Goal: Task Accomplishment & Management: Complete application form

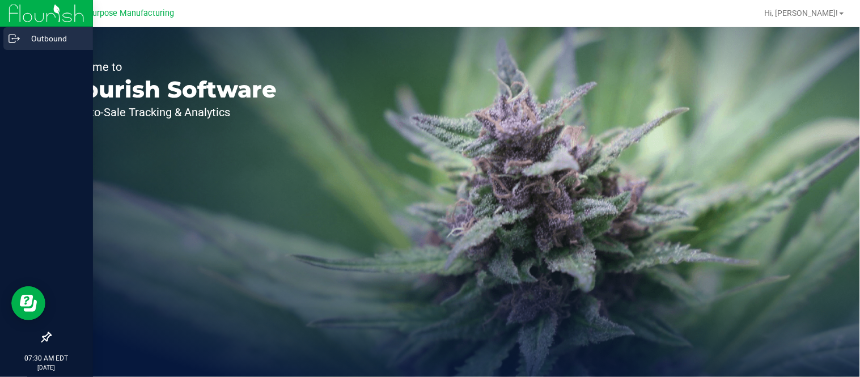
click at [6, 35] on div "Outbound" at bounding box center [48, 38] width 90 height 23
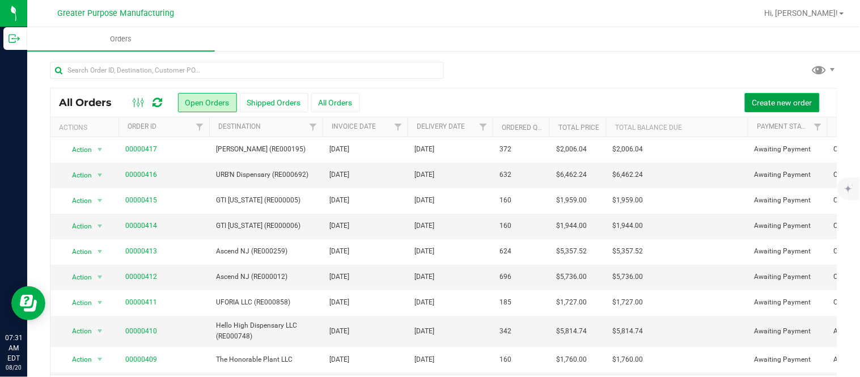
click at [428, 100] on span "Create new order" at bounding box center [782, 102] width 60 height 9
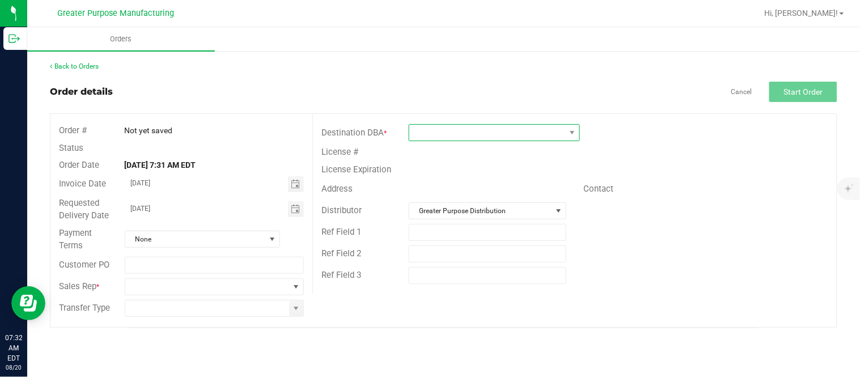
click at [428, 133] on span at bounding box center [487, 133] width 156 height 16
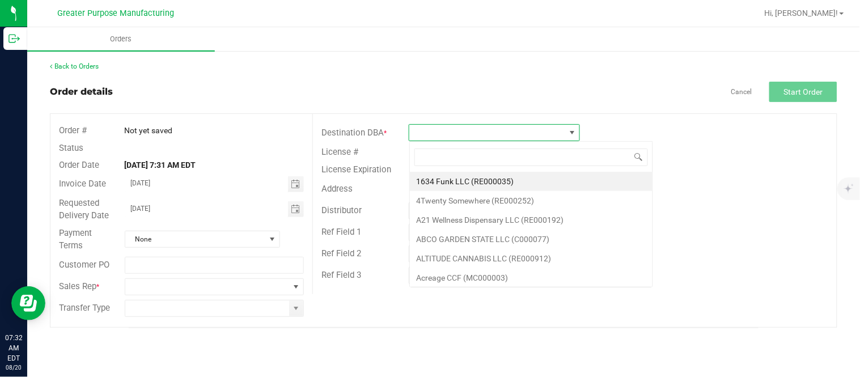
scroll to position [17, 171]
type input "RE000229"
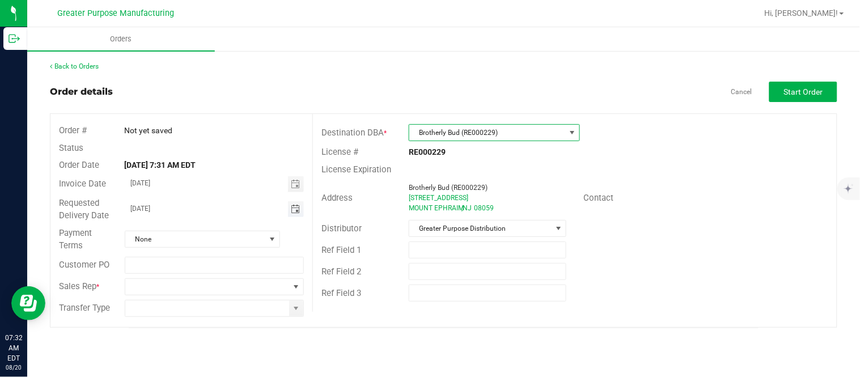
click at [291, 210] on span "Toggle calendar" at bounding box center [295, 209] width 9 height 9
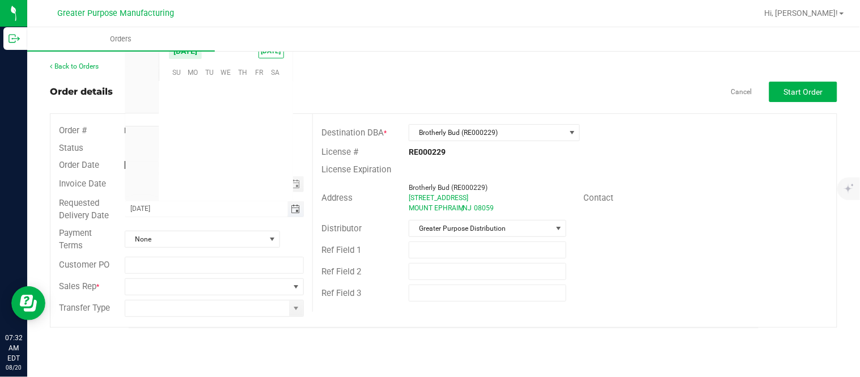
scroll to position [183695, 0]
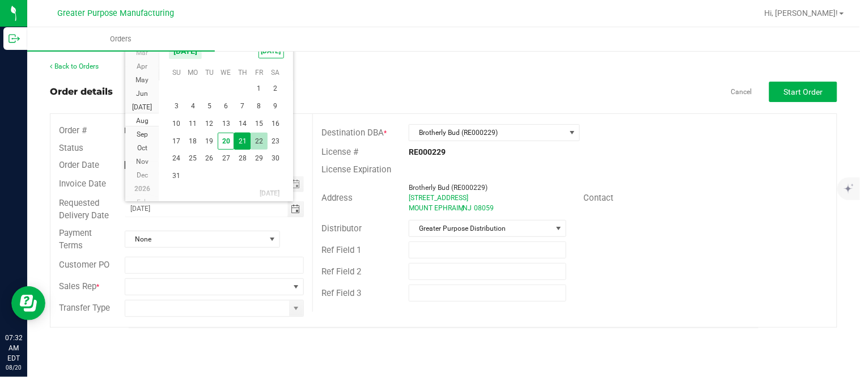
click at [256, 138] on span "22" at bounding box center [259, 142] width 16 height 18
type input "[DATE]"
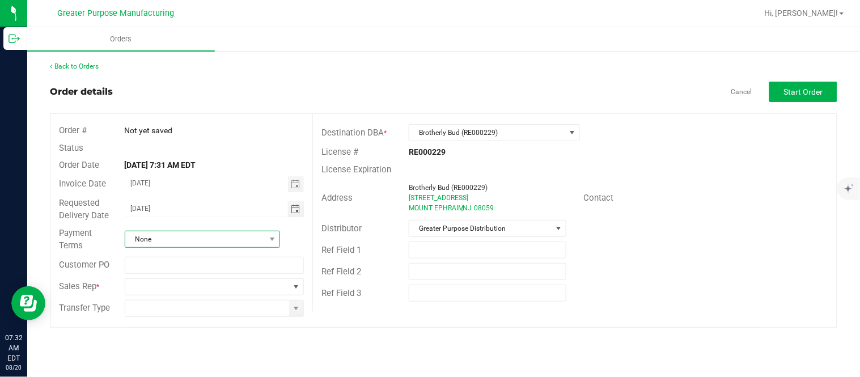
click at [197, 236] on span "None" at bounding box center [195, 239] width 140 height 16
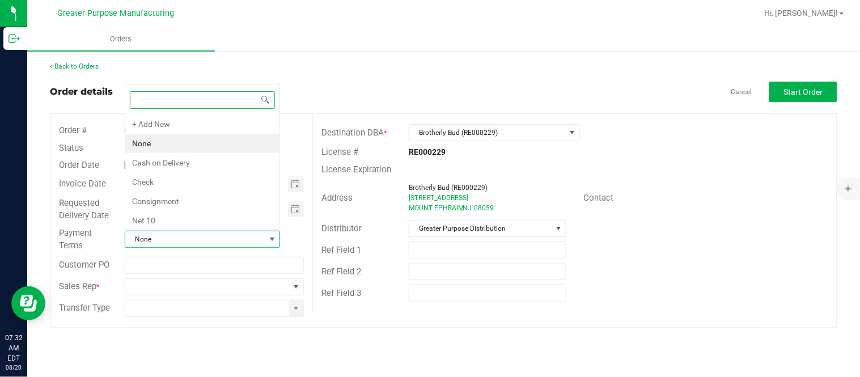
scroll to position [17, 153]
click at [221, 157] on li "Cash on Delivery" at bounding box center [202, 162] width 154 height 19
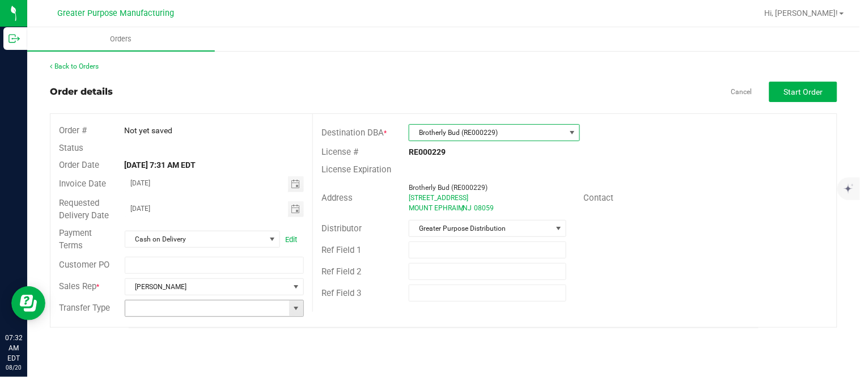
click at [293, 307] on span at bounding box center [296, 308] width 9 height 9
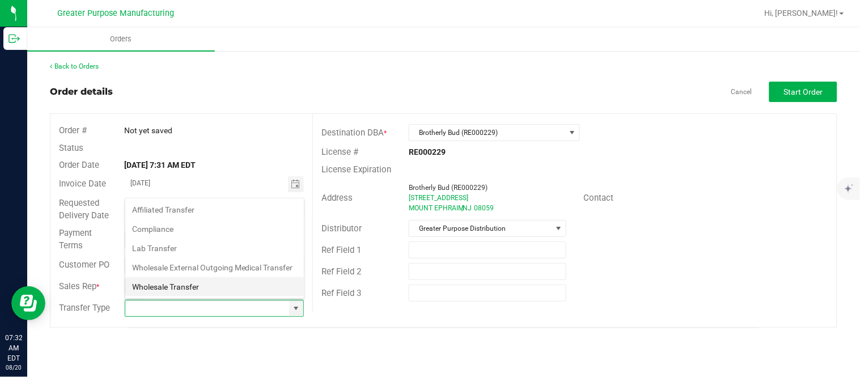
scroll to position [17, 177]
click at [232, 281] on li "Wholesale Transfer" at bounding box center [214, 286] width 179 height 19
type input "Wholesale Transfer"
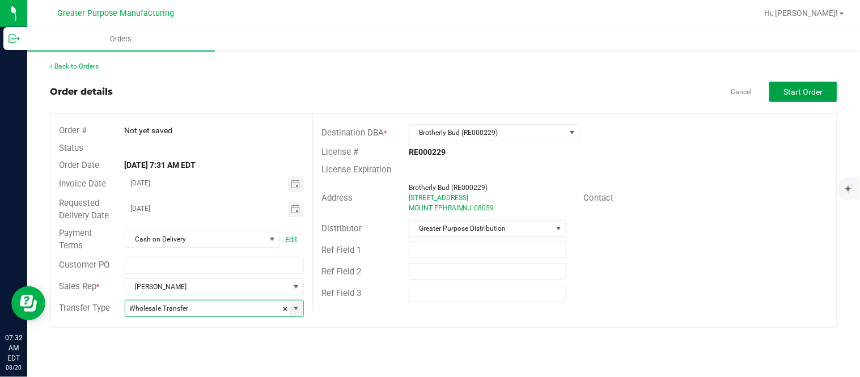
click at [428, 90] on span "Start Order" at bounding box center [803, 91] width 39 height 9
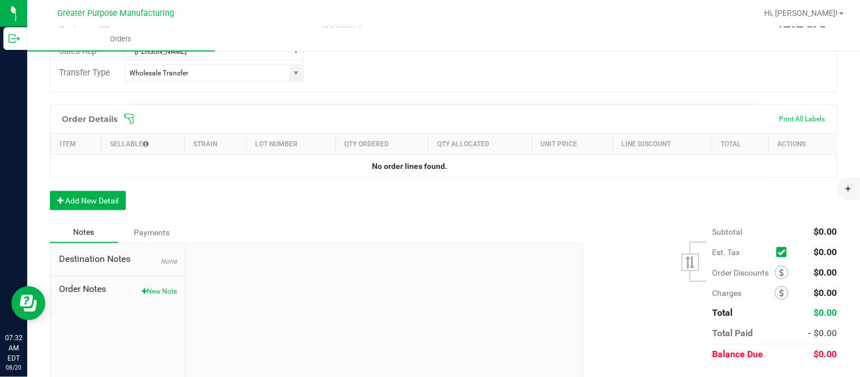
scroll to position [273, 0]
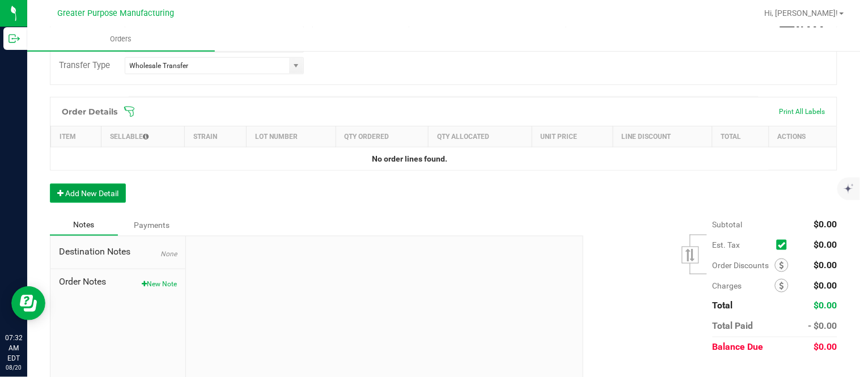
click at [109, 194] on button "Add New Detail" at bounding box center [88, 193] width 76 height 19
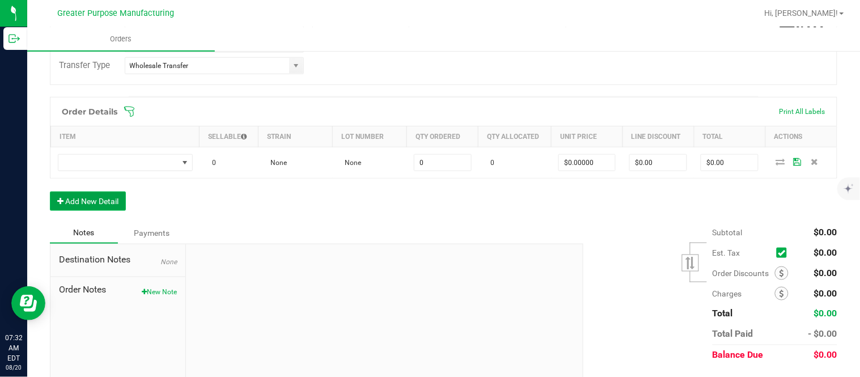
click at [50, 192] on button "Add New Detail" at bounding box center [88, 201] width 76 height 19
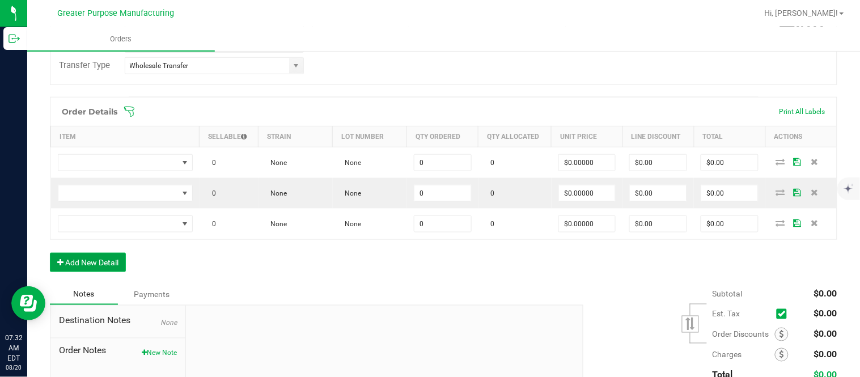
click at [50, 253] on button "Add New Detail" at bounding box center [88, 262] width 76 height 19
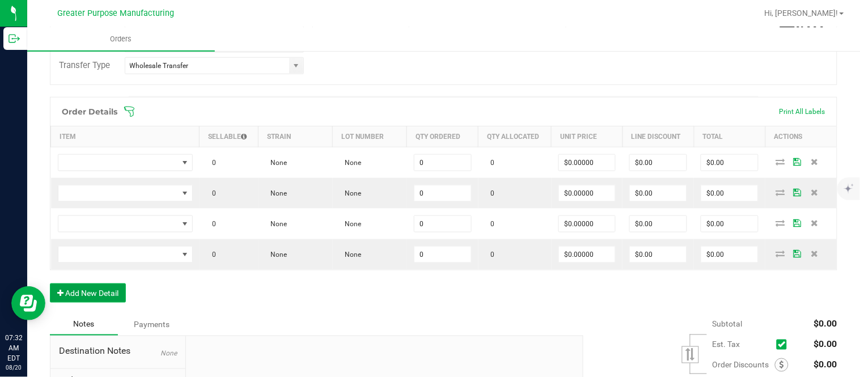
click at [50, 283] on button "Add New Detail" at bounding box center [88, 292] width 76 height 19
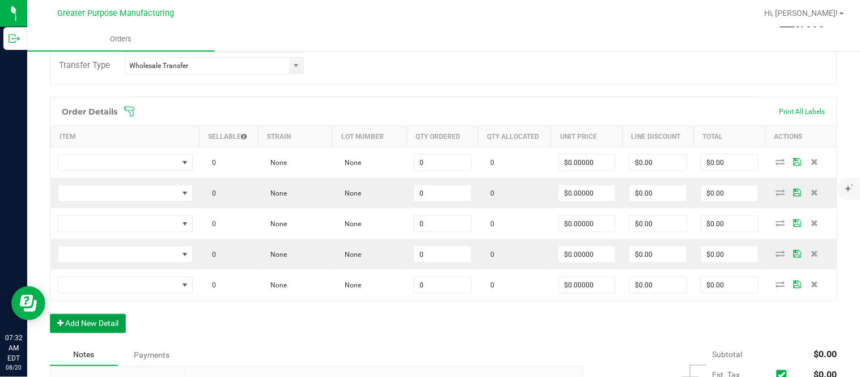
click at [50, 314] on button "Add New Detail" at bounding box center [88, 323] width 76 height 19
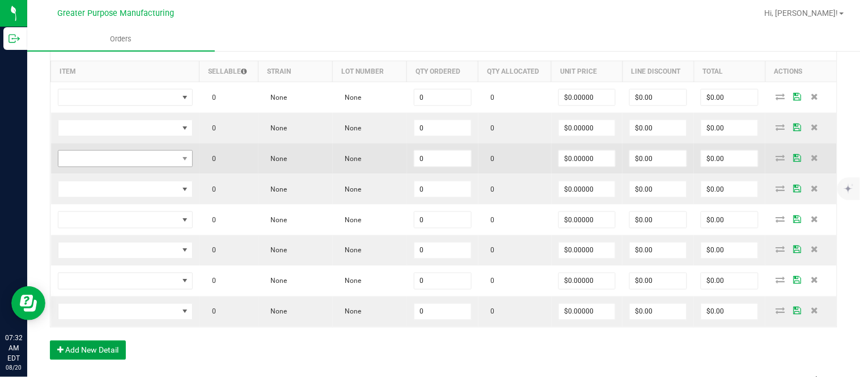
scroll to position [336, 0]
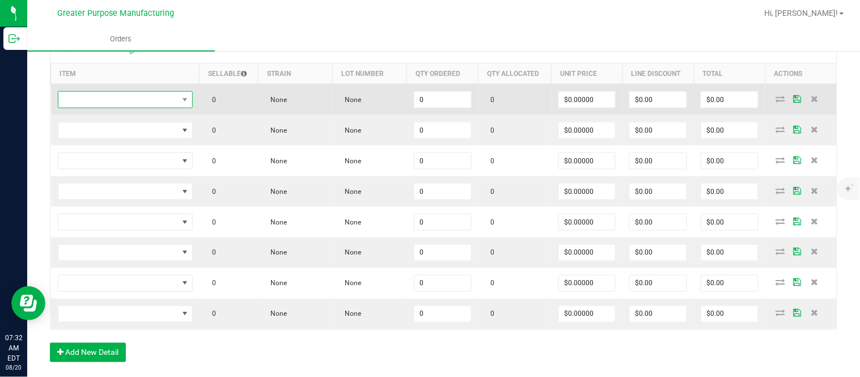
click at [173, 96] on span "NO DATA FOUND" at bounding box center [118, 100] width 120 height 16
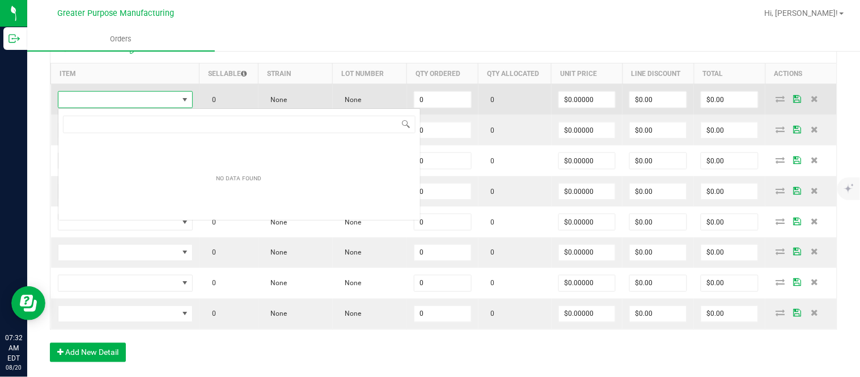
scroll to position [17, 133]
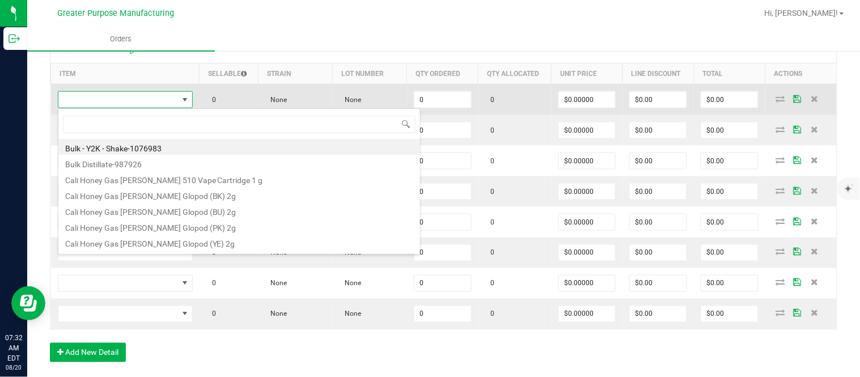
type input "1.37.61.470.0"
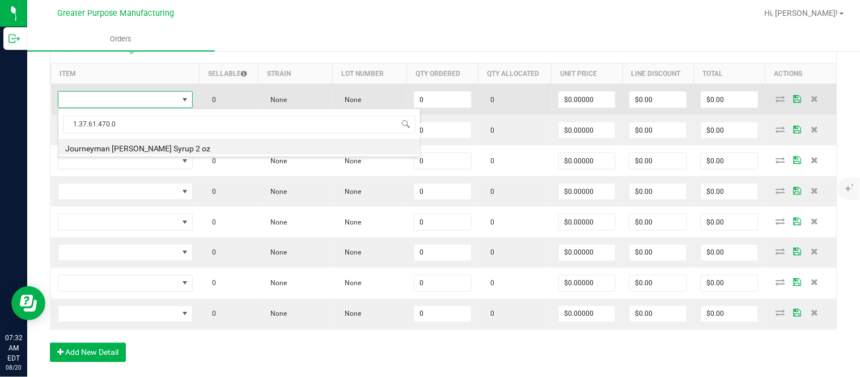
type input "0 ea"
type input "$10.00000"
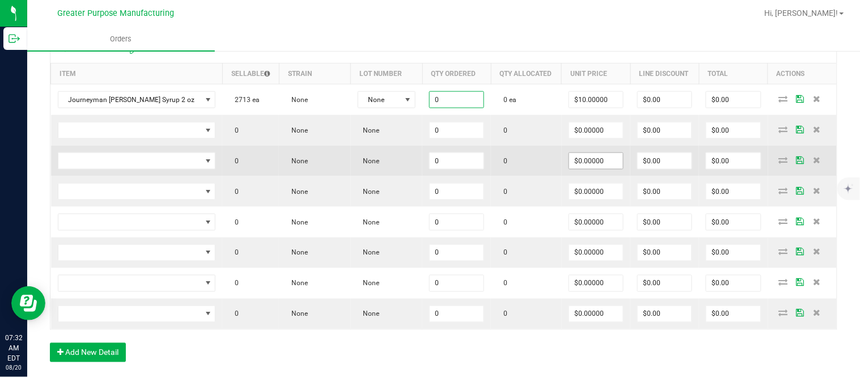
paste input "48"
type input "48 ea"
type input "10"
type input "$480.00"
type input "$10.00000"
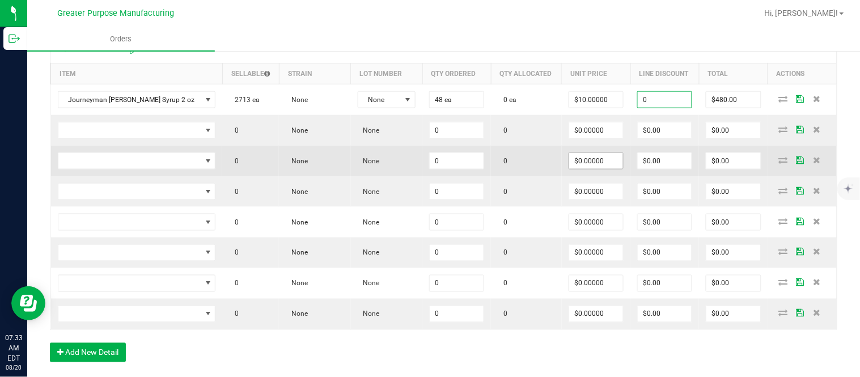
type input "$0.00"
type input "$480.00"
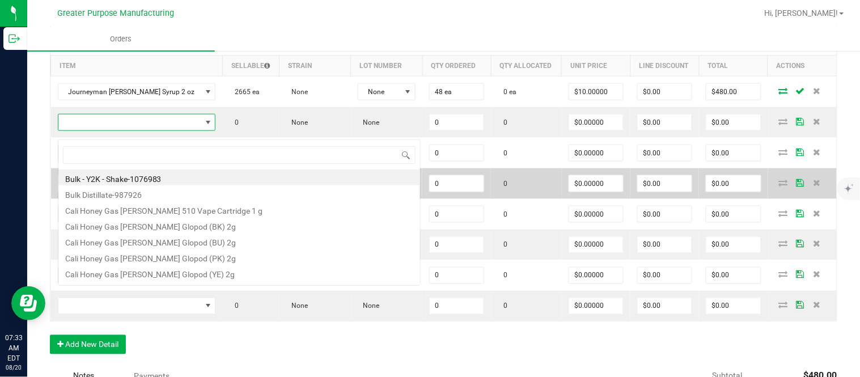
scroll to position [17, 152]
type input "1.37.61.1136.0"
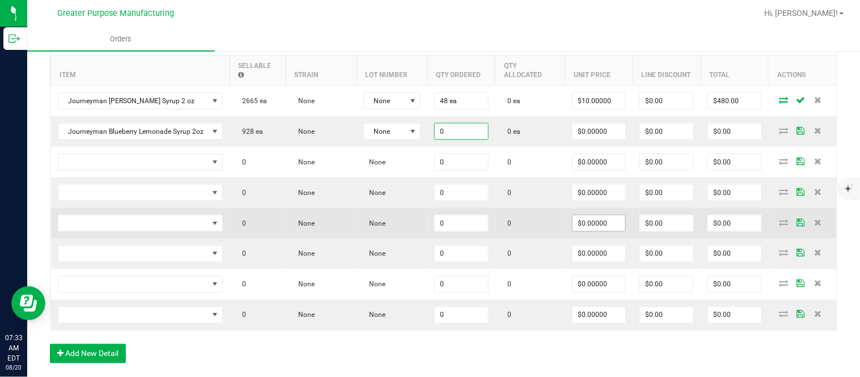
paste input "48"
type input "48 ea"
type input "$0.00000"
type input "0"
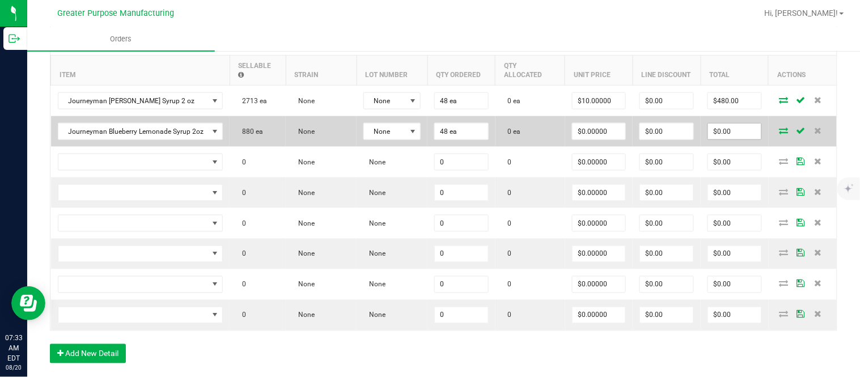
click at [428, 139] on input "$0.00" at bounding box center [734, 132] width 53 height 16
paste input "576"
type input "576"
type input "$12.00000"
type input "$576.00"
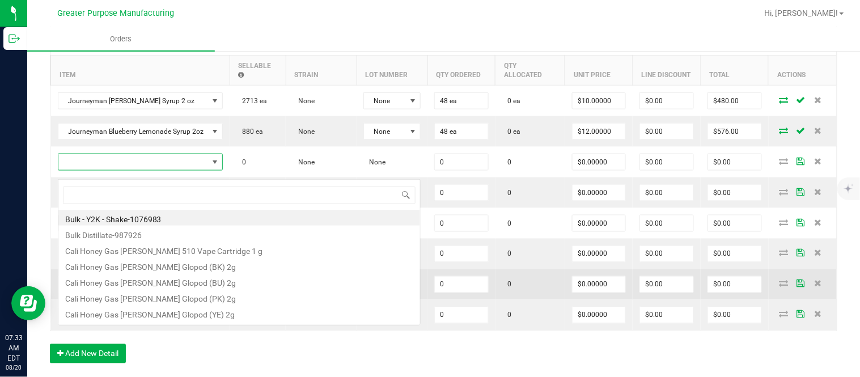
scroll to position [17, 162]
type input "1.37.61.1136.0"
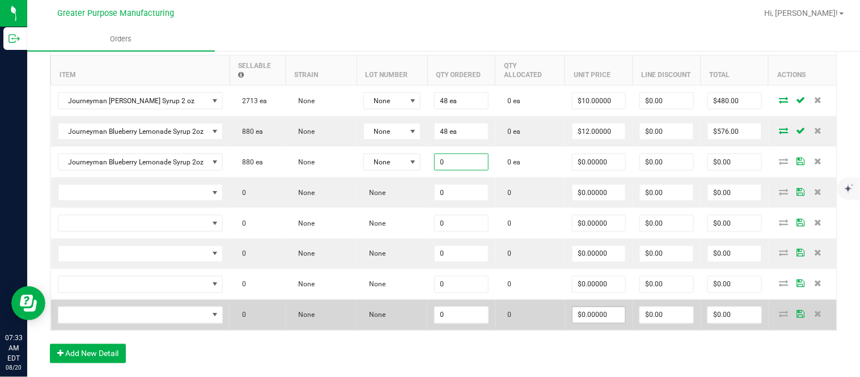
paste input "24"
type input "24 ea"
type input "$0.00000"
type input "$0.00"
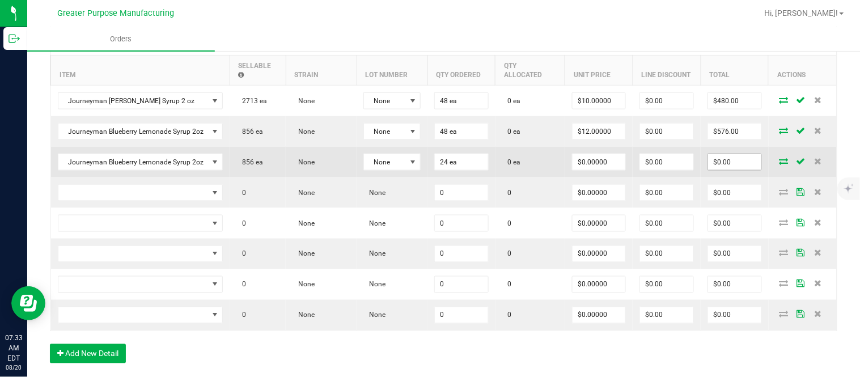
click at [428, 164] on input "$0.00" at bounding box center [734, 162] width 53 height 16
paste input "288"
type input "288"
type input "$12.00000"
type input "$288.00"
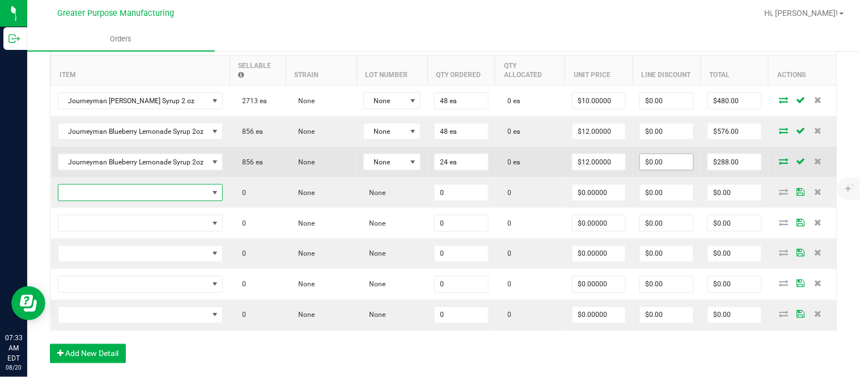
click at [428, 170] on input "$0.00" at bounding box center [666, 162] width 53 height 16
paste input "287.76"
type input "$287.76"
type input "$0.24"
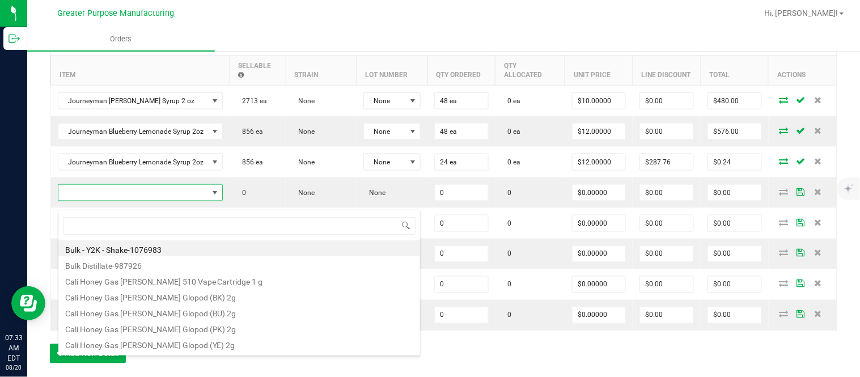
type input "1.37.61.1138.0"
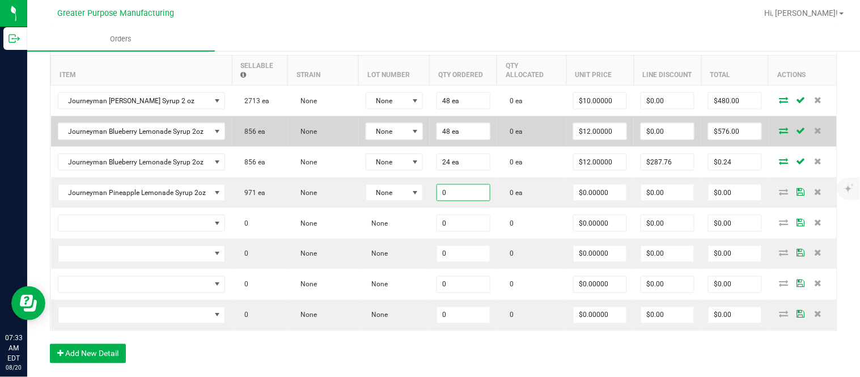
paste input "48"
type input "48 ea"
type input "$0.00000"
type input "0"
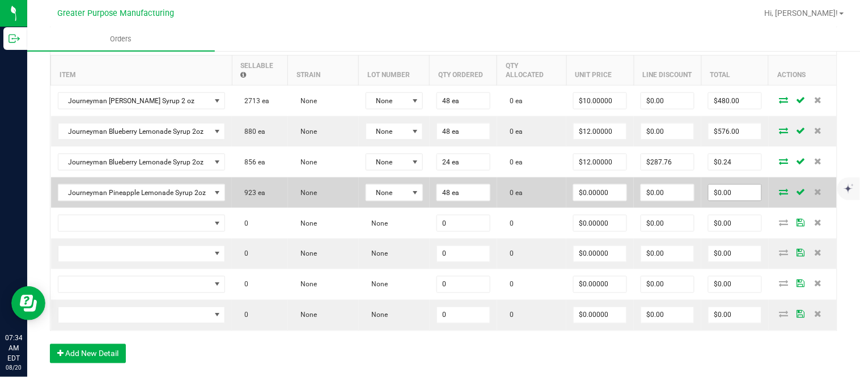
click at [428, 194] on input "$0.00" at bounding box center [734, 193] width 53 height 16
paste input "576"
type input "576"
type input "$12.00000"
type input "$576.00"
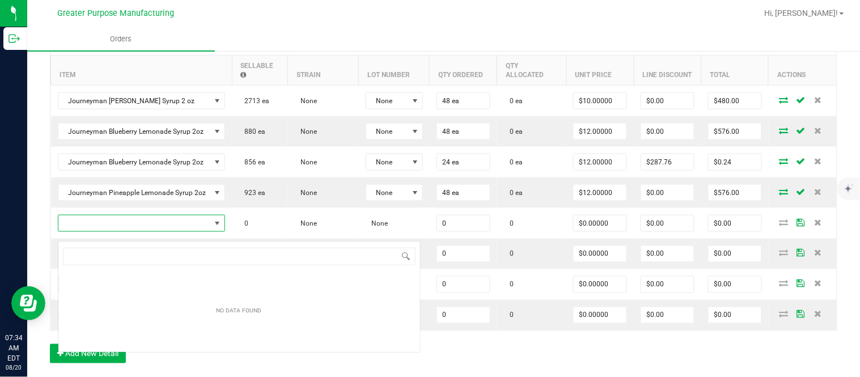
scroll to position [17, 164]
type input "1.37.61.1138.0"
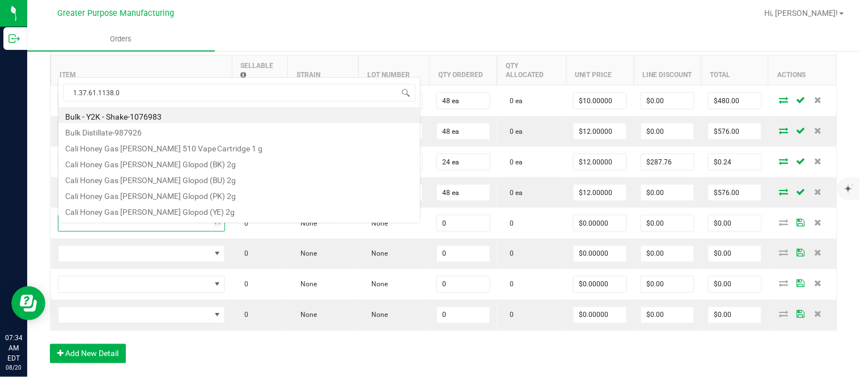
scroll to position [20, 0]
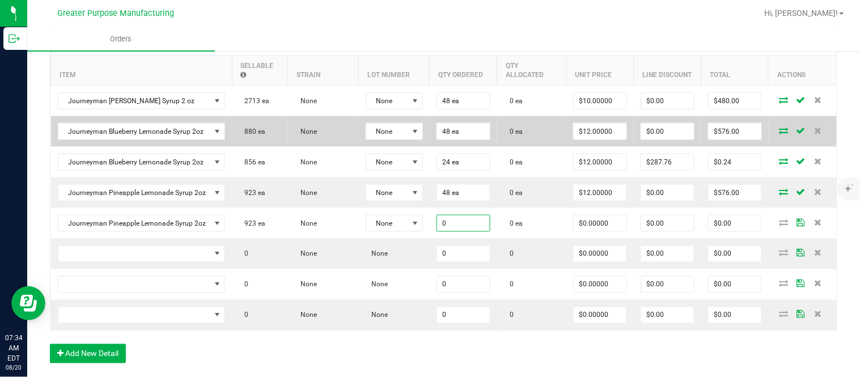
paste input "24"
type input "24 ea"
type input "$0.00000"
type input "$0.00"
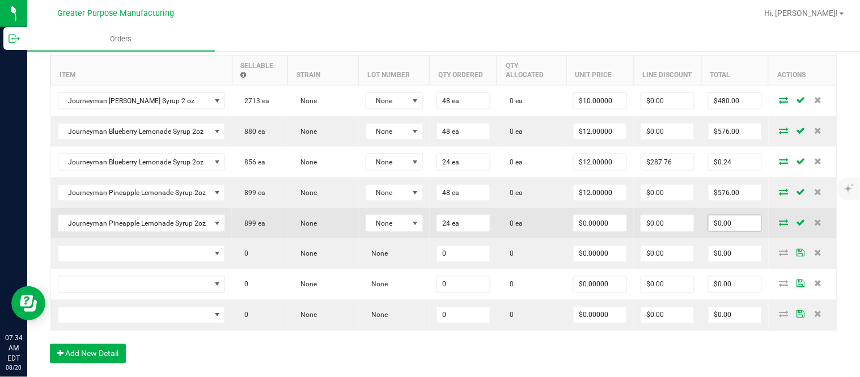
click at [428, 224] on input "$0.00" at bounding box center [734, 223] width 53 height 16
paste input "288"
type input "288"
type input "$12.00000"
type input "$288.00"
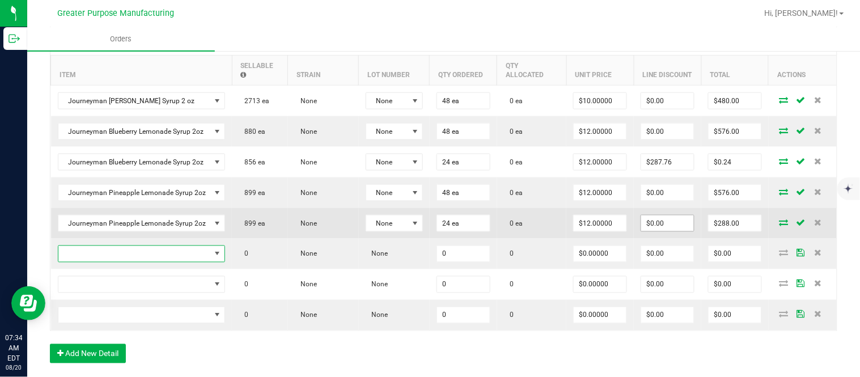
click at [428, 231] on input "$0.00" at bounding box center [667, 223] width 53 height 16
paste input "287.76"
type input "$287.76"
type input "$0.24"
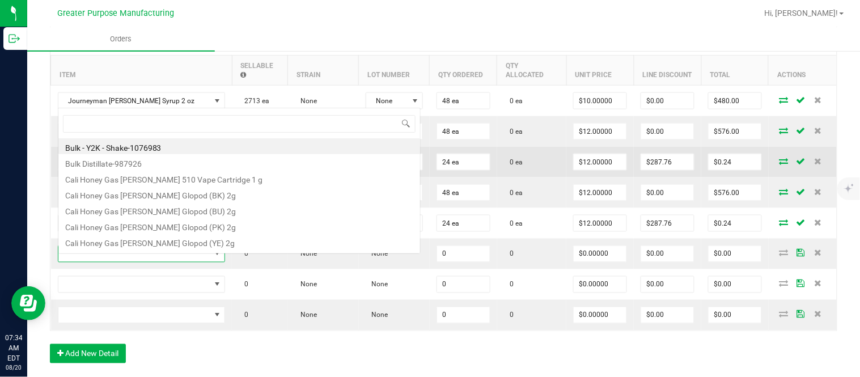
scroll to position [17, 164]
type input "1.37.61.1137.0"
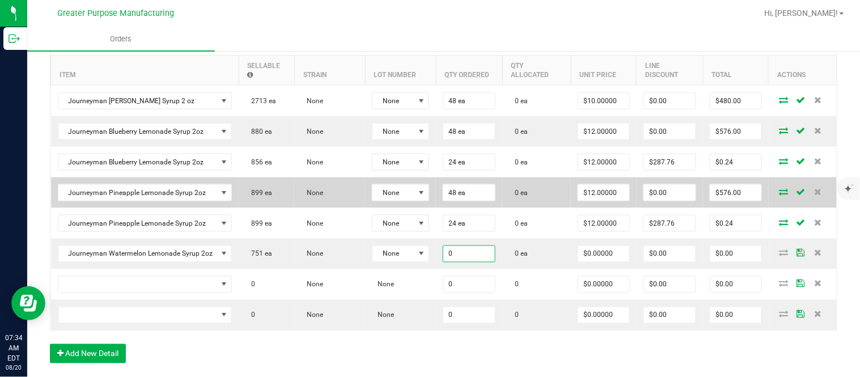
paste input "48"
type input "48 ea"
type input "$0.00000"
type input "$0.00"
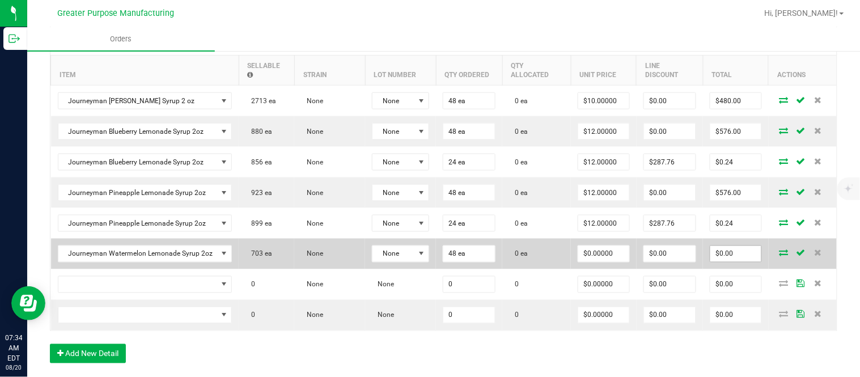
click at [428, 258] on input "$0.00" at bounding box center [735, 254] width 51 height 16
paste input "576"
type input "576"
type input "$12.00000"
type input "$576.00"
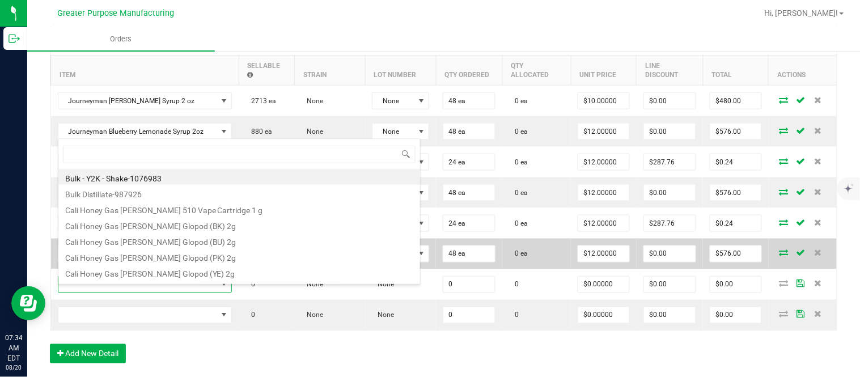
scroll to position [17, 171]
type input "1.5.7.228.0"
type input "Biscotti Minis"
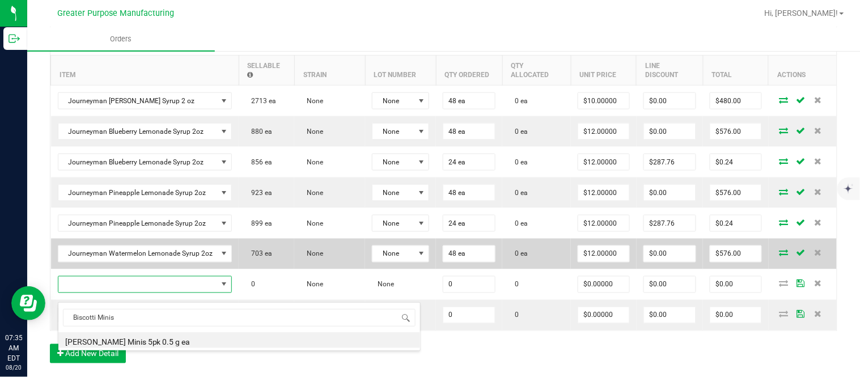
type input "0 ea"
type input "$19.00000"
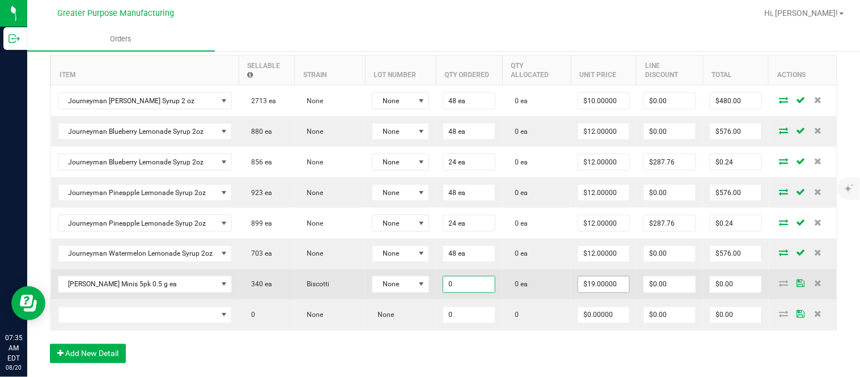
paste input "2"
type input "20 ea"
type input "19"
type input "$380.00"
type input "$19.00000"
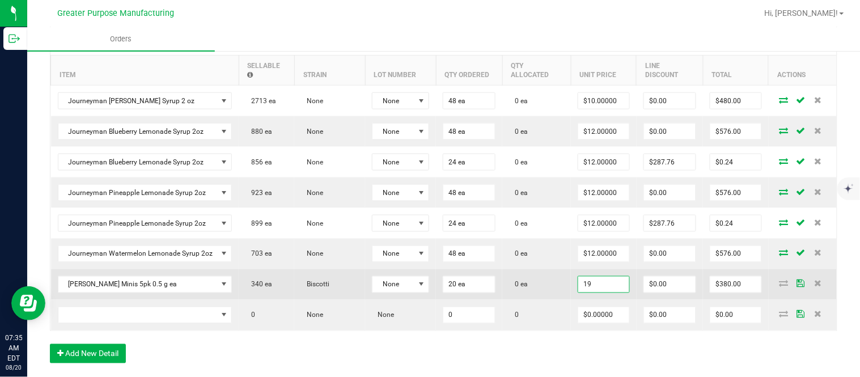
type input "0"
click at [428, 292] on input "$380.00" at bounding box center [735, 285] width 51 height 16
paste input "4"
type input "340"
type input "$17.00000"
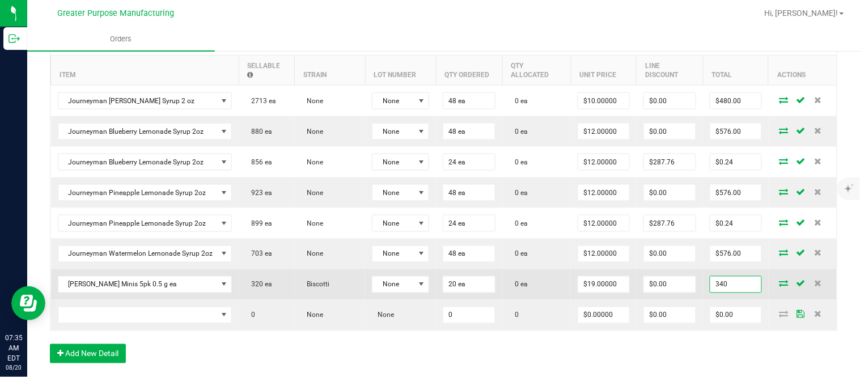
type input "$340.00"
click at [428, 292] on input "$0.00" at bounding box center [670, 285] width 52 height 16
paste input "339.8"
type input "$339.80"
type input "$0.20"
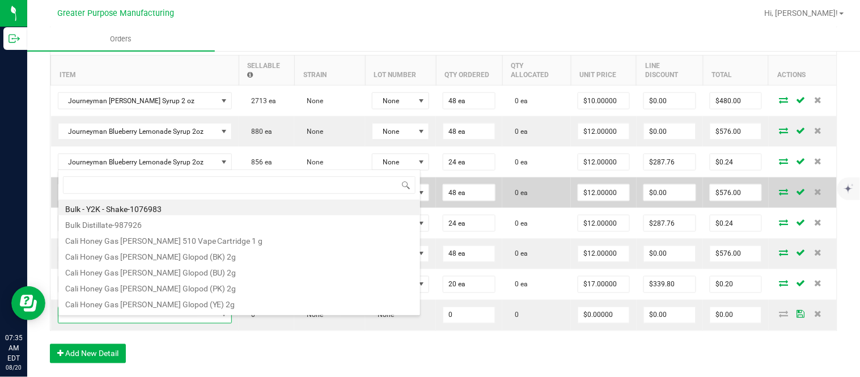
type input "1.25.132.344.0"
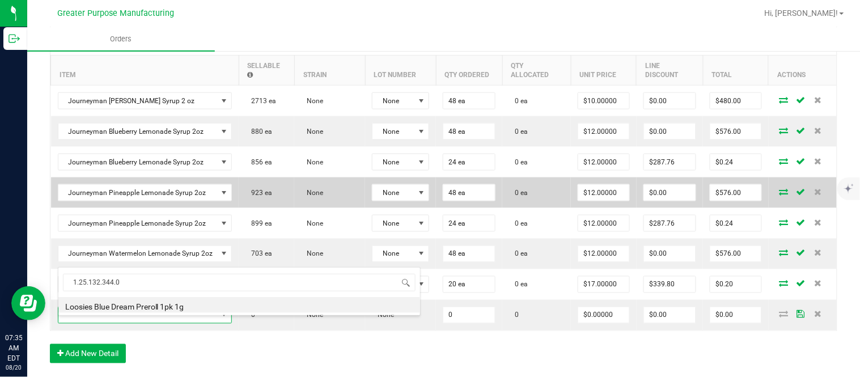
type input "0 ea"
type input "$6.50000"
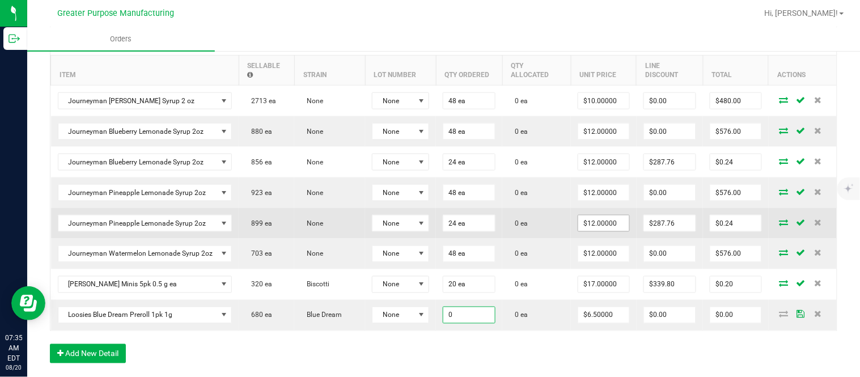
paste input "8"
type input "80 ea"
type input "6.5"
type input "$520.00"
type input "$6.50000"
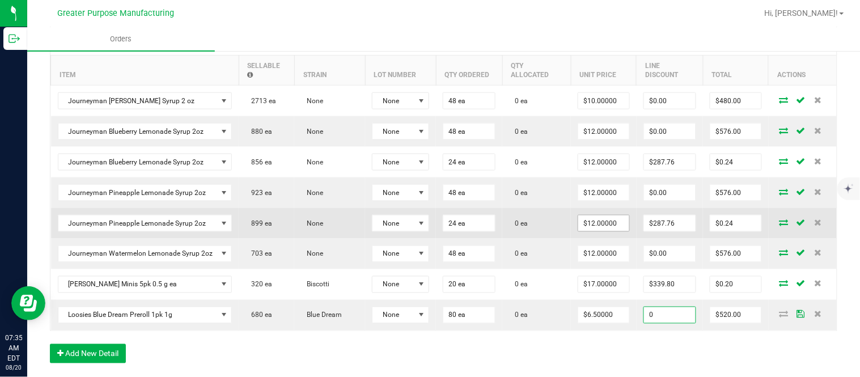
type input "$0.00"
type input "$520.00"
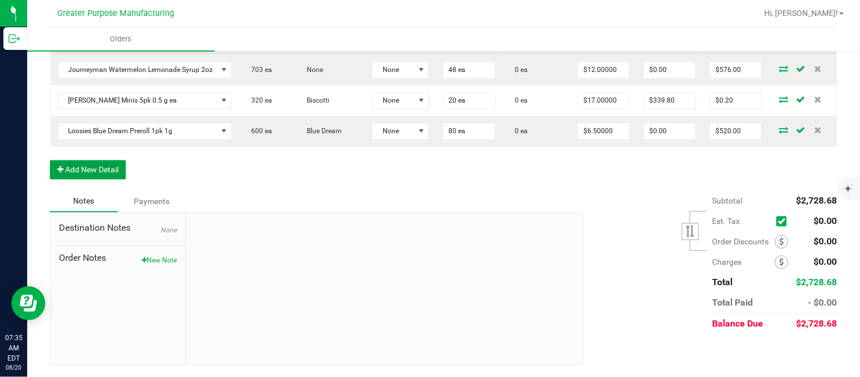
scroll to position [0, 0]
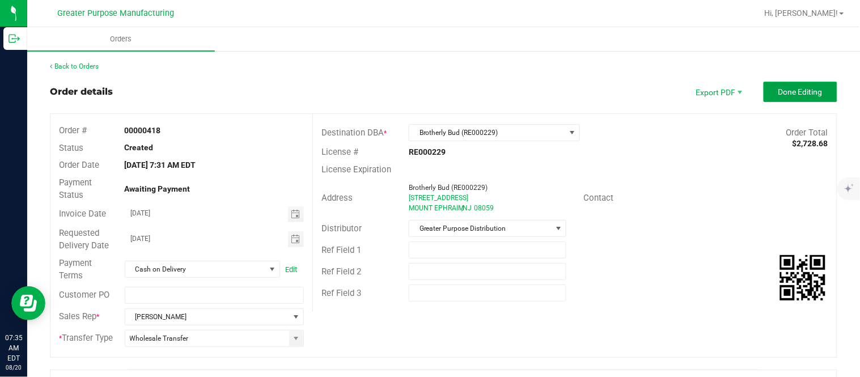
click at [428, 91] on button "Done Editing" at bounding box center [800, 92] width 74 height 20
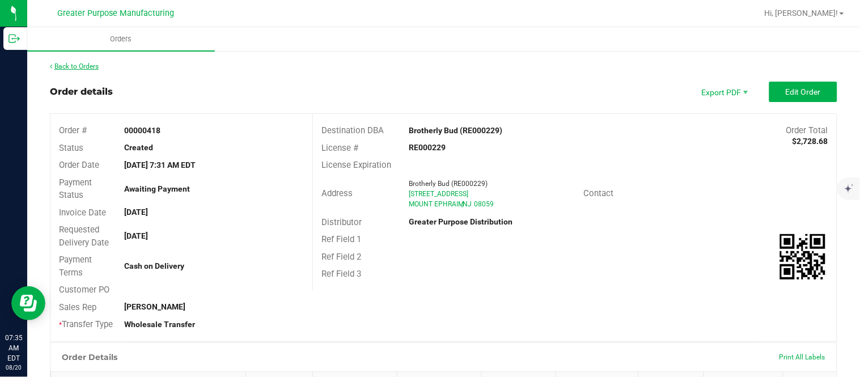
click at [77, 67] on link "Back to Orders" at bounding box center [74, 66] width 49 height 8
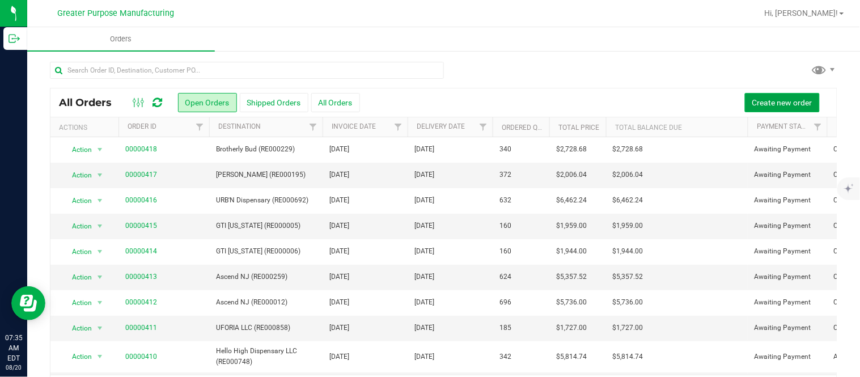
click at [428, 109] on button "Create new order" at bounding box center [782, 102] width 75 height 19
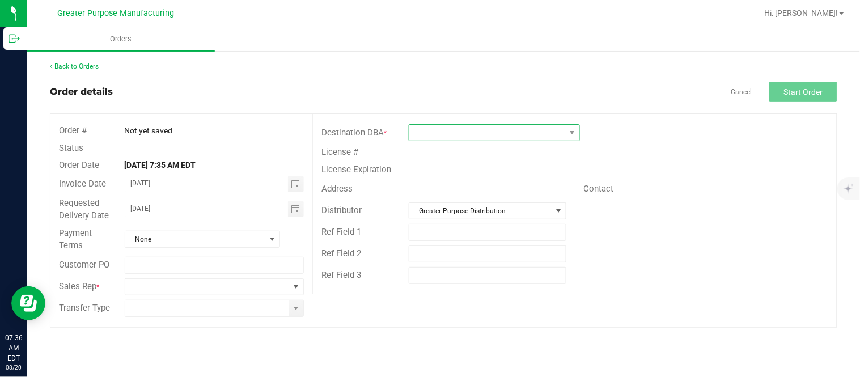
click at [428, 138] on span at bounding box center [487, 133] width 156 height 16
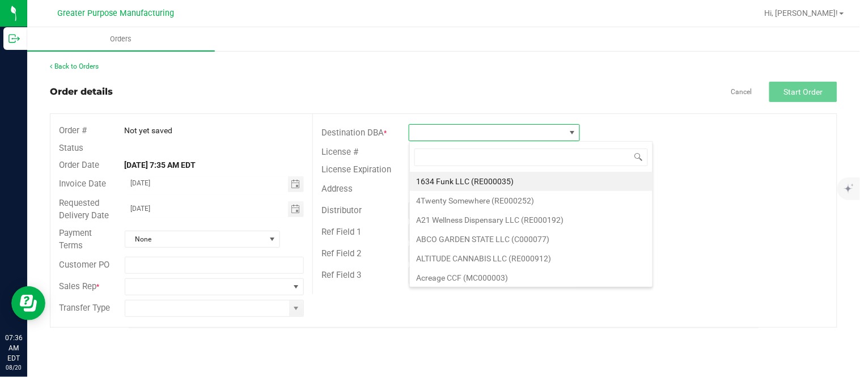
scroll to position [17, 171]
type input "RE000289"
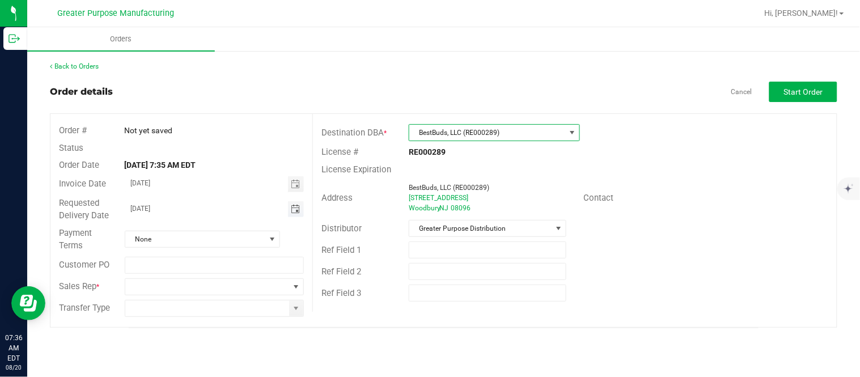
click at [295, 206] on span "Toggle calendar" at bounding box center [295, 209] width 9 height 9
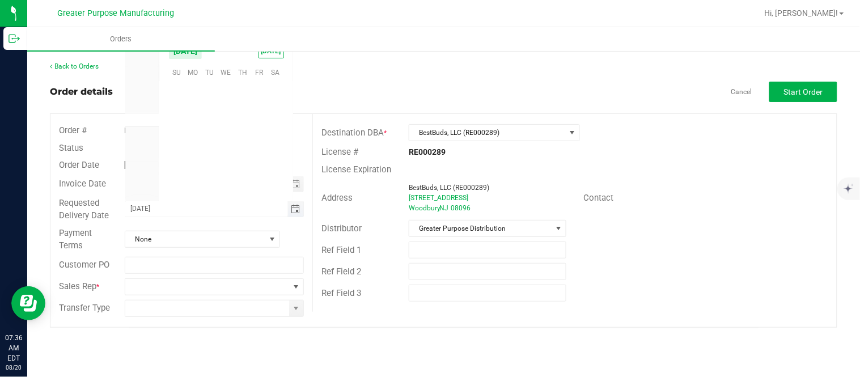
scroll to position [183695, 0]
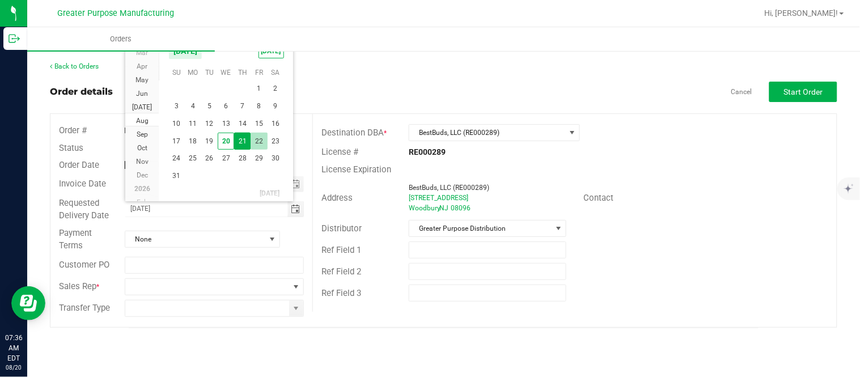
click at [262, 143] on span "22" at bounding box center [259, 142] width 16 height 18
type input "[DATE]"
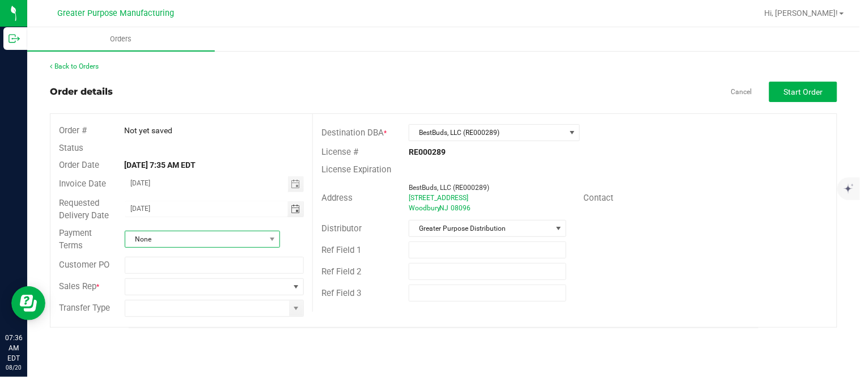
click at [248, 236] on span "None" at bounding box center [195, 239] width 140 height 16
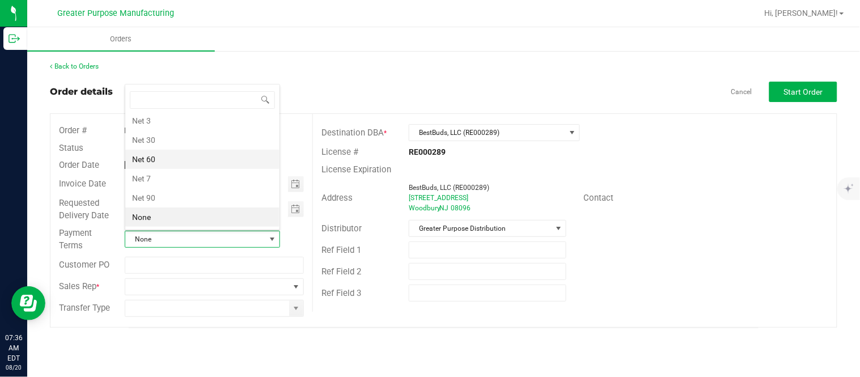
scroll to position [0, 0]
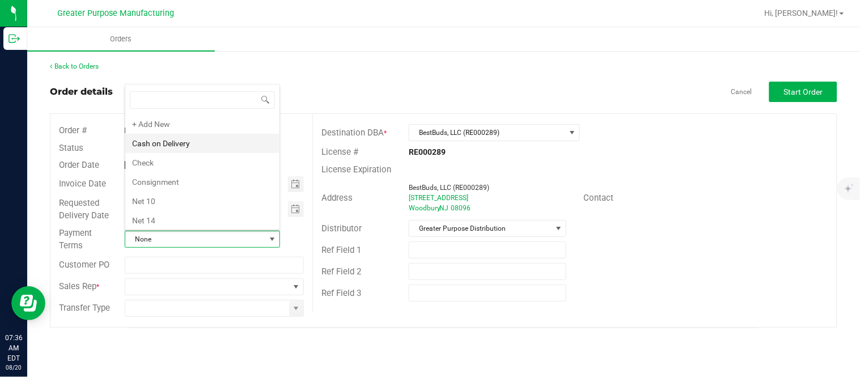
click at [213, 149] on li "Cash on Delivery" at bounding box center [202, 143] width 154 height 19
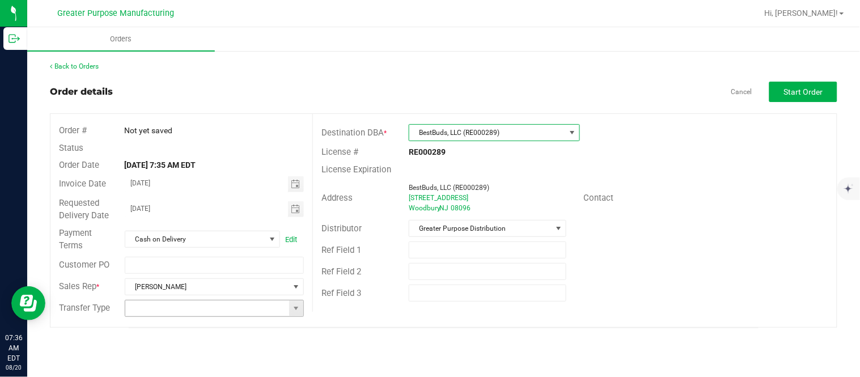
click at [293, 313] on span at bounding box center [296, 308] width 14 height 16
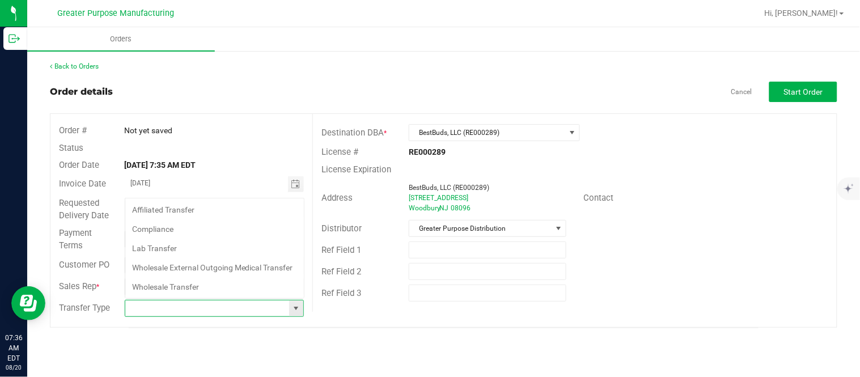
scroll to position [17, 177]
click at [253, 290] on li "Wholesale Transfer" at bounding box center [214, 286] width 179 height 19
type input "Wholesale Transfer"
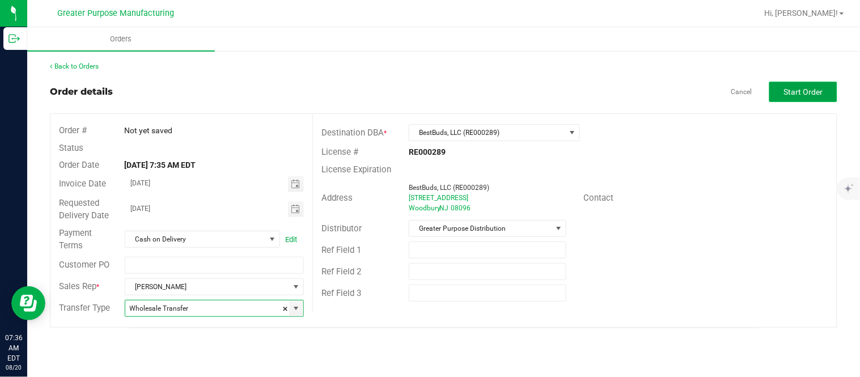
click at [428, 95] on span "Start Order" at bounding box center [803, 91] width 39 height 9
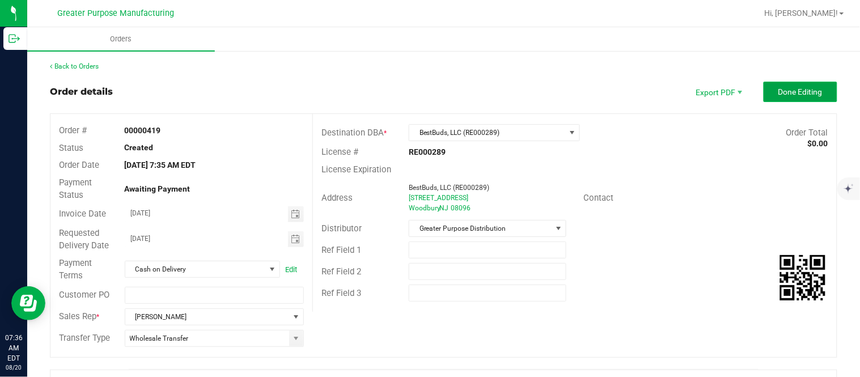
click at [428, 92] on button "Done Editing" at bounding box center [800, 92] width 74 height 20
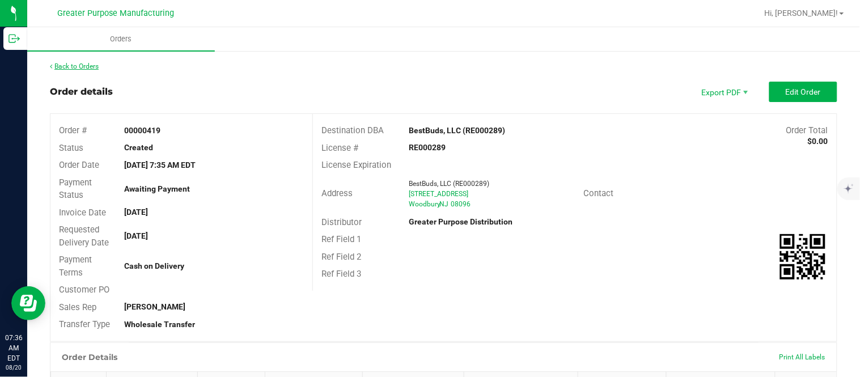
click at [74, 66] on link "Back to Orders" at bounding box center [74, 66] width 49 height 8
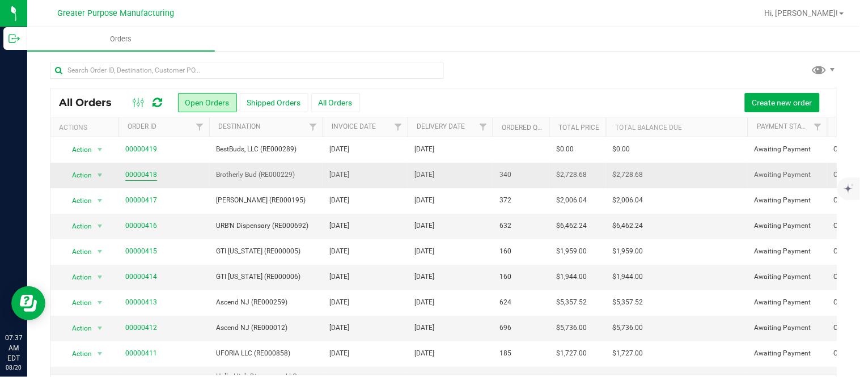
click at [150, 174] on link "00000418" at bounding box center [141, 174] width 32 height 11
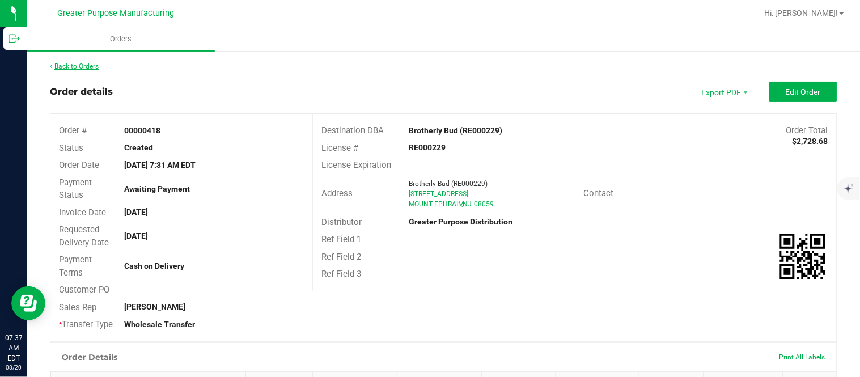
click at [86, 62] on link "Back to Orders" at bounding box center [74, 66] width 49 height 8
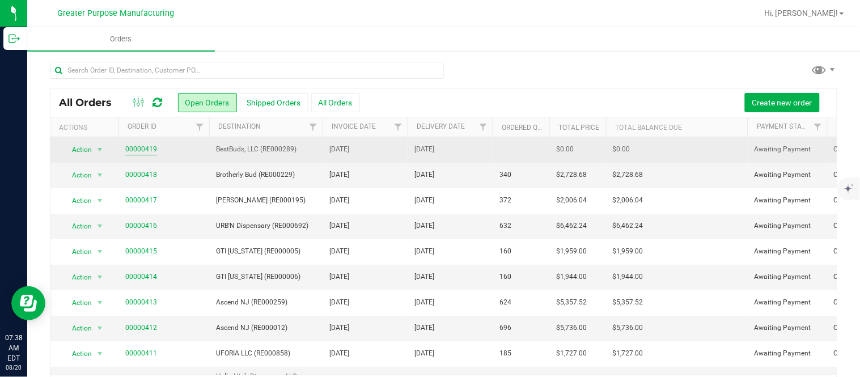
click at [142, 147] on link "00000419" at bounding box center [141, 149] width 32 height 11
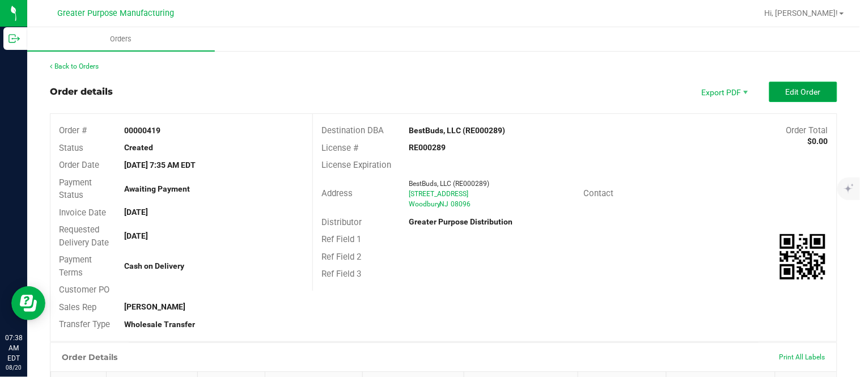
click at [428, 84] on button "Edit Order" at bounding box center [803, 92] width 68 height 20
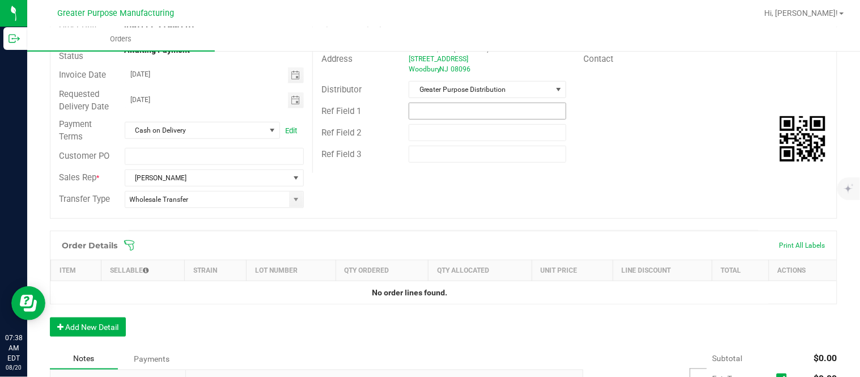
scroll to position [146, 0]
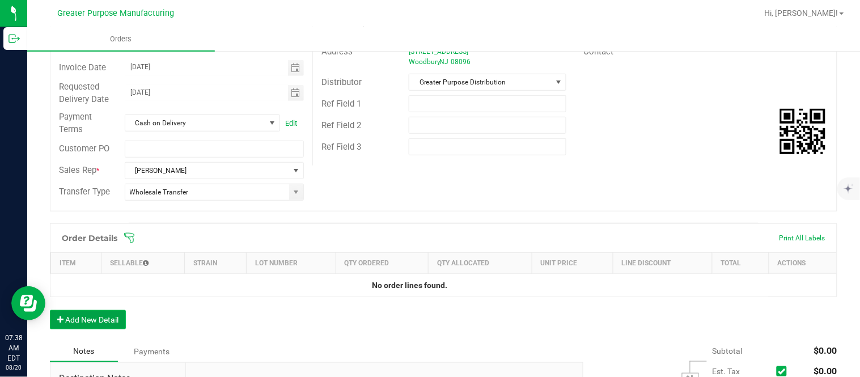
click at [105, 313] on button "Add New Detail" at bounding box center [88, 319] width 76 height 19
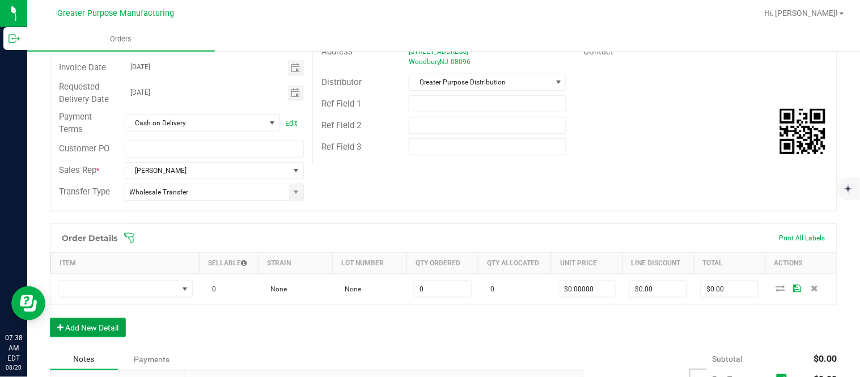
click at [50, 318] on button "Add New Detail" at bounding box center [88, 327] width 76 height 19
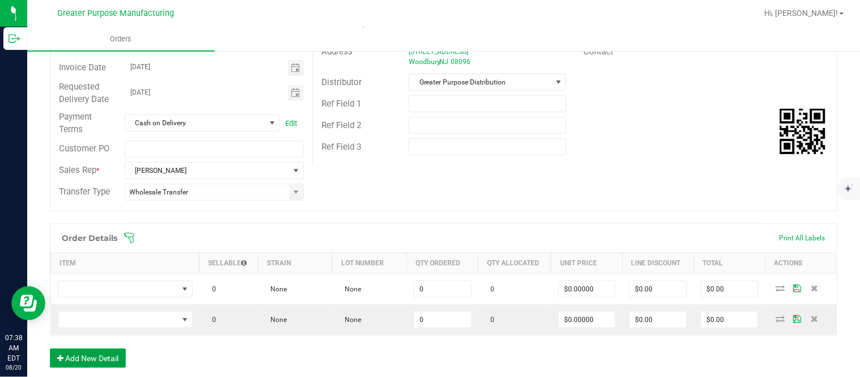
click at [50, 349] on button "Add New Detail" at bounding box center [88, 358] width 76 height 19
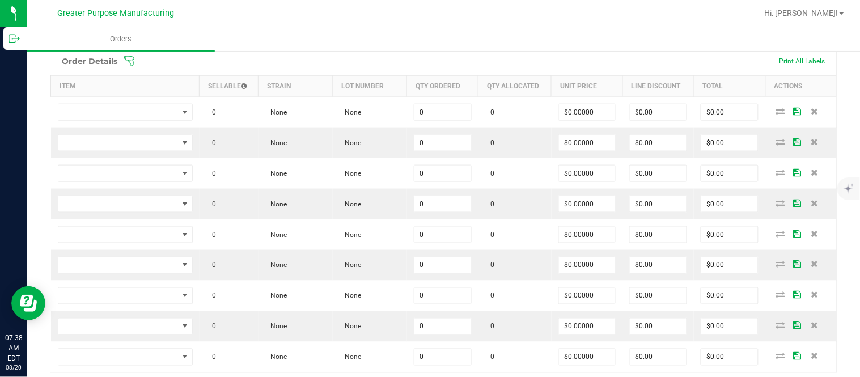
scroll to position [336, 0]
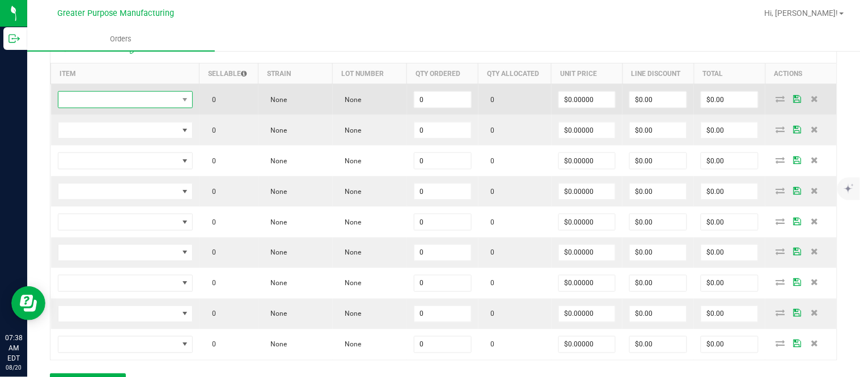
click at [146, 105] on span "NO DATA FOUND" at bounding box center [118, 100] width 120 height 16
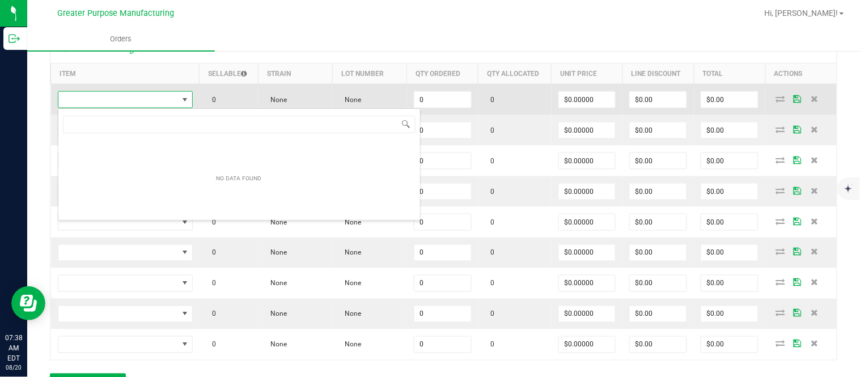
scroll to position [17, 133]
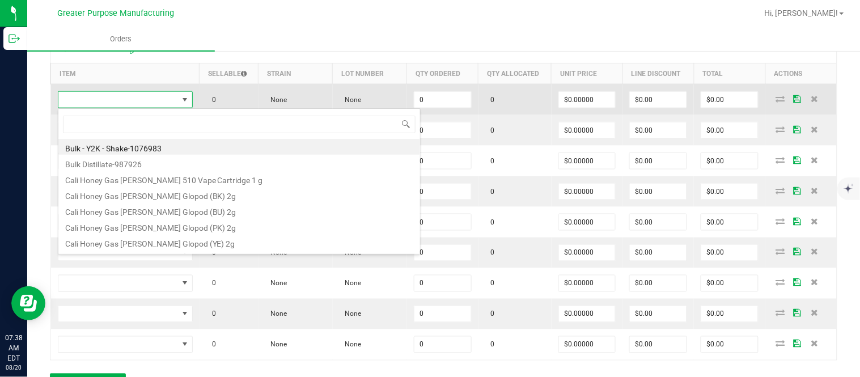
type input "1.37.61.470.0"
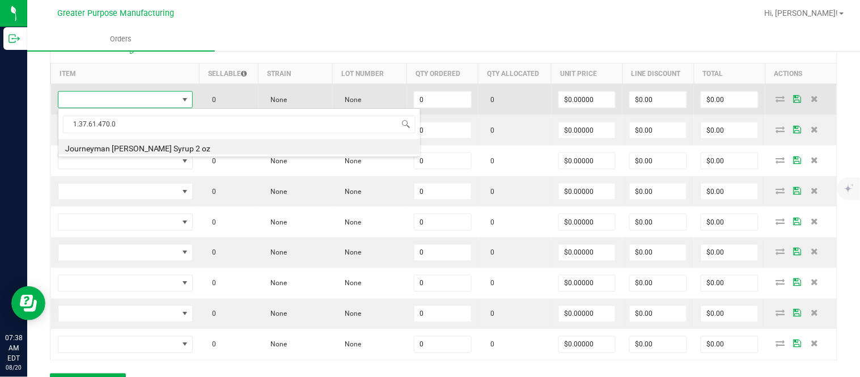
type input "0 ea"
type input "$10.00000"
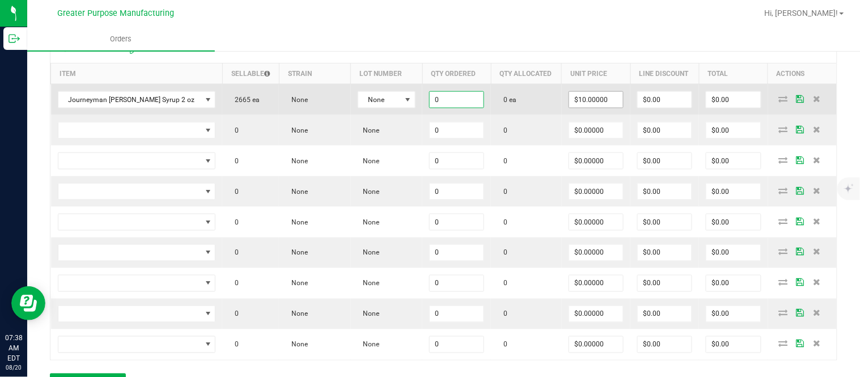
paste input "24"
type input "24 ea"
type input "10"
type input "$240.00"
type input "$10.00000"
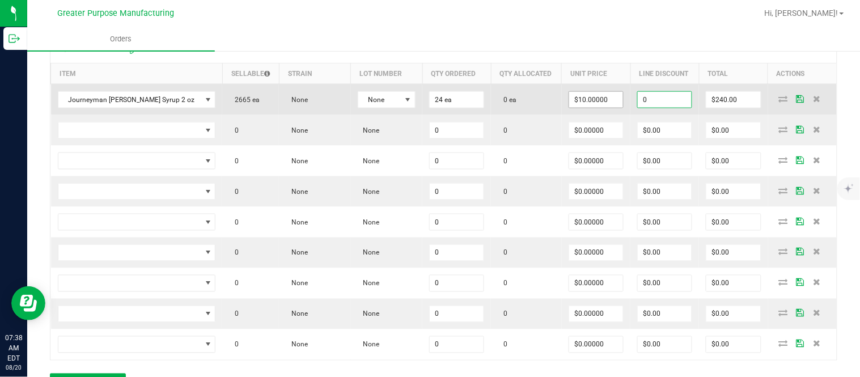
type input "$0.00"
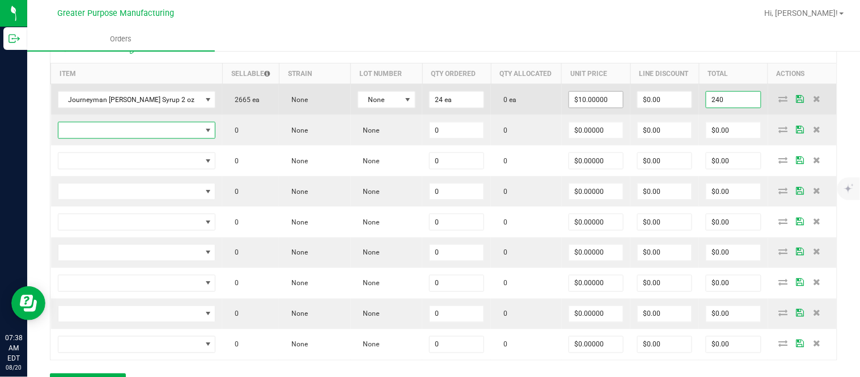
type input "$240.00"
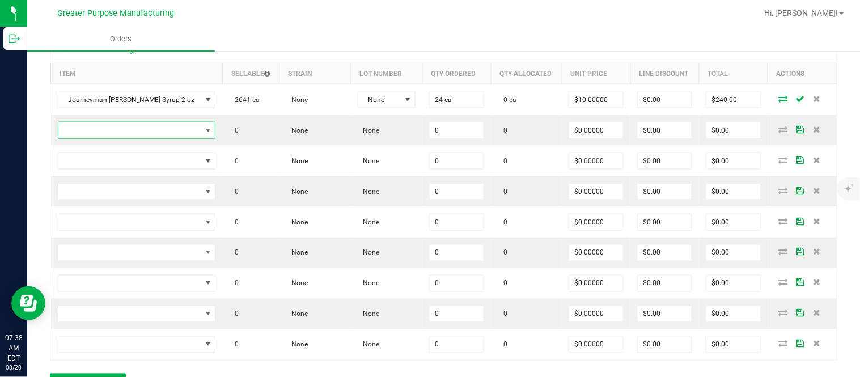
scroll to position [343, 0]
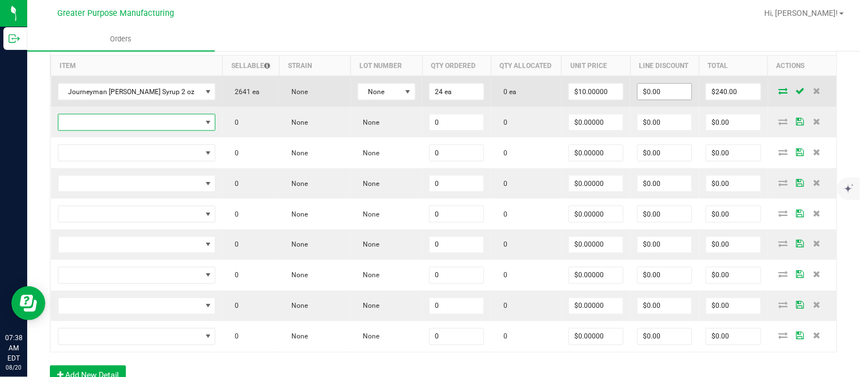
click at [428, 98] on input "$0.00" at bounding box center [665, 92] width 54 height 16
paste input "57.5"
type input "$57.50"
type input "$182.50"
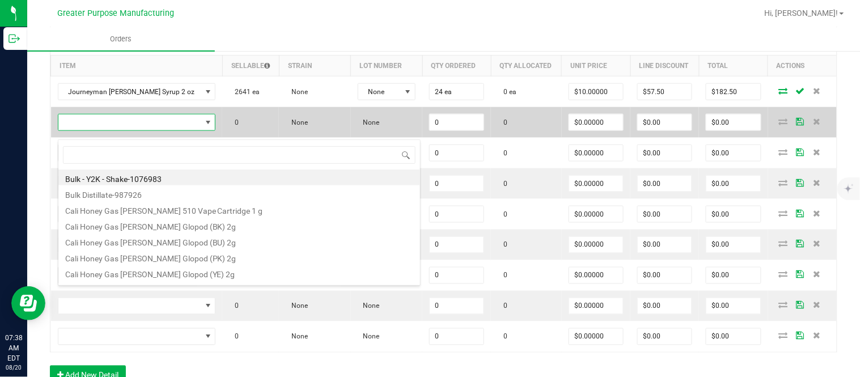
scroll to position [17, 152]
type input "1.37.61.1136.0"
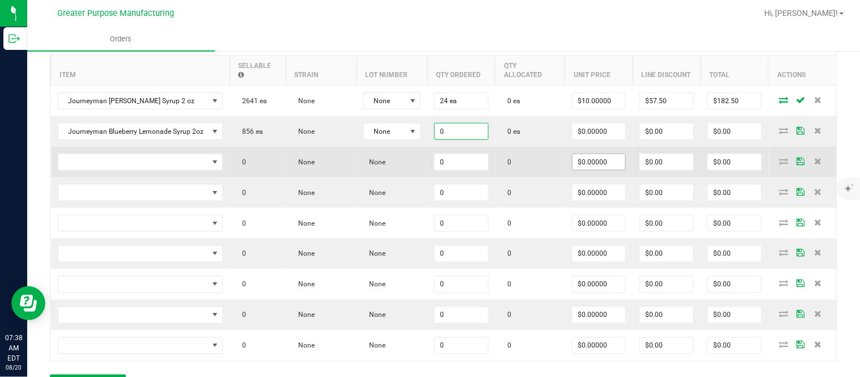
paste input "24"
type input "24 ea"
type input "$0.00000"
type input "$0.00"
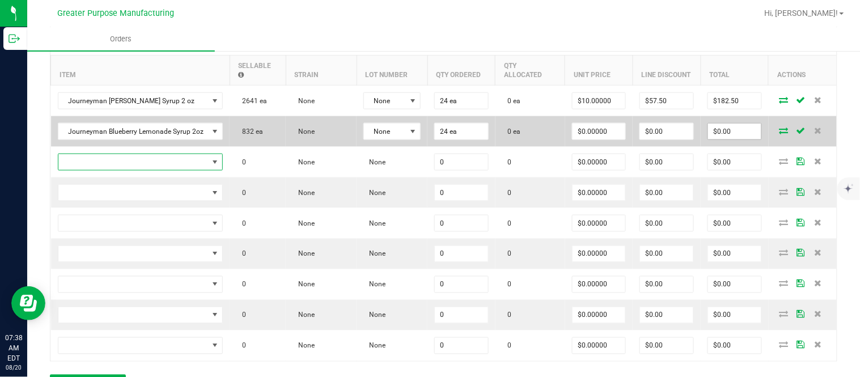
click at [428, 139] on input "$0.00" at bounding box center [734, 132] width 53 height 16
paste input "288"
type input "288"
type input "$12.00000"
type input "$288.00"
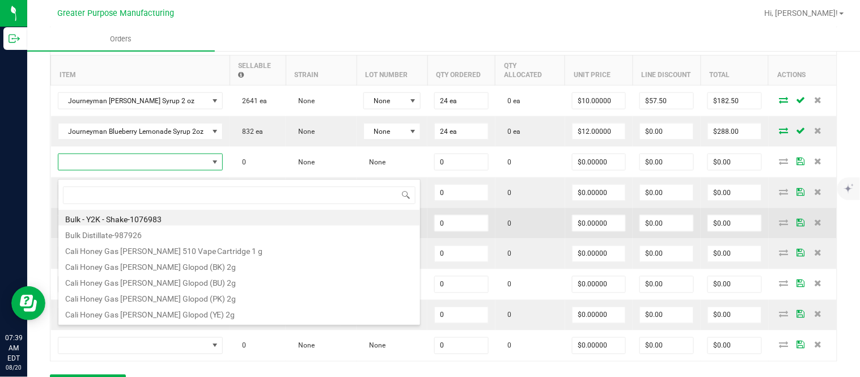
scroll to position [17, 162]
type input "1.37.61.1138.0"
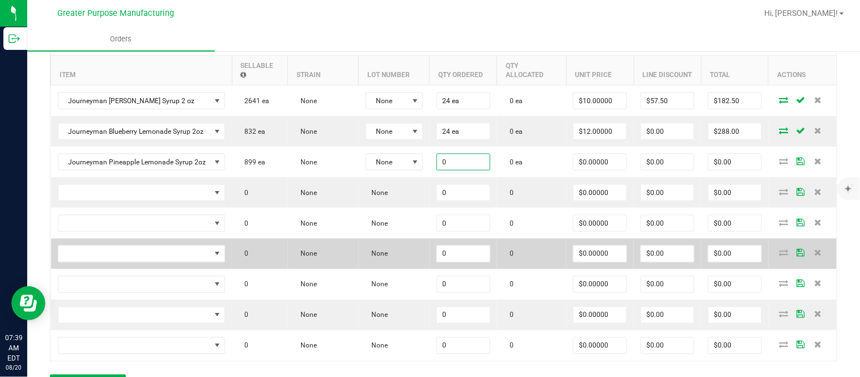
paste input "24"
type input "24 ea"
type input "0"
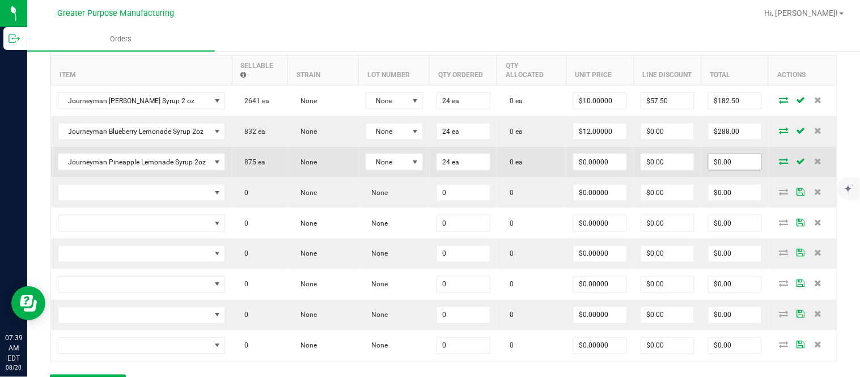
click at [428, 167] on input "$0.00" at bounding box center [734, 162] width 53 height 16
paste input "288"
type input "288"
type input "$12.00000"
type input "$288.00"
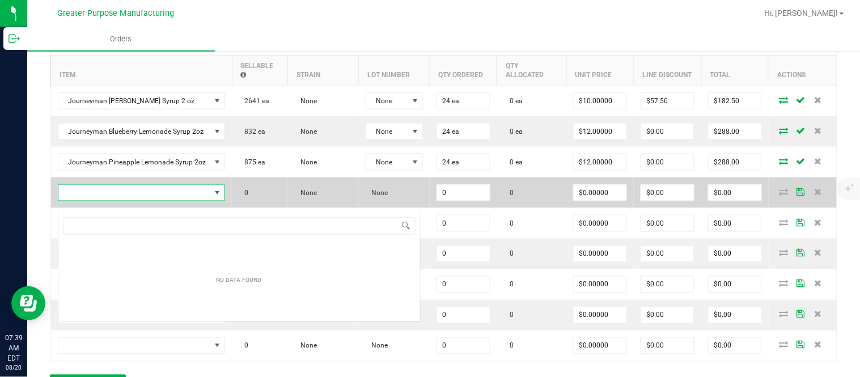
scroll to position [17, 164]
type input "1.37.61.1138.0"
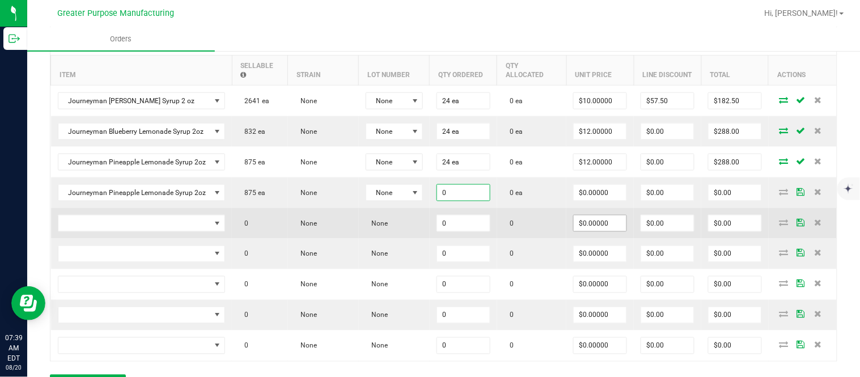
paste input "24"
type input "24 ea"
type input "$0.00000"
type input "$0.00"
type input "0"
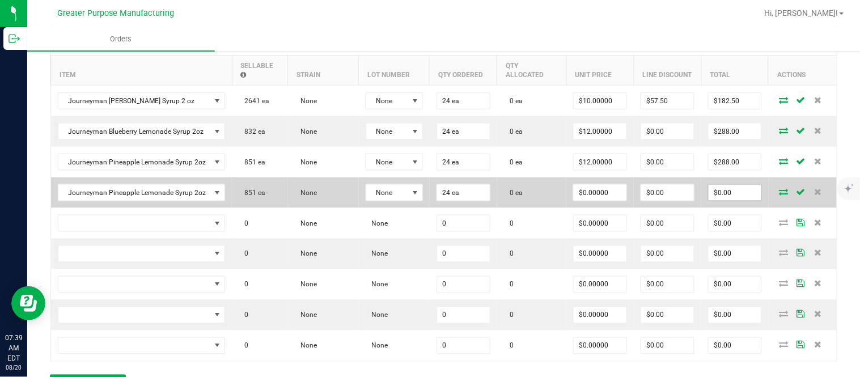
click at [428, 200] on input "$0.00" at bounding box center [734, 193] width 53 height 16
paste input "288"
type input "288"
type input "$12.00000"
type input "$288.00"
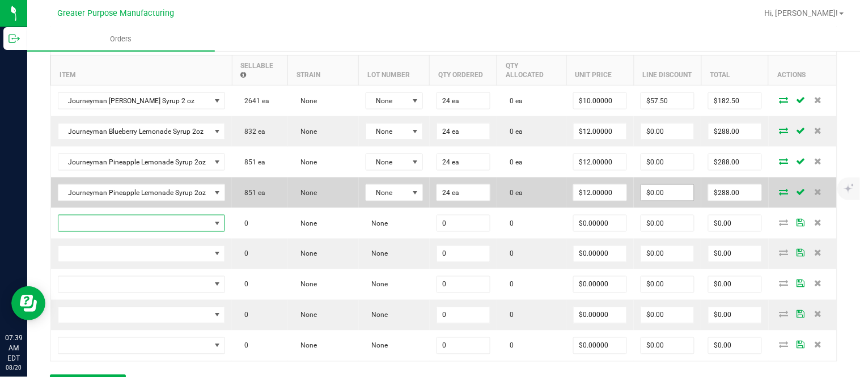
click at [428, 198] on input "$0.00" at bounding box center [667, 193] width 53 height 16
paste input "287.76"
type input "$287.76"
type input "$0.24"
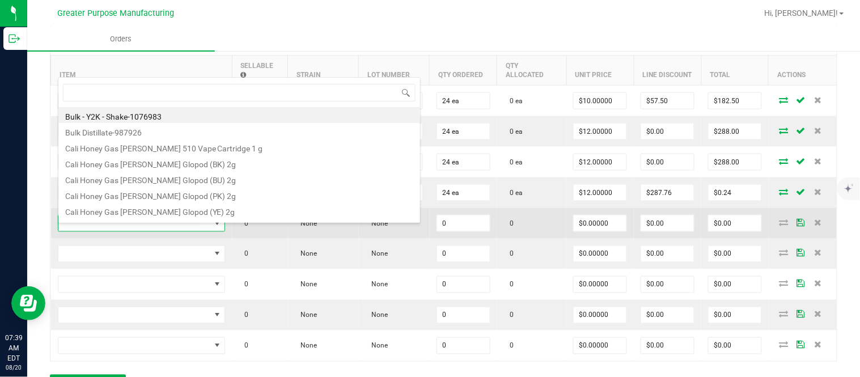
type input "1.37.61.1137.0"
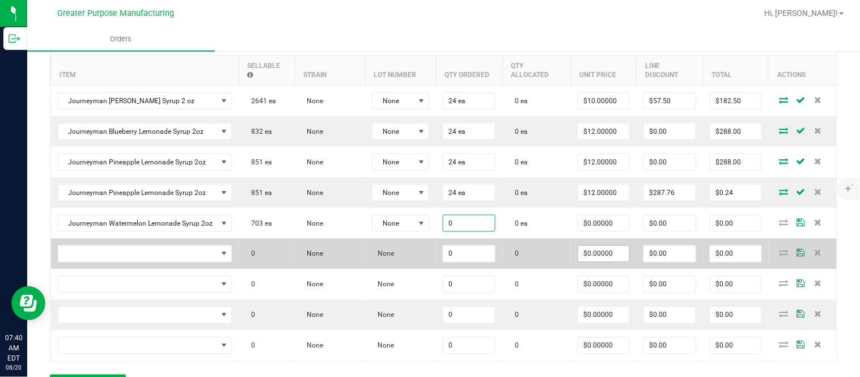
paste input "24"
type input "24 ea"
type input "$0.00000"
type input "0"
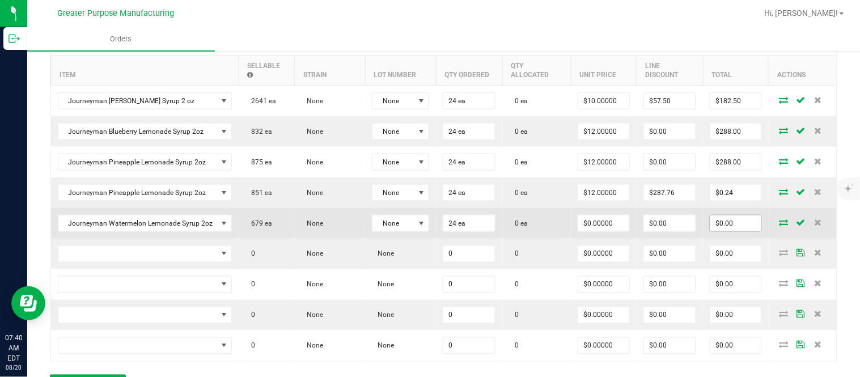
click at [428, 231] on input "$0.00" at bounding box center [735, 223] width 51 height 16
paste input "288"
type input "288"
type input "$12.00000"
type input "$288.00"
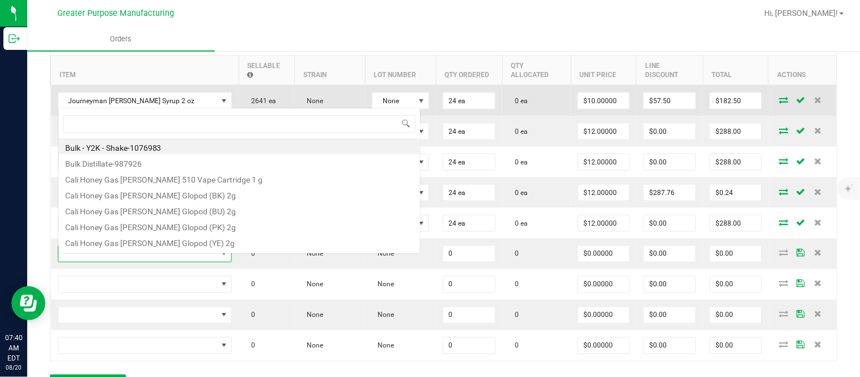
scroll to position [17, 171]
type input "1.25.132.344.0"
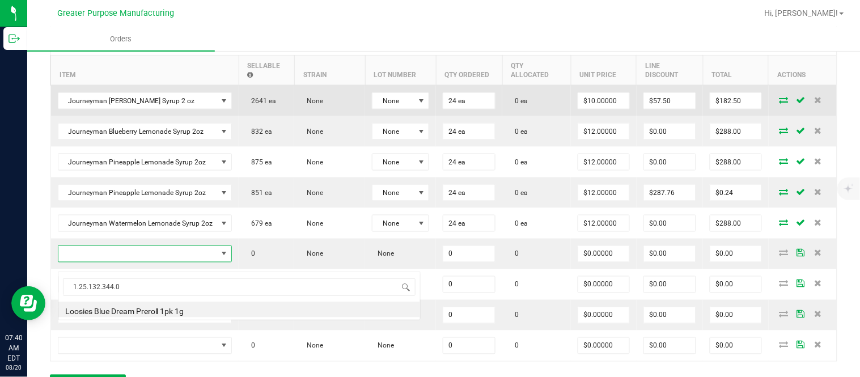
type input "0 ea"
type input "$6.50000"
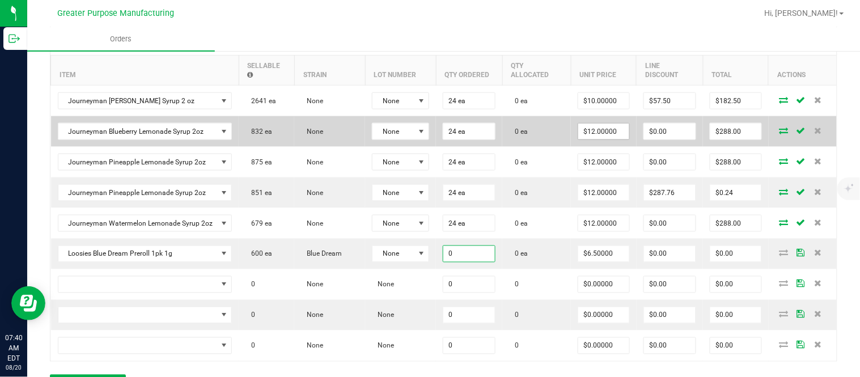
paste input "4"
type input "40 ea"
type input "6.5"
type input "$260.00"
type input "$6.50000"
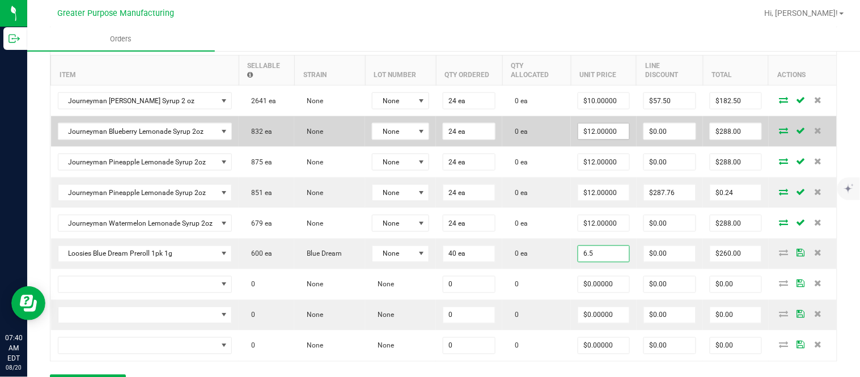
type input "0"
type input "260"
type input "$0.00"
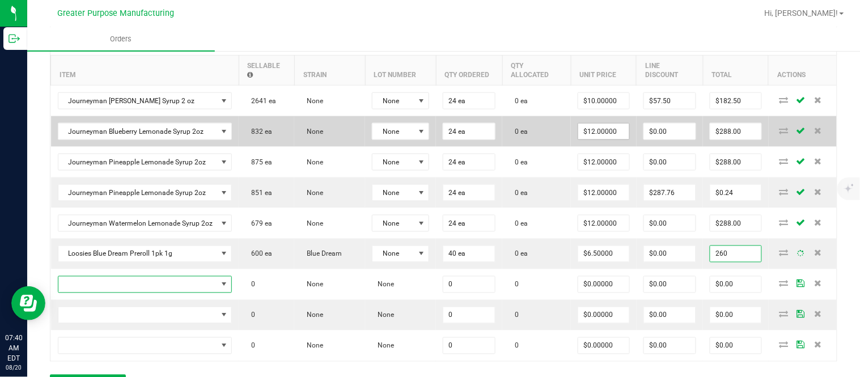
type input "$260.00"
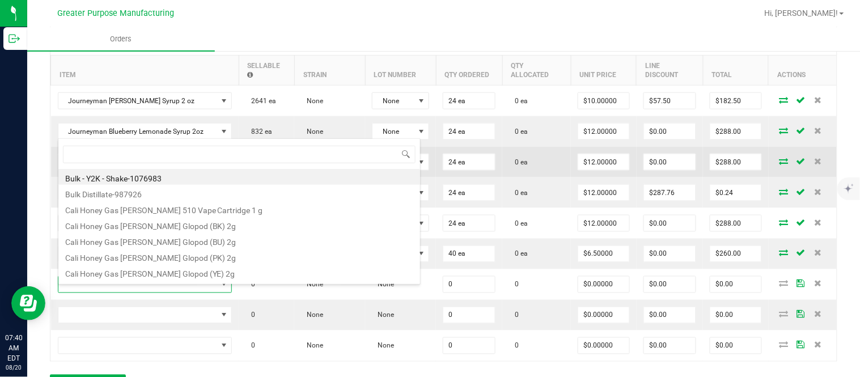
type input "1.5.7.944.0"
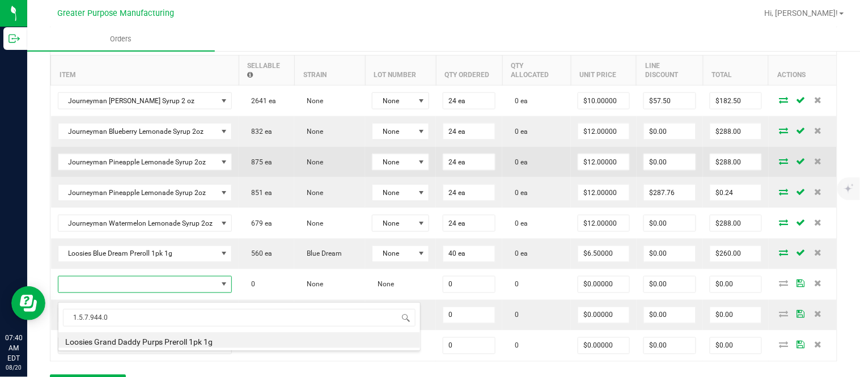
type input "0 ea"
type input "$6.50000"
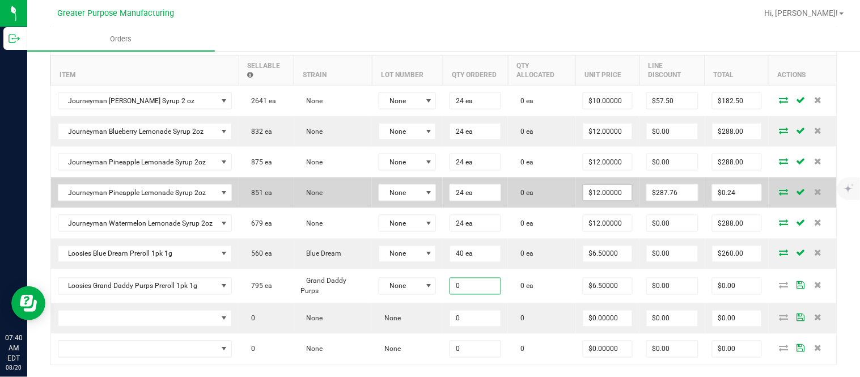
paste input "4"
type input "40 ea"
type input "6.5"
type input "$260.00"
type input "$6.50000"
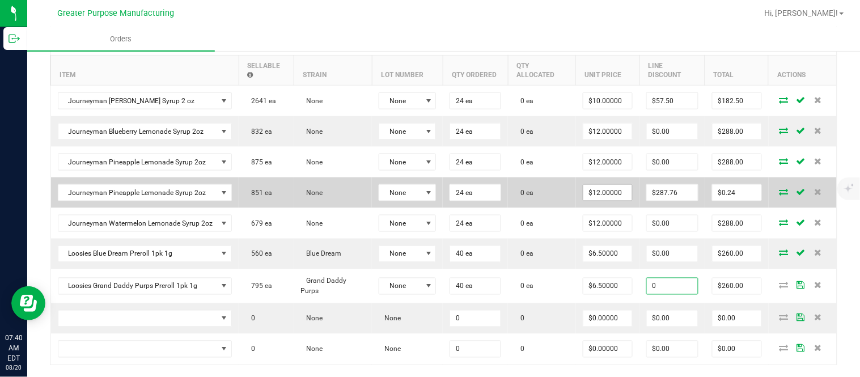
type input "$0.00"
type input "$260.00"
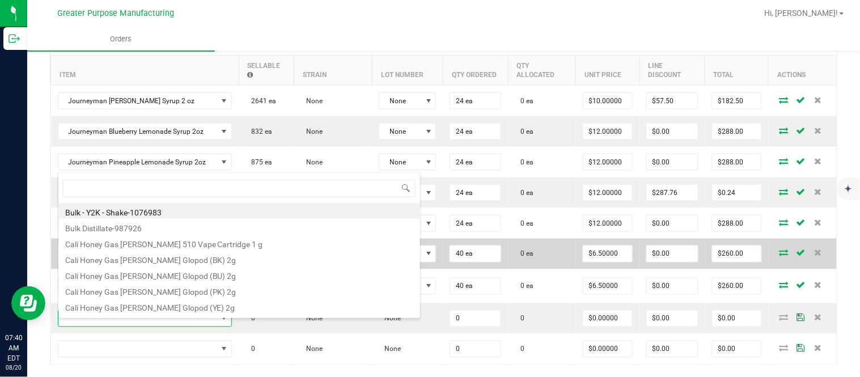
type input "1.5.7.489.0"
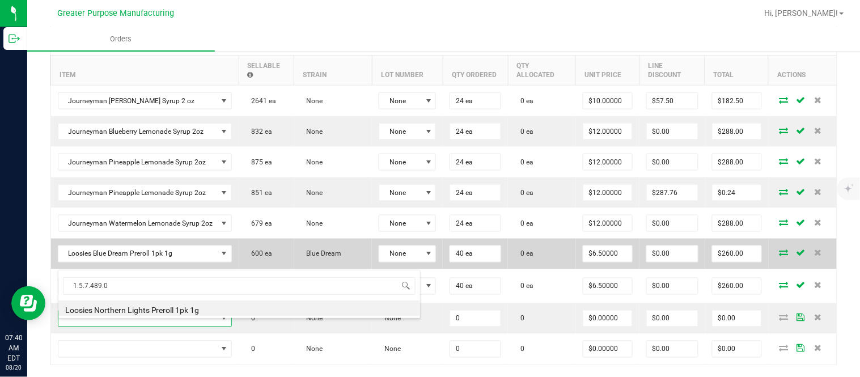
type input "0.0000 g"
type input "$6.50000"
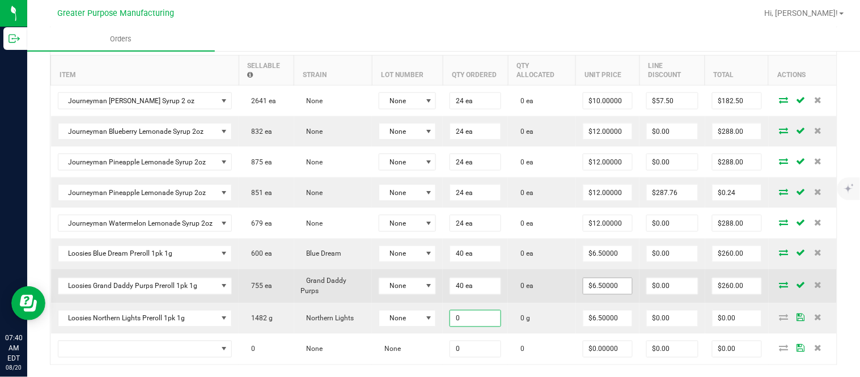
paste input "4"
type input "40.0000 g"
type input "6.5"
type input "$260.00"
type input "$6.50000"
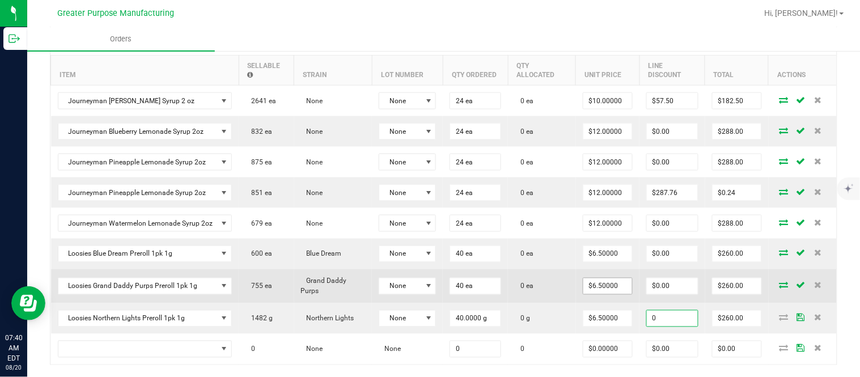
type input "$0.00"
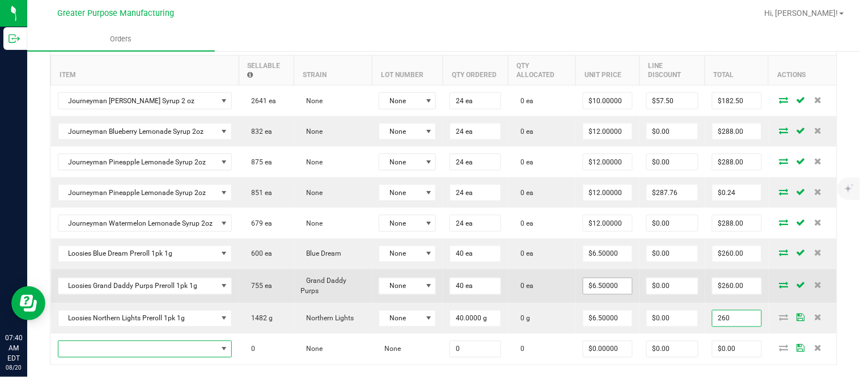
type input "$260.00"
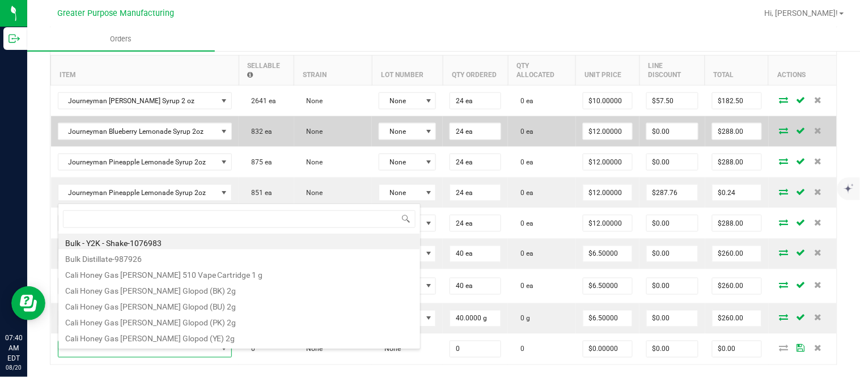
type input "1.5.7.1225.0"
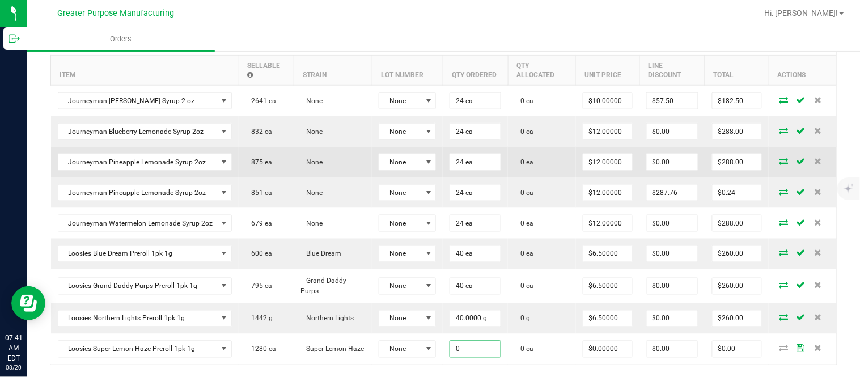
paste input "4"
type input "40 ea"
type input "$0.00000"
type input "$0.00"
type input "0"
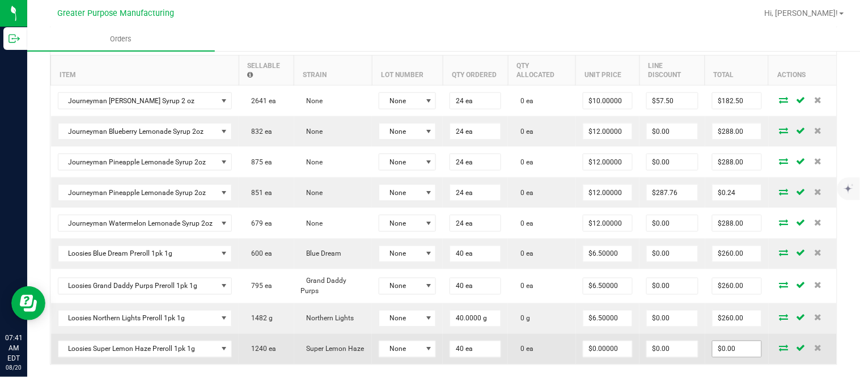
click at [428, 357] on input "$0.00" at bounding box center [736, 349] width 49 height 16
paste input "26"
type input "260"
type input "$6.50000"
type input "$260.00"
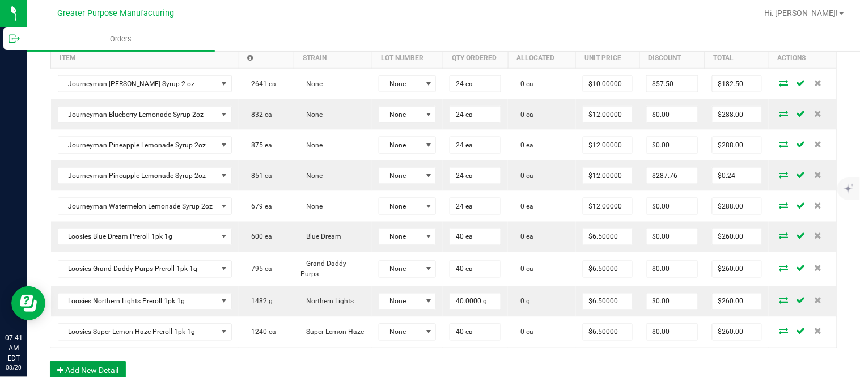
scroll to position [363, 0]
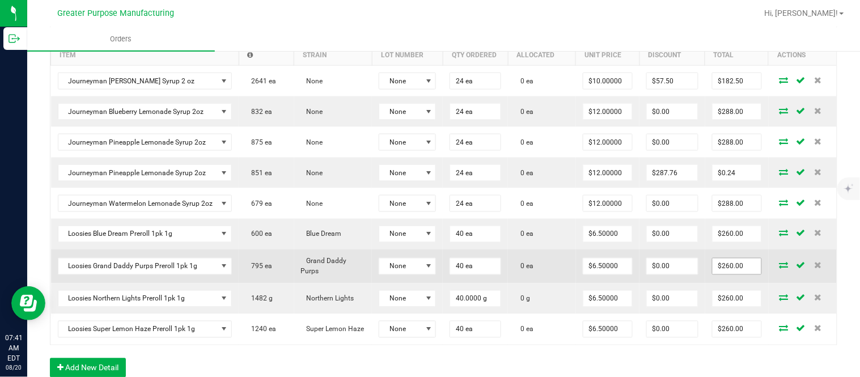
click at [428, 274] on input "$260.00" at bounding box center [736, 266] width 49 height 16
type input "$260.00"
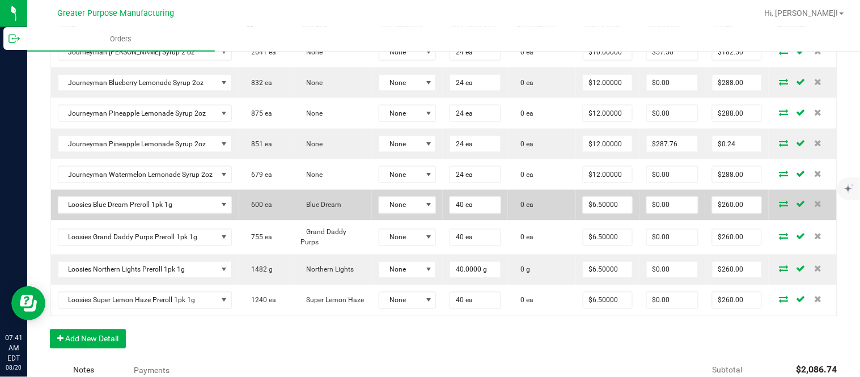
scroll to position [405, 0]
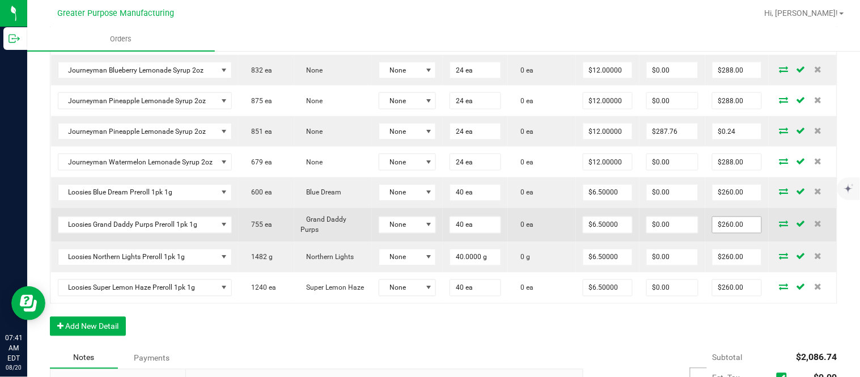
click at [428, 233] on input "$260.00" at bounding box center [736, 225] width 49 height 16
paste input "30"
type input "300"
type input "$7.50000"
type input "$300.00"
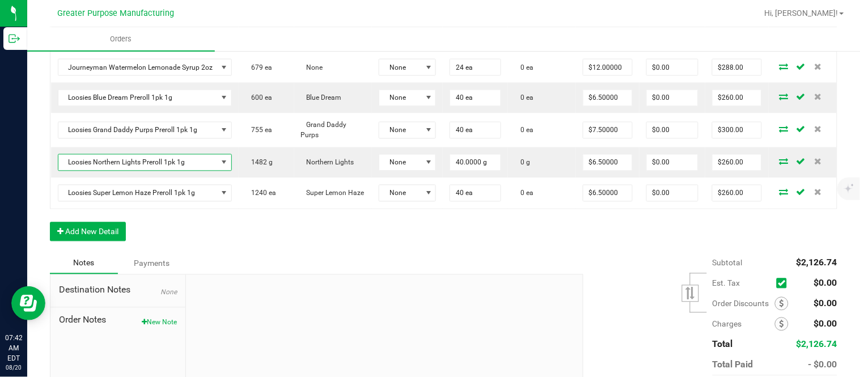
scroll to position [0, 0]
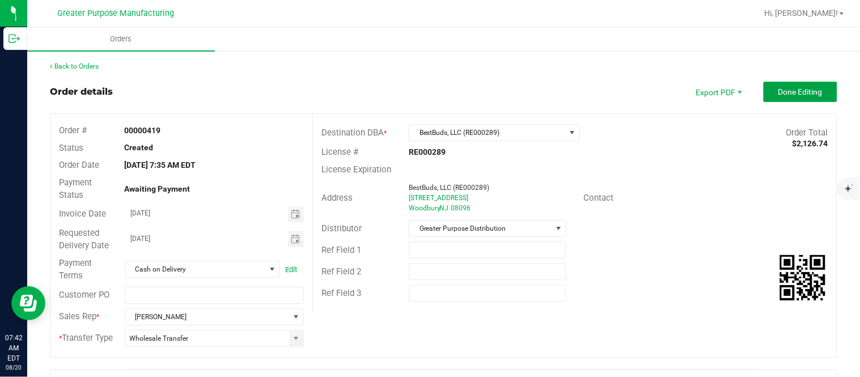
click at [428, 96] on button "Done Editing" at bounding box center [800, 92] width 74 height 20
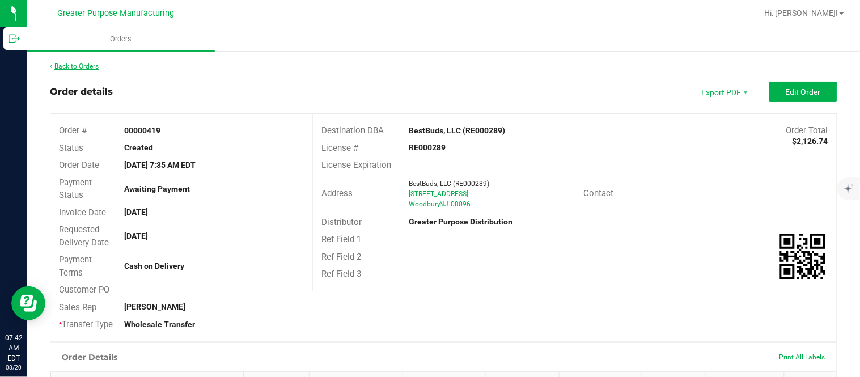
click at [93, 65] on link "Back to Orders" at bounding box center [74, 66] width 49 height 8
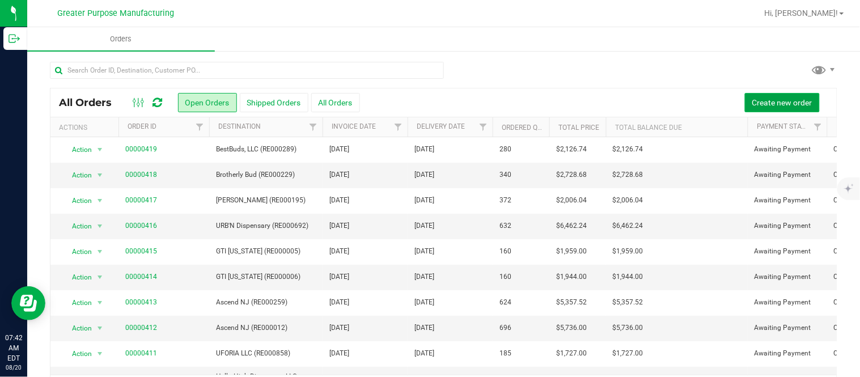
click at [428, 105] on span "Create new order" at bounding box center [782, 102] width 60 height 9
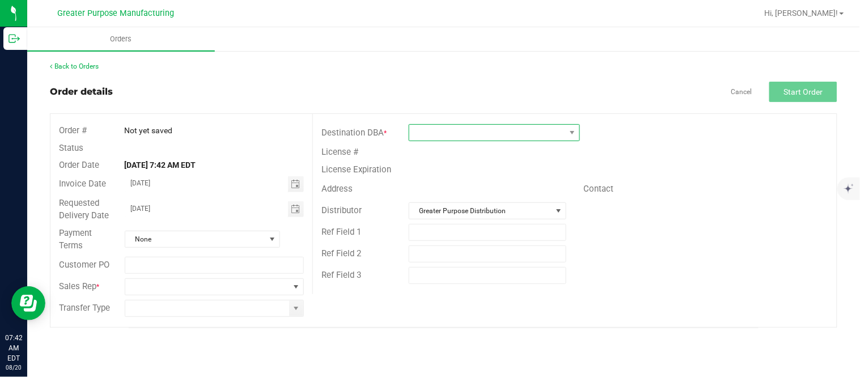
click at [428, 128] on span at bounding box center [487, 133] width 156 height 16
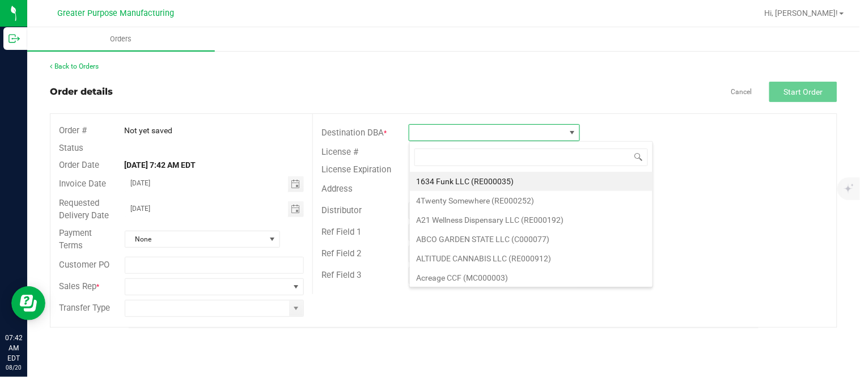
scroll to position [17, 171]
type input "RE000336"
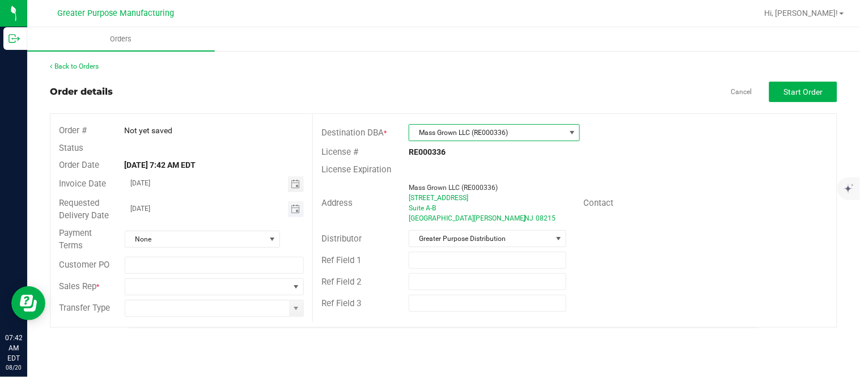
click at [300, 208] on span "Toggle calendar" at bounding box center [296, 209] width 16 height 16
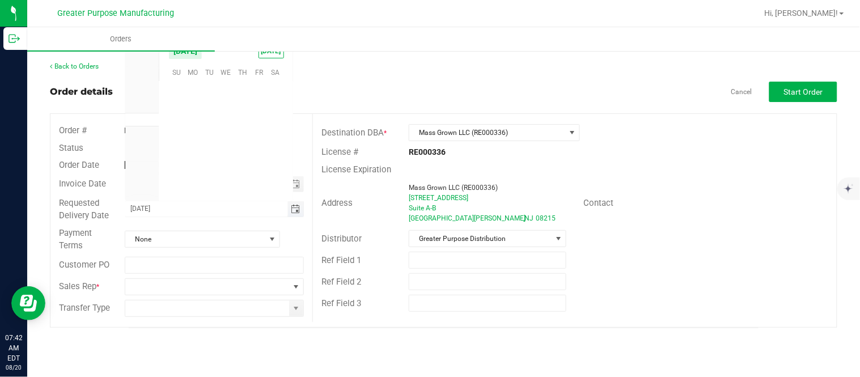
scroll to position [183695, 0]
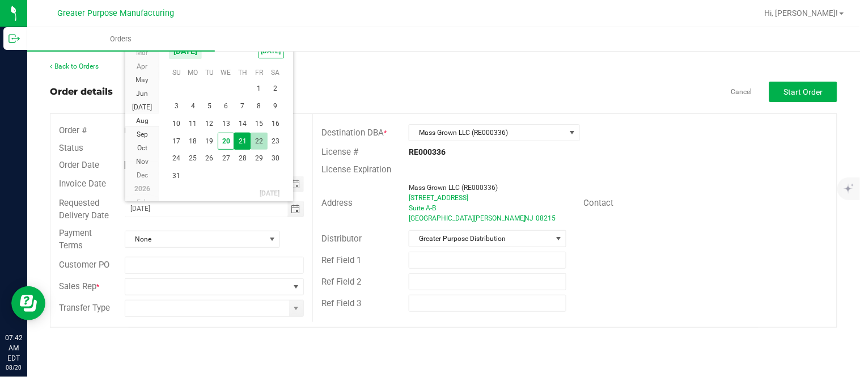
click at [256, 139] on span "22" at bounding box center [259, 142] width 16 height 18
type input "[DATE]"
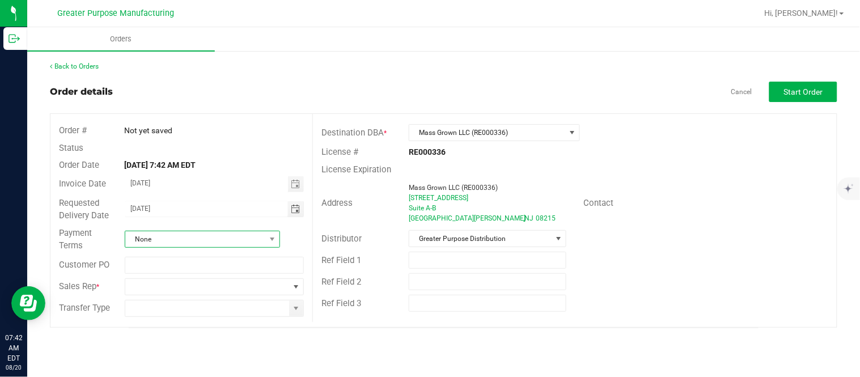
click at [252, 235] on span "None" at bounding box center [195, 239] width 140 height 16
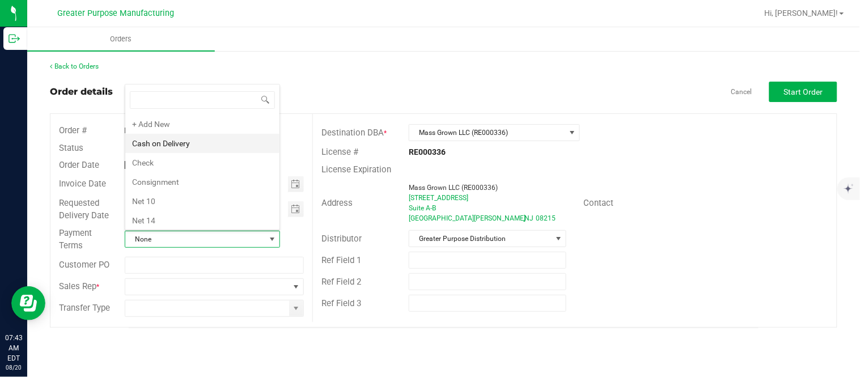
click at [217, 140] on li "Cash on Delivery" at bounding box center [202, 143] width 154 height 19
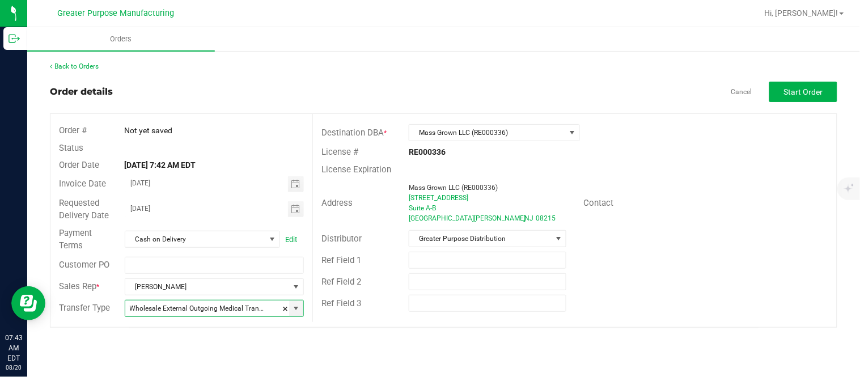
type input "Wholesale Transfer"
click at [428, 100] on button "Start Order" at bounding box center [803, 92] width 68 height 20
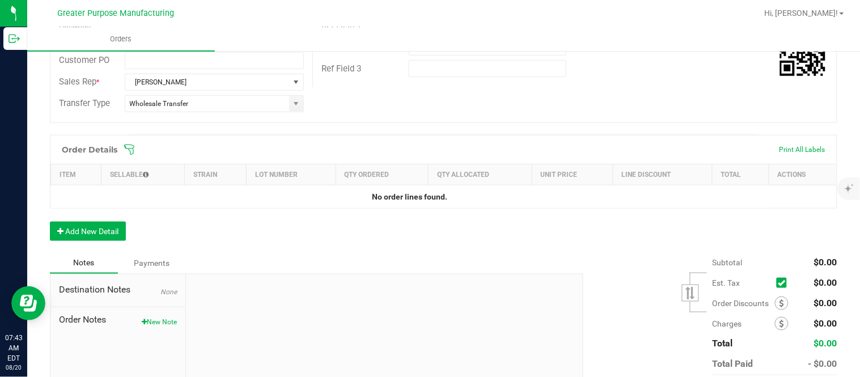
scroll to position [241, 0]
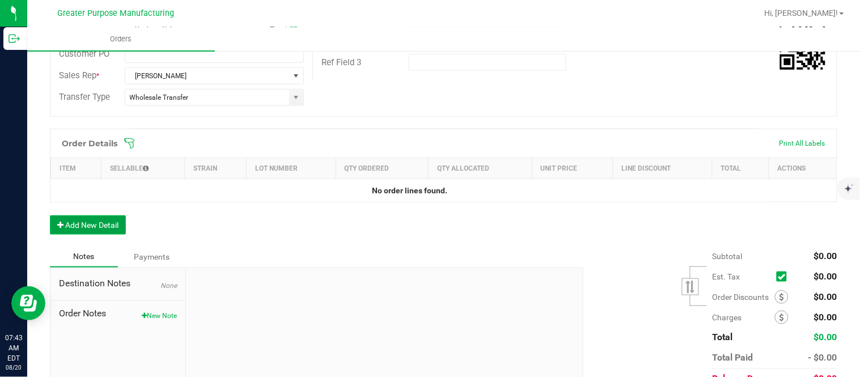
click at [109, 219] on button "Add New Detail" at bounding box center [88, 224] width 76 height 19
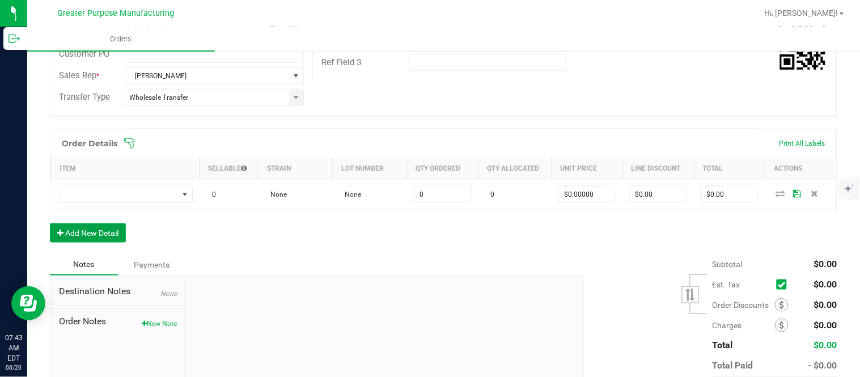
click at [50, 223] on button "Add New Detail" at bounding box center [88, 232] width 76 height 19
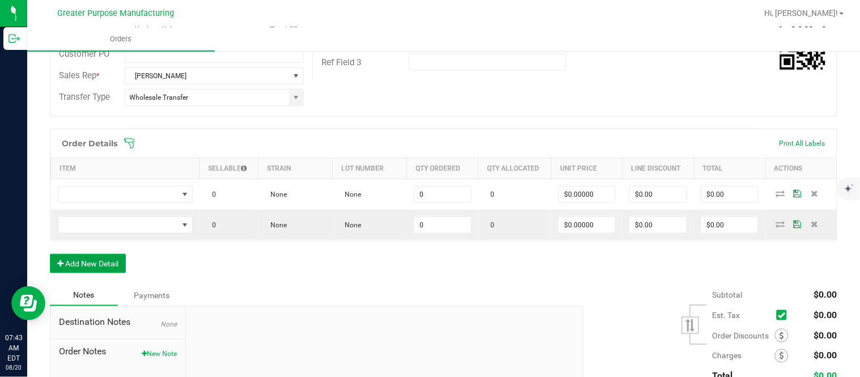
click at [50, 254] on button "Add New Detail" at bounding box center [88, 263] width 76 height 19
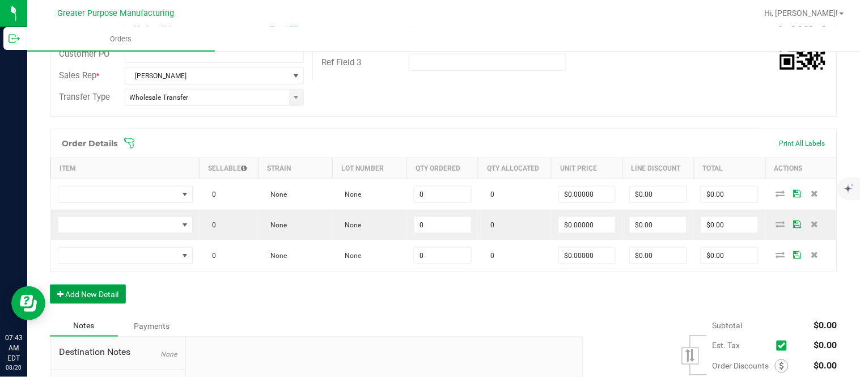
click at [50, 285] on button "Add New Detail" at bounding box center [88, 294] width 76 height 19
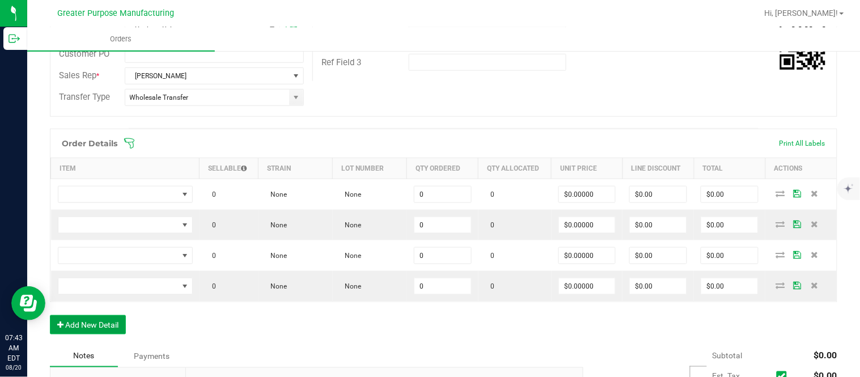
click at [50, 315] on button "Add New Detail" at bounding box center [88, 324] width 76 height 19
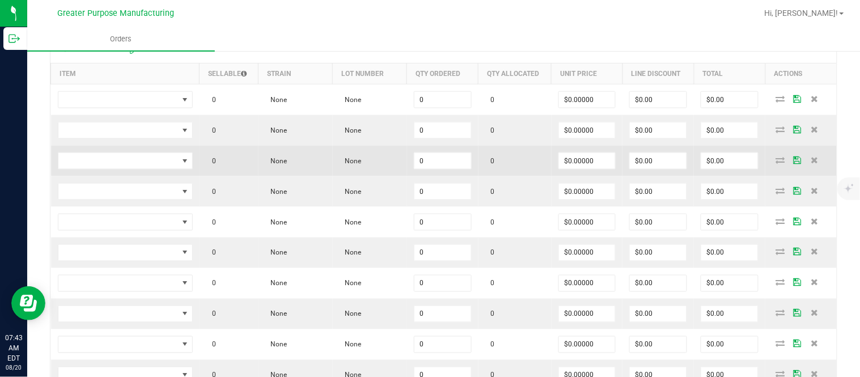
scroll to position [346, 0]
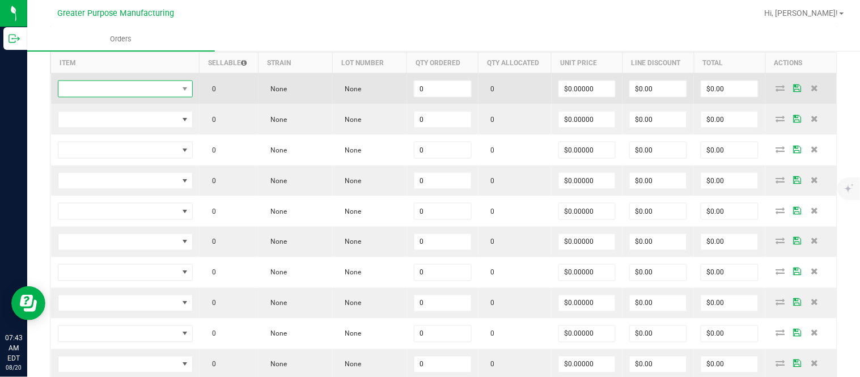
click at [110, 88] on span "NO DATA FOUND" at bounding box center [118, 89] width 120 height 16
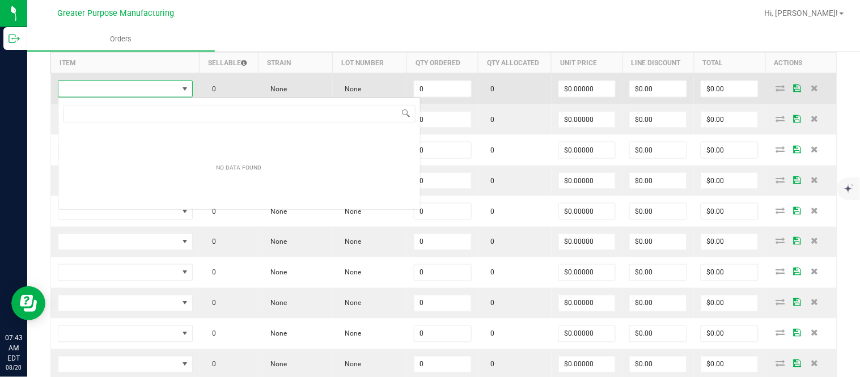
scroll to position [17, 133]
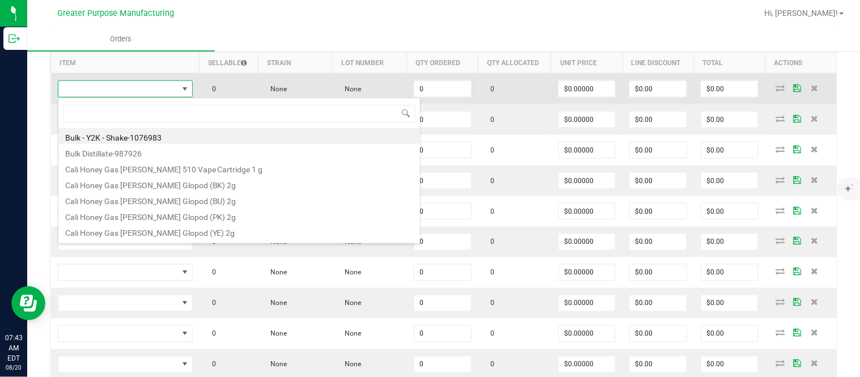
type input "1.37.61.470.0"
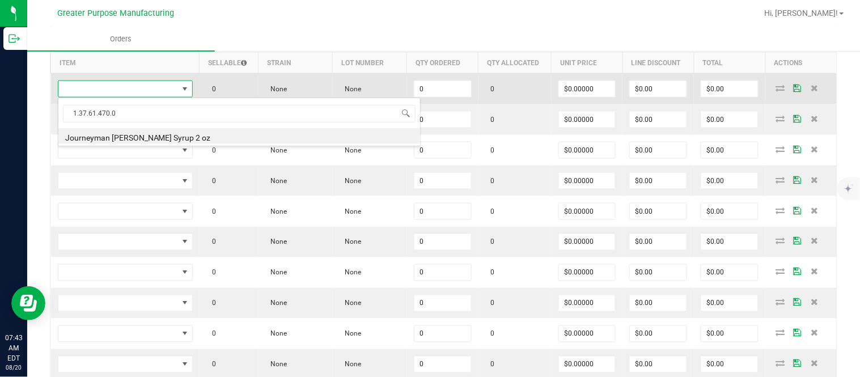
type input "0 ea"
type input "$10.00000"
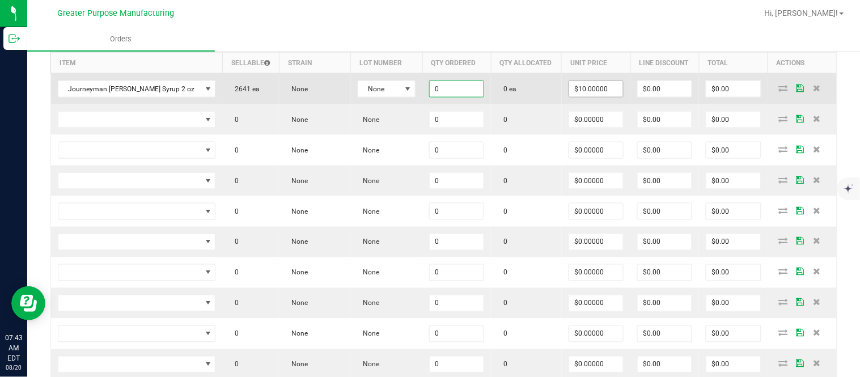
paste input "24"
type input "24 ea"
type input "10"
type input "$240.00"
type input "$10.00000"
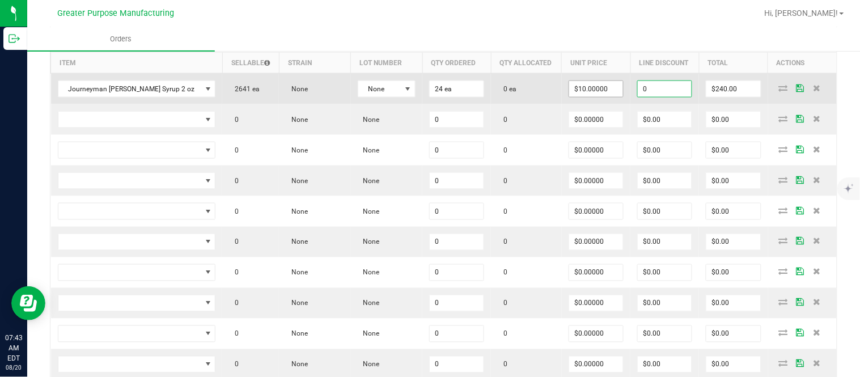
type input "$0.00"
type input "$240.00"
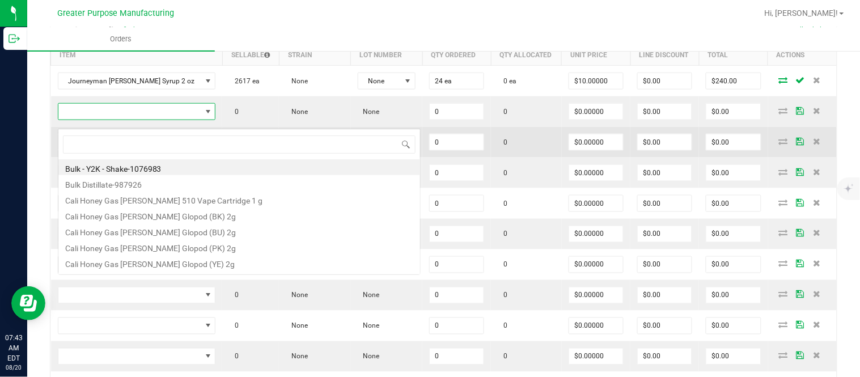
scroll to position [17, 152]
type input "1.37.61.1136.0"
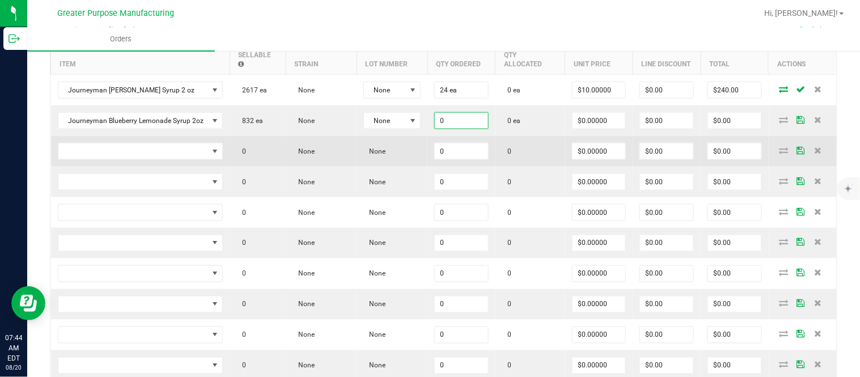
paste input "24"
type input "24 ea"
type input "$0.00000"
type input "$0.00"
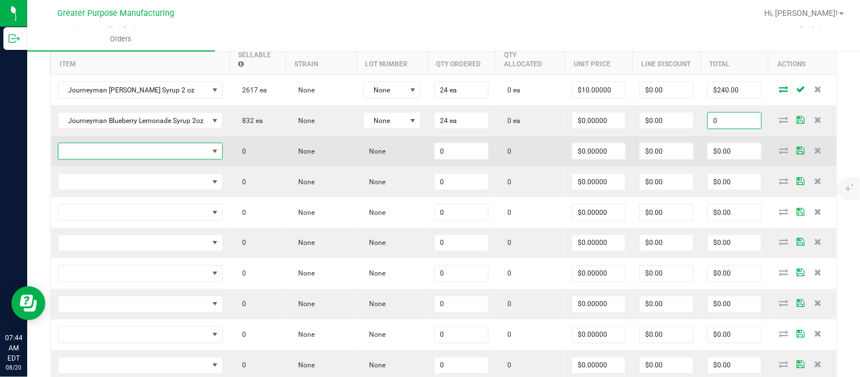
type input "$0.00"
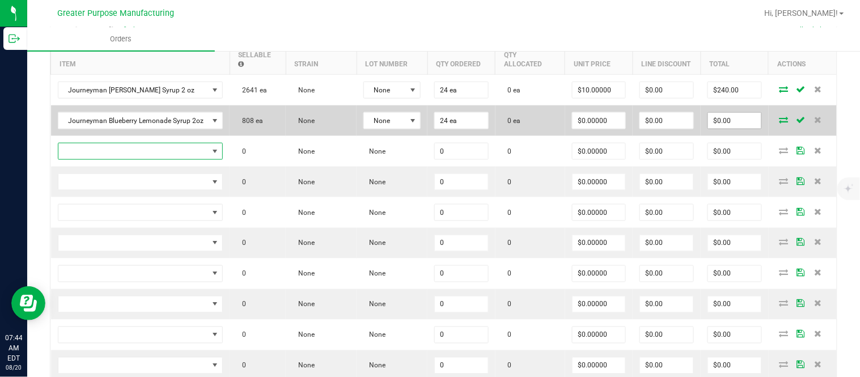
click at [428, 121] on input "$0.00" at bounding box center [734, 121] width 53 height 16
paste input "288"
type input "288"
type input "$12.00000"
type input "$288.00"
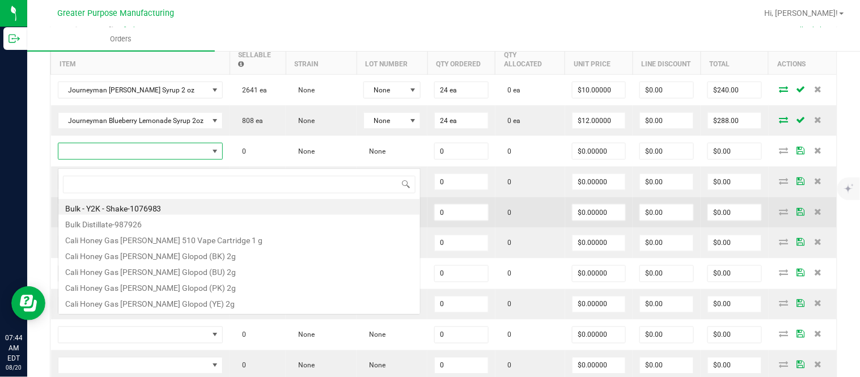
scroll to position [17, 162]
type input "1.37.61.1136.0"
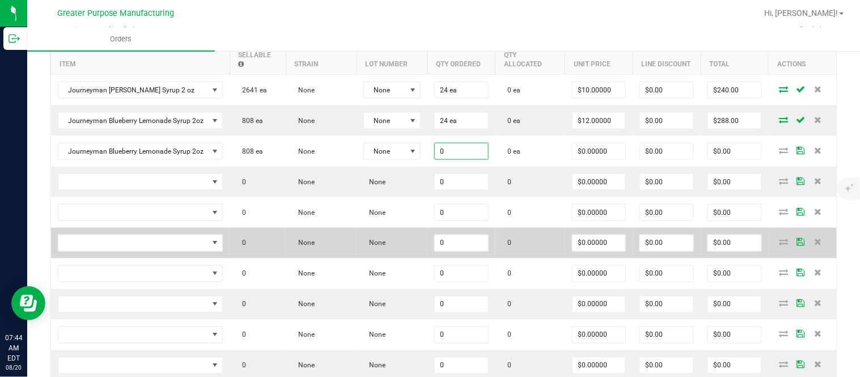
paste input "24"
type input "24 ea"
type input "$0.00000"
type input "$0.00"
type input "0"
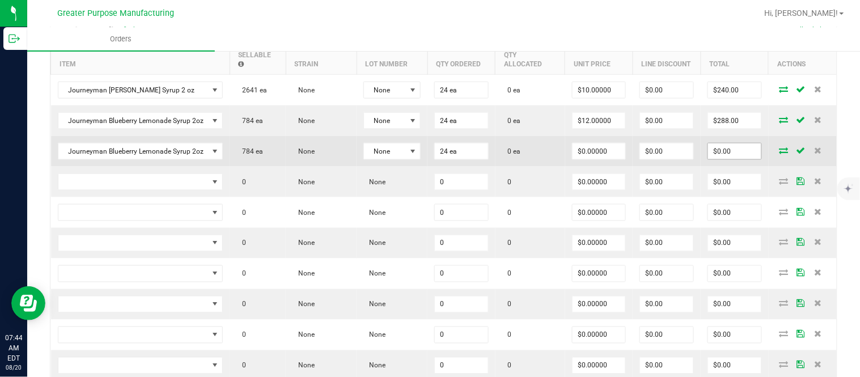
click at [428, 156] on input "$0.00" at bounding box center [734, 151] width 53 height 16
paste input "288"
type input "288"
type input "$12.00000"
type input "$288.00"
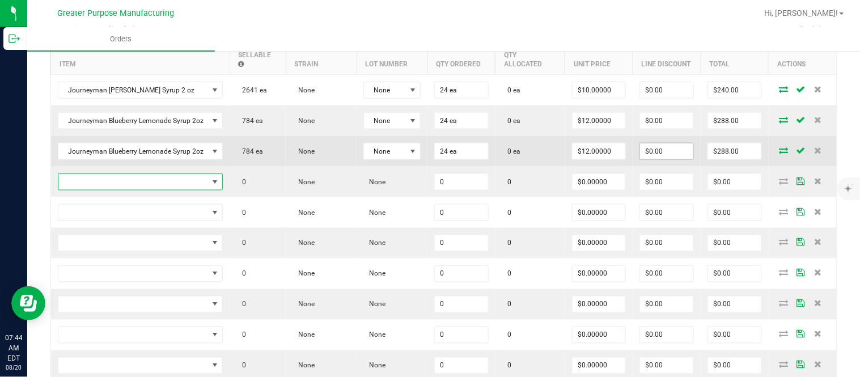
click at [428, 159] on input "$0.00" at bounding box center [666, 151] width 53 height 16
paste input "287.76"
type input "$287.76"
type input "$0.24"
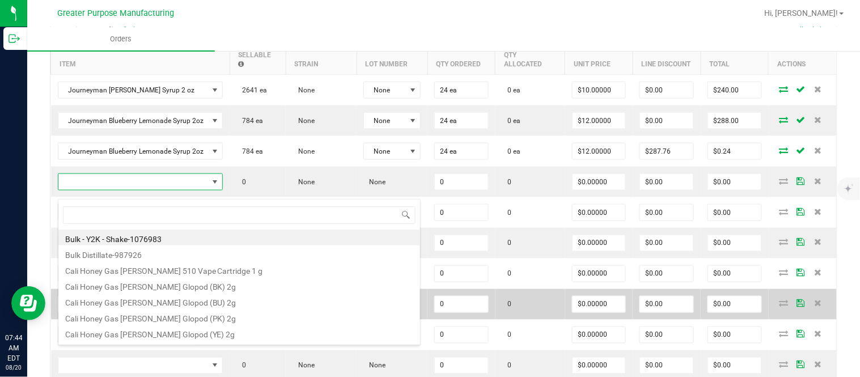
type input "1.37.61.1138.0"
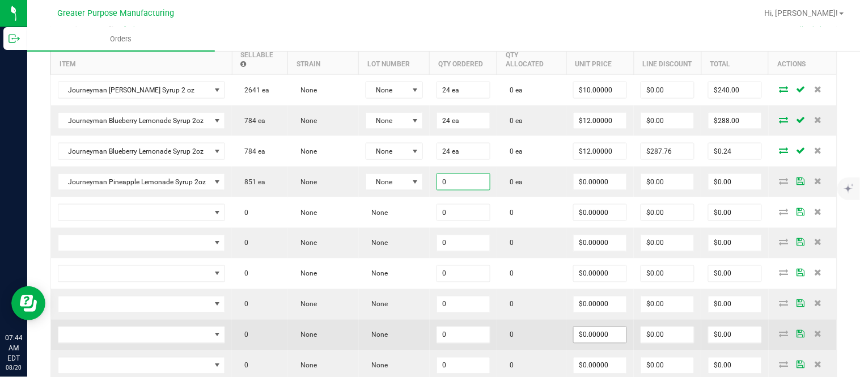
paste input "24"
type input "24 ea"
type input "$0.00000"
type input "$0.00"
type input "0"
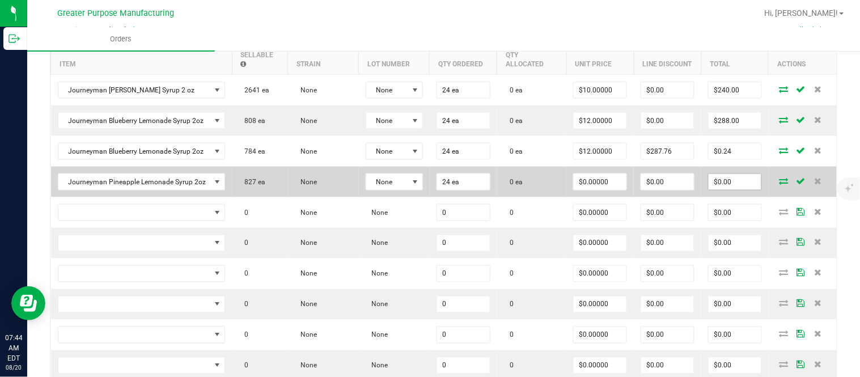
click at [428, 190] on input "$0.00" at bounding box center [734, 182] width 53 height 16
paste input "288"
type input "288"
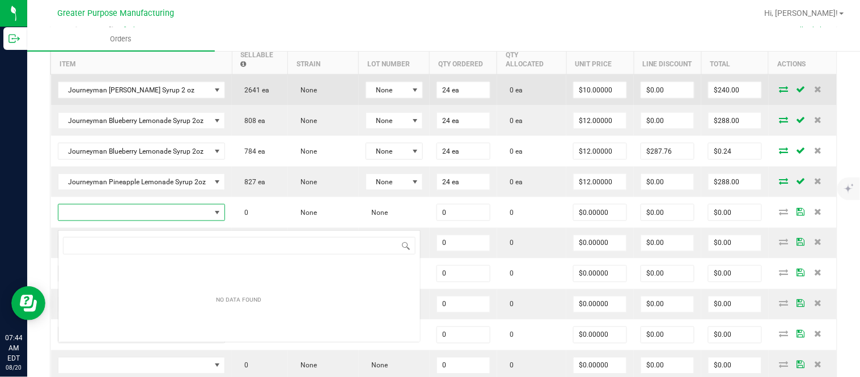
scroll to position [17, 164]
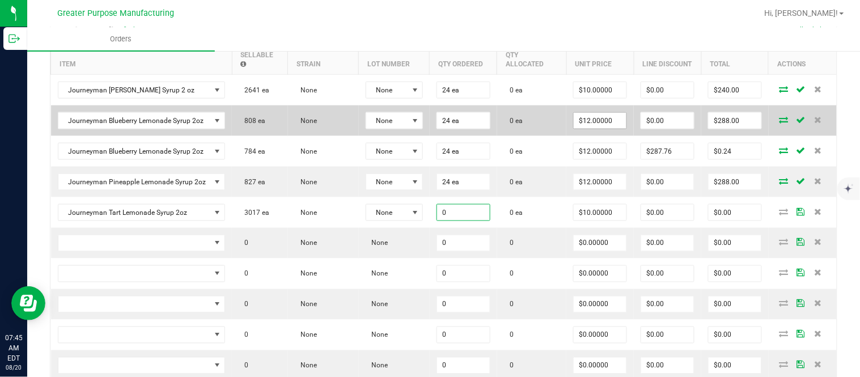
paste input "24"
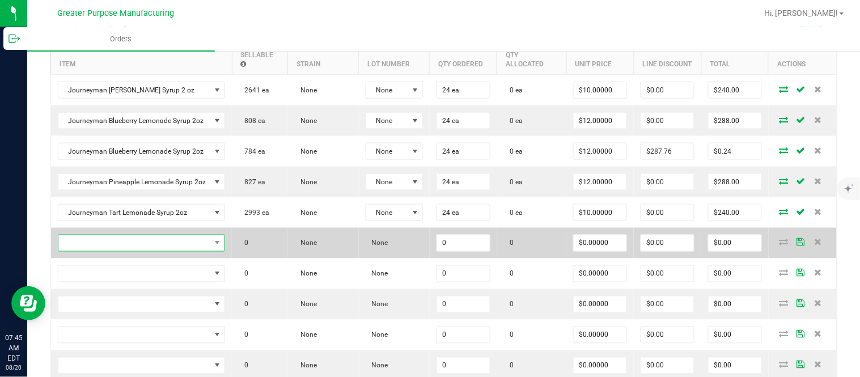
click at [182, 251] on span "NO DATA FOUND" at bounding box center [134, 243] width 152 height 16
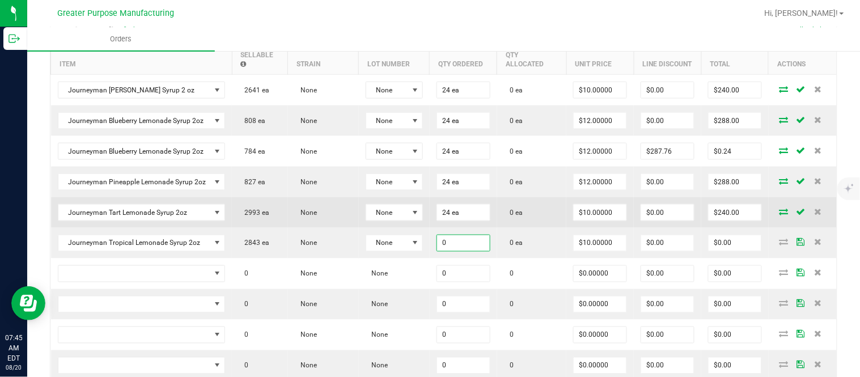
paste input "24"
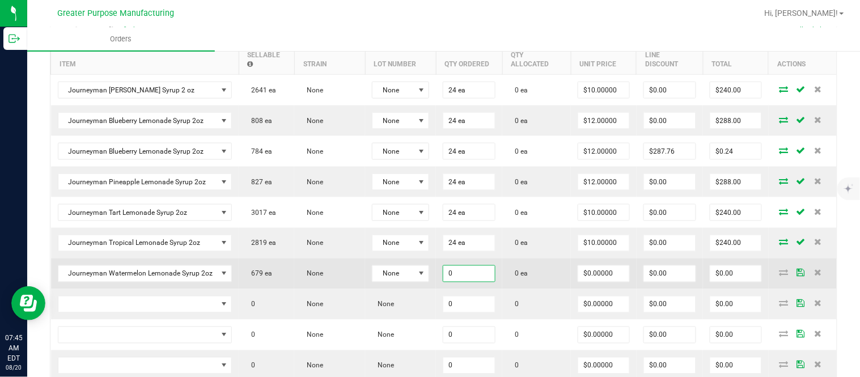
paste input "24"
click at [428, 278] on input "$0.00" at bounding box center [735, 274] width 51 height 16
paste input "288"
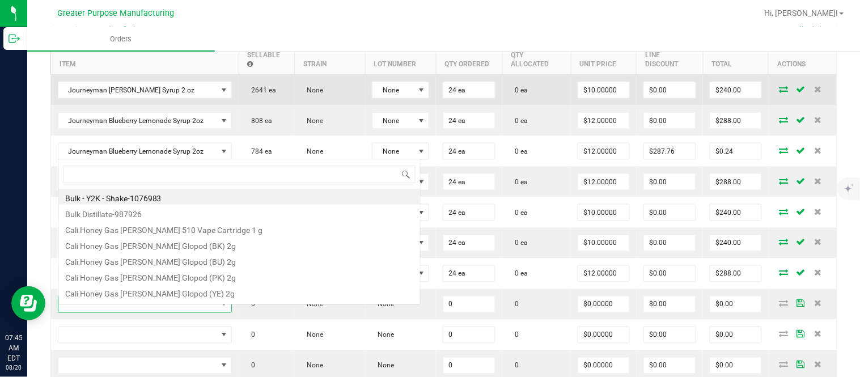
scroll to position [17, 171]
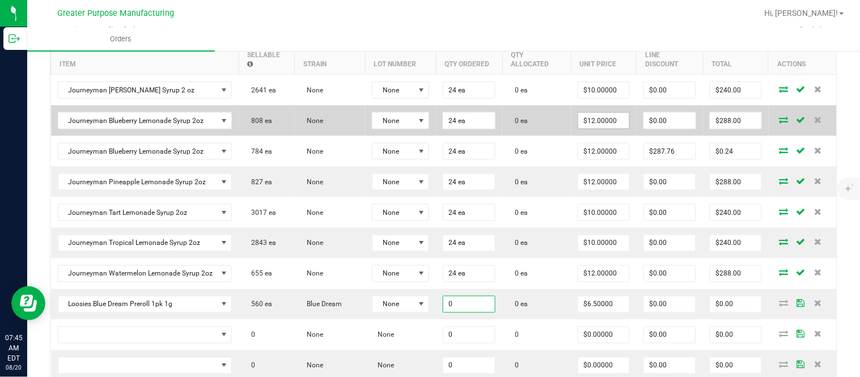
paste input "4"
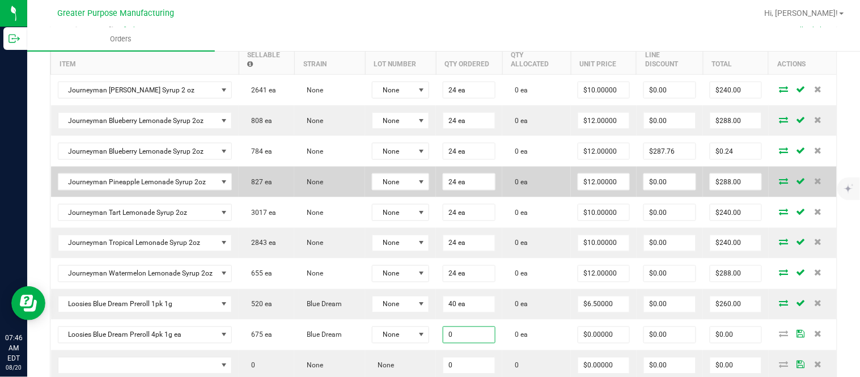
paste input "25"
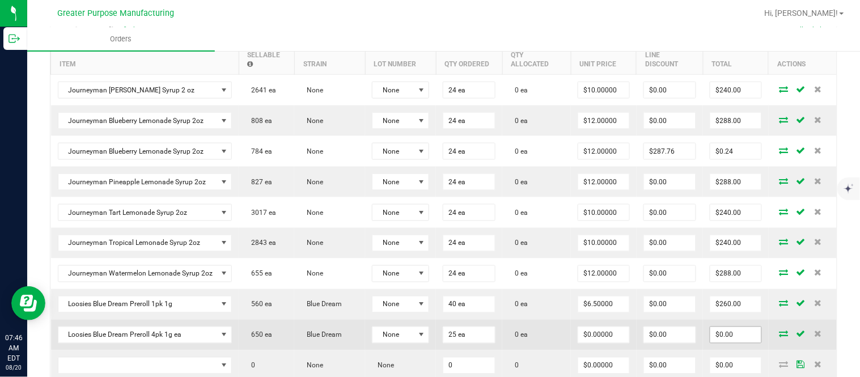
click at [428, 341] on input "$0.00" at bounding box center [735, 335] width 51 height 16
paste input "55"
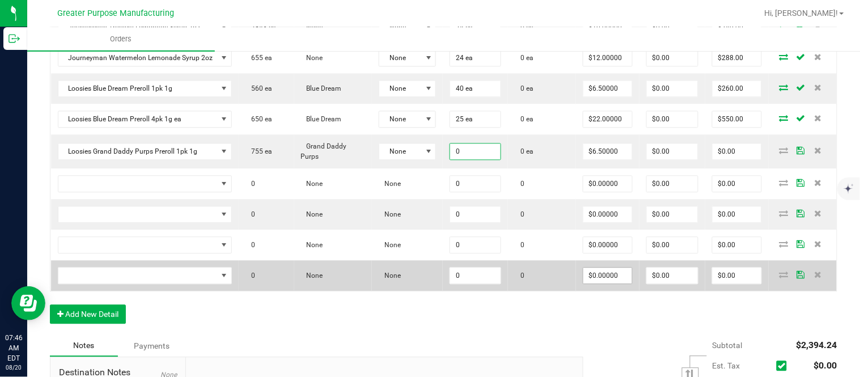
paste input "4"
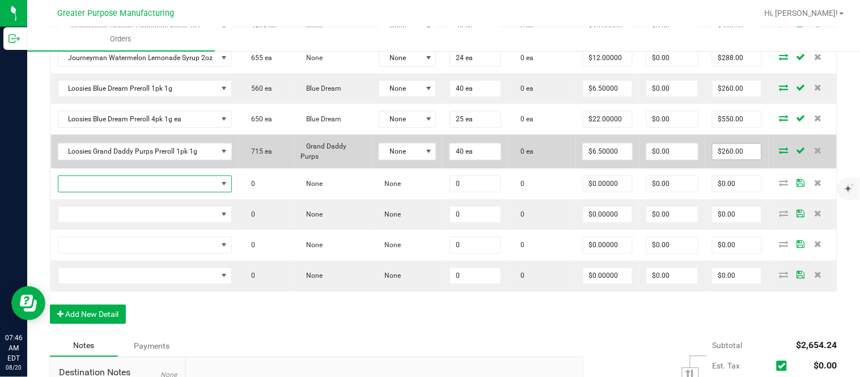
click at [428, 160] on input "$260.00" at bounding box center [736, 152] width 49 height 16
paste input "30"
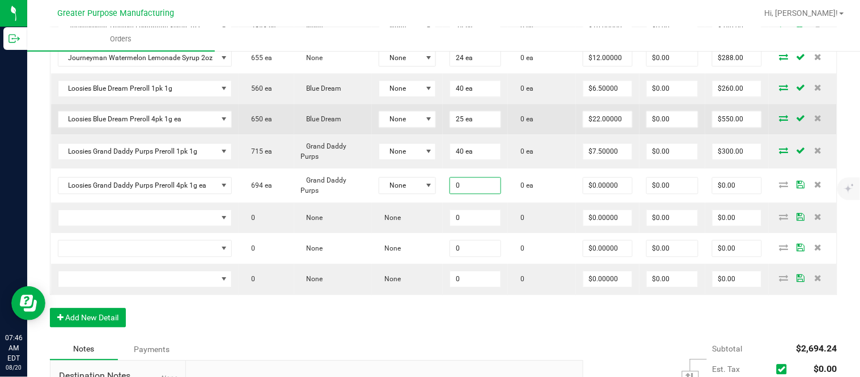
paste input "25"
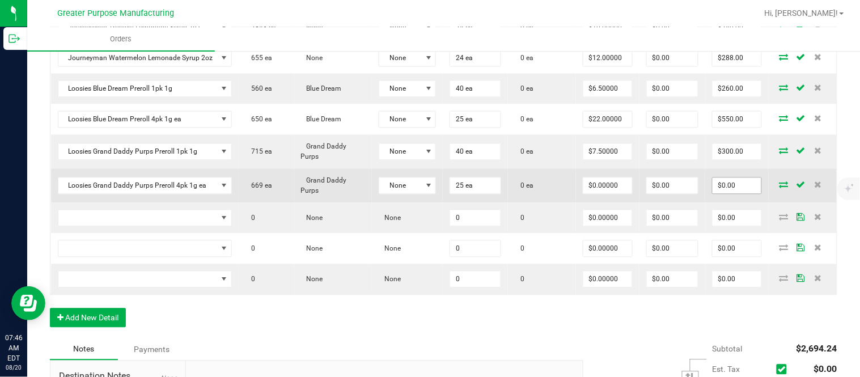
click at [428, 192] on input "$0.00" at bounding box center [736, 186] width 49 height 16
paste input "60"
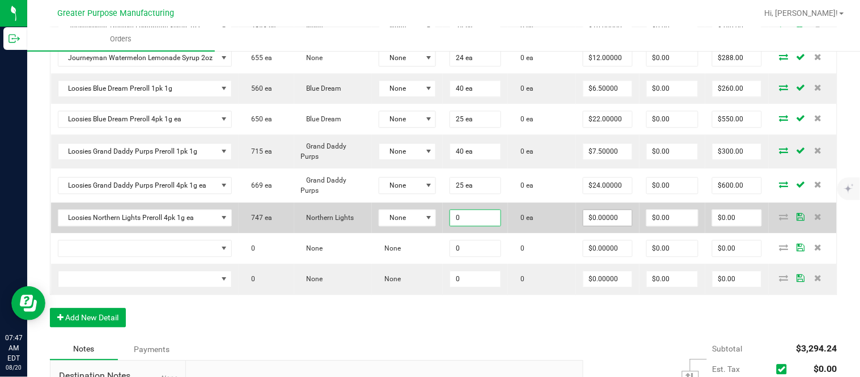
paste input "25"
click at [428, 225] on input "$0.00" at bounding box center [736, 218] width 49 height 16
paste input "55"
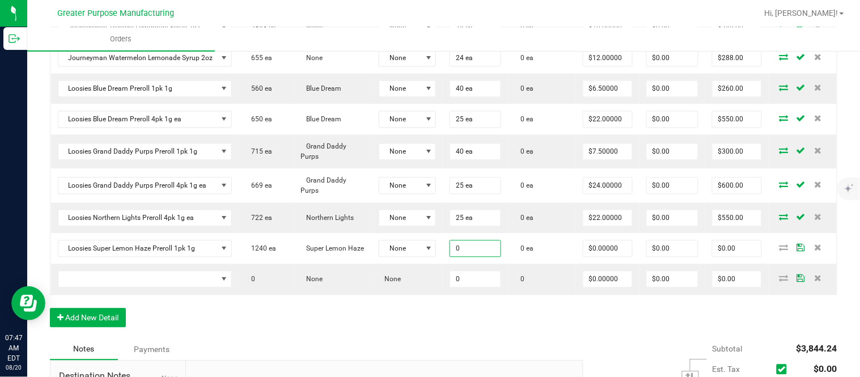
paste input "4"
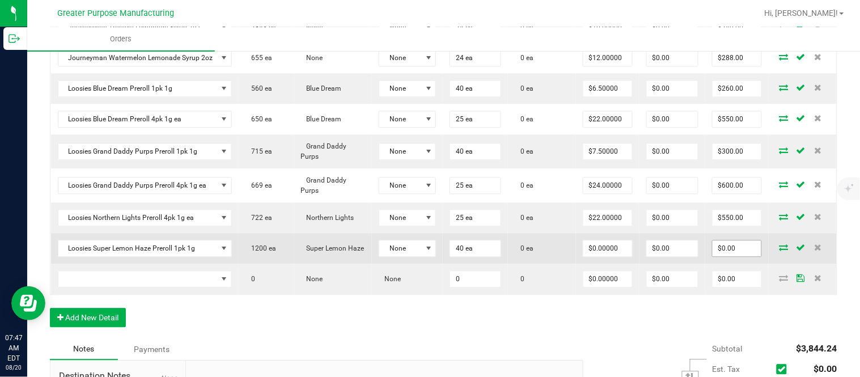
click at [428, 257] on input "$0.00" at bounding box center [736, 249] width 49 height 16
paste input "26"
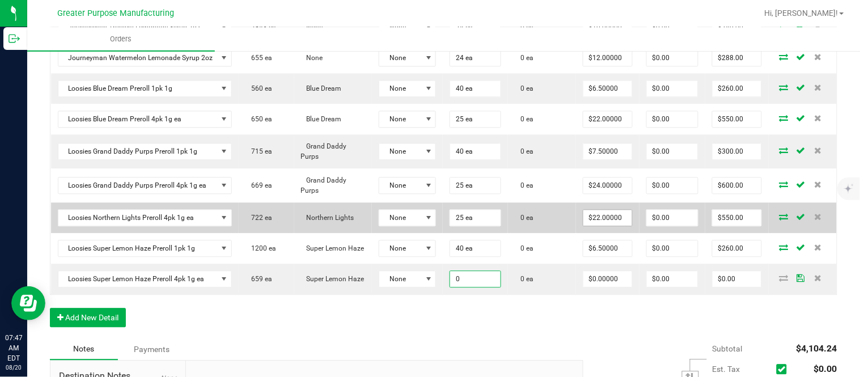
paste input "25"
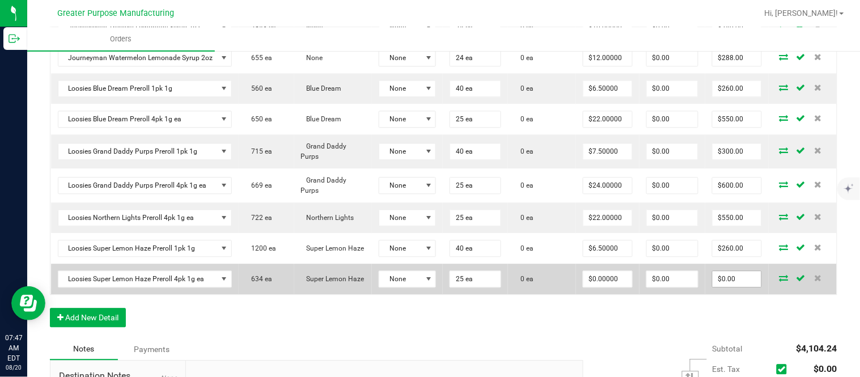
click at [428, 287] on input "$0.00" at bounding box center [736, 279] width 49 height 16
paste input "55"
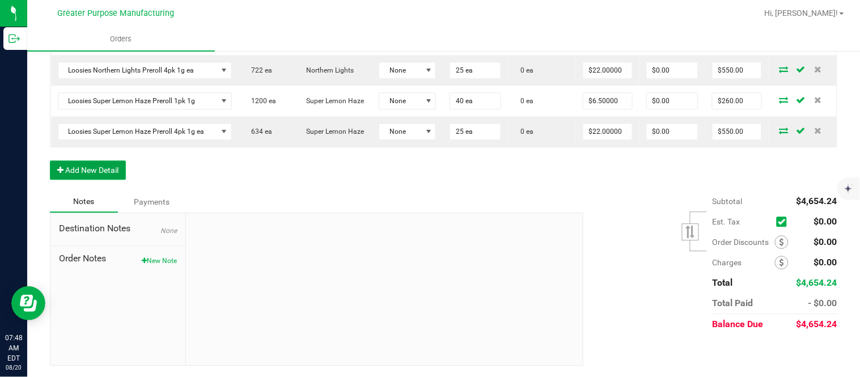
scroll to position [0, 0]
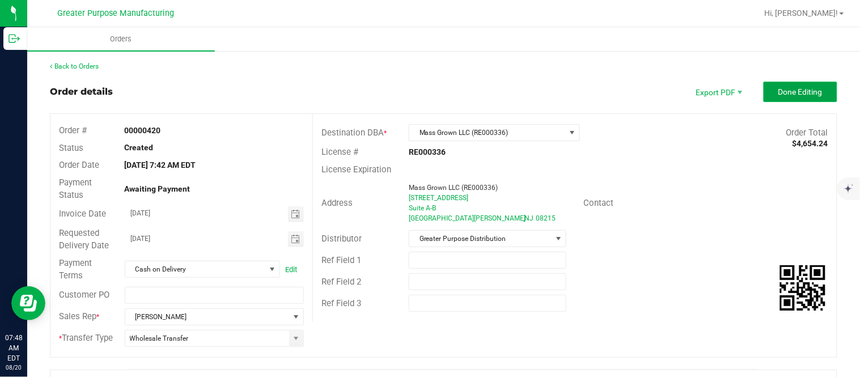
click at [428, 92] on span "Done Editing" at bounding box center [800, 91] width 44 height 9
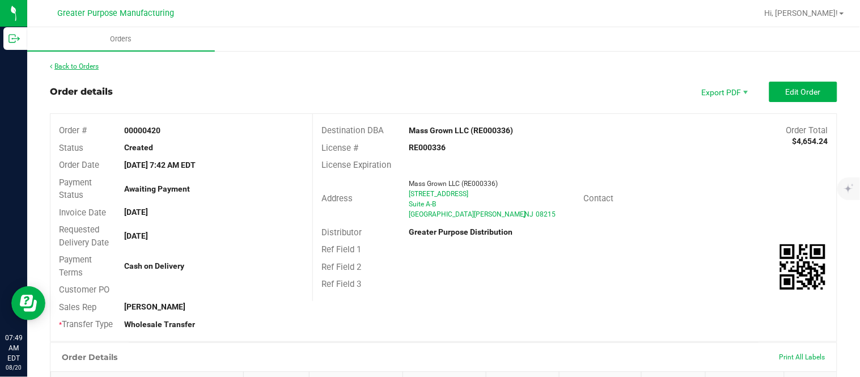
click at [86, 65] on link "Back to Orders" at bounding box center [74, 66] width 49 height 8
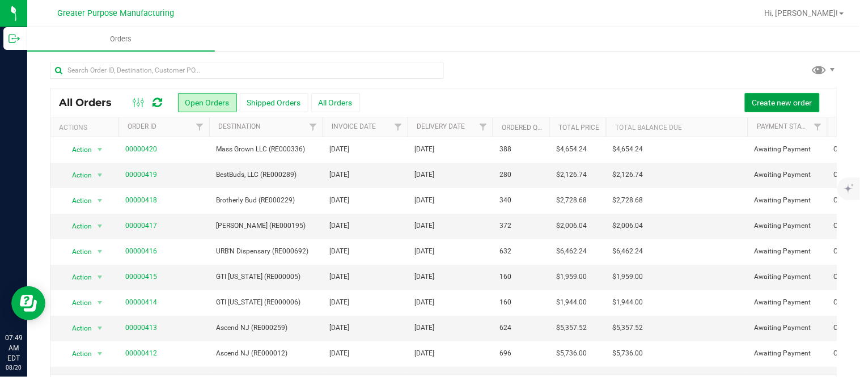
click at [428, 96] on button "Create new order" at bounding box center [782, 102] width 75 height 19
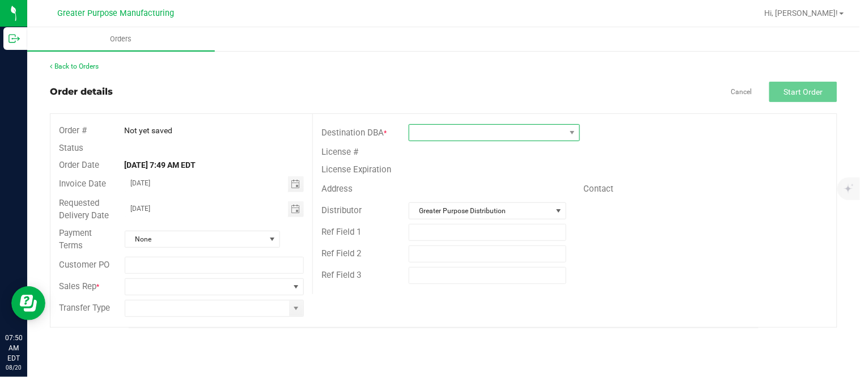
click at [428, 137] on span at bounding box center [487, 133] width 156 height 16
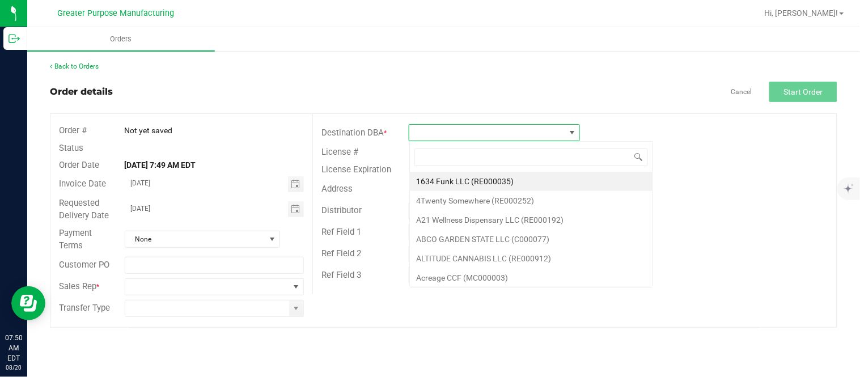
scroll to position [17, 171]
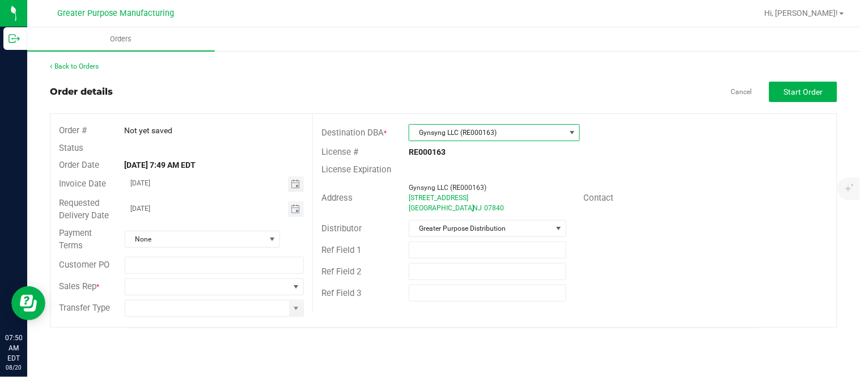
click at [300, 213] on span "Toggle calendar" at bounding box center [296, 209] width 16 height 16
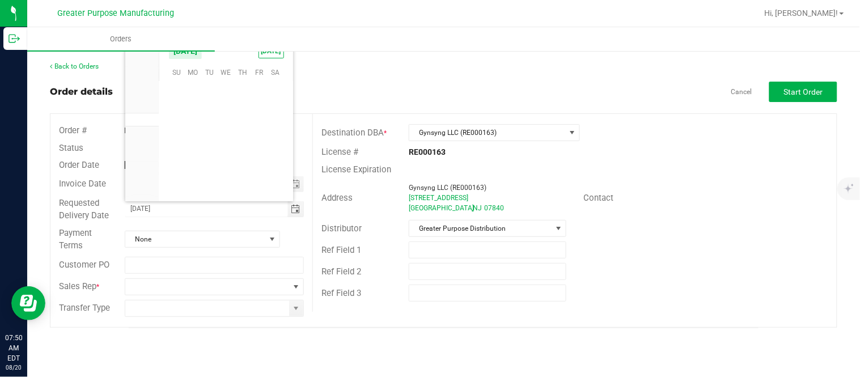
scroll to position [183695, 0]
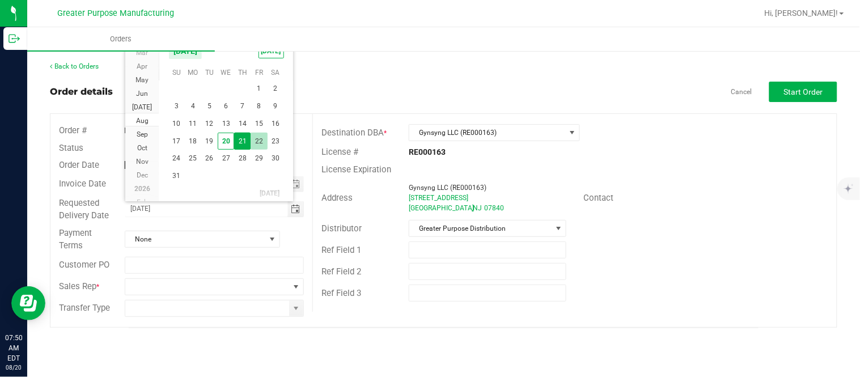
click at [261, 142] on span "22" at bounding box center [259, 142] width 16 height 18
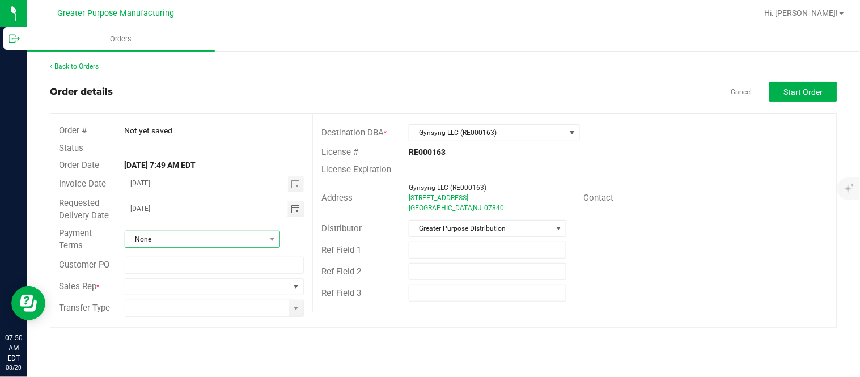
click at [234, 235] on span "None" at bounding box center [195, 239] width 140 height 16
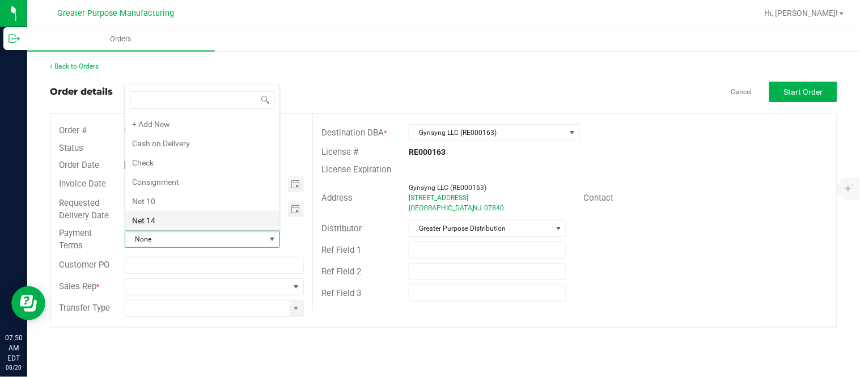
click at [206, 221] on li "Net 14" at bounding box center [202, 220] width 154 height 19
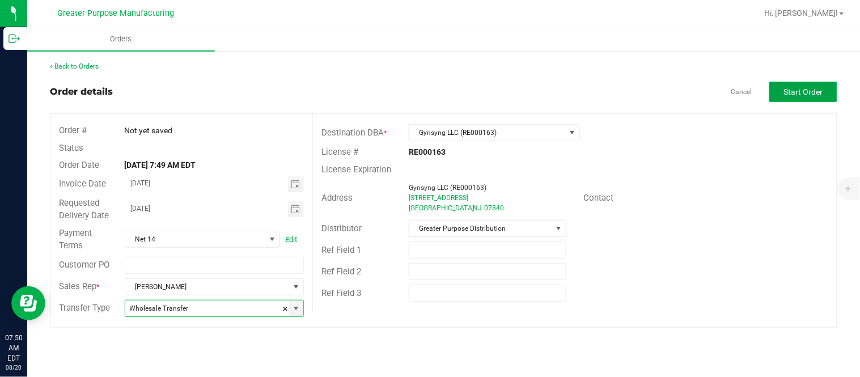
click at [428, 95] on span "Start Order" at bounding box center [803, 91] width 39 height 9
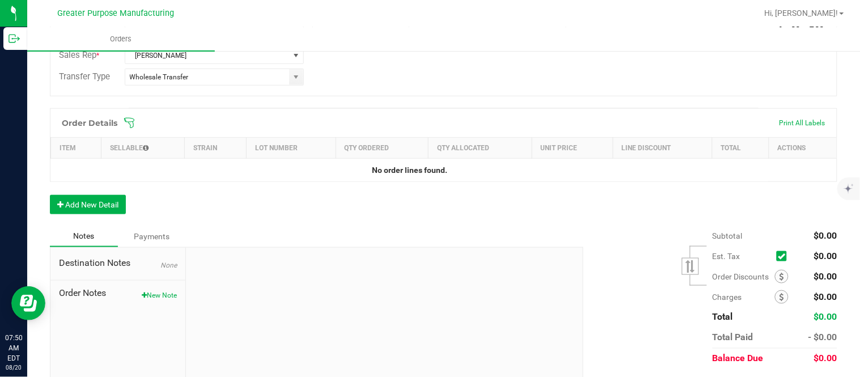
scroll to position [262, 0]
click at [82, 205] on button "Add New Detail" at bounding box center [88, 203] width 76 height 19
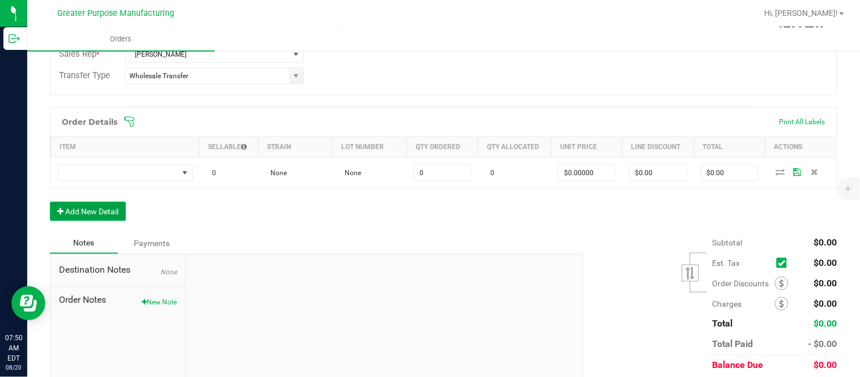
click at [50, 202] on button "Add New Detail" at bounding box center [88, 211] width 76 height 19
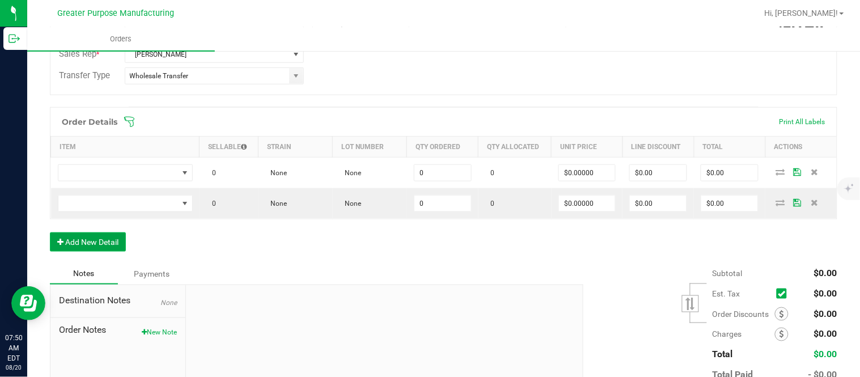
click at [50, 232] on button "Add New Detail" at bounding box center [88, 241] width 76 height 19
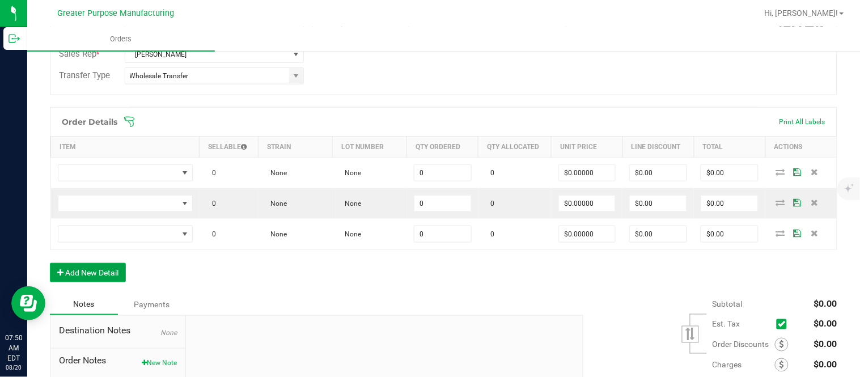
click at [50, 263] on button "Add New Detail" at bounding box center [88, 272] width 76 height 19
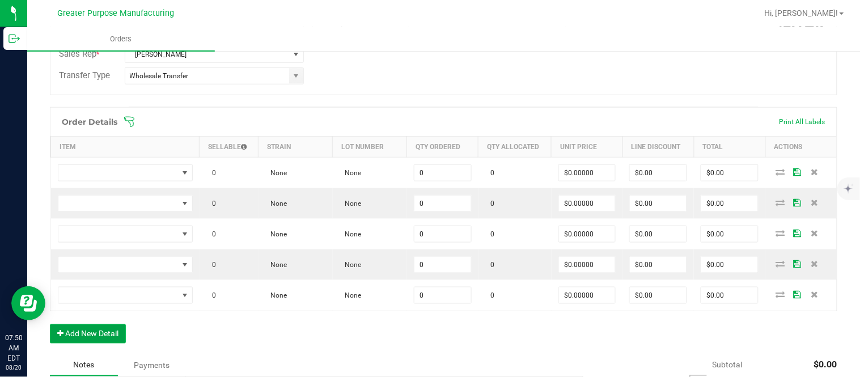
click at [50, 324] on button "Add New Detail" at bounding box center [88, 333] width 76 height 19
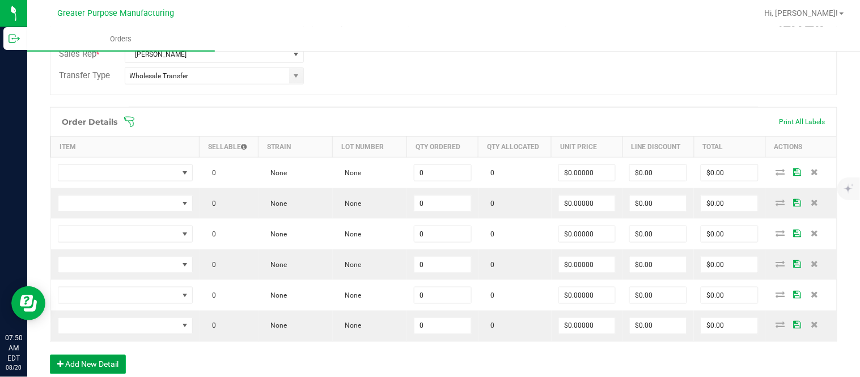
click at [50, 355] on button "Add New Detail" at bounding box center [88, 364] width 76 height 19
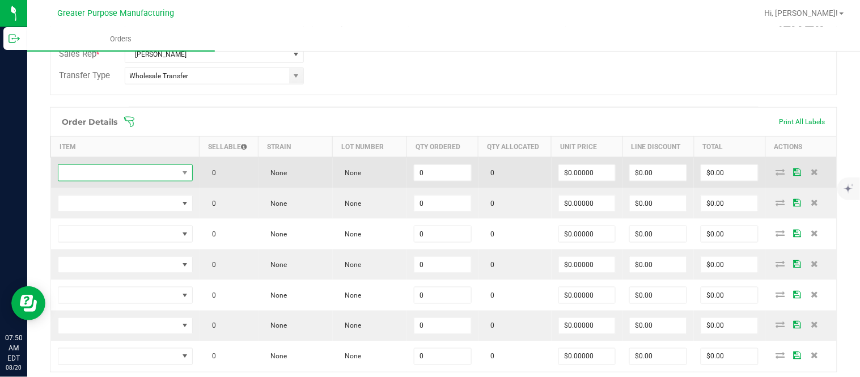
click at [159, 176] on span "NO DATA FOUND" at bounding box center [118, 173] width 120 height 16
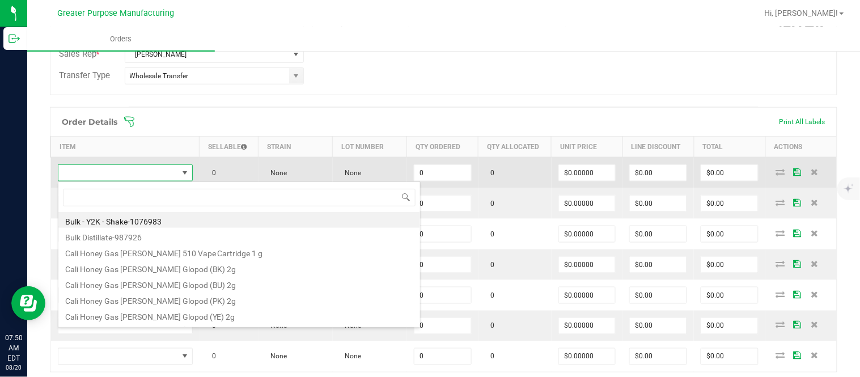
scroll to position [17, 131]
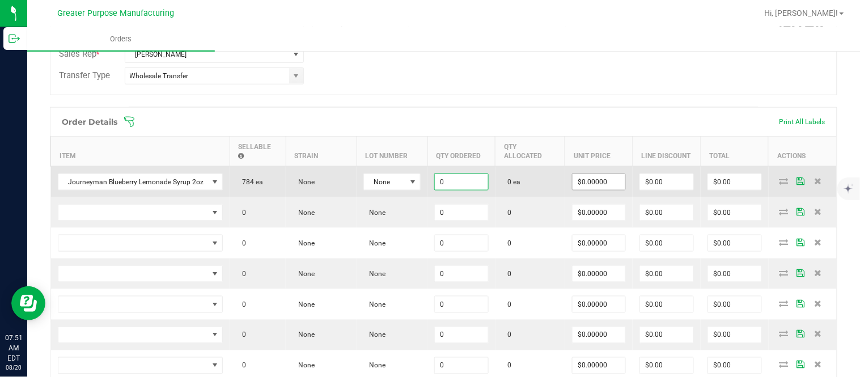
paste input "48"
click at [428, 189] on input "$0.00" at bounding box center [734, 182] width 53 height 16
paste input "576"
click at [428, 184] on input "$0.00" at bounding box center [666, 182] width 53 height 16
paste input "177.5"
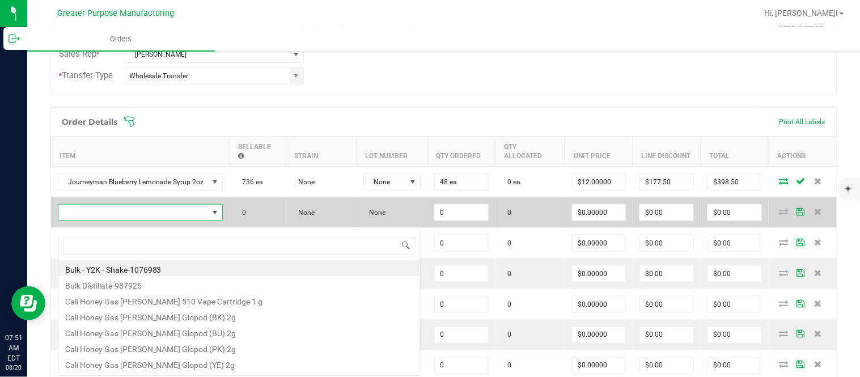
scroll to position [17, 162]
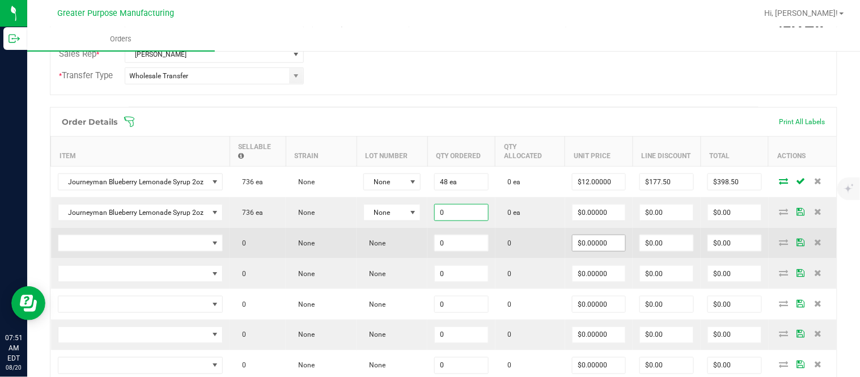
paste input "24"
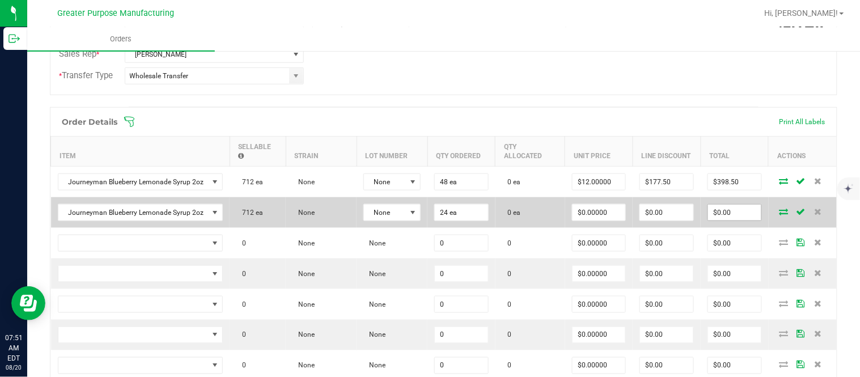
click at [428, 220] on input "$0.00" at bounding box center [734, 213] width 53 height 16
paste input "288"
click at [428, 219] on input "$0.00" at bounding box center [666, 213] width 53 height 16
paste input "287.76"
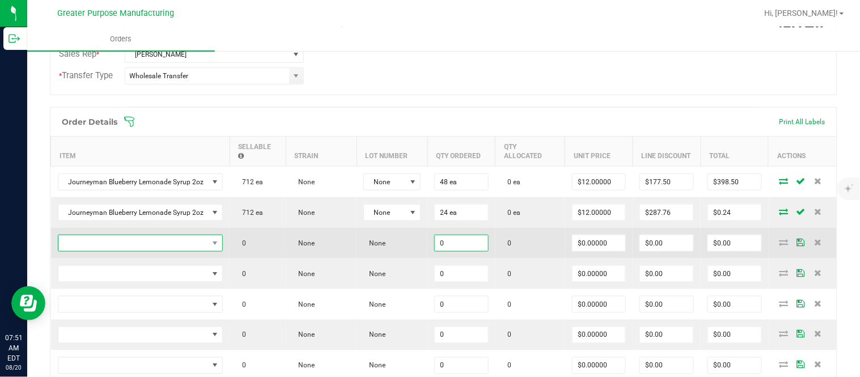
click at [155, 251] on span "NO DATA FOUND" at bounding box center [133, 243] width 150 height 16
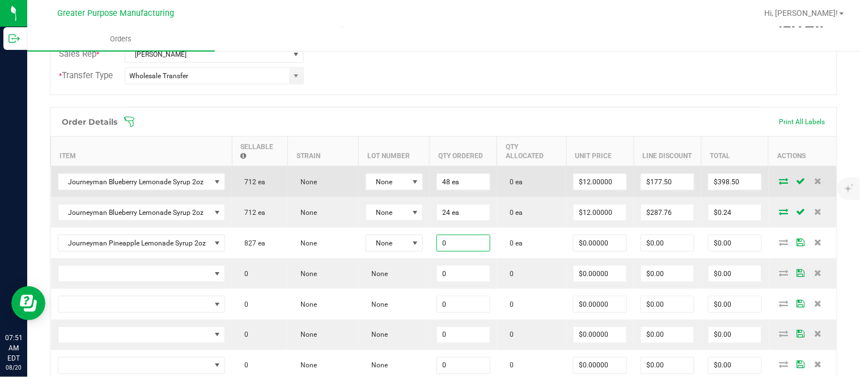
paste input "48"
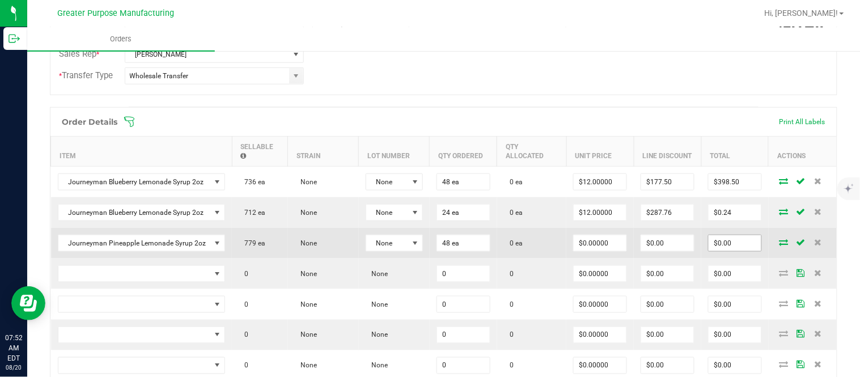
click at [428, 251] on input "$0.00" at bounding box center [734, 243] width 53 height 16
paste input "576"
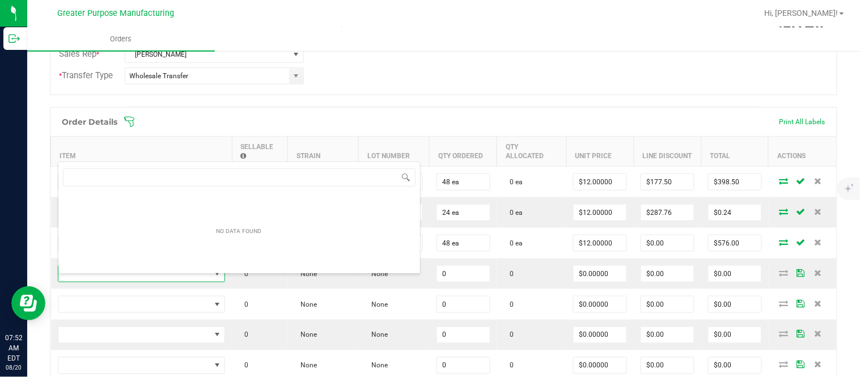
scroll to position [17, 164]
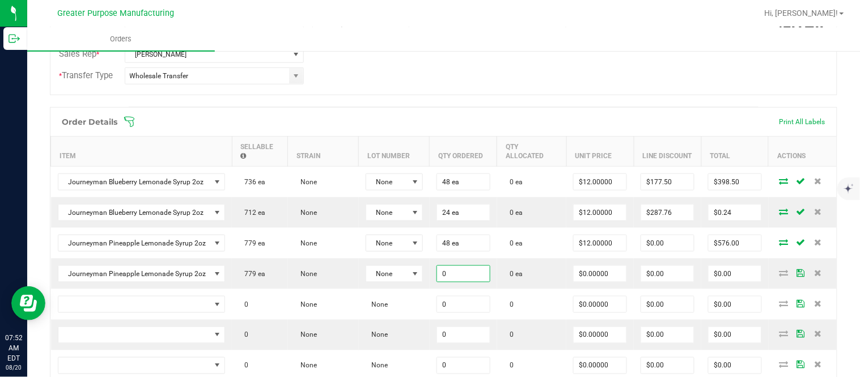
paste input "24"
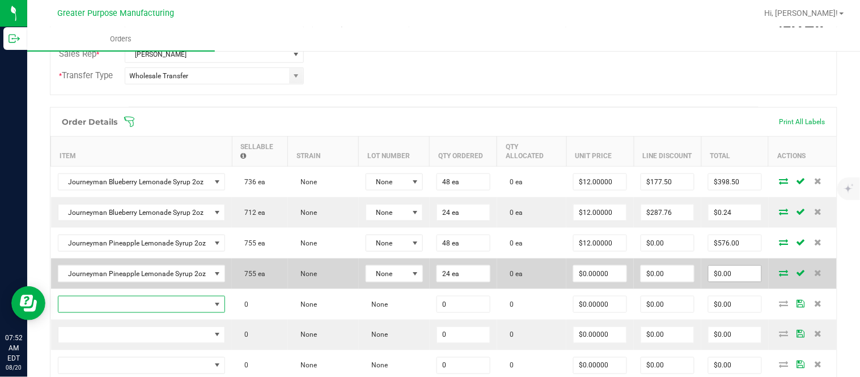
click at [428, 281] on input "$0.00" at bounding box center [734, 274] width 53 height 16
paste input "288"
click at [428, 282] on input "$0.00" at bounding box center [667, 274] width 53 height 16
paste input "287.76"
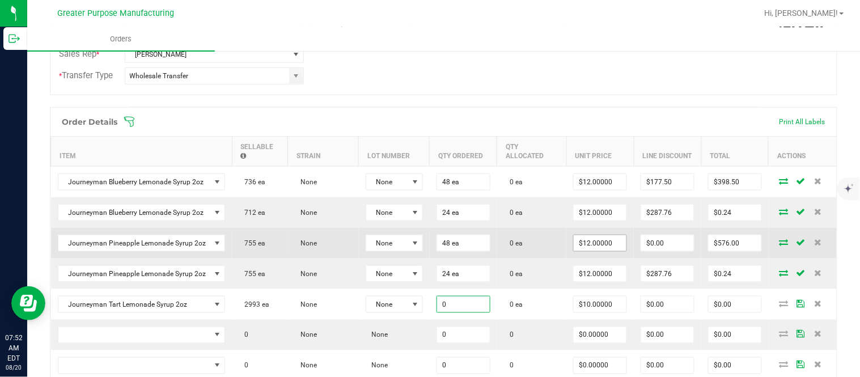
paste input "24"
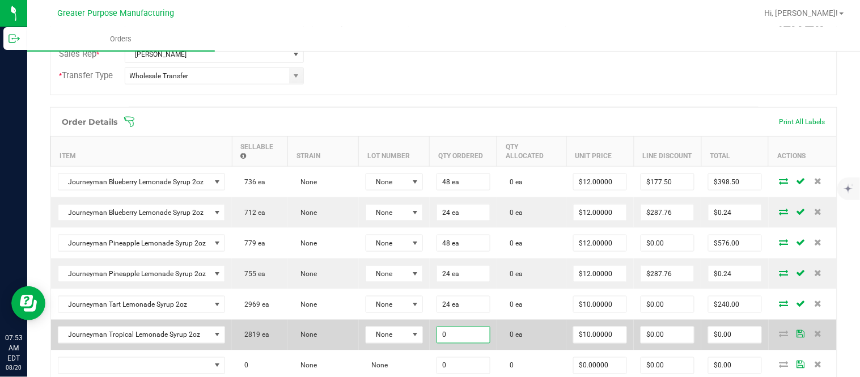
paste input "24"
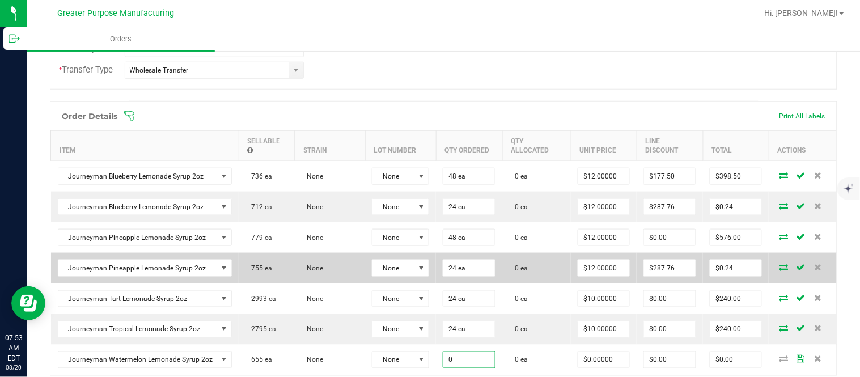
paste input "48"
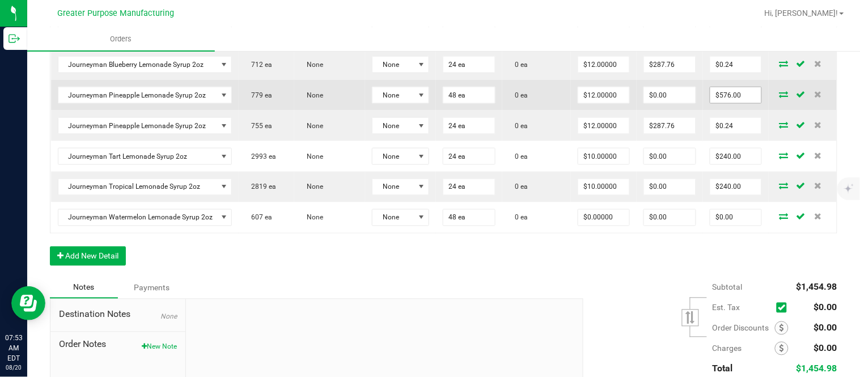
scroll to position [467, 0]
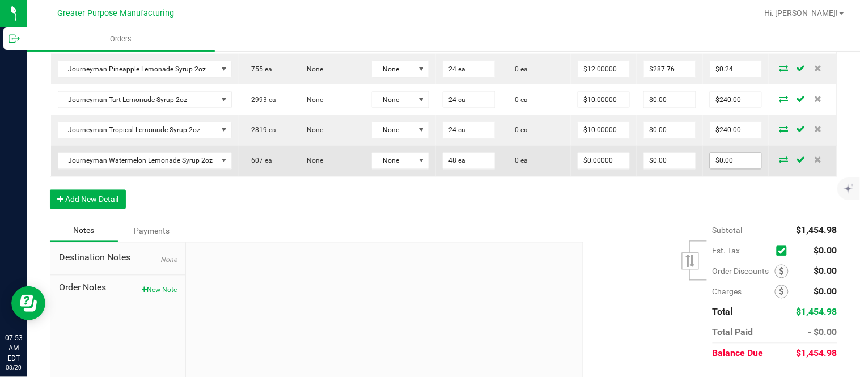
click at [428, 169] on input "$0.00" at bounding box center [735, 161] width 51 height 16
paste input "576"
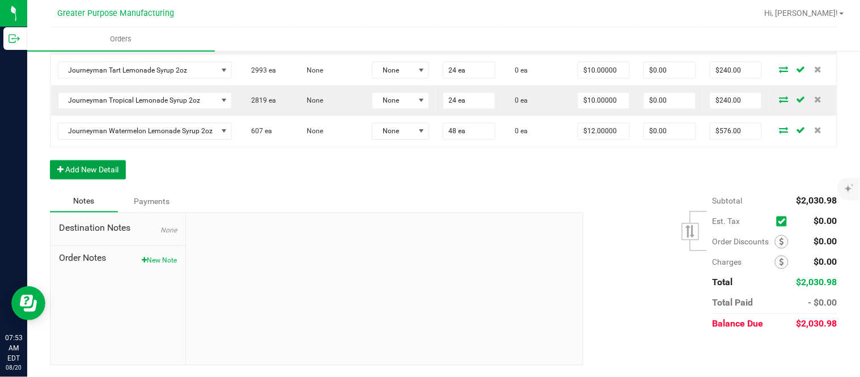
scroll to position [0, 0]
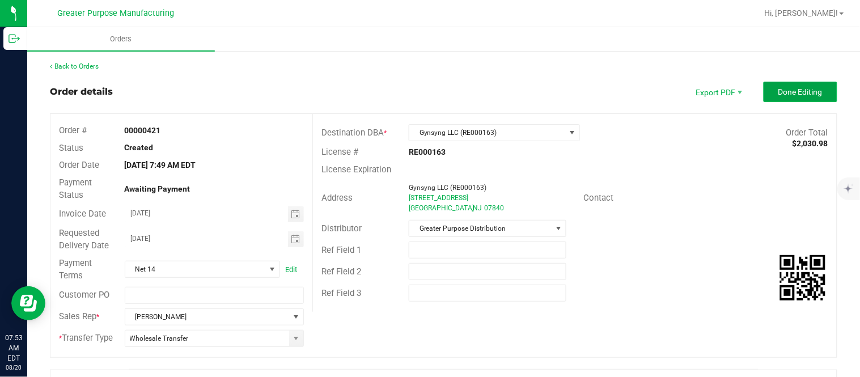
click at [428, 87] on span "Done Editing" at bounding box center [800, 91] width 44 height 9
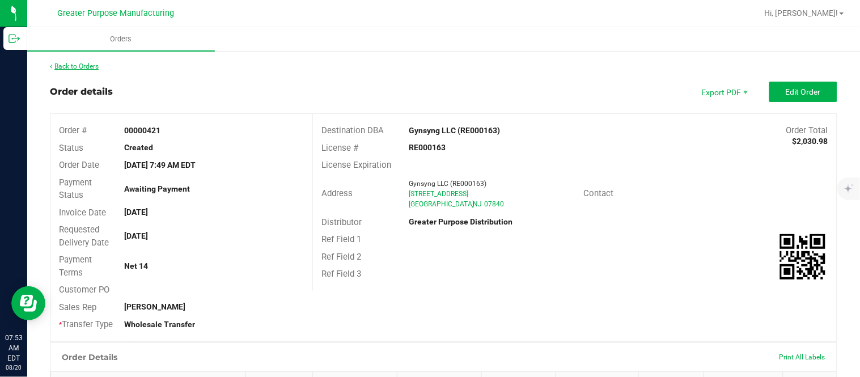
click at [65, 63] on link "Back to Orders" at bounding box center [74, 66] width 49 height 8
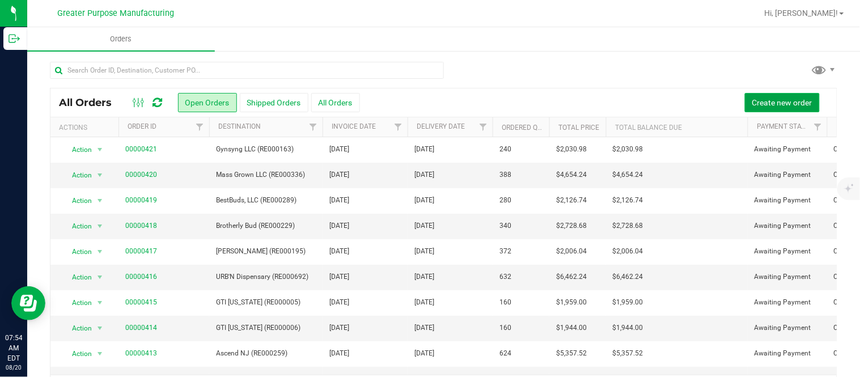
click at [428, 99] on span "Create new order" at bounding box center [782, 102] width 60 height 9
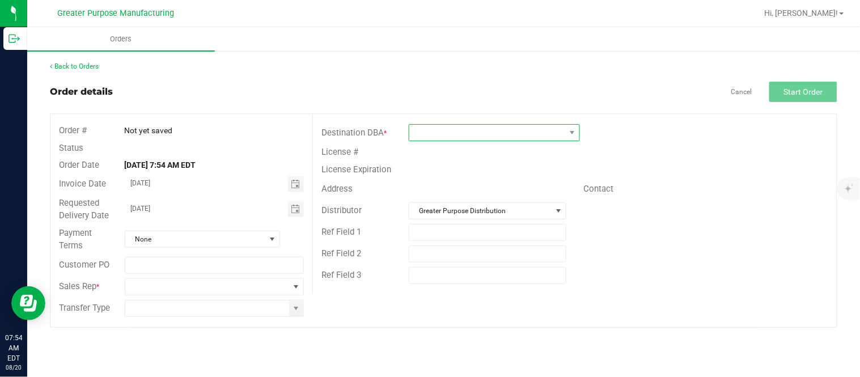
click at [428, 131] on span at bounding box center [487, 133] width 156 height 16
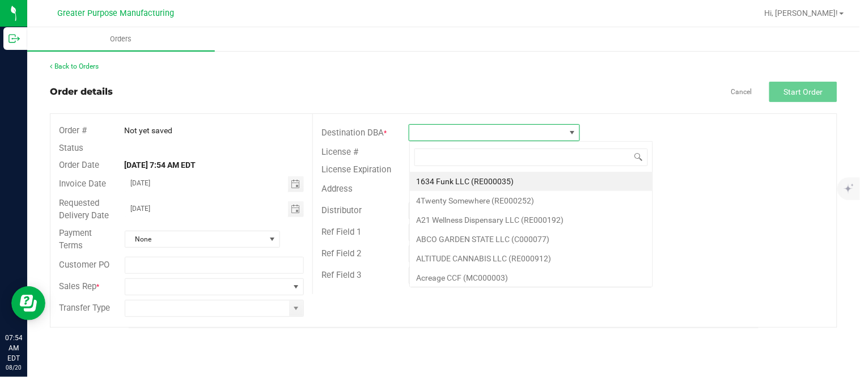
scroll to position [17, 171]
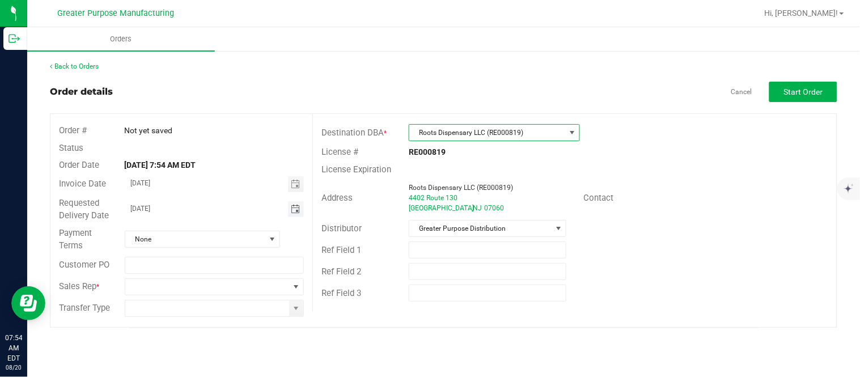
click at [292, 209] on span "Toggle calendar" at bounding box center [295, 209] width 9 height 9
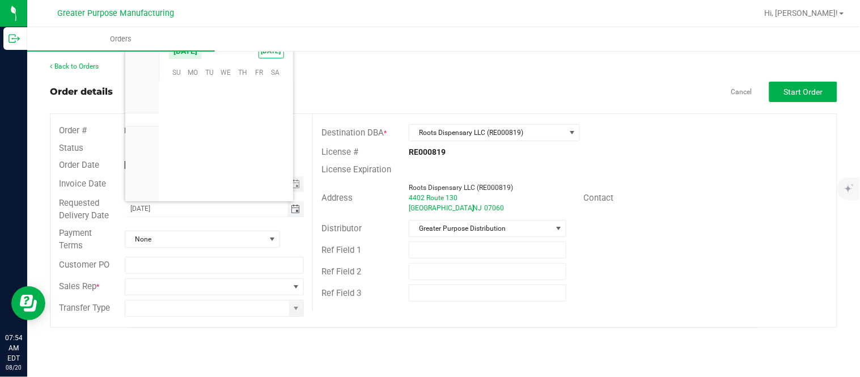
scroll to position [183695, 0]
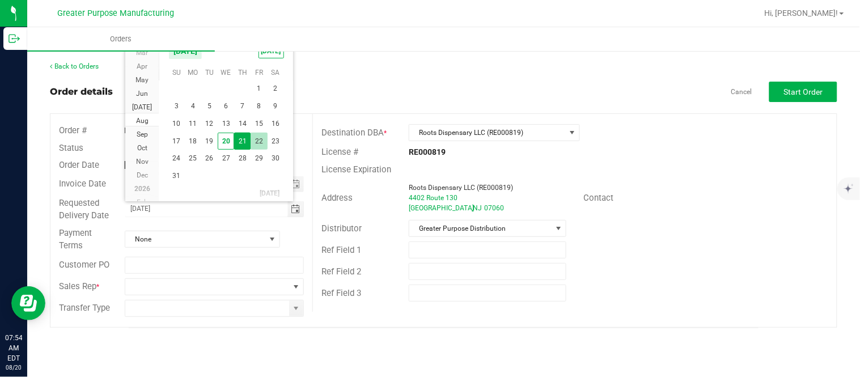
click at [253, 141] on span "22" at bounding box center [259, 142] width 16 height 18
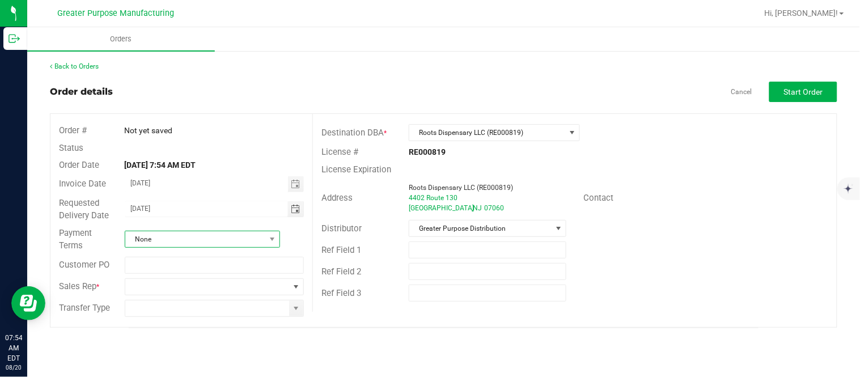
click at [260, 244] on span "None" at bounding box center [195, 239] width 140 height 16
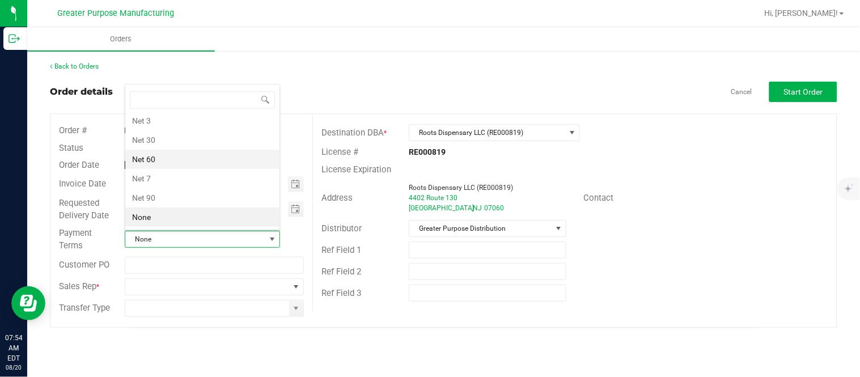
scroll to position [0, 0]
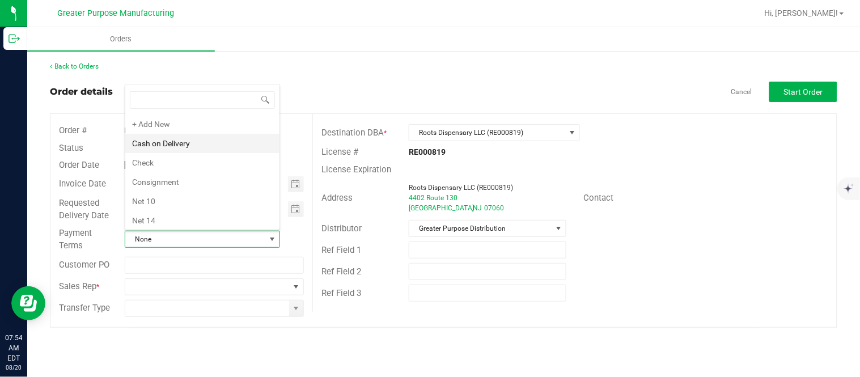
click at [211, 141] on li "Cash on Delivery" at bounding box center [202, 143] width 154 height 19
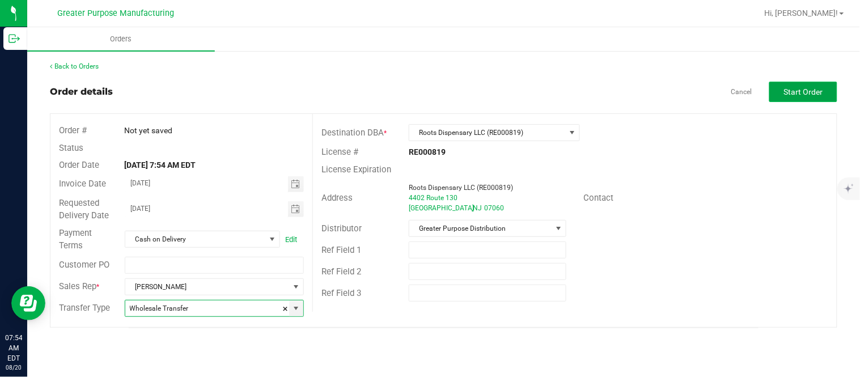
click at [428, 92] on span "Start Order" at bounding box center [803, 91] width 39 height 9
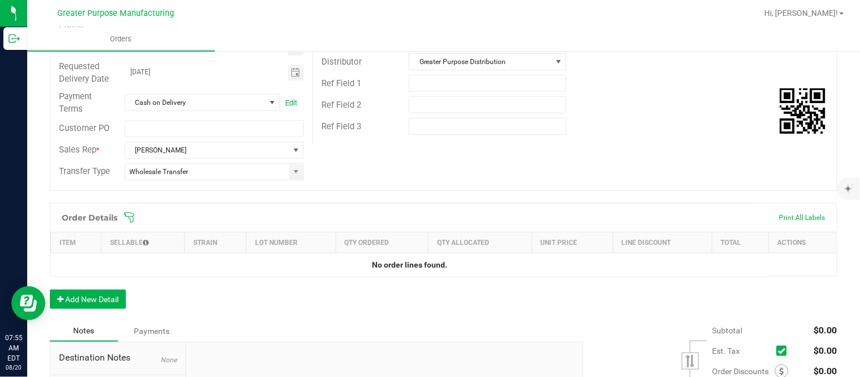
scroll to position [231, 0]
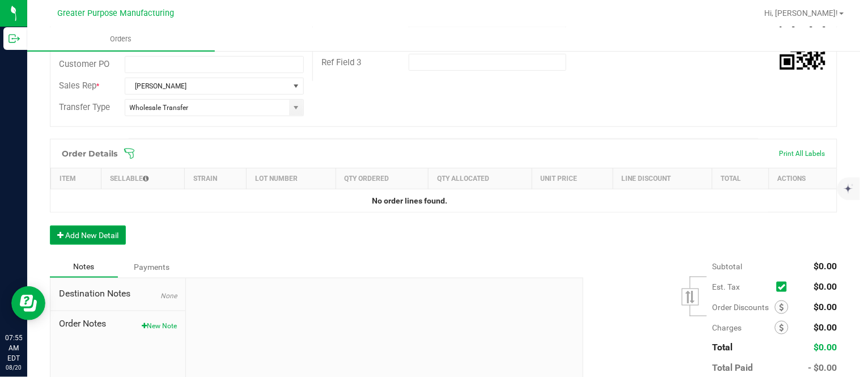
click at [102, 236] on button "Add New Detail" at bounding box center [88, 235] width 76 height 19
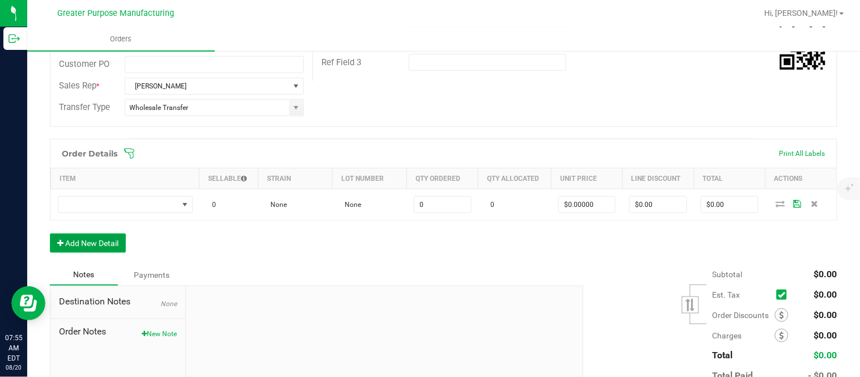
click at [50, 234] on button "Add New Detail" at bounding box center [88, 243] width 76 height 19
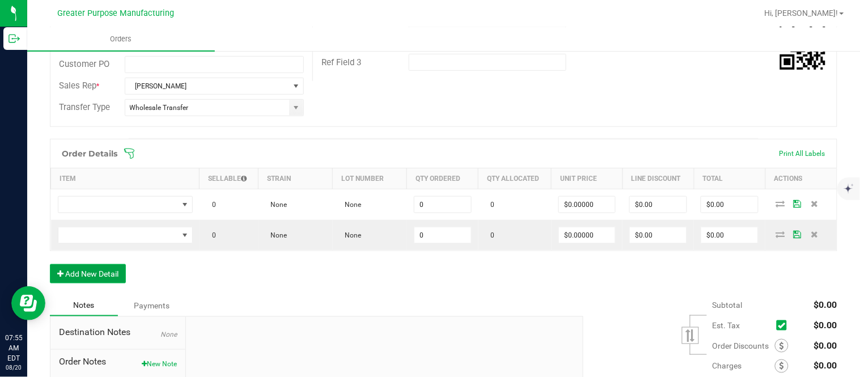
click at [50, 264] on button "Add New Detail" at bounding box center [88, 273] width 76 height 19
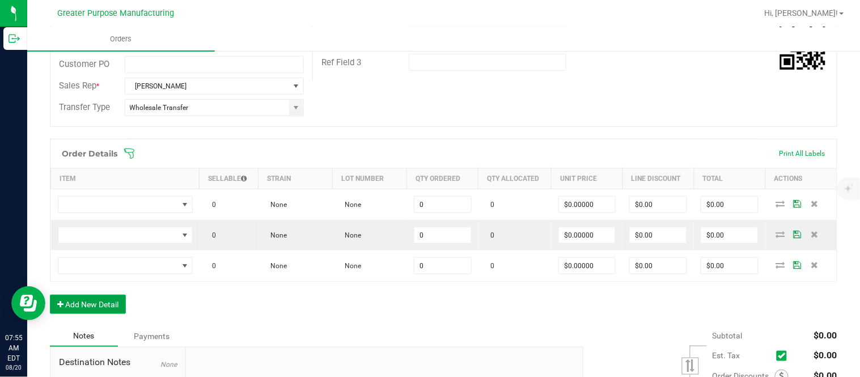
click at [50, 295] on button "Add New Detail" at bounding box center [88, 304] width 76 height 19
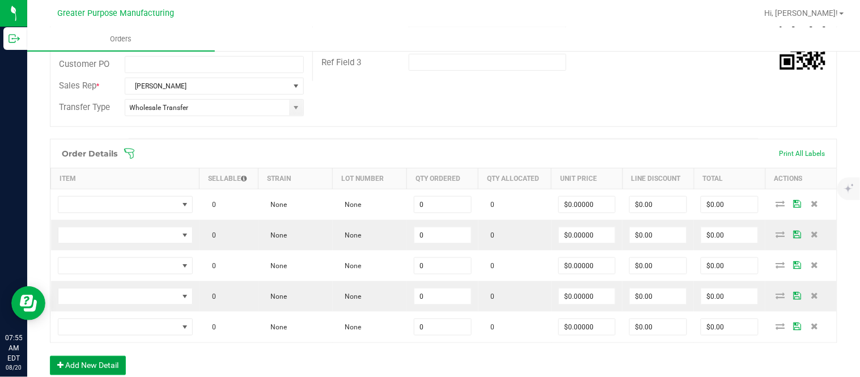
click at [50, 356] on button "Add New Detail" at bounding box center [88, 365] width 76 height 19
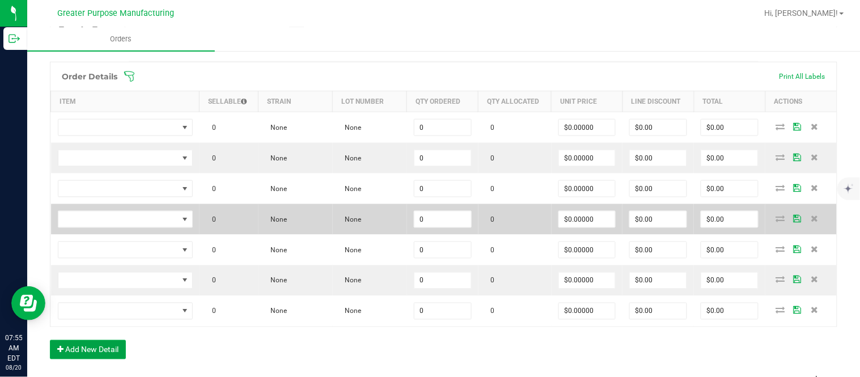
scroll to position [315, 0]
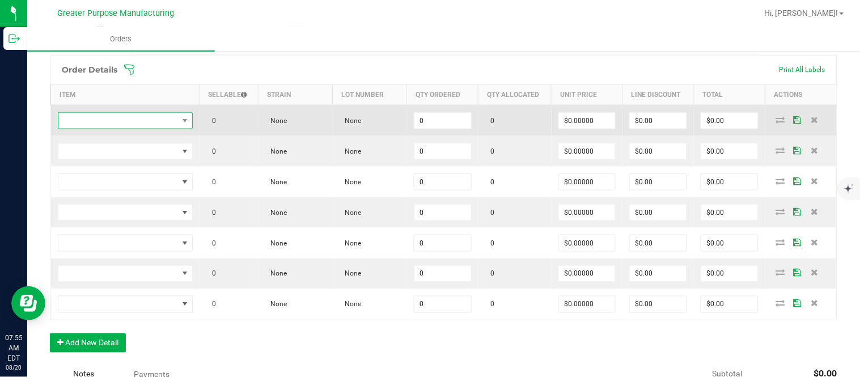
click at [118, 127] on span "NO DATA FOUND" at bounding box center [118, 121] width 120 height 16
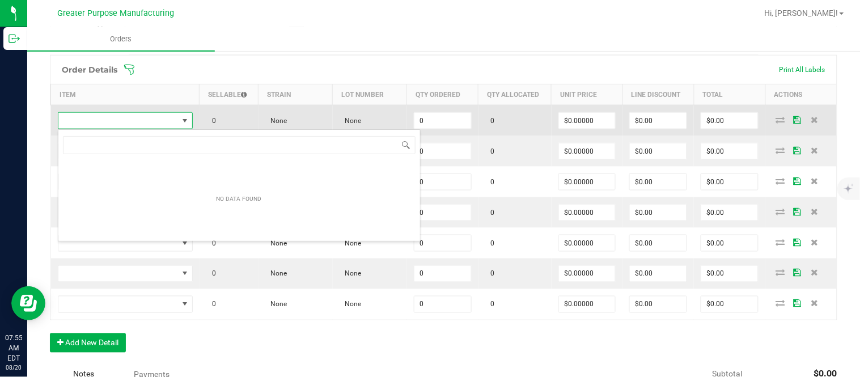
scroll to position [17, 133]
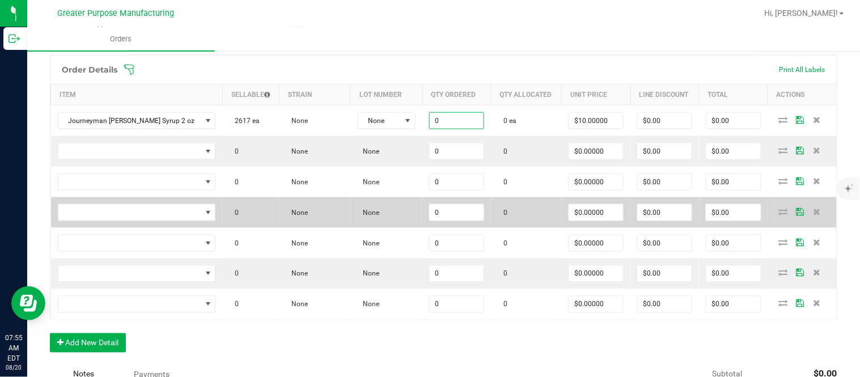
paste input "48"
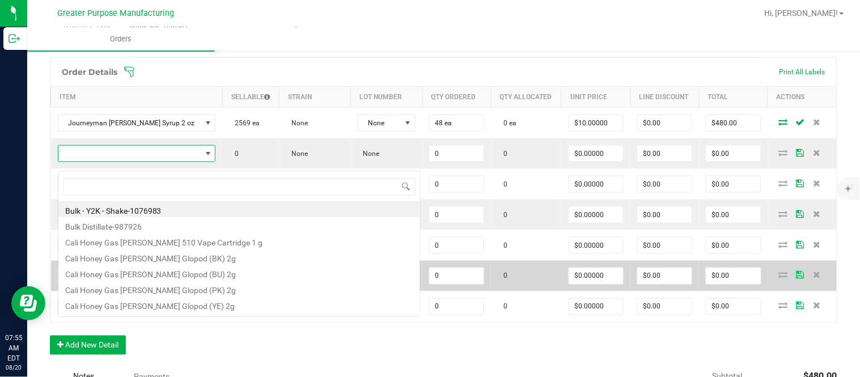
scroll to position [17, 151]
type input "1.37.61.1136.0"
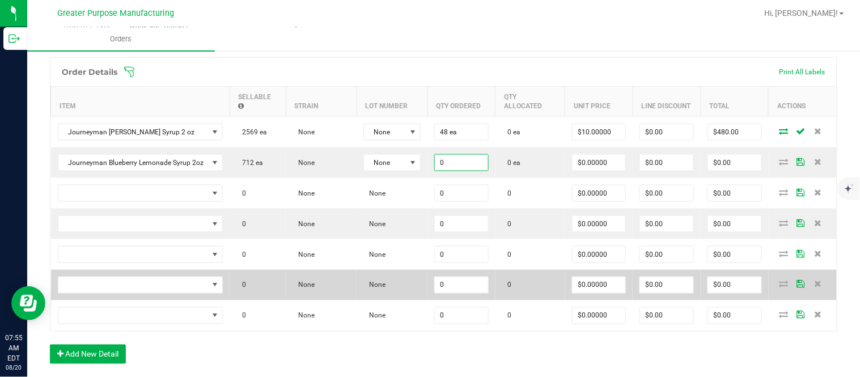
paste input "48"
type input "48 ea"
type input "$0.00000"
type input "$0.00"
type input "0"
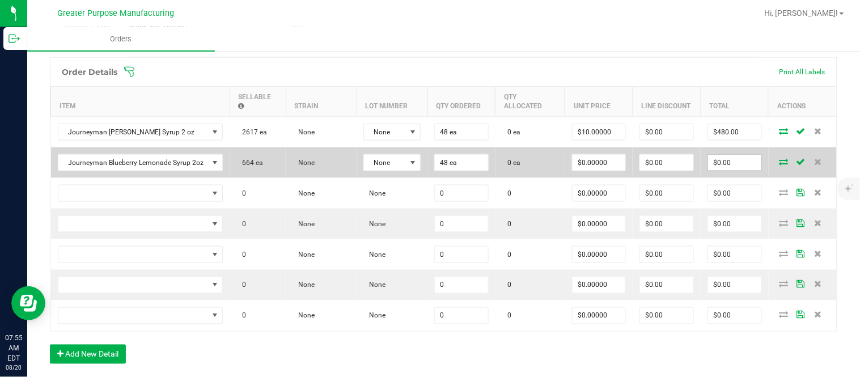
click at [725, 171] on input "$0.00" at bounding box center [734, 163] width 53 height 16
paste input "576"
type input "576"
type input "$12.00000"
type input "$576.00"
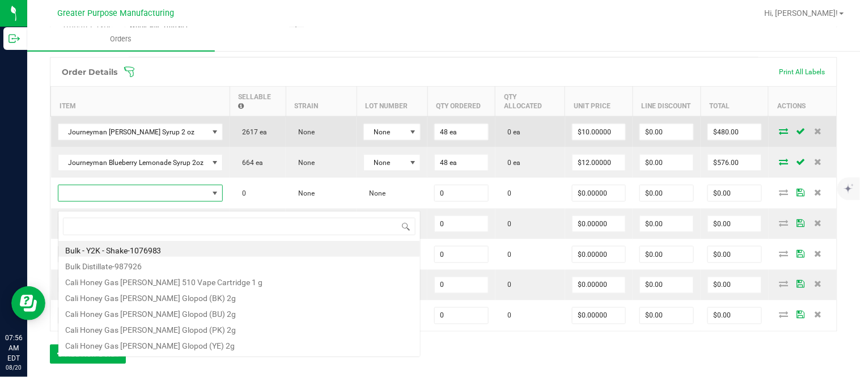
scroll to position [17, 162]
type input "1.37.61.1136.0"
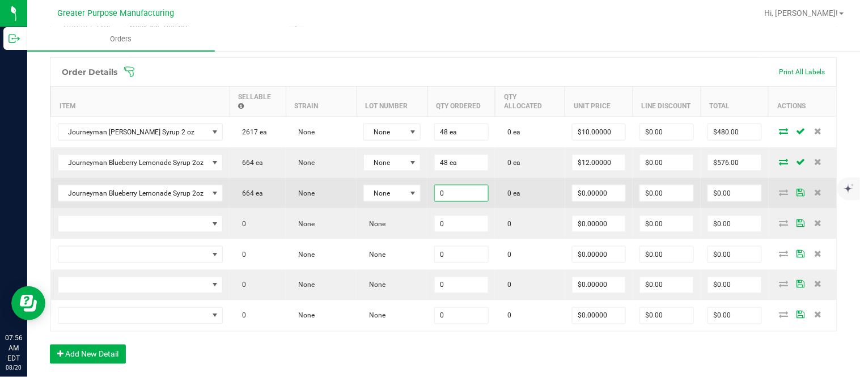
paste input "24"
type input "24 ea"
type input "0"
click at [723, 199] on input "$0.00" at bounding box center [734, 193] width 53 height 16
paste input "288"
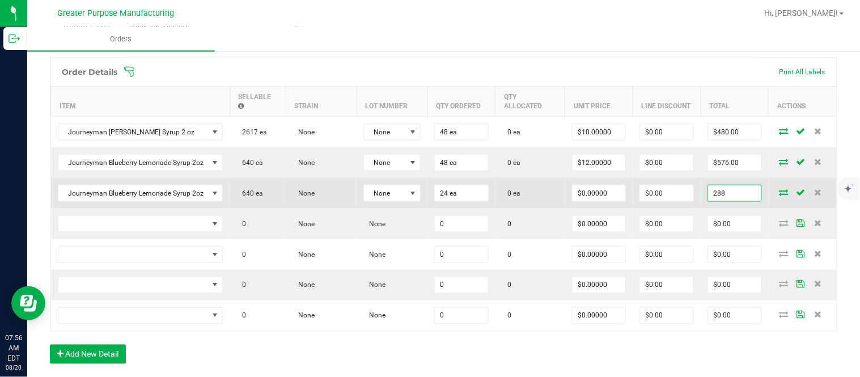
type input "288"
type input "$12.00000"
type input "$288.00"
click at [671, 201] on input "$0.00" at bounding box center [666, 193] width 53 height 16
paste input "287.76"
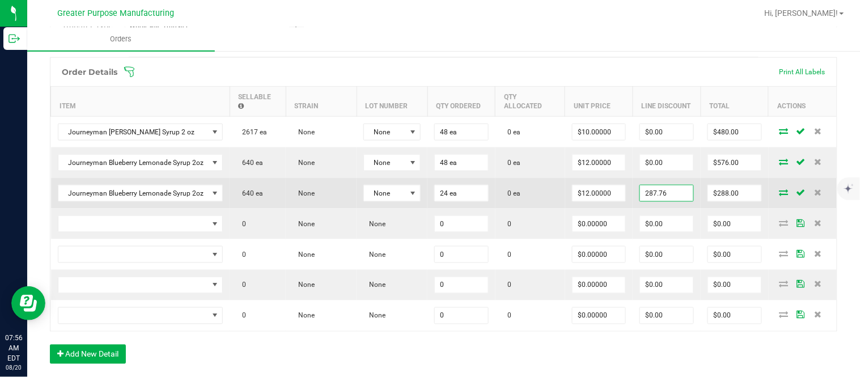
type input "$287.76"
type input "$0.24"
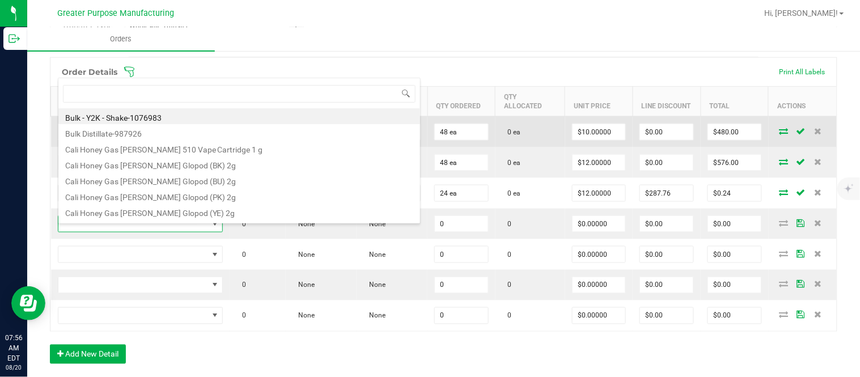
type input "1.37.61.1138.0"
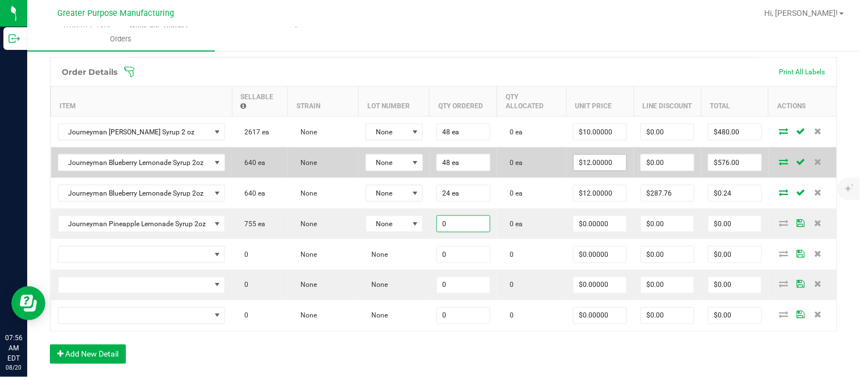
paste input "48"
type input "48 ea"
type input "$0.00000"
type input "$0.00"
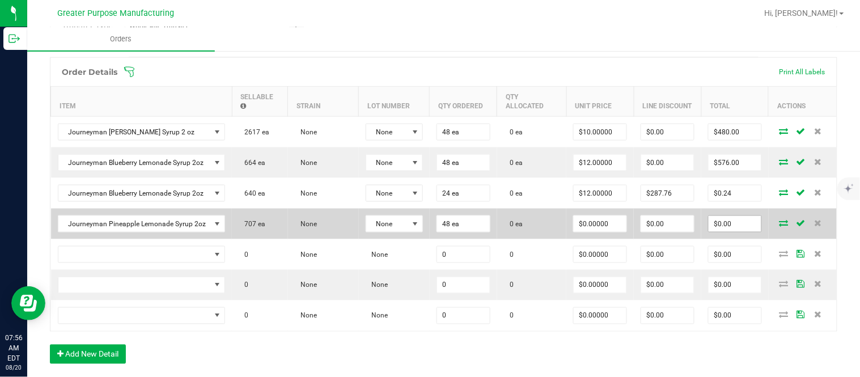
click at [711, 231] on input "$0.00" at bounding box center [734, 224] width 53 height 16
paste input "576"
type input "576"
type input "$12.00000"
type input "$576.00"
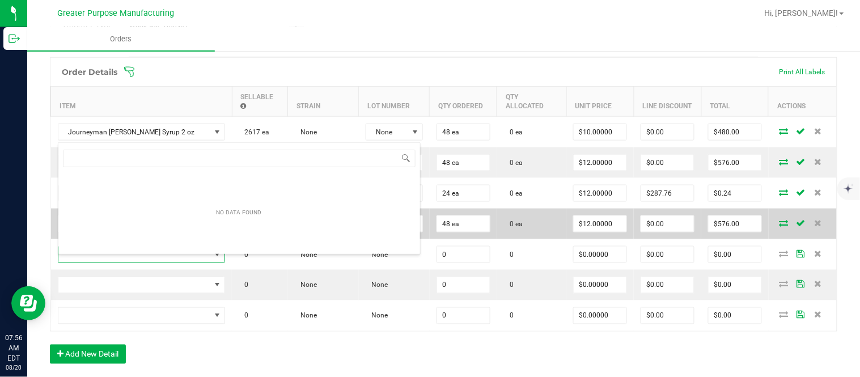
scroll to position [17, 164]
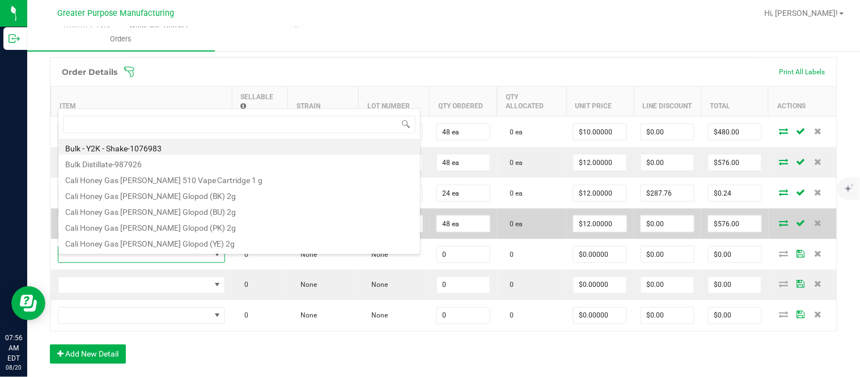
type input "1.37.61.1138.0"
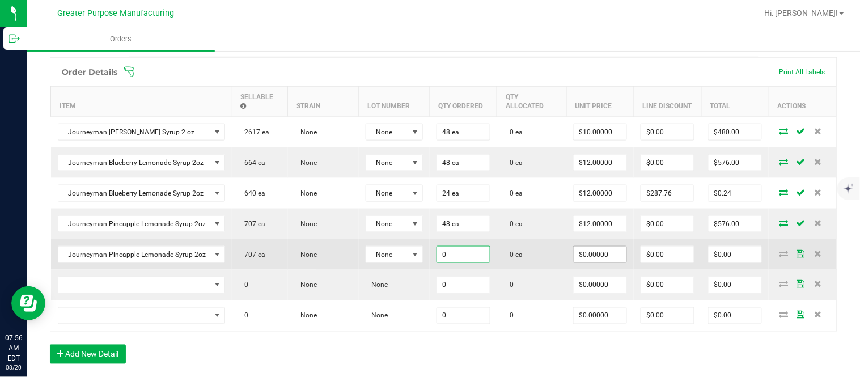
paste input "24"
type input "24 ea"
type input "0"
type input "$0.00000"
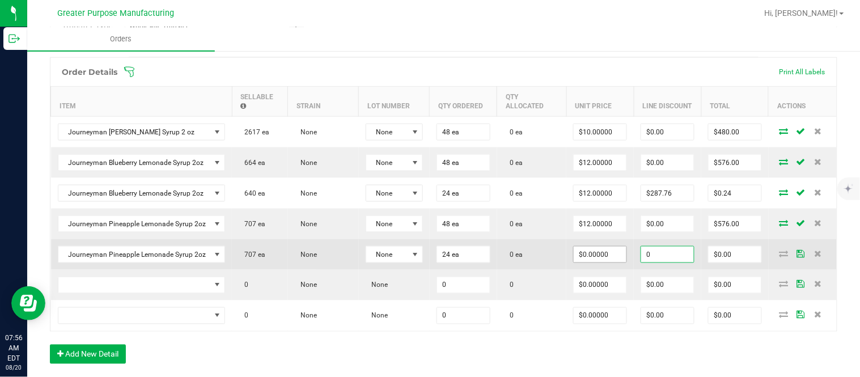
type input "$0.00"
click at [730, 257] on input "$0.00" at bounding box center [734, 255] width 53 height 16
paste input "288"
type input "288"
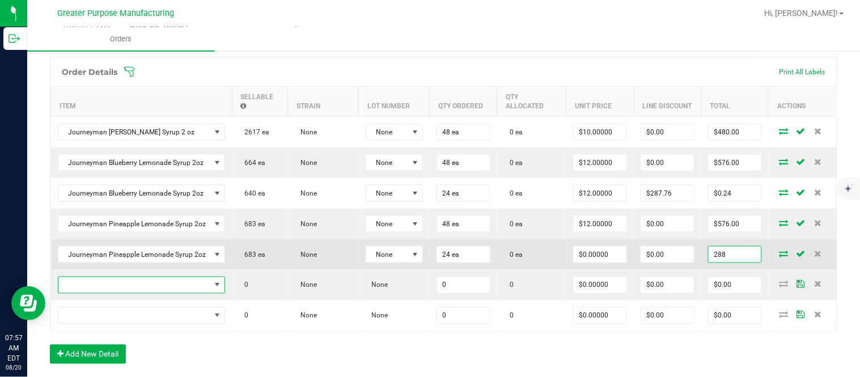
type input "$12.00000"
type input "$288.00"
click at [652, 262] on input "$0.00" at bounding box center [667, 255] width 53 height 16
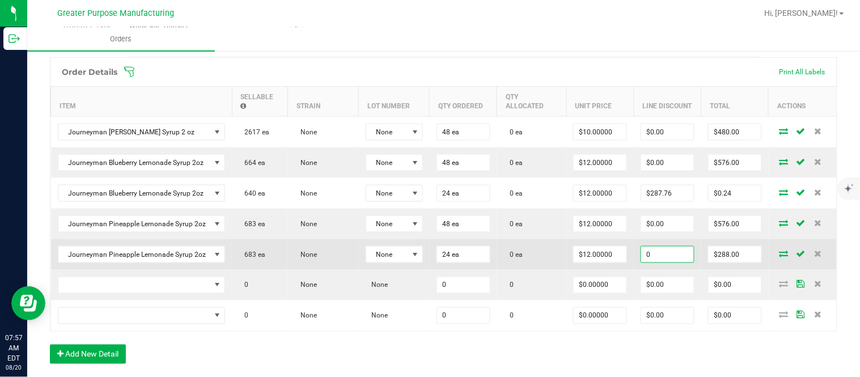
paste input "287.76"
type input "$287.76"
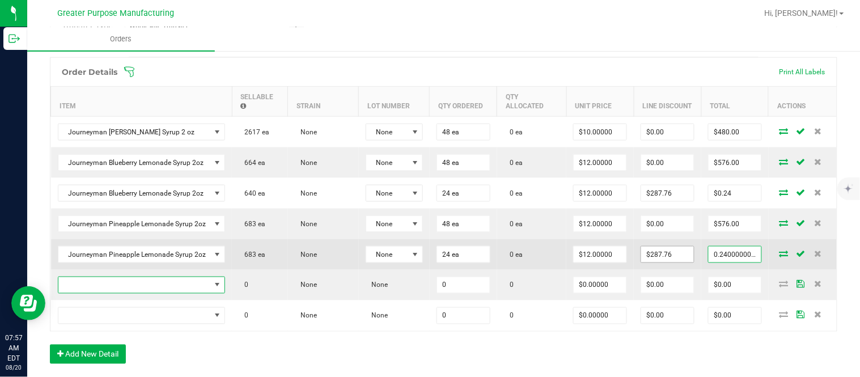
type input "$0.24"
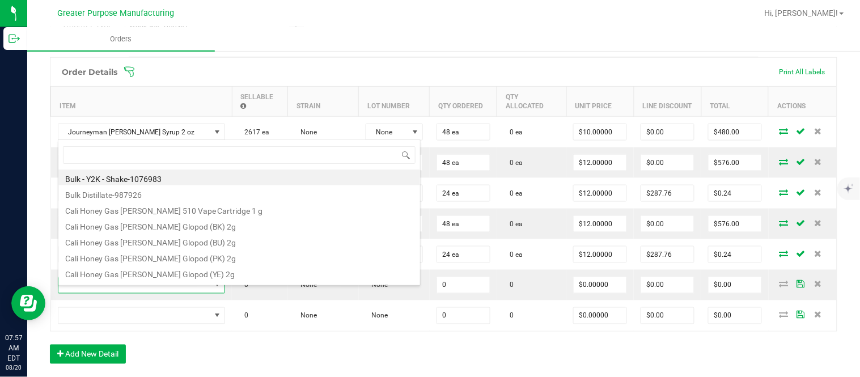
type input "1.37.61.472.0"
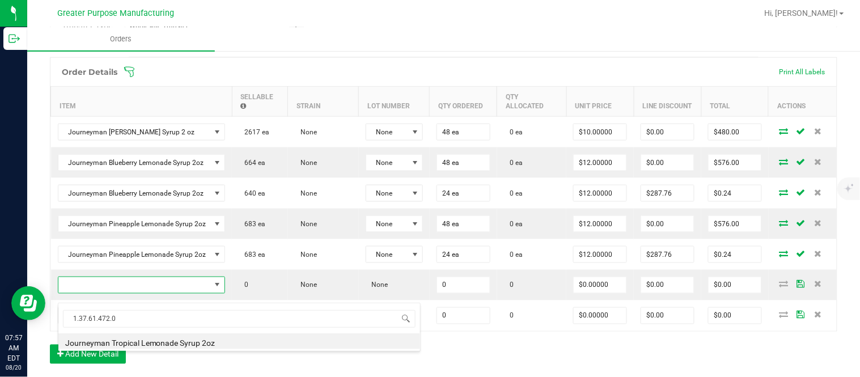
type input "0 ea"
type input "$10.00000"
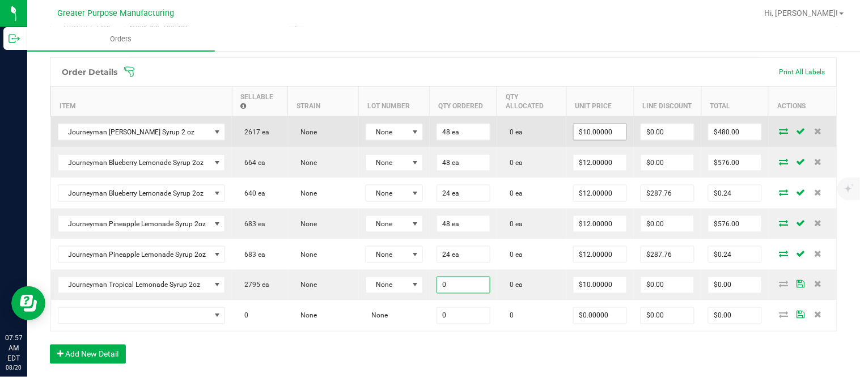
paste input "48"
type input "48 ea"
type input "10"
type input "$480.00"
type input "$10.00000"
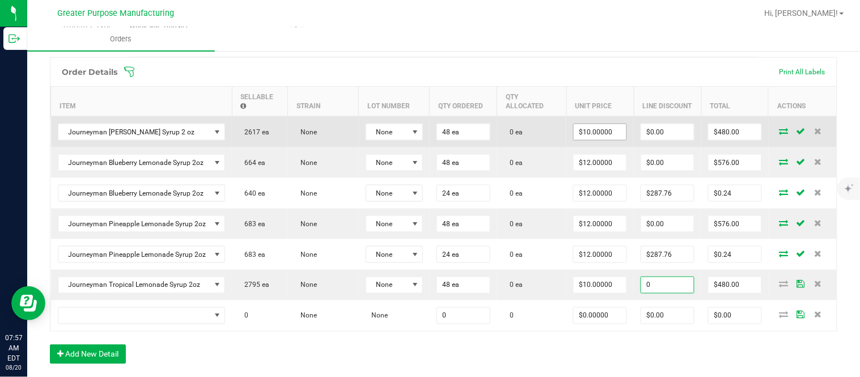
type input "$0.00"
type input "$480.00"
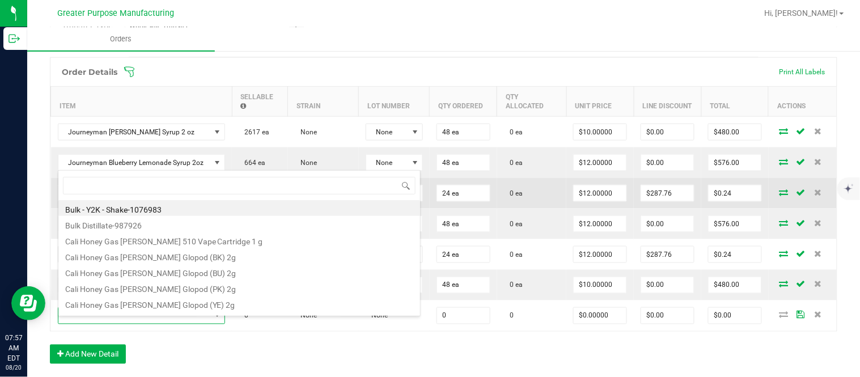
type input "1.37.61.1137.0"
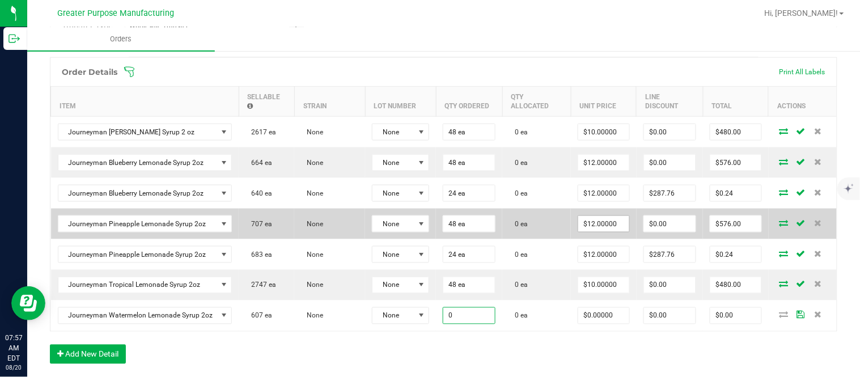
paste input "48"
type input "48 ea"
type input "0"
type input "$0.00000"
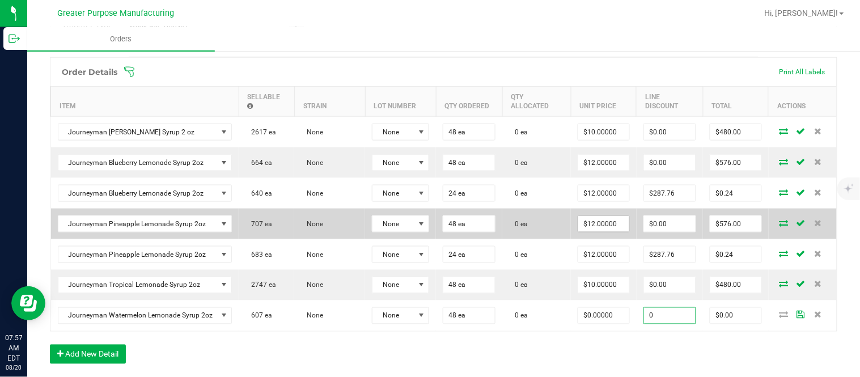
type input "$0.00"
type input "0"
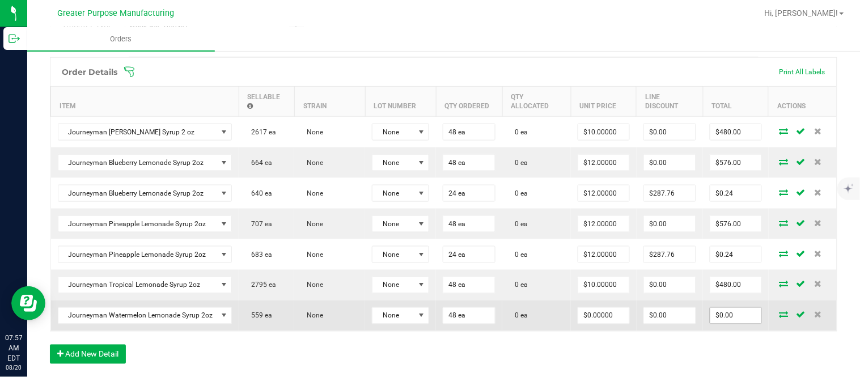
click at [727, 324] on input "$0.00" at bounding box center [735, 316] width 51 height 16
paste input "576"
type input "576"
type input "$12.00000"
type input "$576.00"
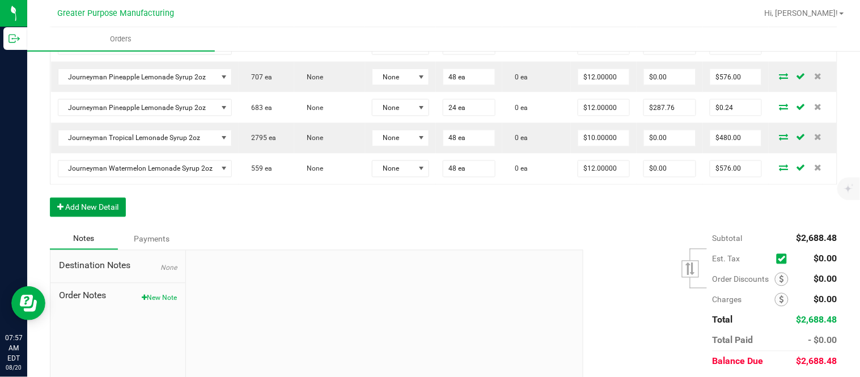
scroll to position [0, 0]
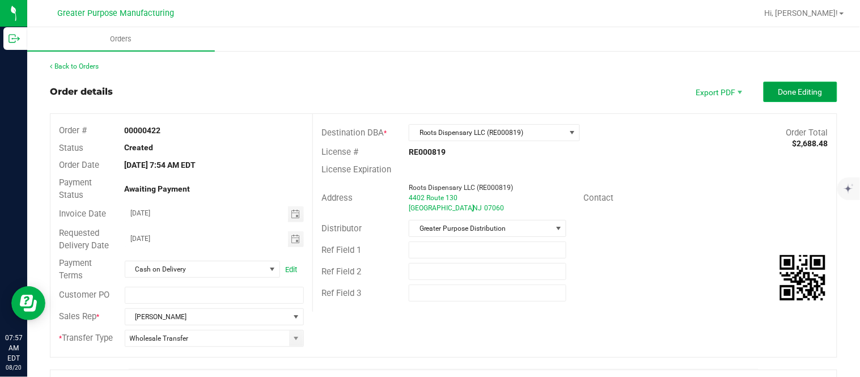
click at [800, 90] on span "Done Editing" at bounding box center [800, 91] width 44 height 9
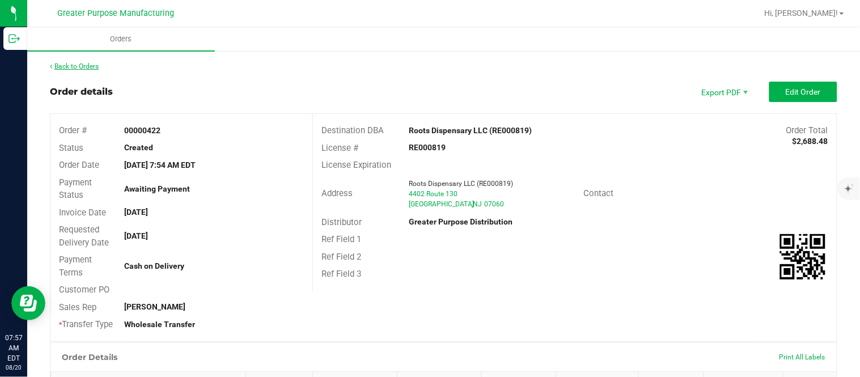
click at [83, 67] on link "Back to Orders" at bounding box center [74, 66] width 49 height 8
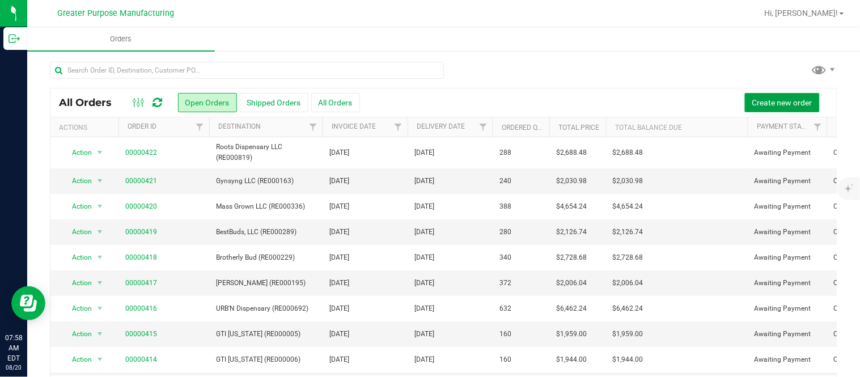
click at [770, 98] on span "Create new order" at bounding box center [782, 102] width 60 height 9
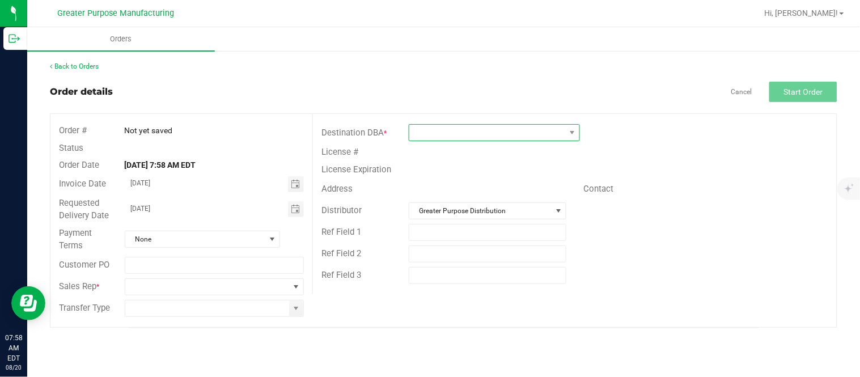
click at [461, 134] on span at bounding box center [487, 133] width 156 height 16
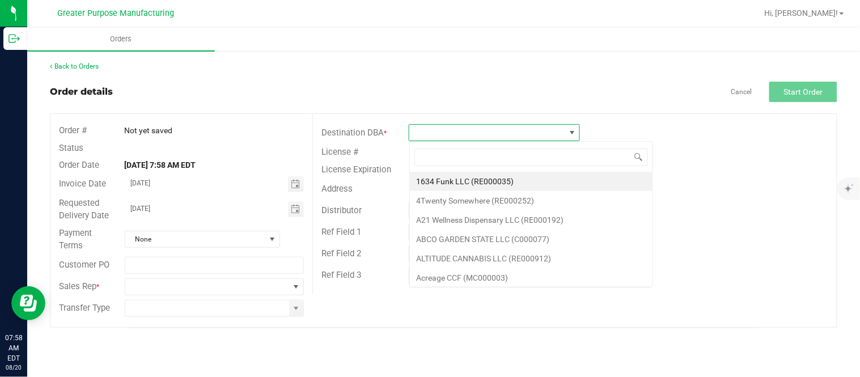
scroll to position [17, 171]
type input "RE000823"
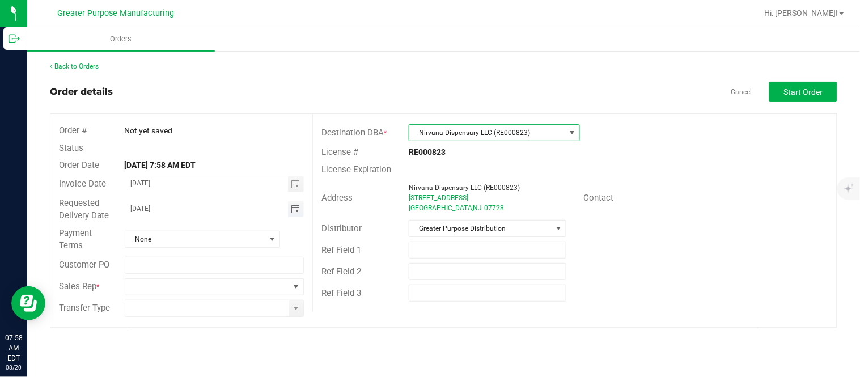
click at [296, 206] on span "Toggle calendar" at bounding box center [295, 209] width 9 height 9
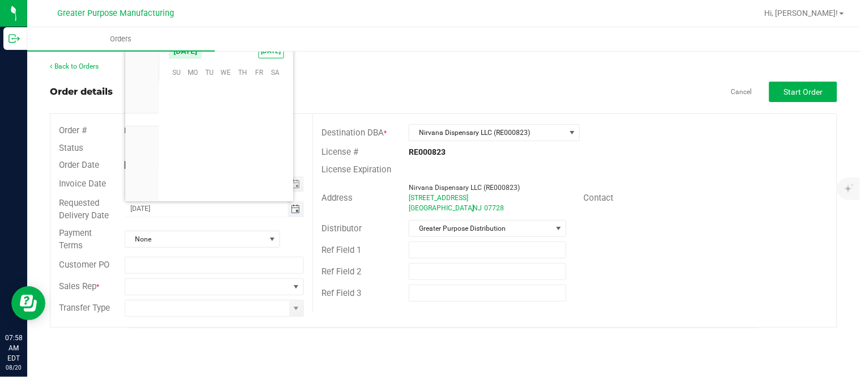
scroll to position [183695, 0]
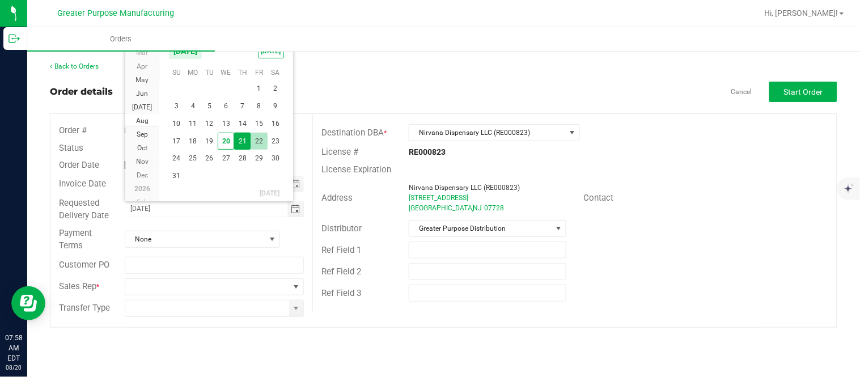
click at [253, 142] on span "22" at bounding box center [259, 142] width 16 height 18
type input "[DATE]"
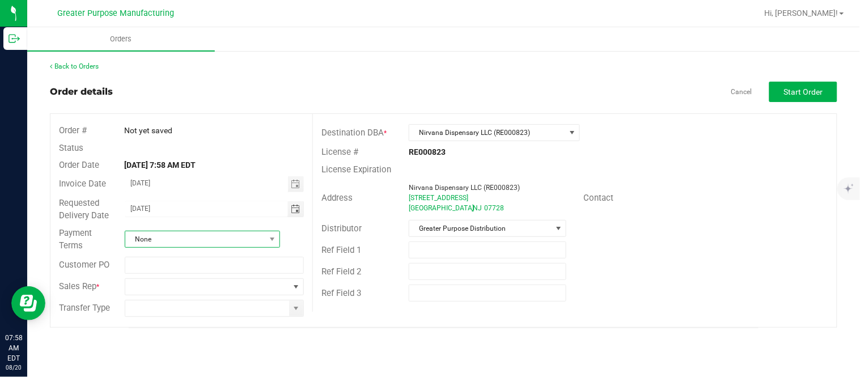
click at [211, 244] on span "None" at bounding box center [195, 239] width 140 height 16
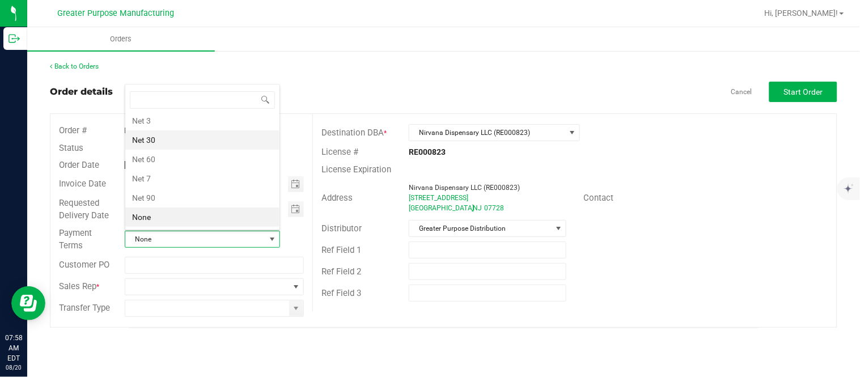
scroll to position [0, 0]
click at [200, 145] on li "Cash on Delivery" at bounding box center [202, 143] width 154 height 19
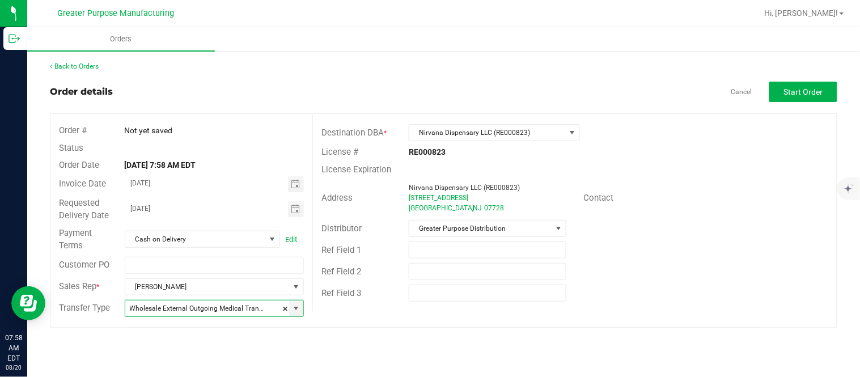
type input "Wholesale Transfer"
click at [796, 82] on button "Start Order" at bounding box center [803, 92] width 68 height 20
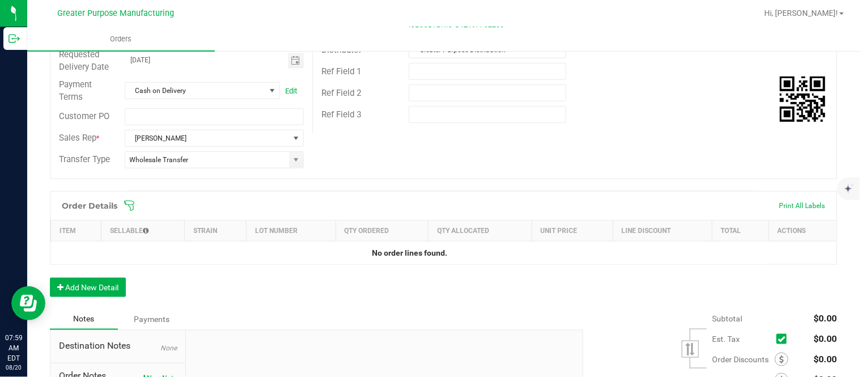
scroll to position [189, 0]
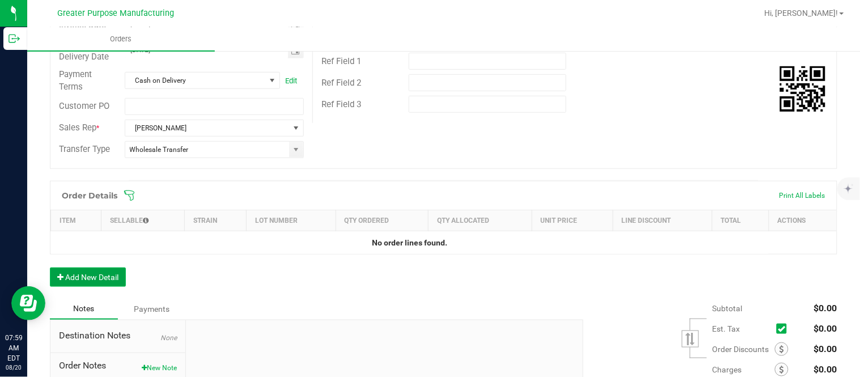
click at [122, 279] on button "Add New Detail" at bounding box center [88, 277] width 76 height 19
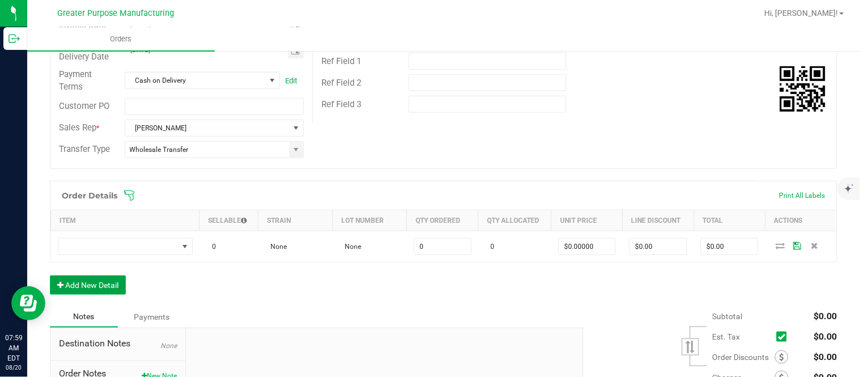
click at [50, 275] on button "Add New Detail" at bounding box center [88, 284] width 76 height 19
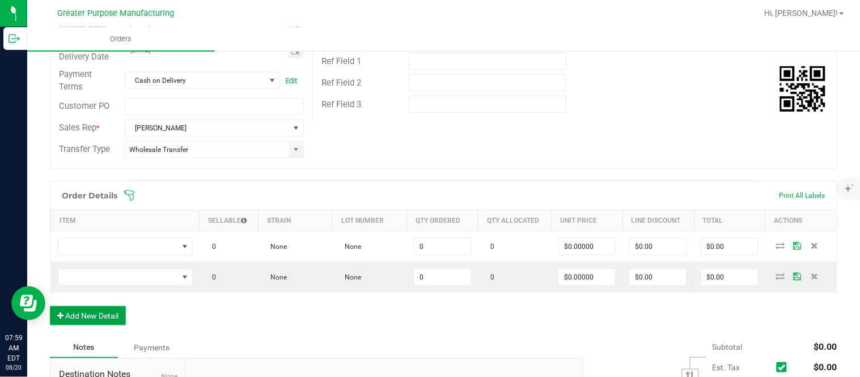
click at [50, 306] on button "Add New Detail" at bounding box center [88, 315] width 76 height 19
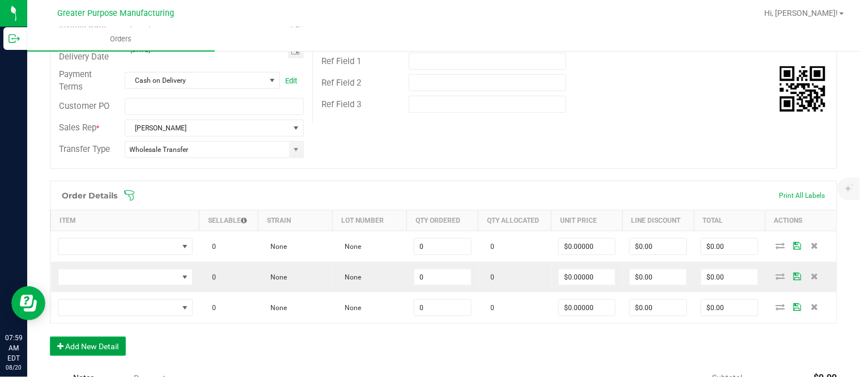
click at [50, 337] on button "Add New Detail" at bounding box center [88, 346] width 76 height 19
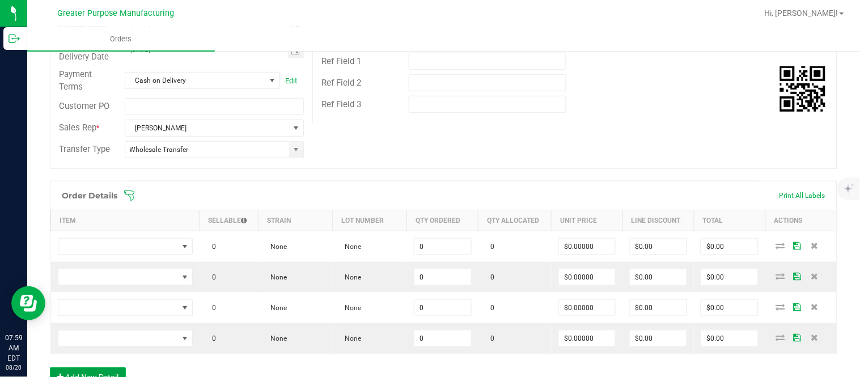
click at [50, 367] on button "Add New Detail" at bounding box center [88, 376] width 76 height 19
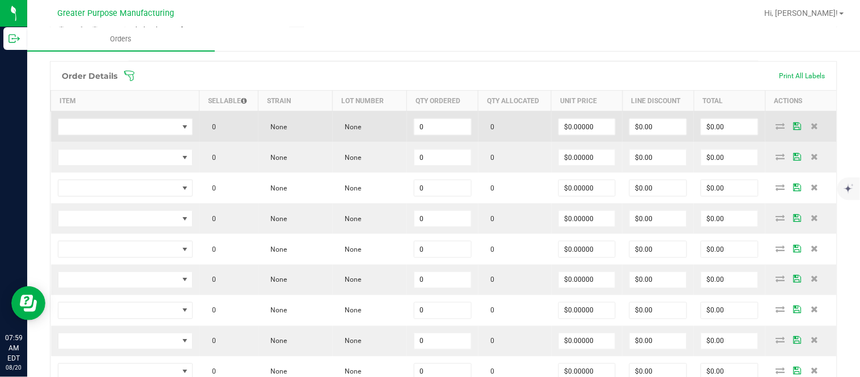
scroll to position [315, 0]
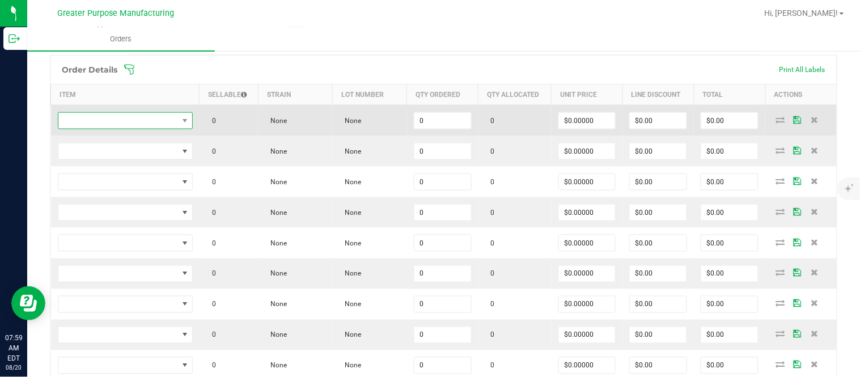
click at [151, 125] on span "NO DATA FOUND" at bounding box center [118, 121] width 120 height 16
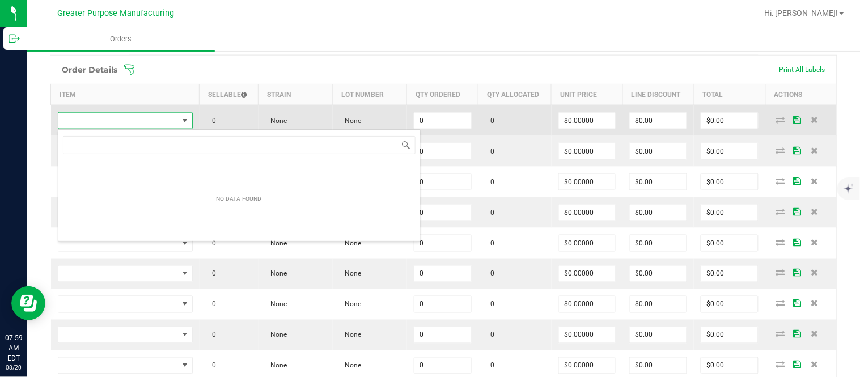
scroll to position [17, 133]
type input "1.37.60.994.0"
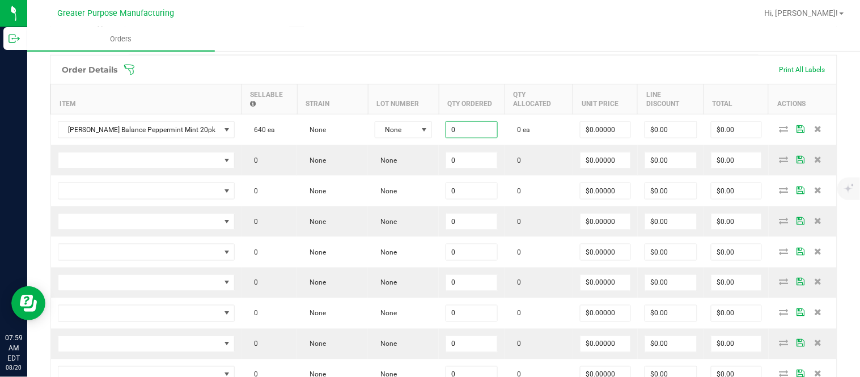
paste input "24"
type input "24 ea"
type input "$0.00000"
type input "$0.00"
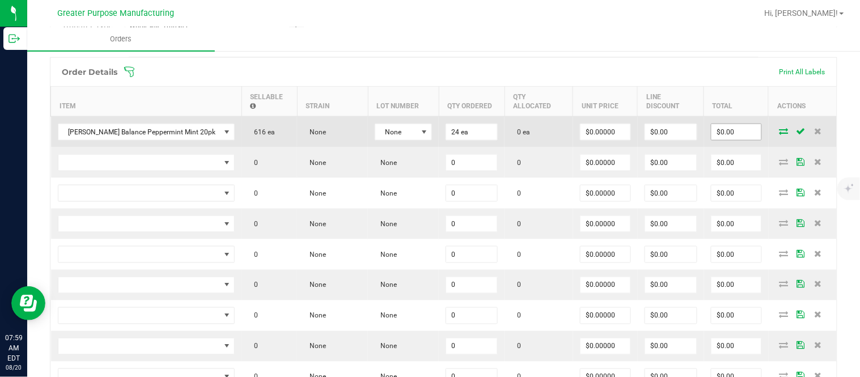
click at [711, 138] on input "$0.00" at bounding box center [736, 132] width 50 height 16
paste input "30"
type input "300"
type input "$12.50000"
type input "$300.00"
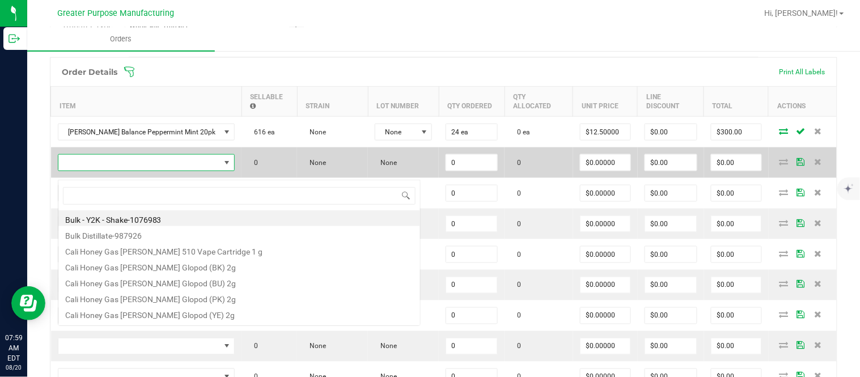
scroll to position [17, 160]
type input "1.37.60.994.0"
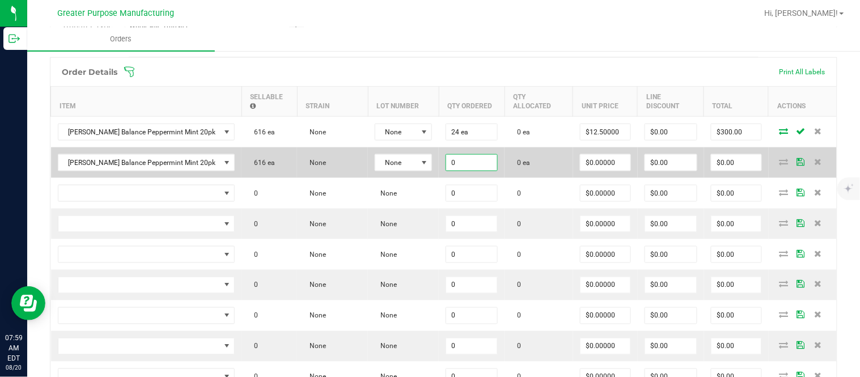
paste input "12"
type input "12"
type input "0"
type input "12 ea"
type input "$0.00000"
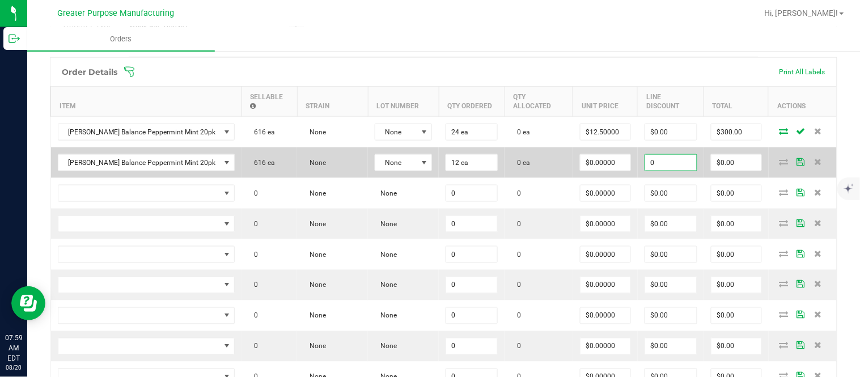
type input "$0.00"
type input "0"
click at [730, 168] on input "$0.00" at bounding box center [736, 163] width 50 height 16
paste input "15"
type input "150"
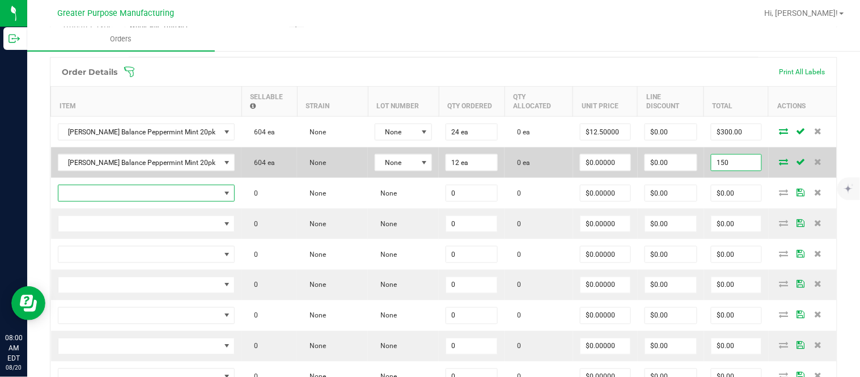
type input "$12.50000"
type input "$150.00"
click at [666, 171] on input "$0.00" at bounding box center [671, 163] width 52 height 16
paste input "149.88"
type input "$149.88"
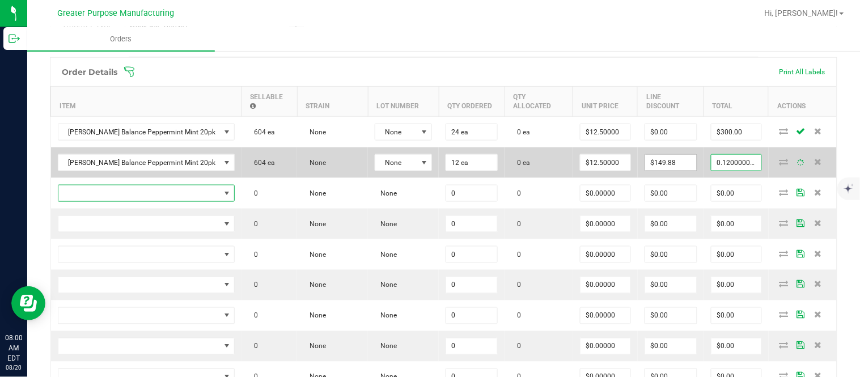
type input "$0.12"
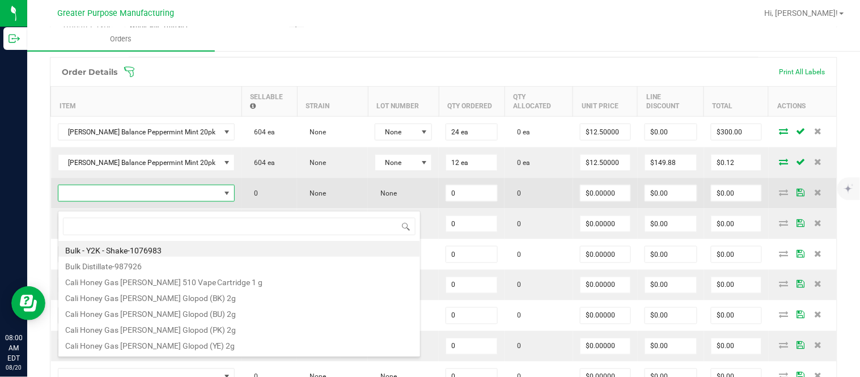
type input "1.37.60.982.0"
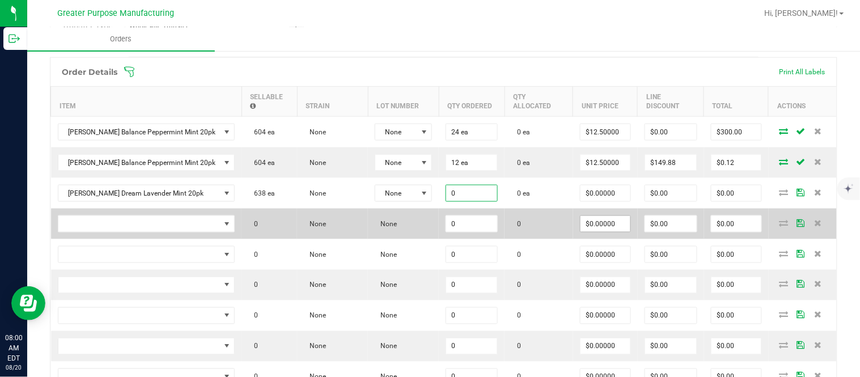
paste input "24"
type input "24 ea"
type input "0"
type input "$0.00000"
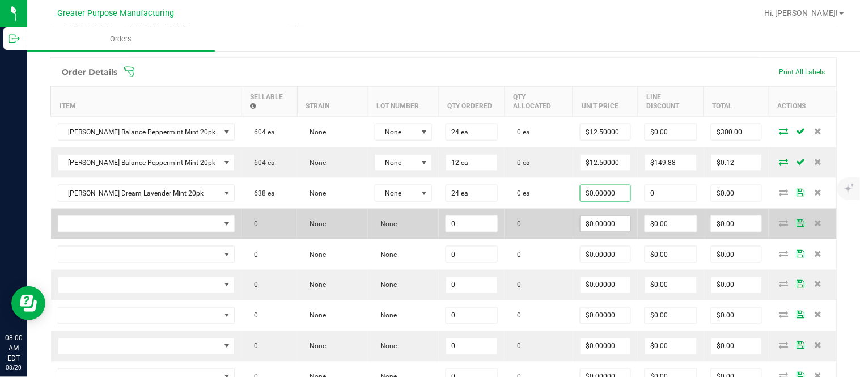
type input "$0.00"
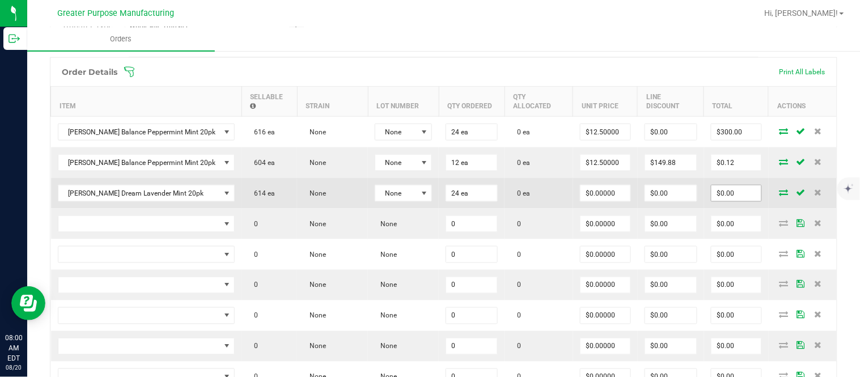
click at [721, 196] on input "$0.00" at bounding box center [736, 193] width 50 height 16
paste input "30"
type input "300"
type input "$12.50000"
type input "$300.00"
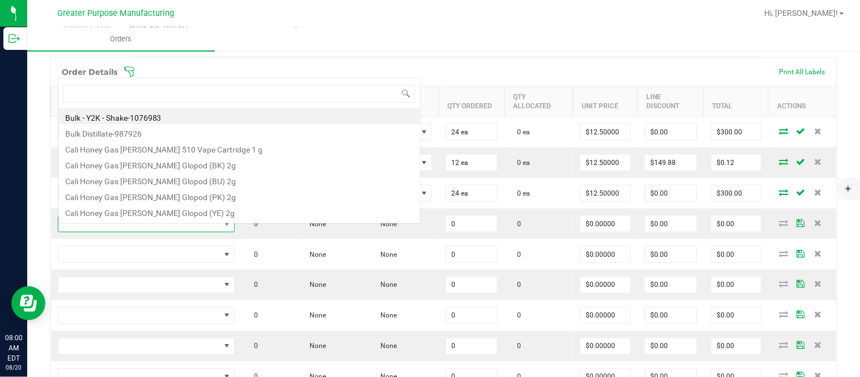
type input "1.37.60.982.0"
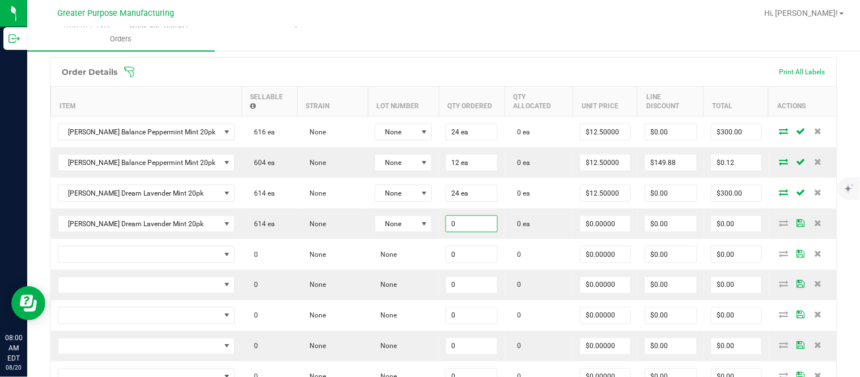
paste input "12"
type input "12 ea"
type input "$0.00000"
type input "$0.00"
type input "0"
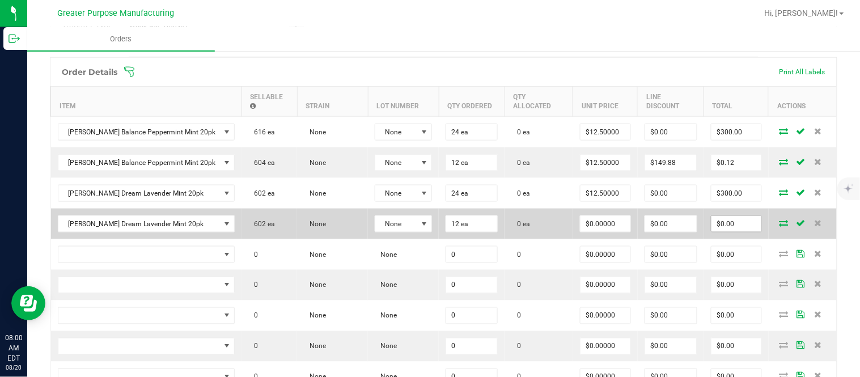
click at [720, 232] on input "$0.00" at bounding box center [736, 224] width 50 height 16
paste input "15"
type input "150"
type input "$12.50000"
type input "$150.00"
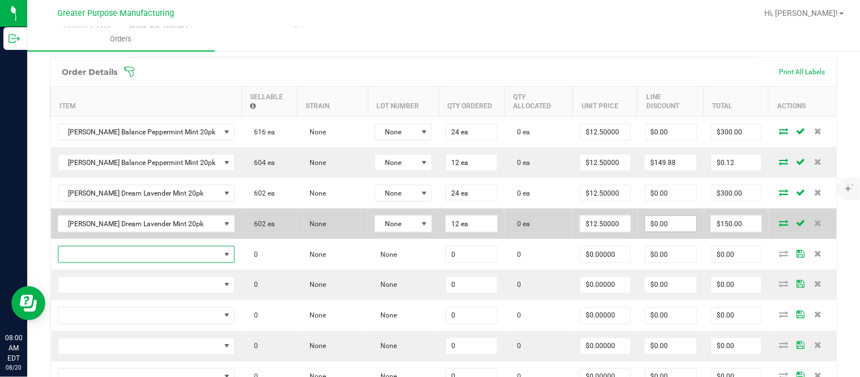
click at [669, 232] on input "$0.00" at bounding box center [671, 224] width 52 height 16
paste input "149.88"
type input "149.88"
type input "0.12000000000000455"
type input "$149.88"
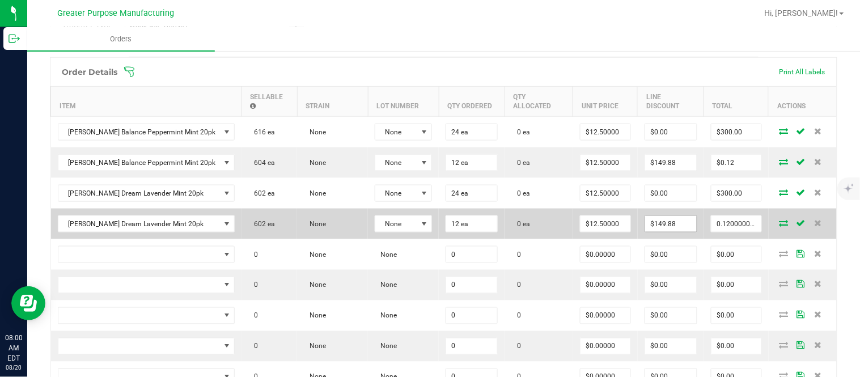
type input "$0.12"
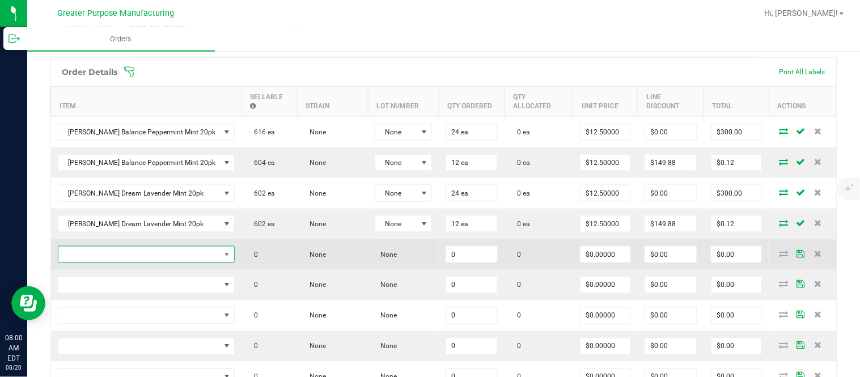
click at [112, 262] on span "NO DATA FOUND" at bounding box center [139, 255] width 162 height 16
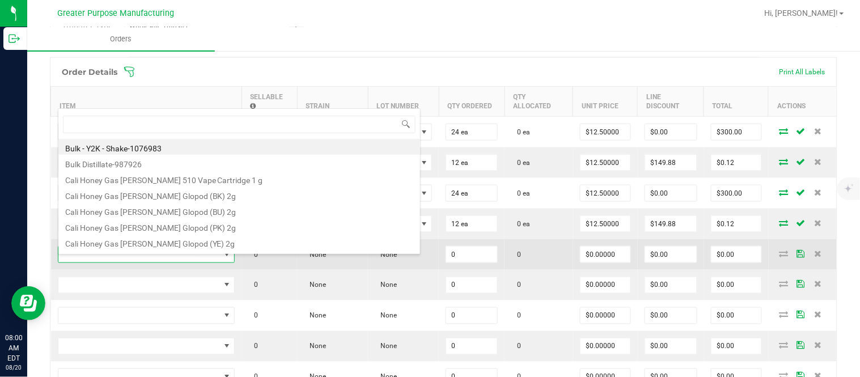
type input "1.37.60.983.0"
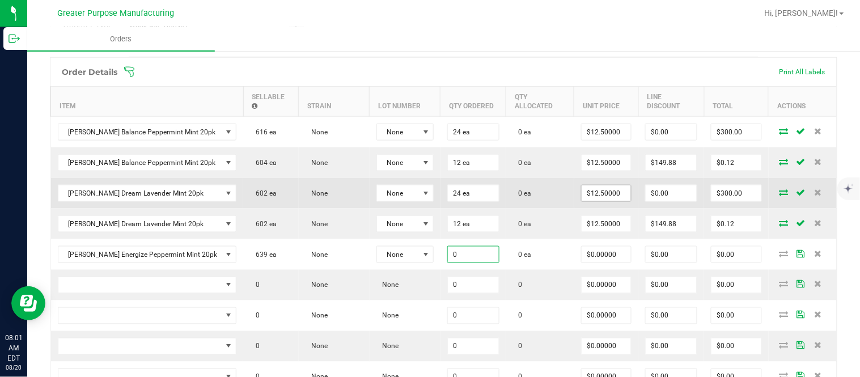
paste input "24"
type input "24 ea"
type input "$0.00000"
type input "$0.00"
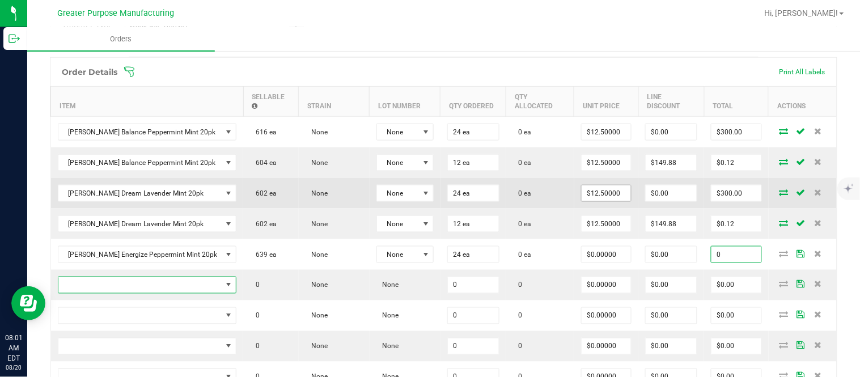
type input "$0.00"
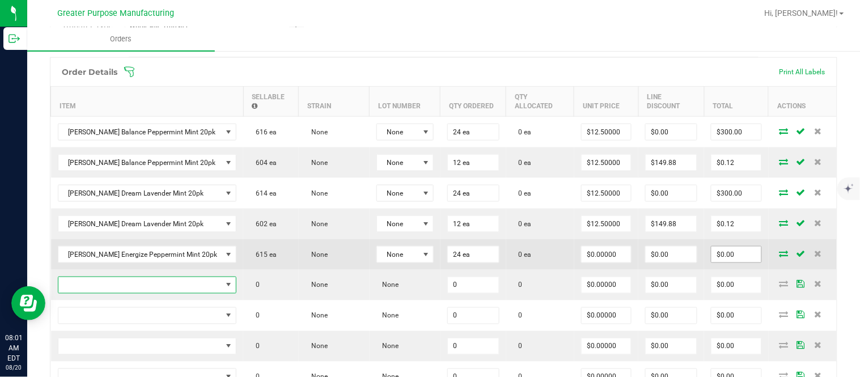
click at [728, 262] on input "$0.00" at bounding box center [736, 255] width 50 height 16
paste input "30"
type input "300"
type input "$12.50000"
type input "$300.00"
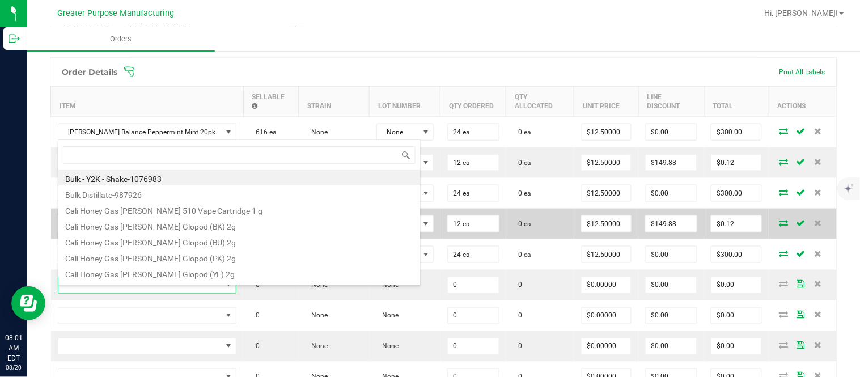
scroll to position [17, 161]
type input "1.37.60.983.0"
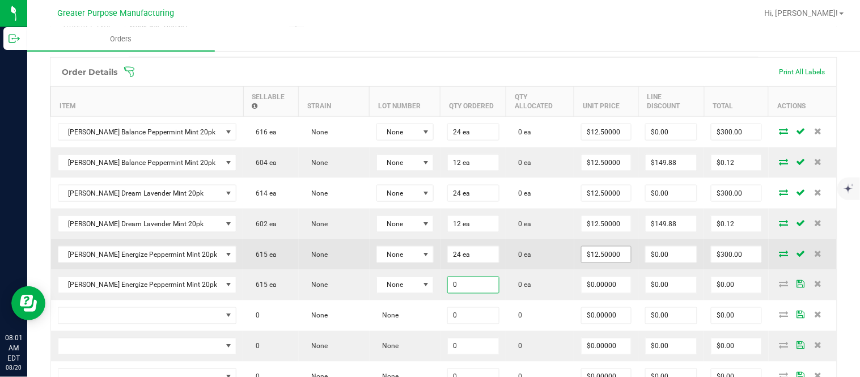
paste input "12"
type input "12 ea"
type input "$0.00000"
type input "$0.00"
type input "0"
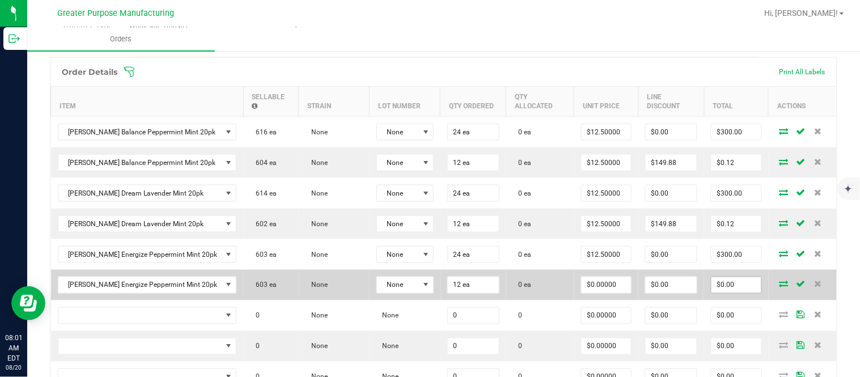
click at [718, 292] on input "$0.00" at bounding box center [736, 285] width 50 height 16
paste input "15"
type input "150"
type input "$12.50000"
type input "$150.00"
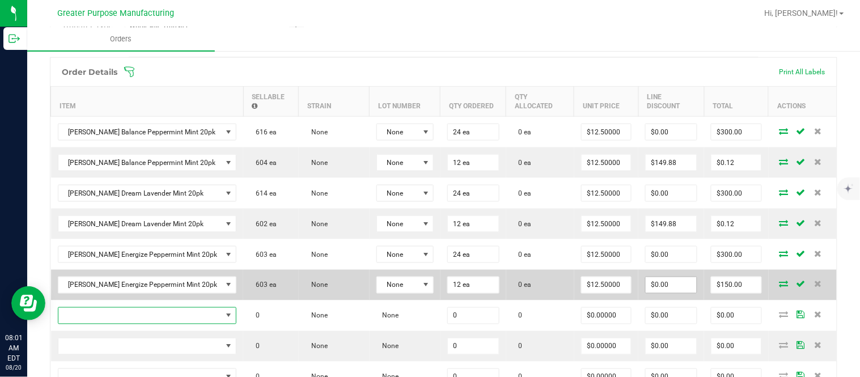
click at [673, 291] on input "$0.00" at bounding box center [671, 285] width 51 height 16
paste input "149.88"
type input "$149.88"
type input "$0.12"
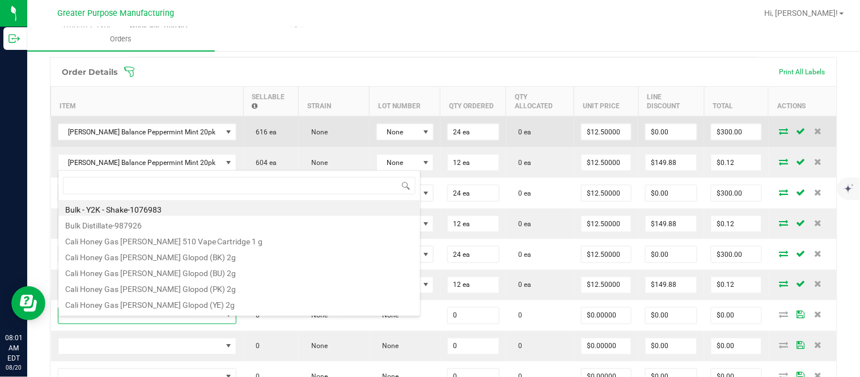
type input "1.37.60.984.0"
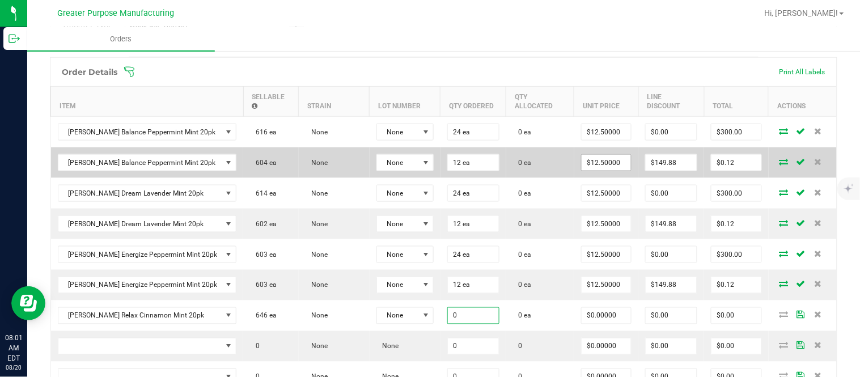
paste input "24"
type input "24"
type input "0"
type input "24 ea"
type input "$0.00000"
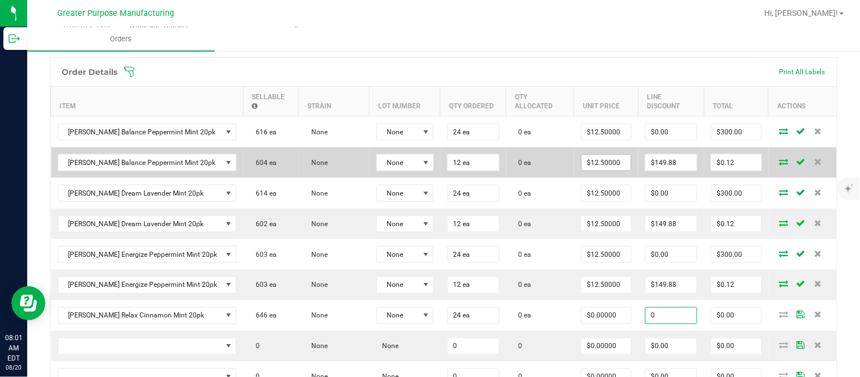
type input "$0.00"
type input "0"
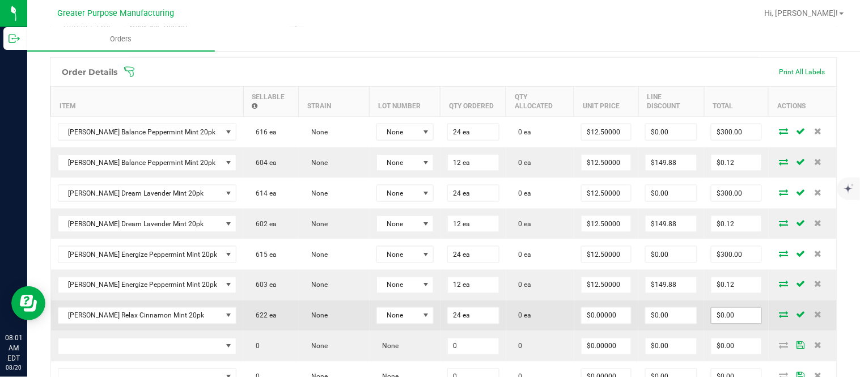
click at [723, 320] on input "$0.00" at bounding box center [736, 316] width 50 height 16
paste input "30"
type input "300"
type input "$12.50000"
type input "$300.00"
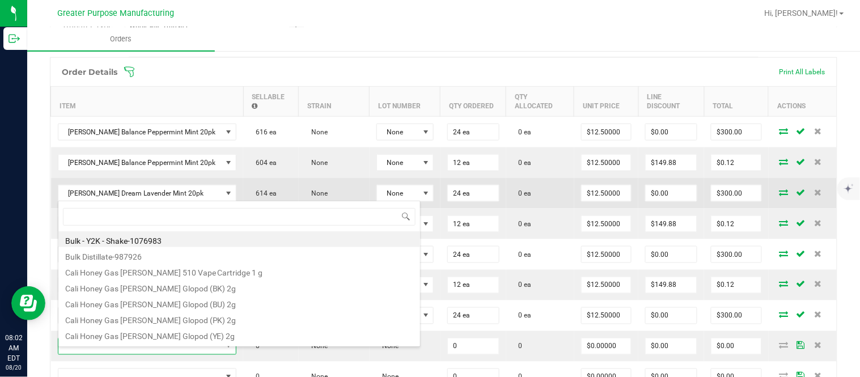
type input "1.37.60.984.0"
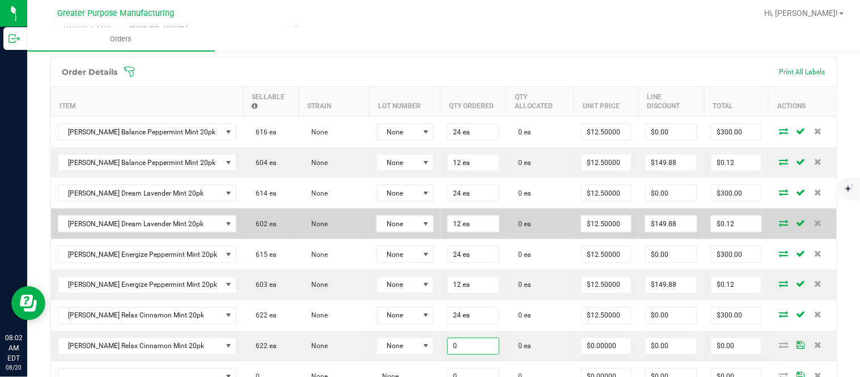
paste input "12"
type input "12"
type input "0"
type input "12 ea"
type input "$0.00000"
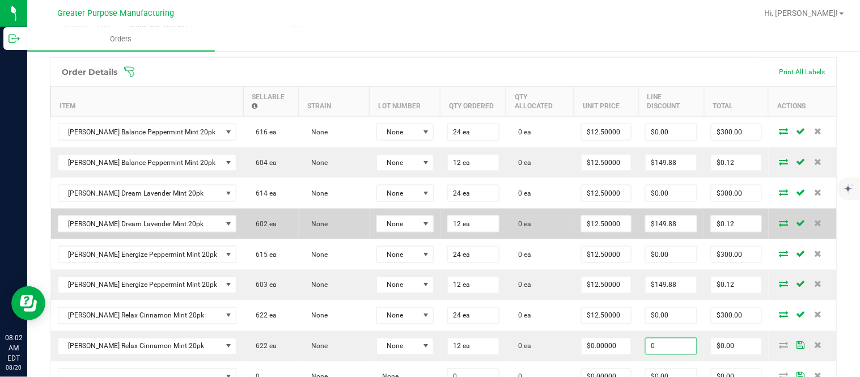
type input "$0.00"
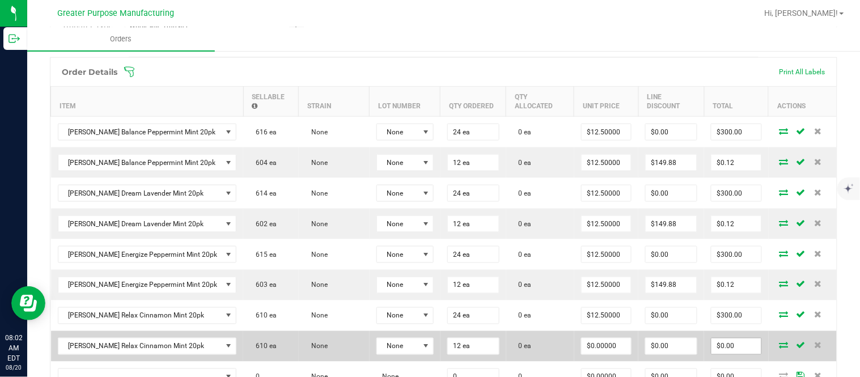
click at [735, 352] on input "$0.00" at bounding box center [736, 346] width 50 height 16
paste input "15"
type input "150"
type input "$12.50000"
type input "$150.00"
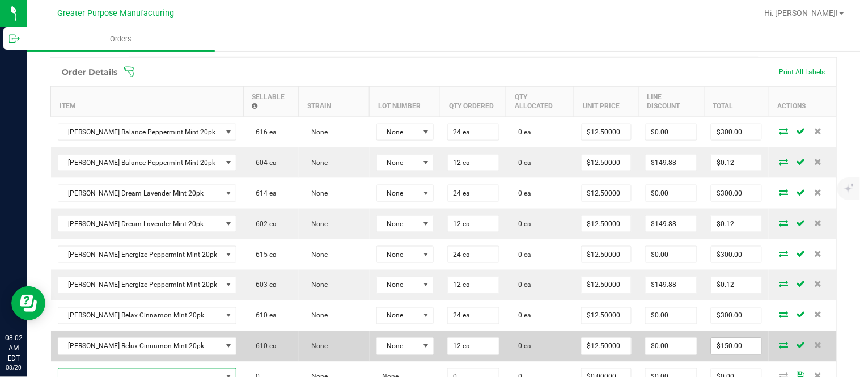
scroll to position [496, 0]
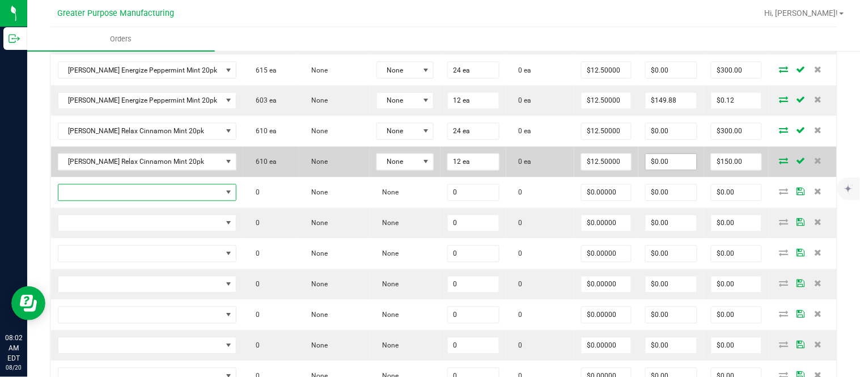
click at [677, 170] on input "$0.00" at bounding box center [671, 162] width 51 height 16
paste input "149.88"
type input "$149.88"
type input "$0.12"
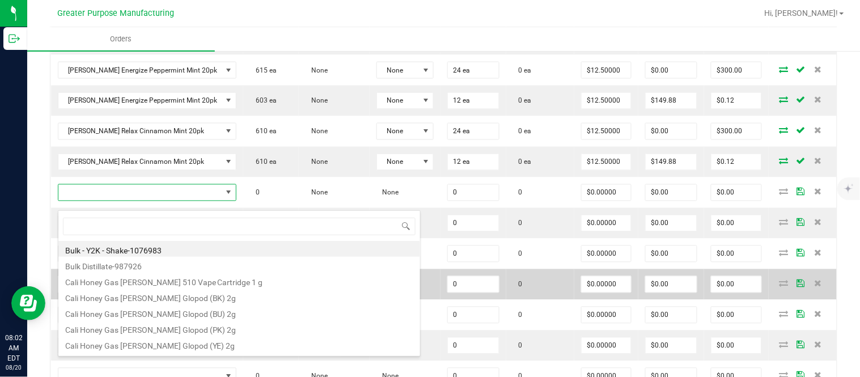
scroll to position [17, 161]
type input "1.37.60.985.0"
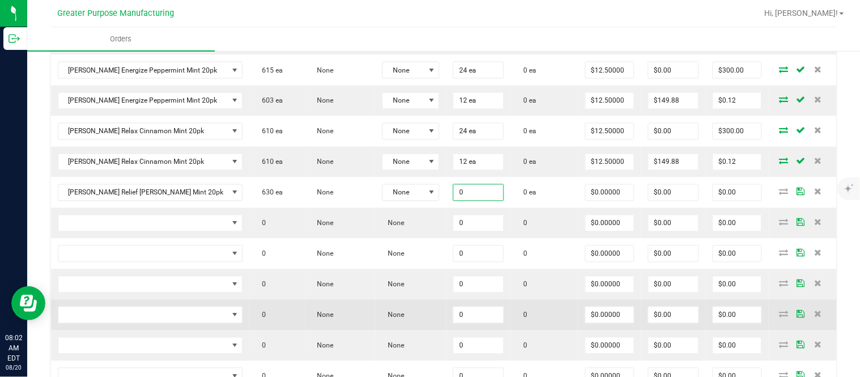
paste input "24"
type input "24"
type input "0"
type input "24 ea"
type input "$0.00000"
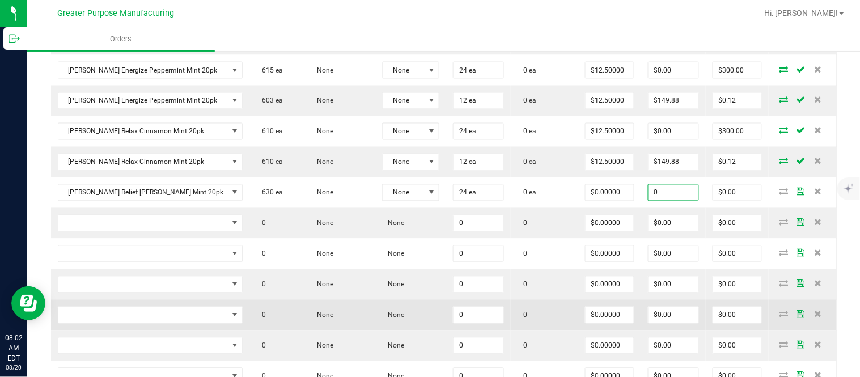
type input "$0.00"
type input "0"
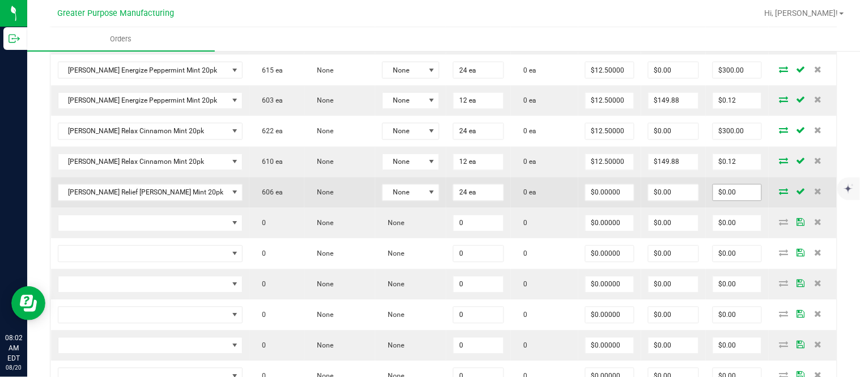
click at [723, 199] on input "$0.00" at bounding box center [737, 193] width 48 height 16
paste input "30"
type input "300"
type input "$12.50000"
type input "$300.00"
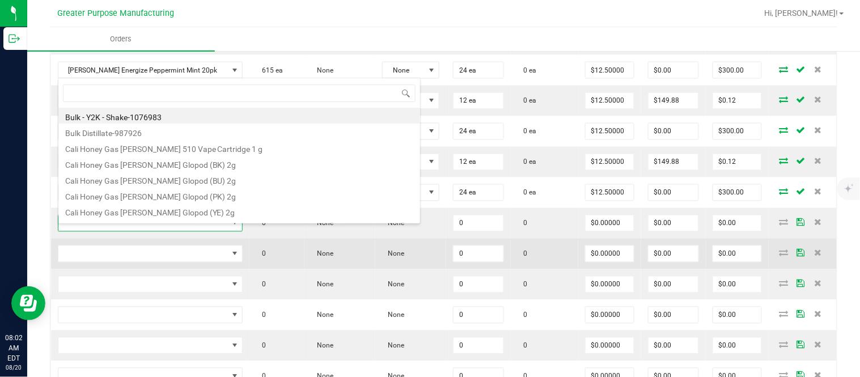
type input "1.37.60.986.0"
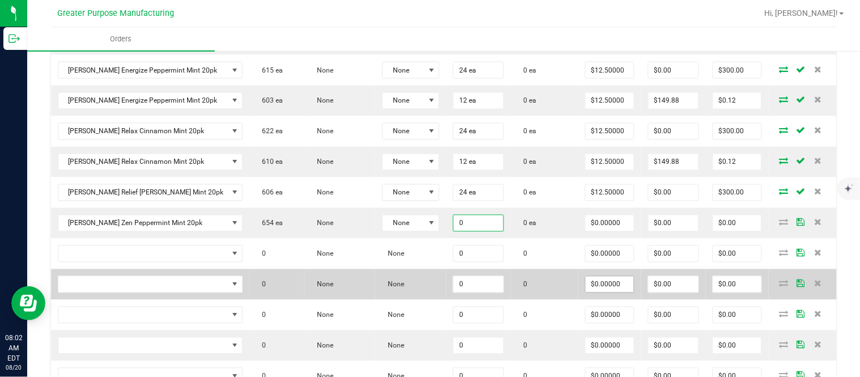
paste input "24"
type input "24"
type input "0"
type input "24 ea"
type input "$0.00000"
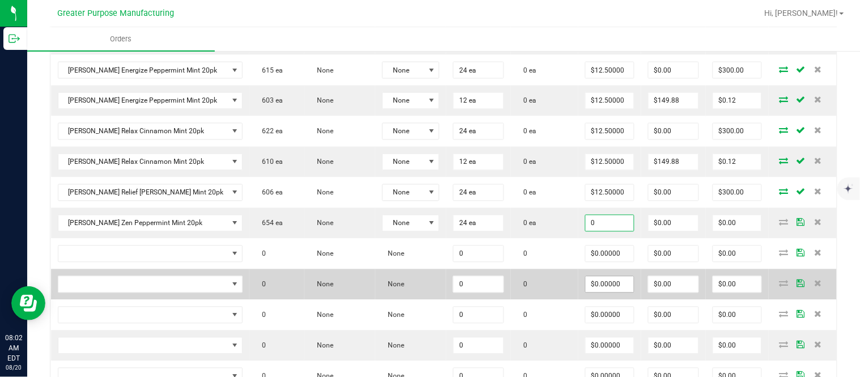
type input "0"
type input "$0.00"
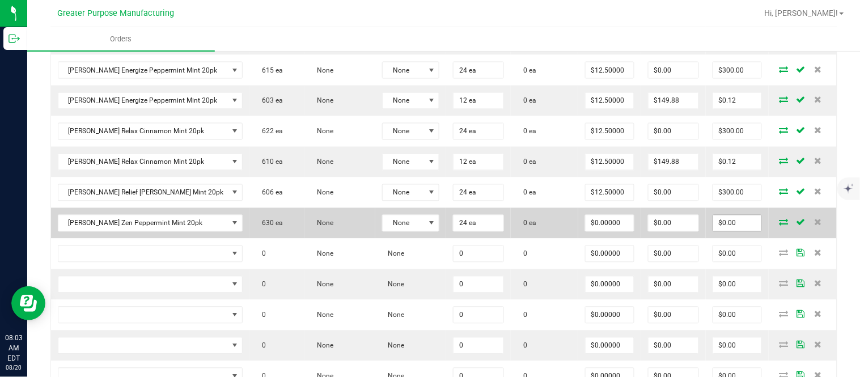
click at [726, 231] on input "$0.00" at bounding box center [737, 223] width 48 height 16
paste input "30"
type input "300"
type input "$12.50000"
type input "$300.00"
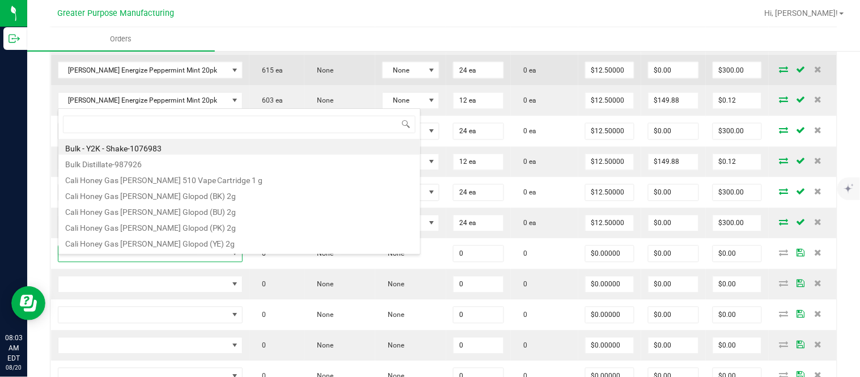
type input "1.37.61.470.0"
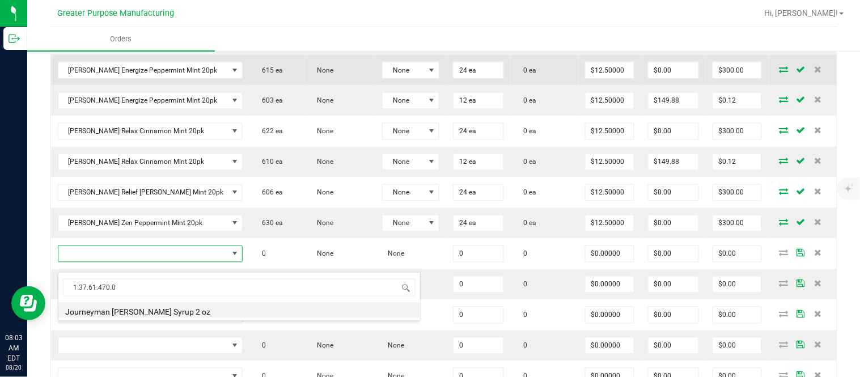
type input "0 ea"
type input "$10.00000"
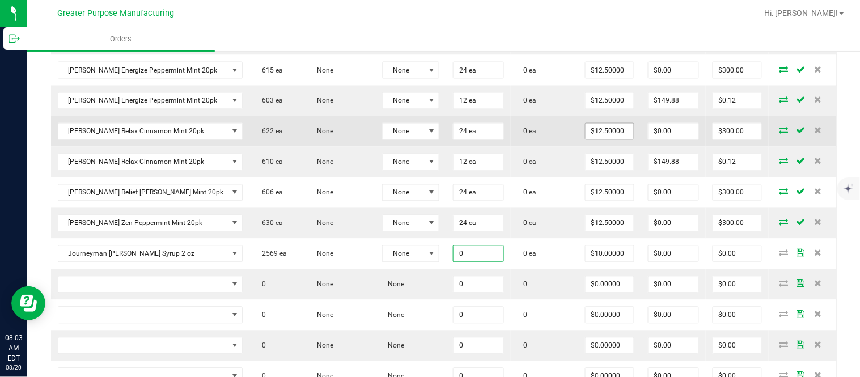
paste input "48"
type input "48 ea"
type input "10"
type input "$480.00"
type input "$10.00000"
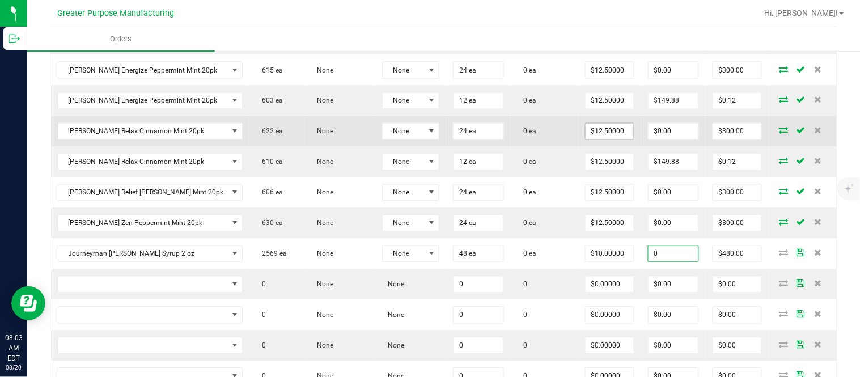
type input "$0.00"
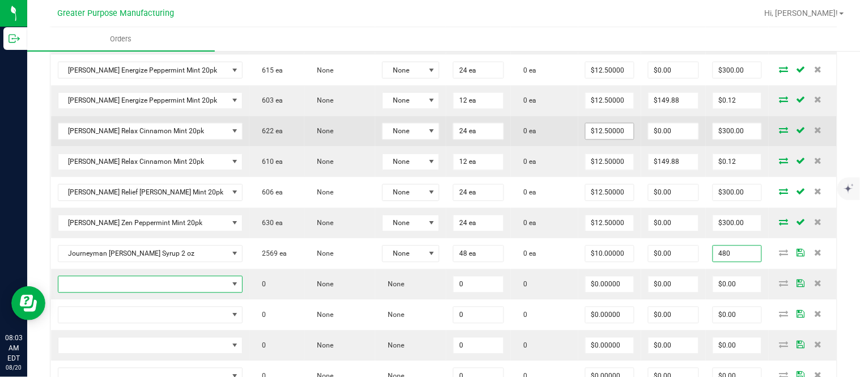
type input "$480.00"
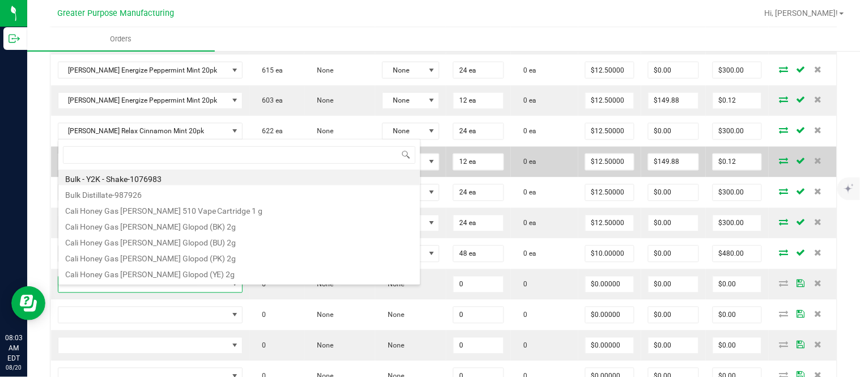
type input "1.37.61.1136.0"
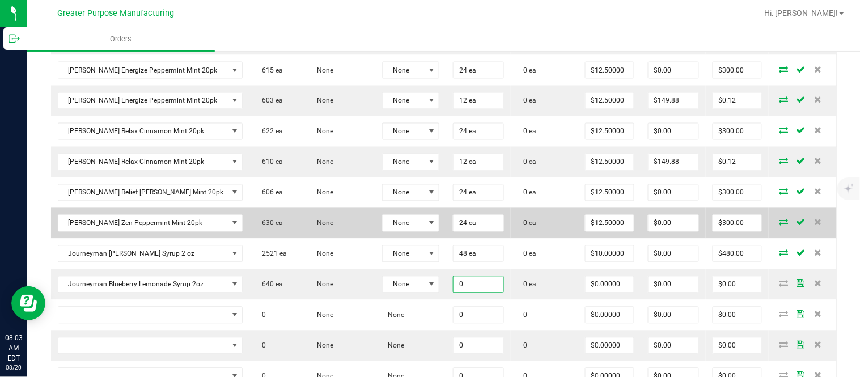
type input "0 ea"
type input "0"
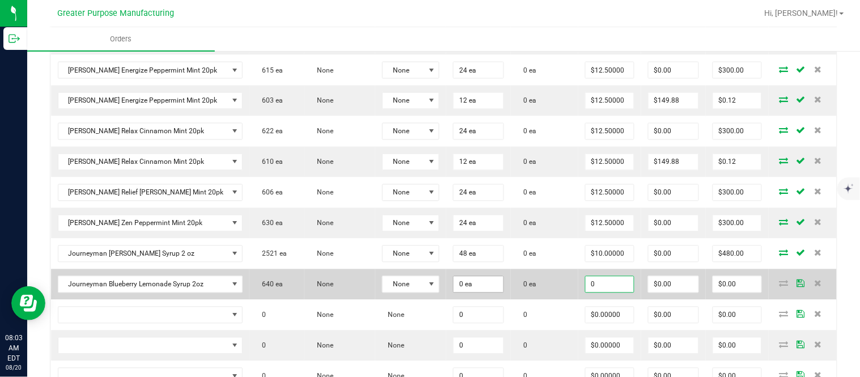
click at [460, 291] on input "0 ea" at bounding box center [478, 285] width 50 height 16
type input "0"
type input "$0.00000"
paste input "48"
type input "48"
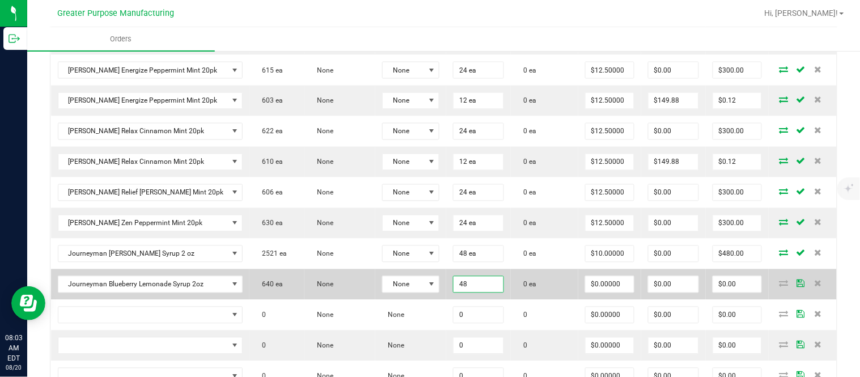
type input "0"
type input "48 ea"
type input "$0.00000"
type input "$0.00"
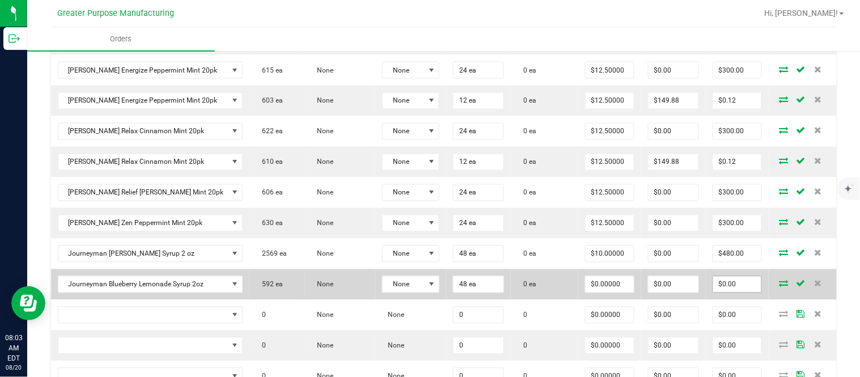
click at [720, 292] on input "$0.00" at bounding box center [737, 285] width 48 height 16
paste input "576"
type input "576"
type input "$12.00000"
type input "$576.00"
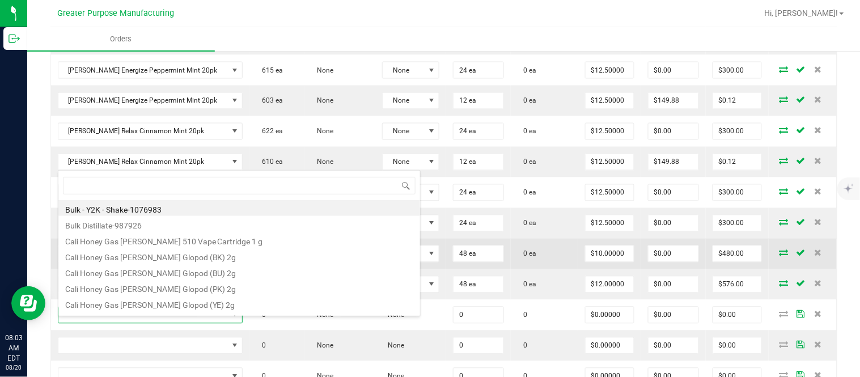
scroll to position [17, 162]
type input "1.37.61.1136.0"
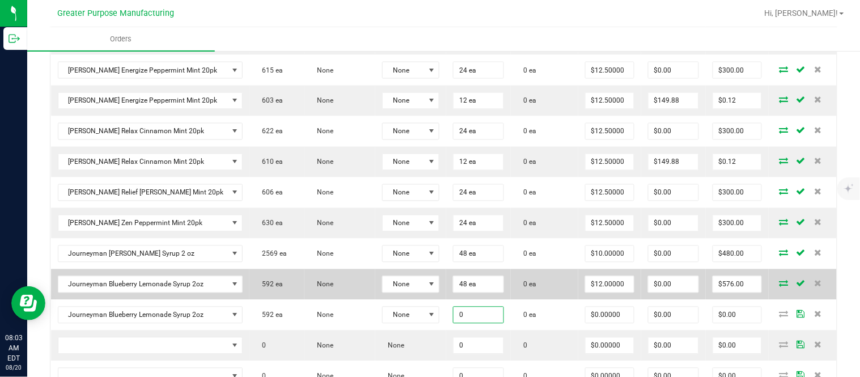
paste input "24"
type input "24 ea"
type input "$0.00000"
type input "$0.00"
type input "0"
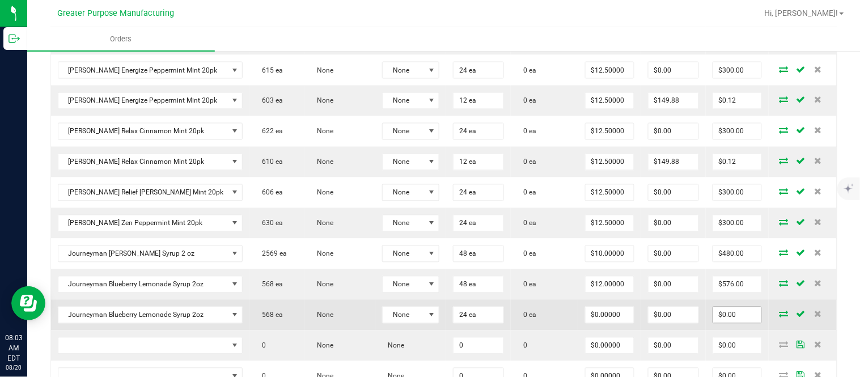
click at [728, 323] on input "$0.00" at bounding box center [737, 315] width 48 height 16
paste input "288"
type input "288"
type input "$12.00000"
type input "$288.00"
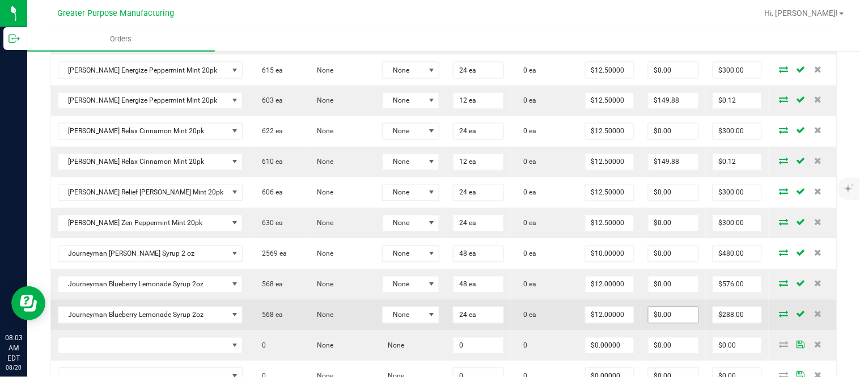
click at [665, 323] on input "$0.00" at bounding box center [673, 315] width 50 height 16
paste input "287.76"
type input "$287.76"
type input "$0.24"
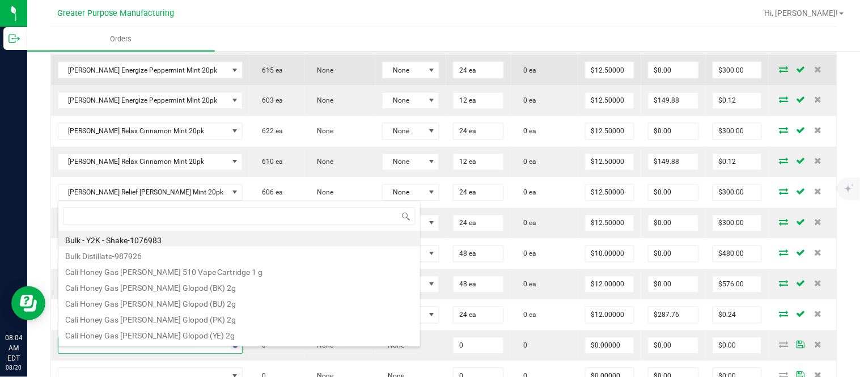
type input "1.37.61.1138.0"
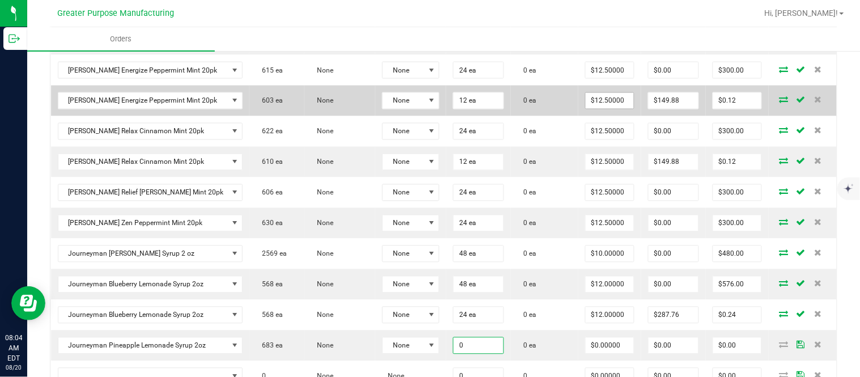
paste input "48"
type input "48 ea"
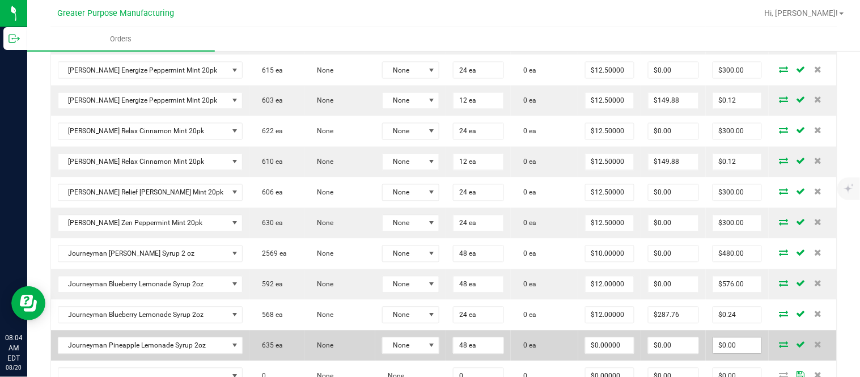
click at [735, 354] on input "$0.00" at bounding box center [737, 346] width 48 height 16
paste input "576"
type input "576"
type input "$12.00000"
type input "$576.00"
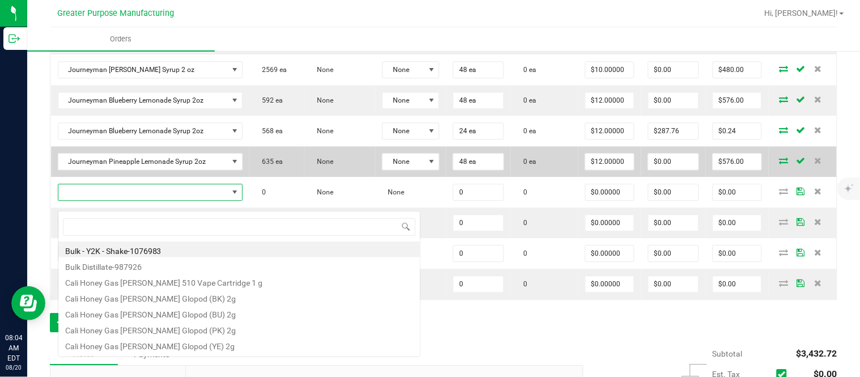
scroll to position [17, 164]
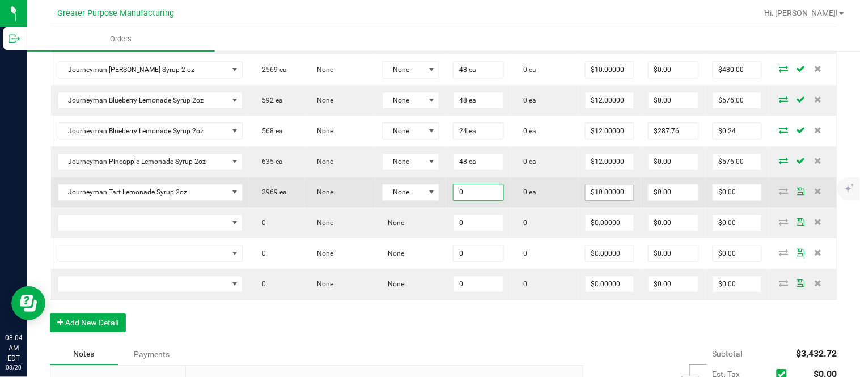
paste input "48"
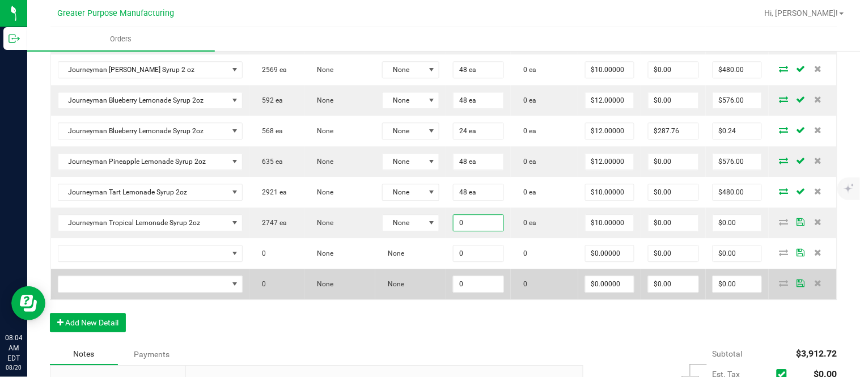
paste input "48"
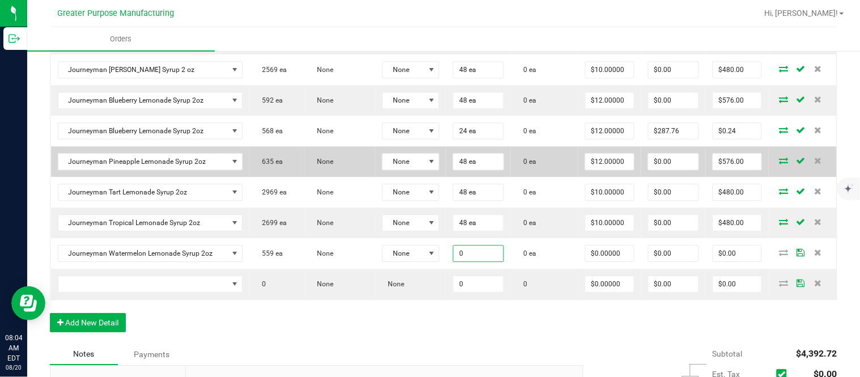
paste input "48"
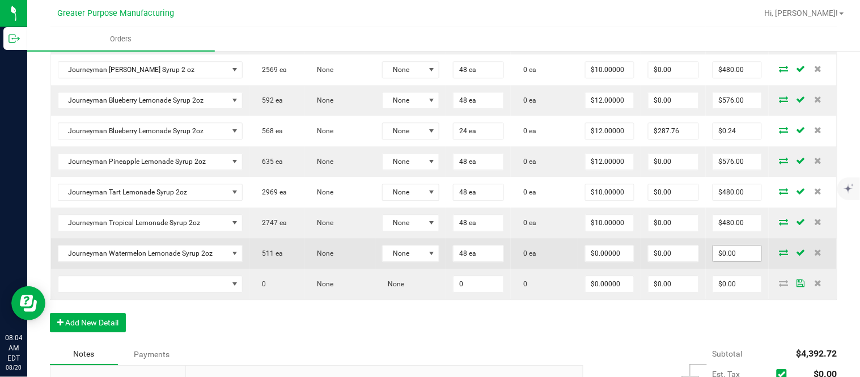
click at [719, 258] on input "$0.00" at bounding box center [737, 253] width 48 height 16
paste input "576"
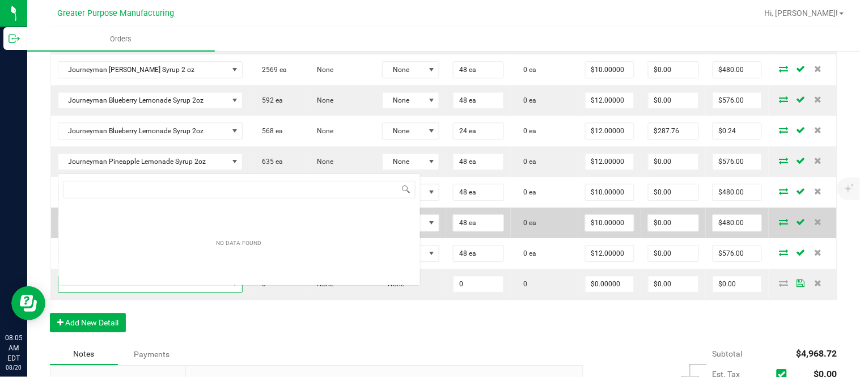
scroll to position [17, 171]
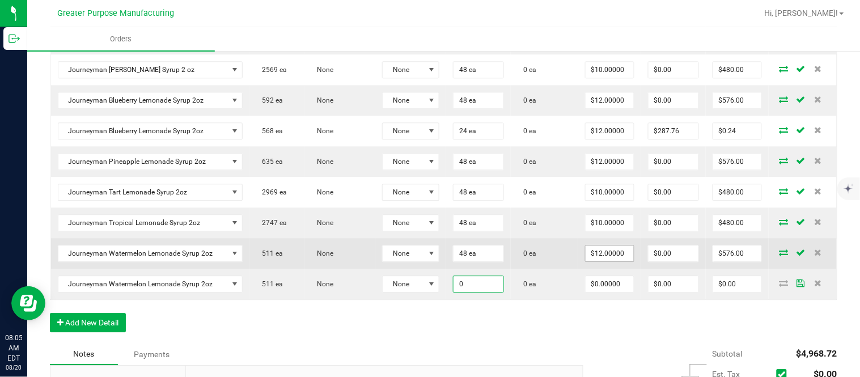
paste input "24"
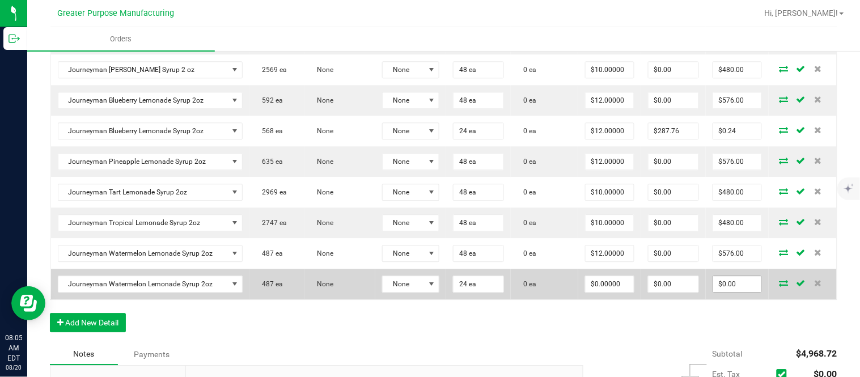
click at [721, 291] on input "$0.00" at bounding box center [737, 284] width 48 height 16
paste input "288"
click at [661, 292] on input "$0.00" at bounding box center [673, 284] width 50 height 16
paste input "287.76"
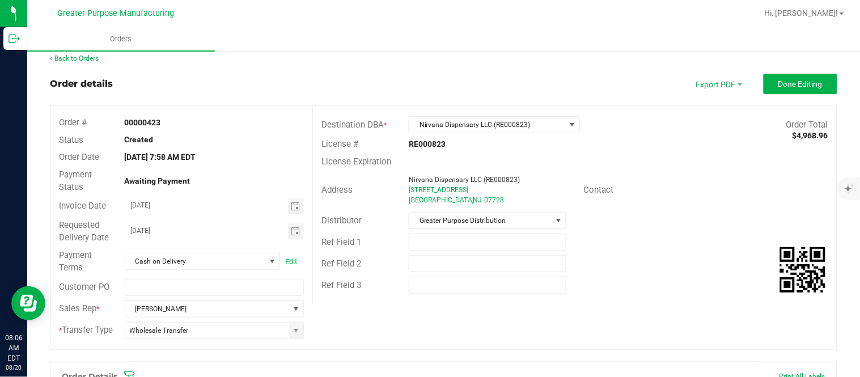
scroll to position [0, 0]
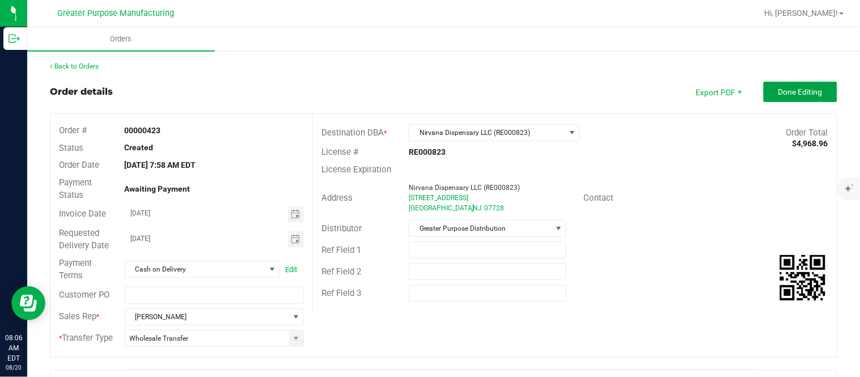
click at [779, 91] on span "Done Editing" at bounding box center [800, 91] width 44 height 9
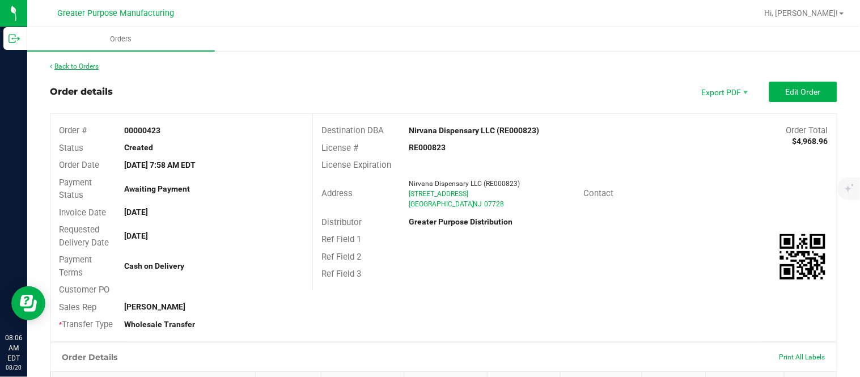
click at [70, 64] on link "Back to Orders" at bounding box center [74, 66] width 49 height 8
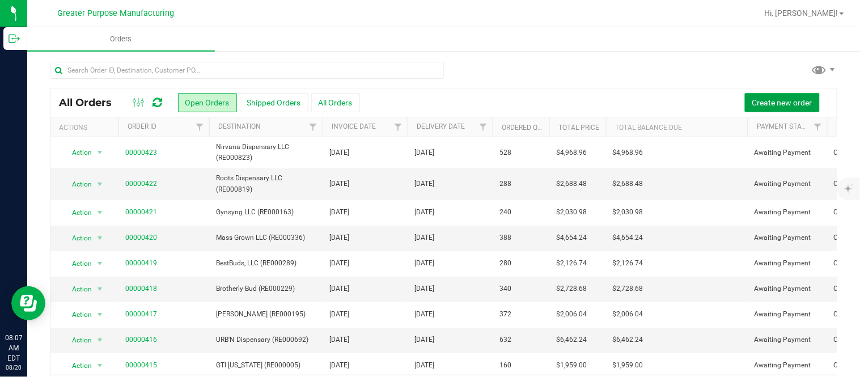
click at [792, 93] on button "Create new order" at bounding box center [782, 102] width 75 height 19
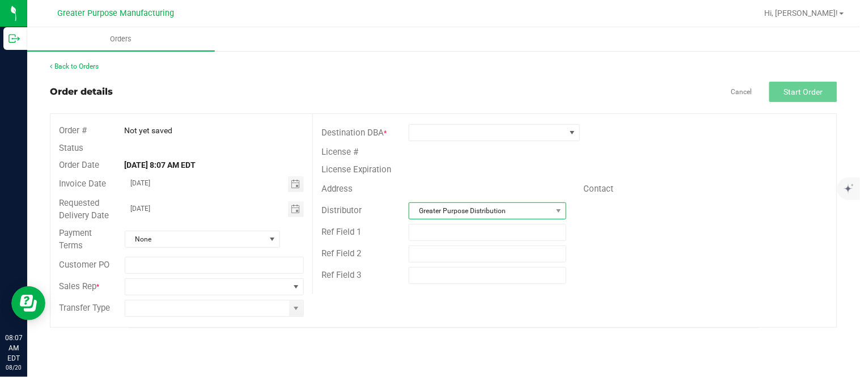
click at [488, 207] on span "Greater Purpose Distribution" at bounding box center [480, 211] width 142 height 16
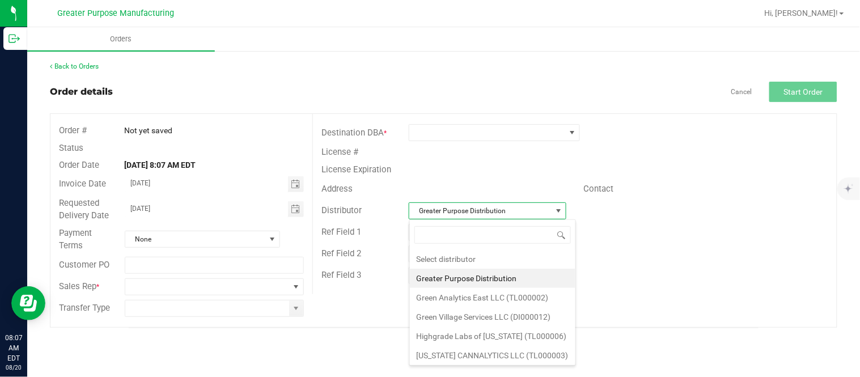
scroll to position [17, 157]
click at [482, 312] on li "Green Village Services LLC (DI000012)" at bounding box center [492, 316] width 165 height 19
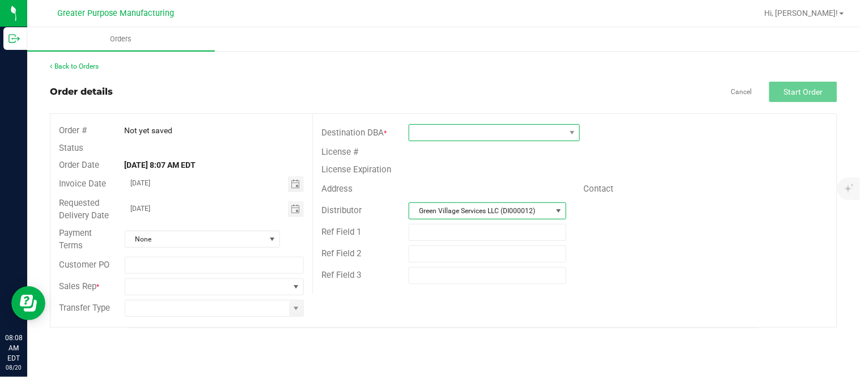
click at [448, 130] on span at bounding box center [487, 133] width 156 height 16
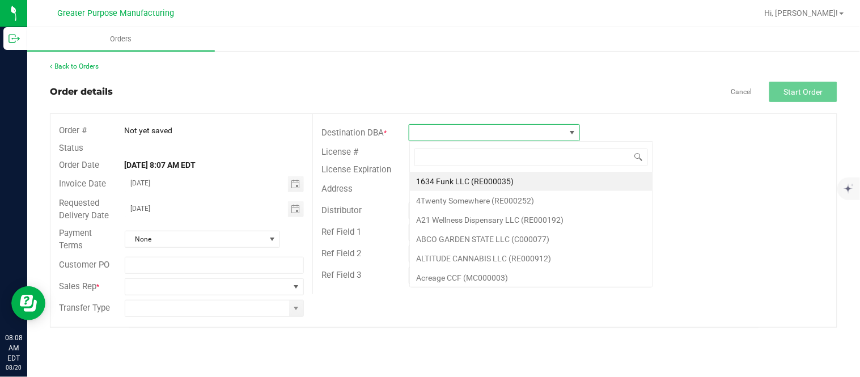
scroll to position [17, 171]
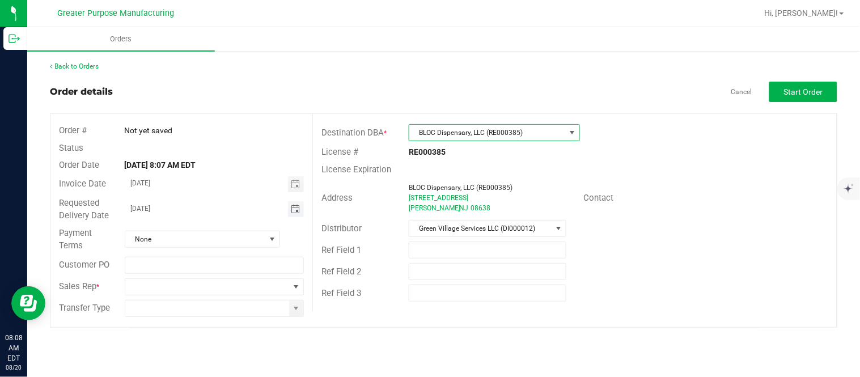
click at [296, 210] on span "Toggle calendar" at bounding box center [295, 209] width 9 height 9
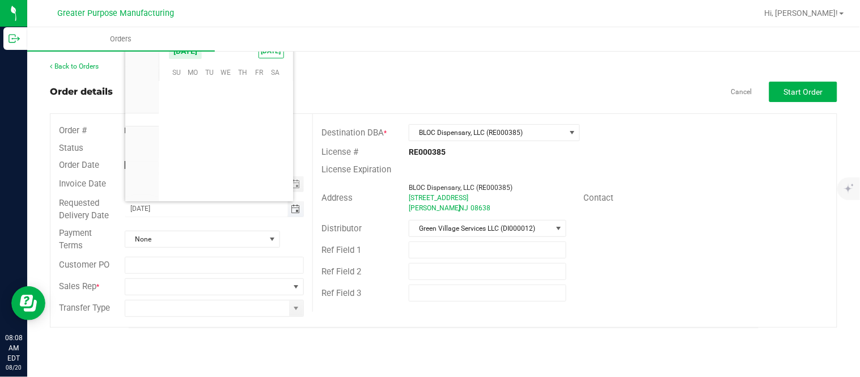
scroll to position [183695, 0]
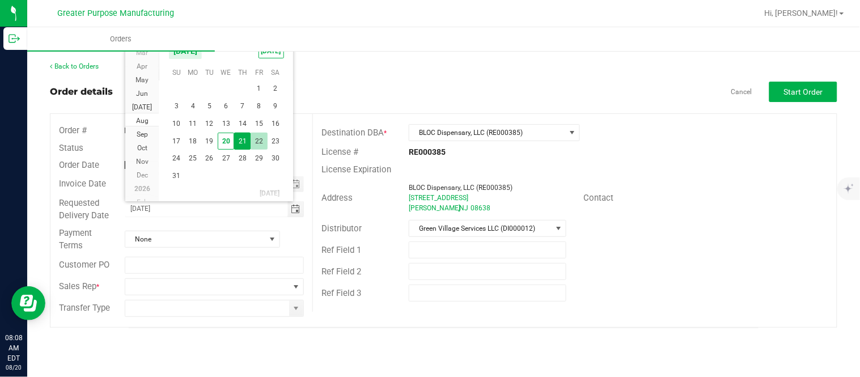
click at [255, 138] on span "22" at bounding box center [259, 142] width 16 height 18
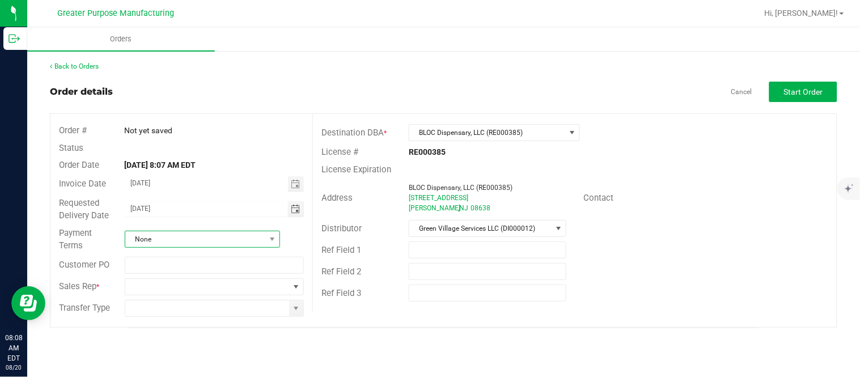
click at [242, 234] on span "None" at bounding box center [195, 239] width 140 height 16
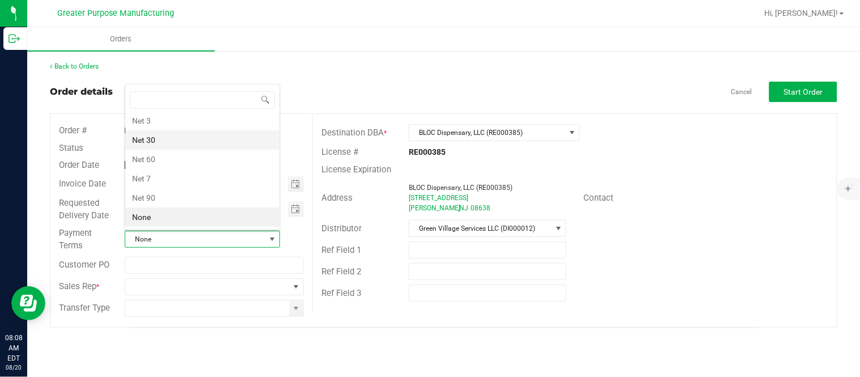
click at [227, 142] on li "Net 30" at bounding box center [202, 139] width 154 height 19
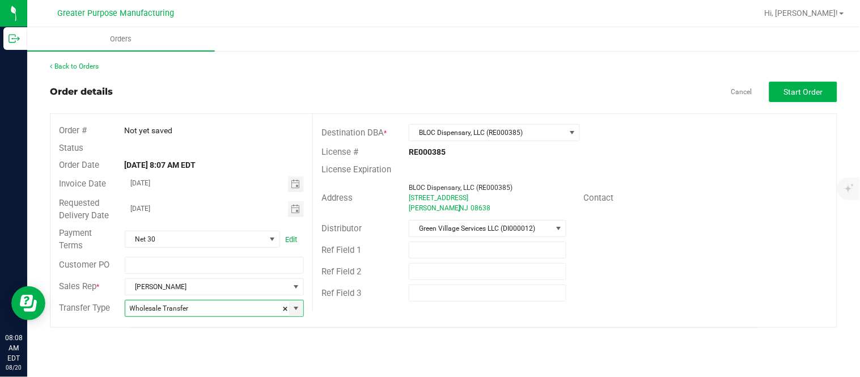
click at [403, 333] on div "Back to Orders Order details Cancel Start Order Order # Not yet saved Status Or…" at bounding box center [443, 195] width 833 height 290
click at [808, 84] on button "Start Order" at bounding box center [803, 92] width 68 height 20
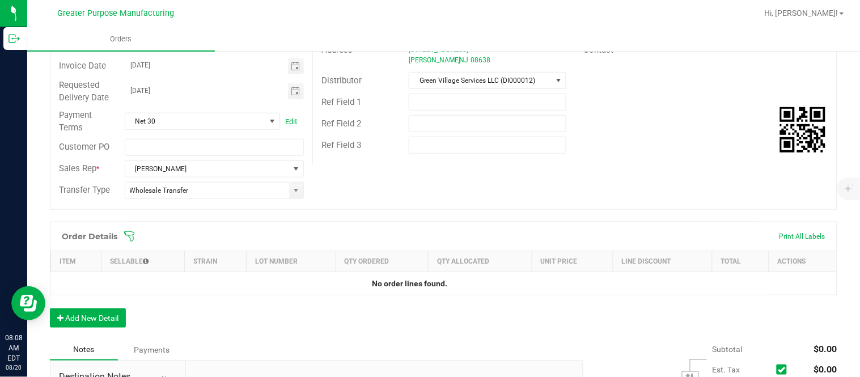
scroll to position [178, 0]
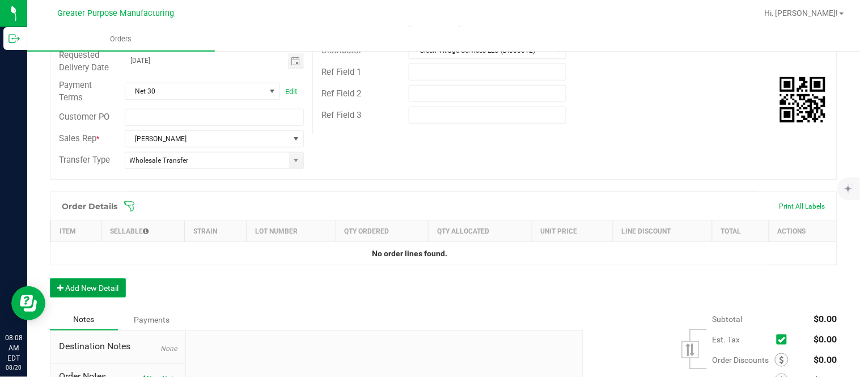
click at [121, 285] on button "Add New Detail" at bounding box center [88, 287] width 76 height 19
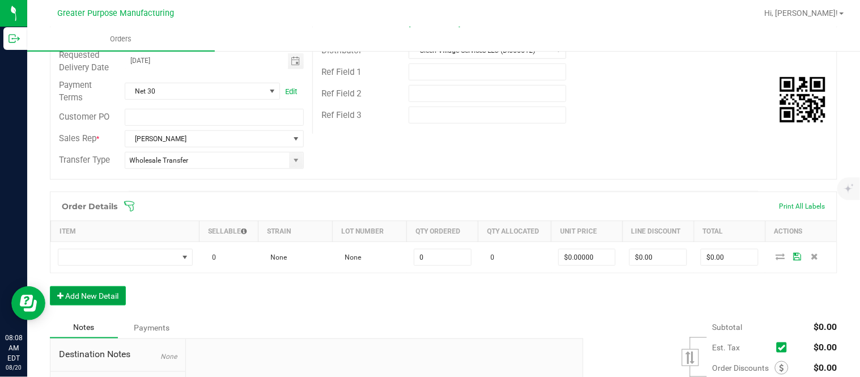
click at [50, 286] on button "Add New Detail" at bounding box center [88, 295] width 76 height 19
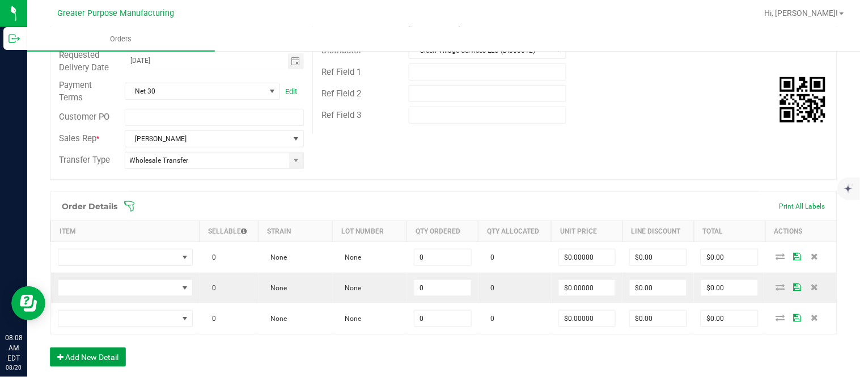
click at [50, 347] on button "Add New Detail" at bounding box center [88, 356] width 76 height 19
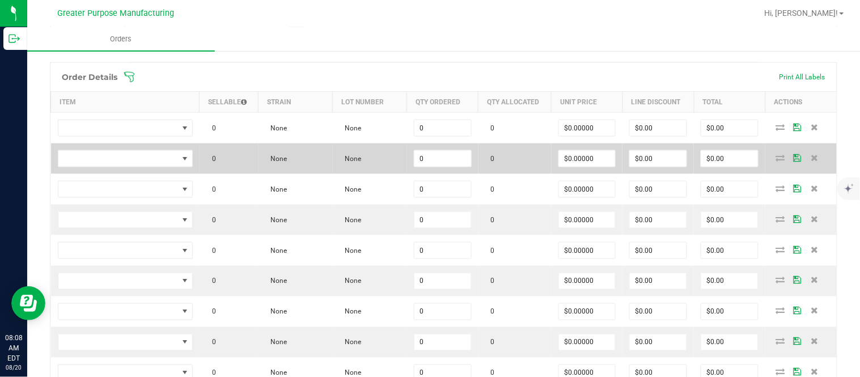
scroll to position [336, 0]
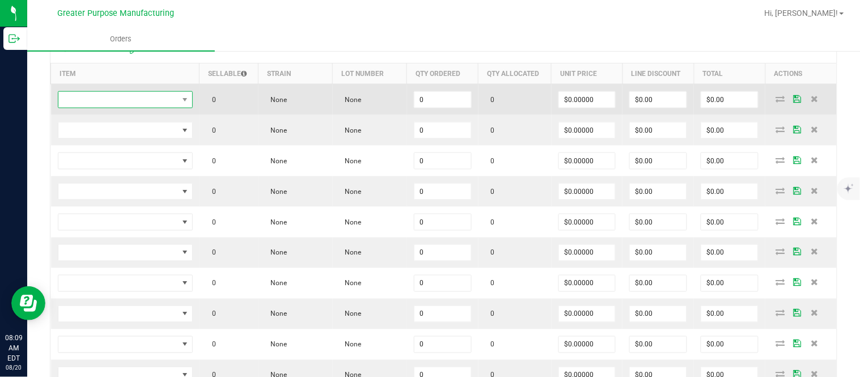
click at [140, 104] on span "NO DATA FOUND" at bounding box center [118, 100] width 120 height 16
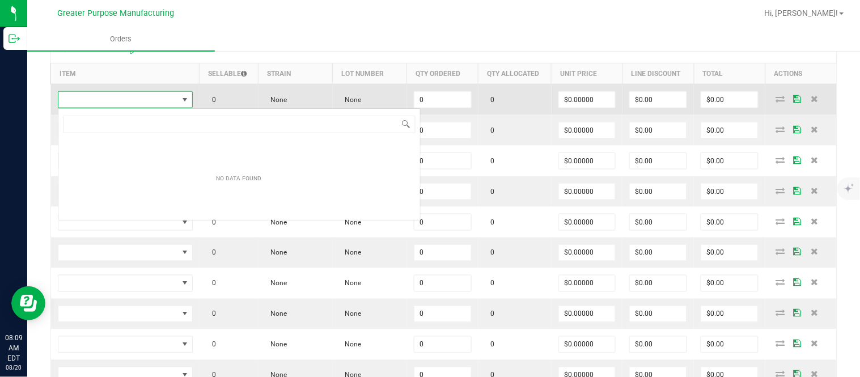
scroll to position [17, 133]
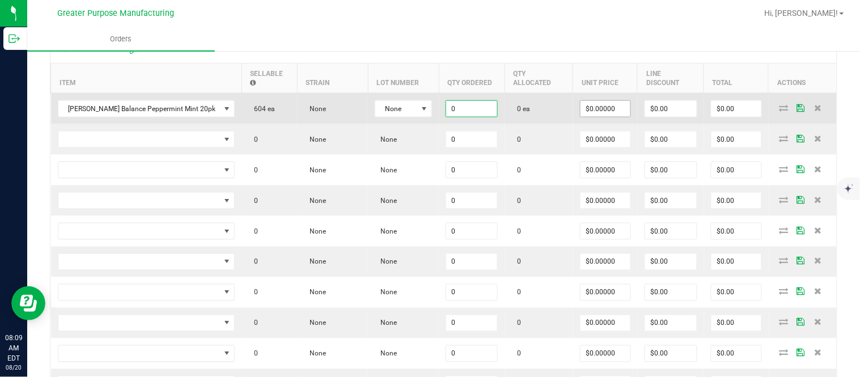
paste input "12"
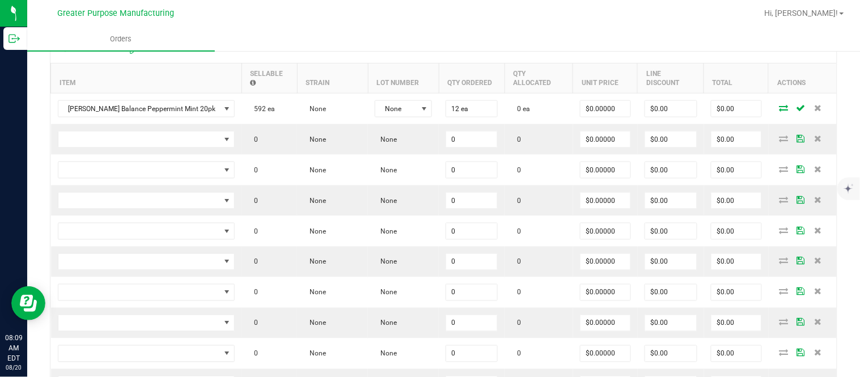
scroll to position [343, 0]
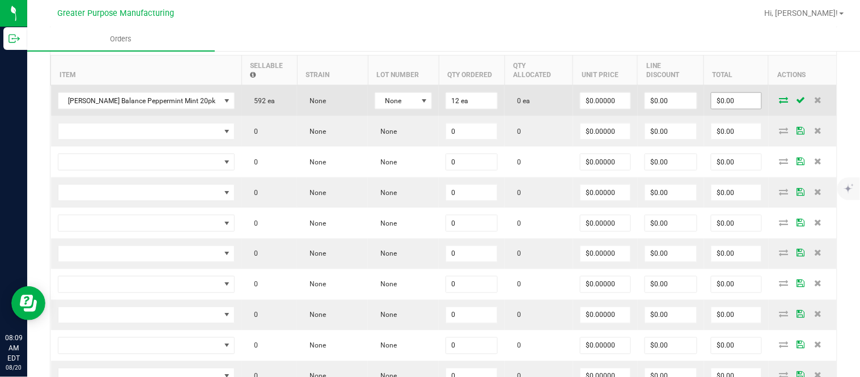
click at [716, 109] on input "$0.00" at bounding box center [736, 101] width 50 height 16
paste input "15"
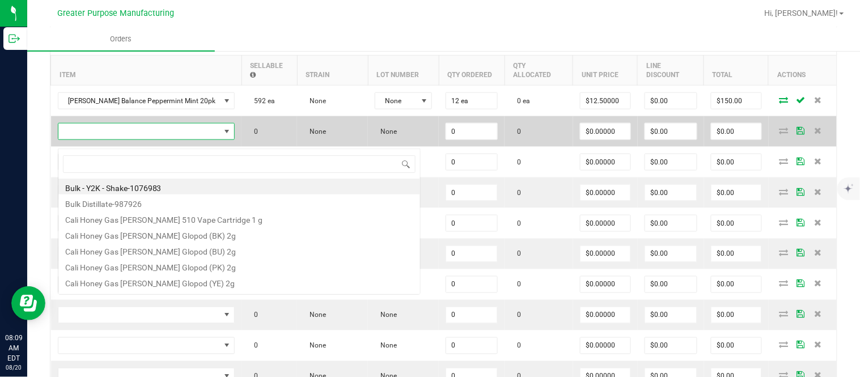
scroll to position [17, 160]
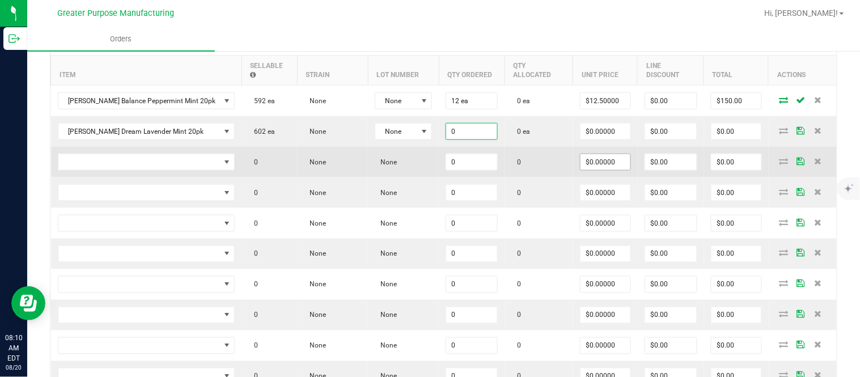
paste input "12"
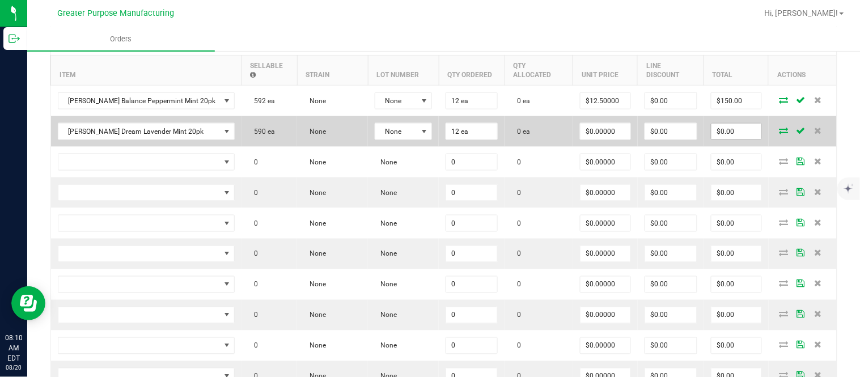
click at [711, 139] on input "$0.00" at bounding box center [736, 132] width 50 height 16
paste input "15"
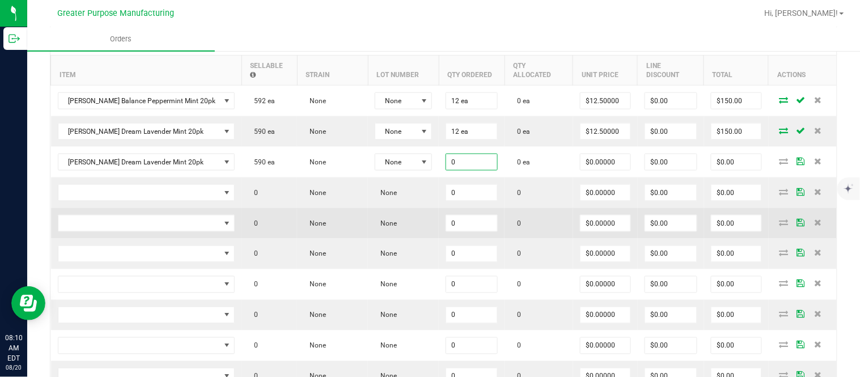
paste input "12"
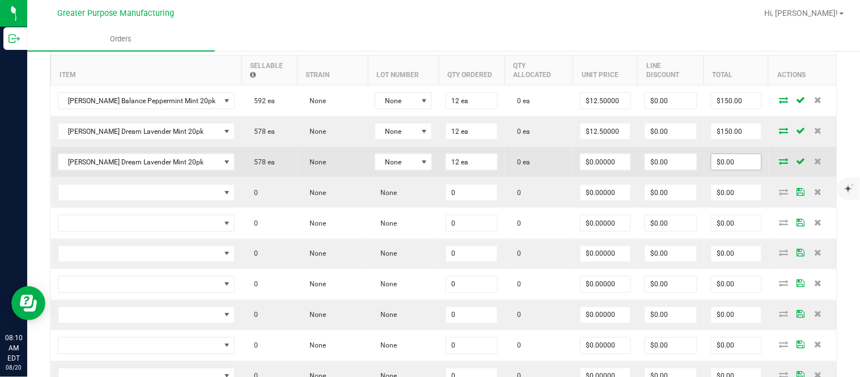
click at [725, 170] on input "$0.00" at bounding box center [736, 162] width 50 height 16
paste input "15"
click at [664, 167] on input "$0.00" at bounding box center [671, 162] width 52 height 16
paste input "149.88"
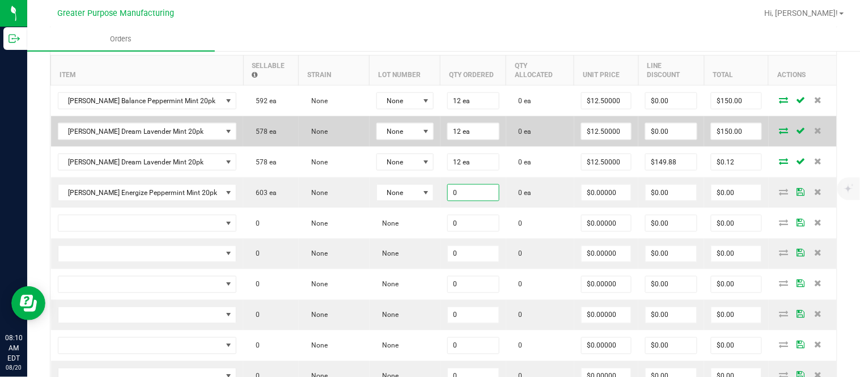
paste input "12"
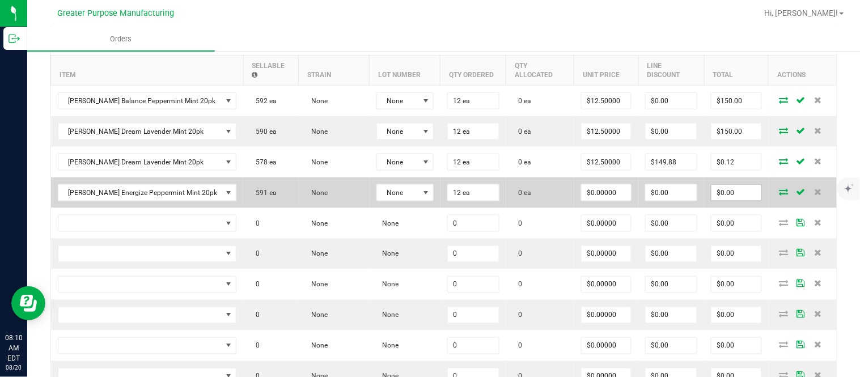
click at [711, 199] on input "$0.00" at bounding box center [736, 193] width 50 height 16
paste input "15"
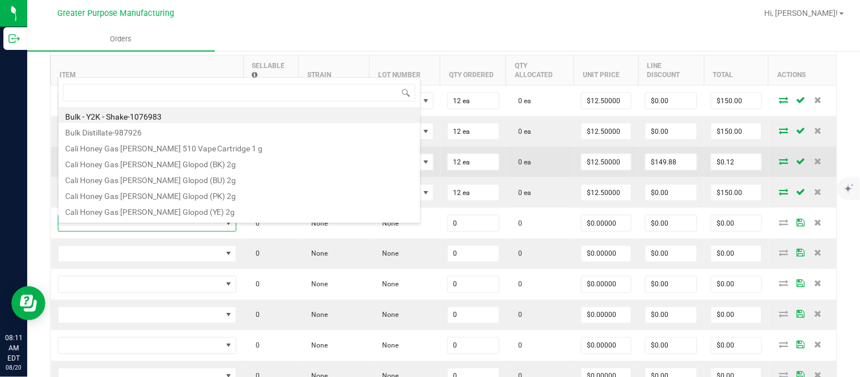
scroll to position [17, 161]
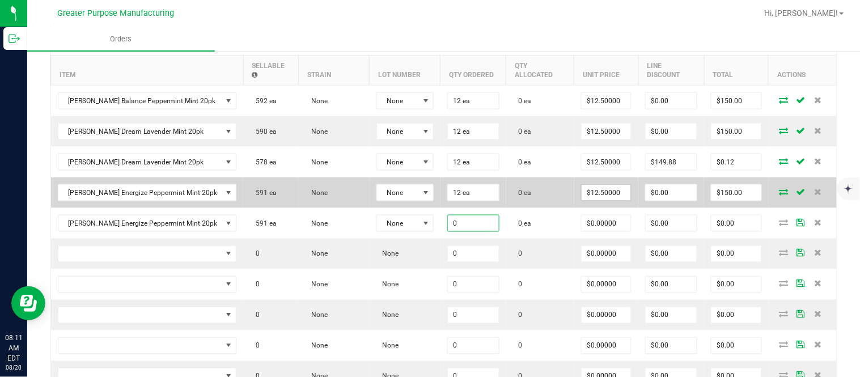
paste input "12"
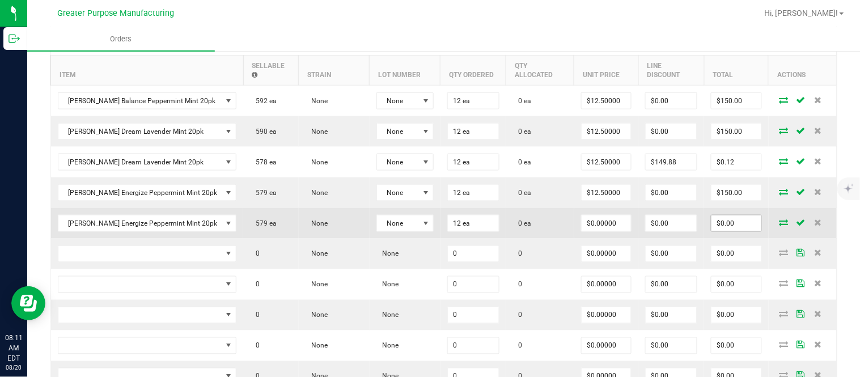
click at [718, 231] on input "$0.00" at bounding box center [736, 223] width 50 height 16
paste input "15"
click at [656, 231] on input "$0.00" at bounding box center [671, 223] width 51 height 16
paste input "149.88"
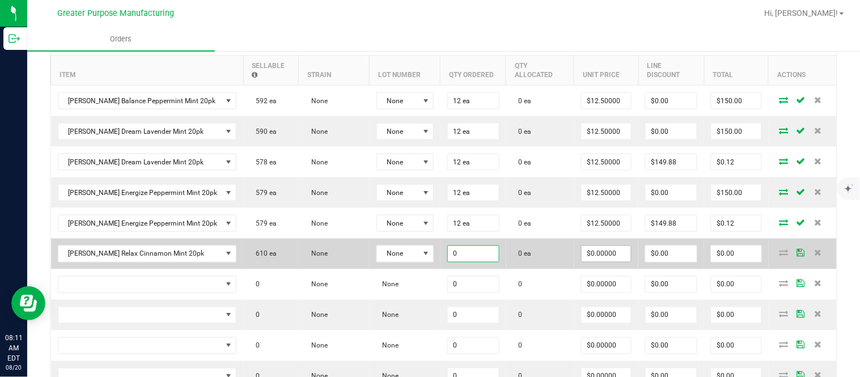
paste input "12"
click at [724, 260] on input "$0.00" at bounding box center [736, 254] width 50 height 16
paste input "15"
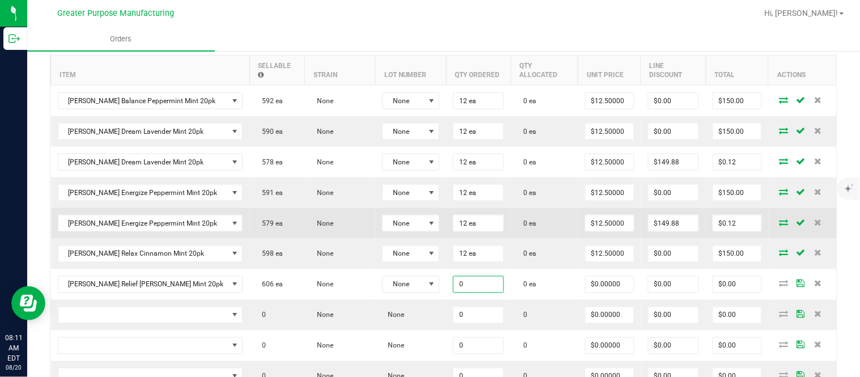
paste input "12"
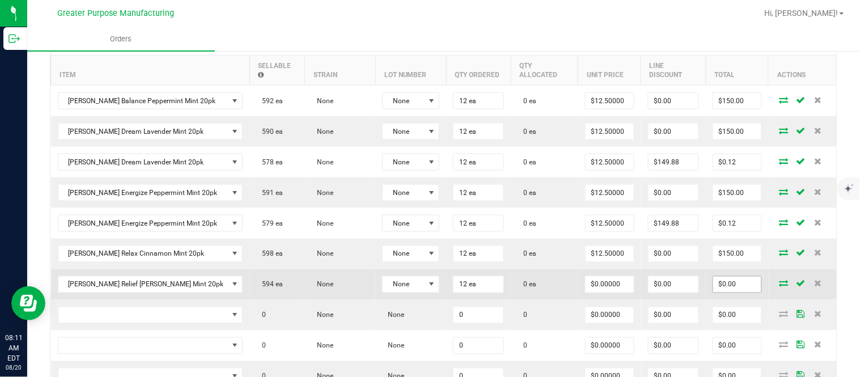
click at [724, 292] on input "$0.00" at bounding box center [737, 285] width 48 height 16
paste input "15"
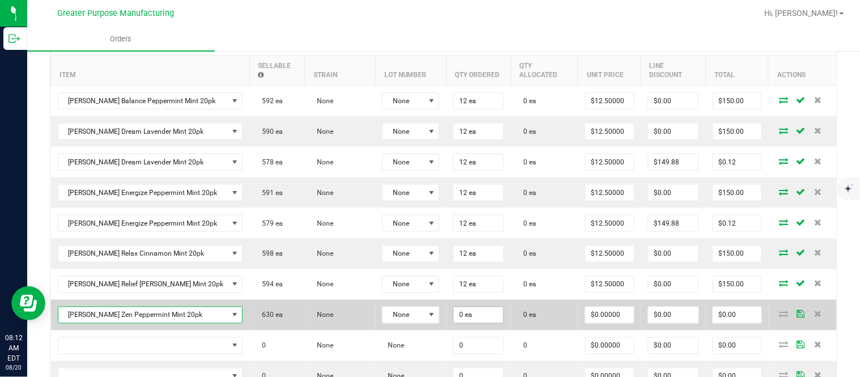
click at [453, 320] on input "0 ea" at bounding box center [478, 315] width 50 height 16
paste input "12"
click at [720, 323] on input "$0.00" at bounding box center [737, 315] width 48 height 16
paste input "15"
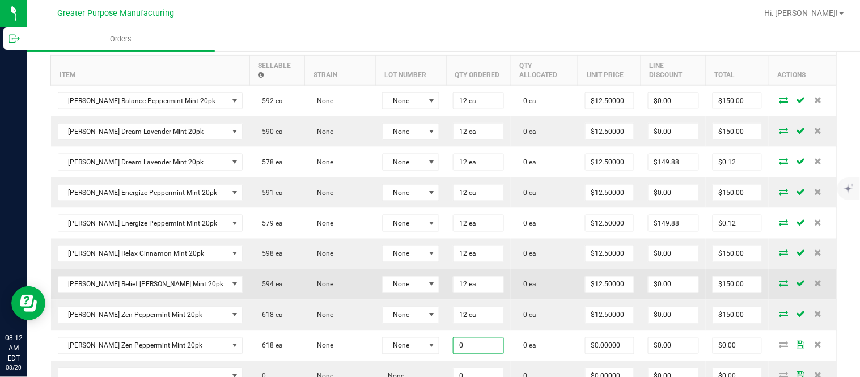
paste input "12"
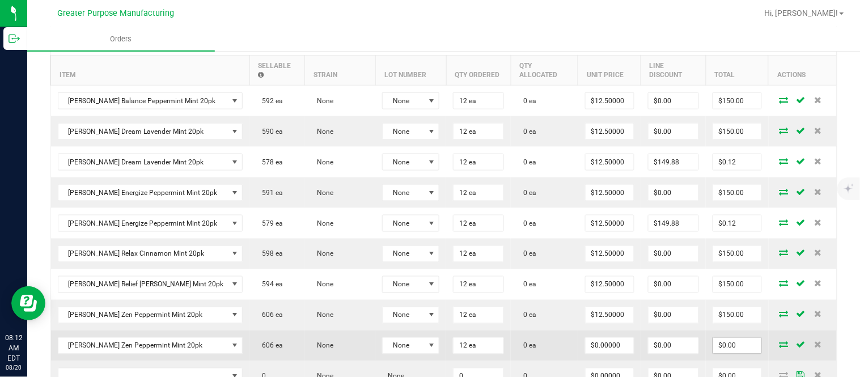
click at [730, 354] on input "$0.00" at bounding box center [737, 346] width 48 height 16
paste input "15"
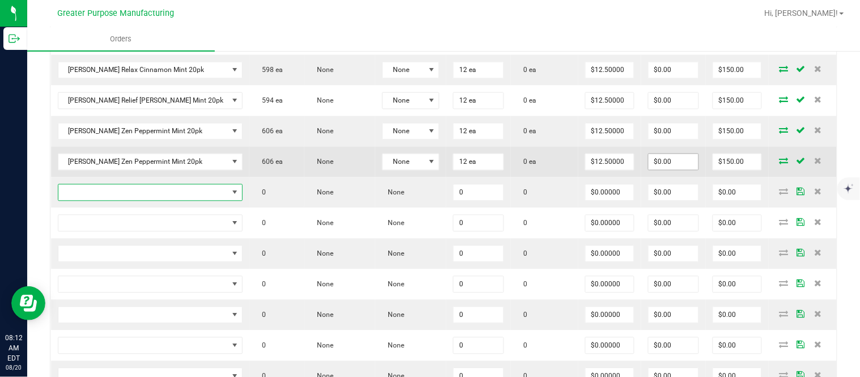
click at [664, 168] on input "$0.00" at bounding box center [673, 162] width 50 height 16
paste input "149.88"
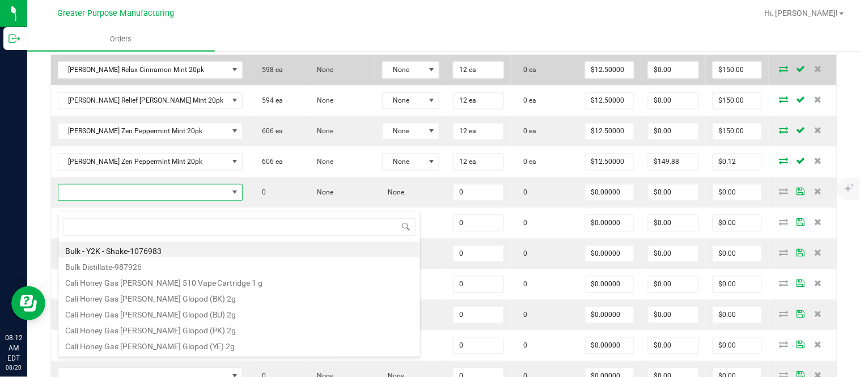
scroll to position [17, 161]
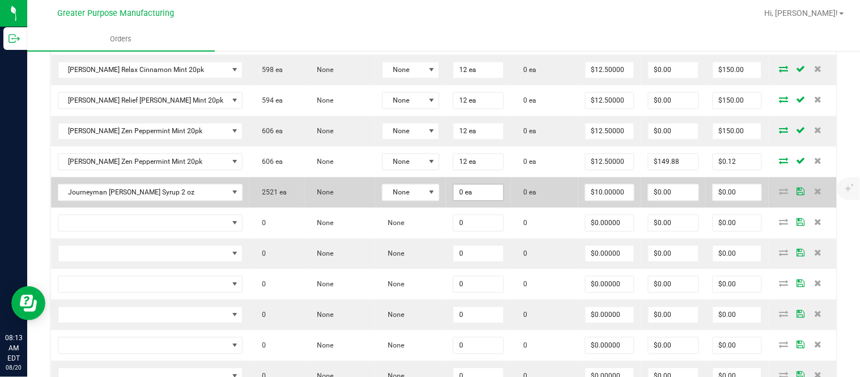
click at [461, 198] on input "0 ea" at bounding box center [478, 193] width 50 height 16
paste input "24"
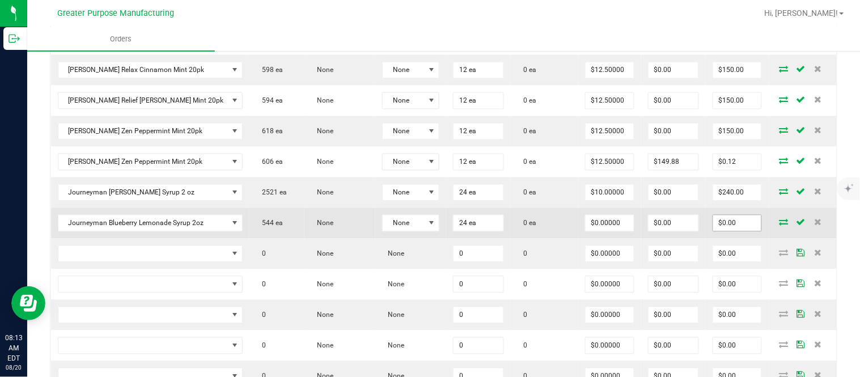
click at [718, 226] on input "$0.00" at bounding box center [737, 223] width 48 height 16
paste input "288"
click at [667, 231] on input "$0.00" at bounding box center [673, 223] width 50 height 16
paste input "287.76"
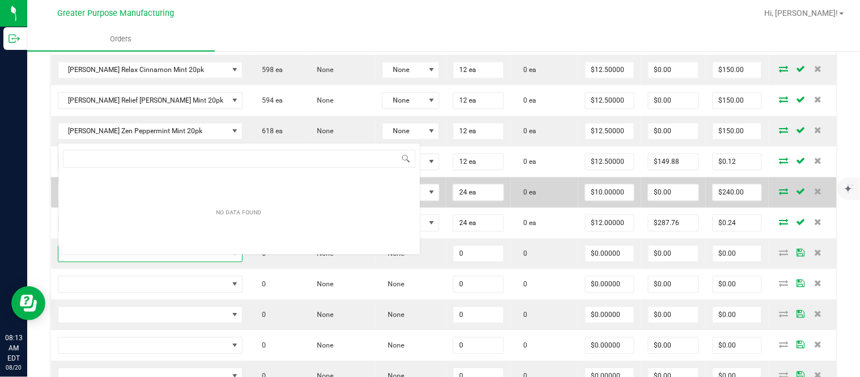
scroll to position [17, 162]
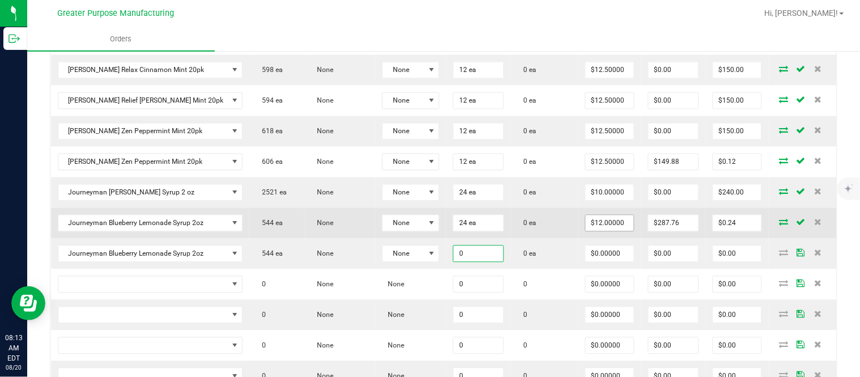
paste input "48"
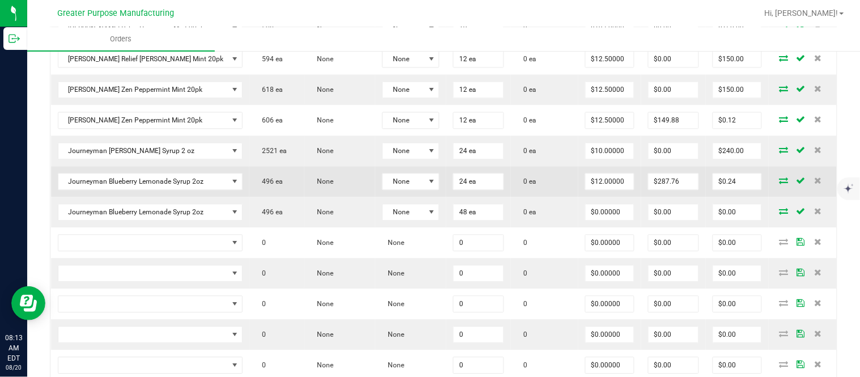
scroll to position [569, 0]
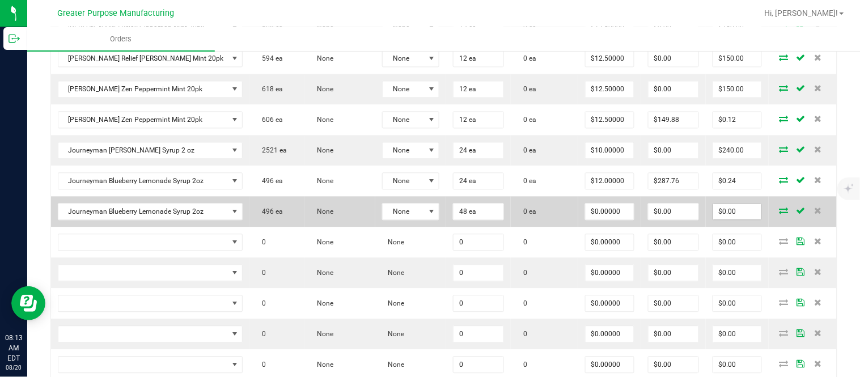
click at [728, 215] on input "$0.00" at bounding box center [737, 212] width 48 height 16
paste input "576"
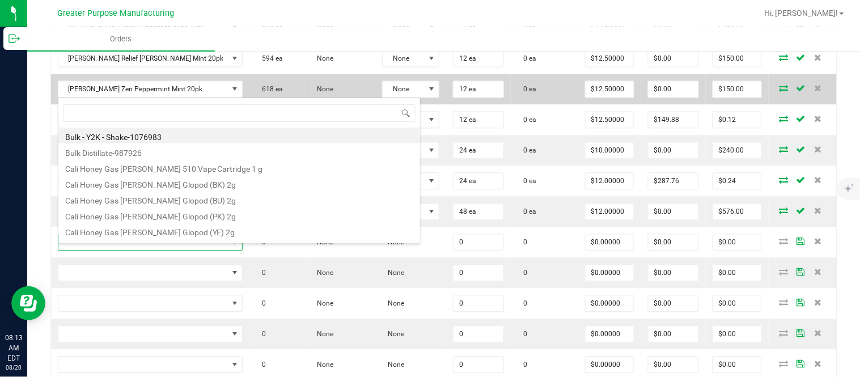
scroll to position [17, 162]
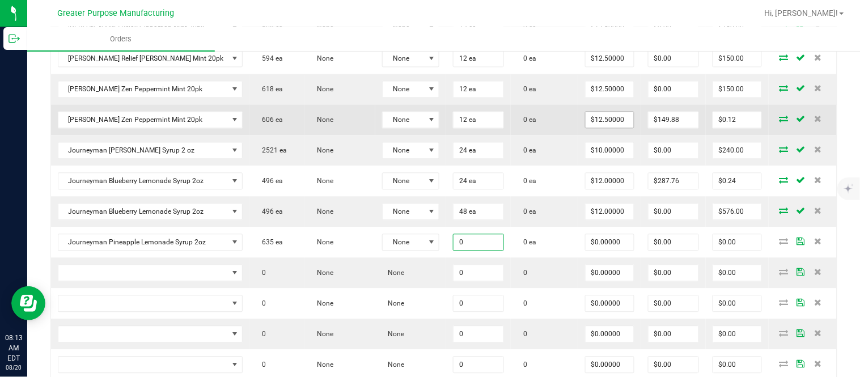
paste input "24"
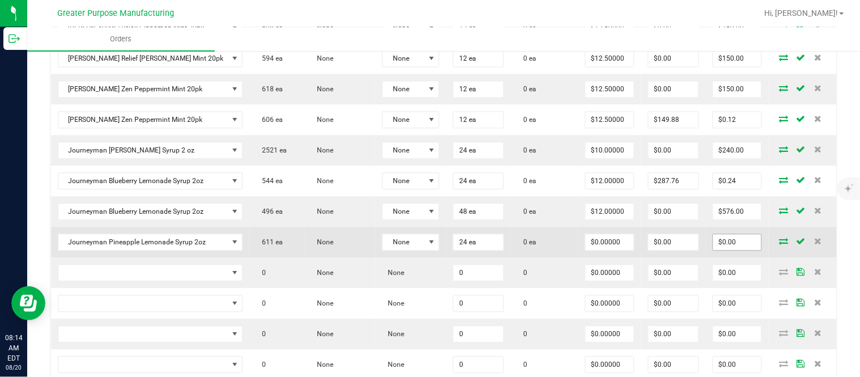
click at [732, 249] on input "$0.00" at bounding box center [737, 243] width 48 height 16
paste input "288"
click at [666, 248] on input "$0.00" at bounding box center [673, 243] width 50 height 16
paste input "287.76"
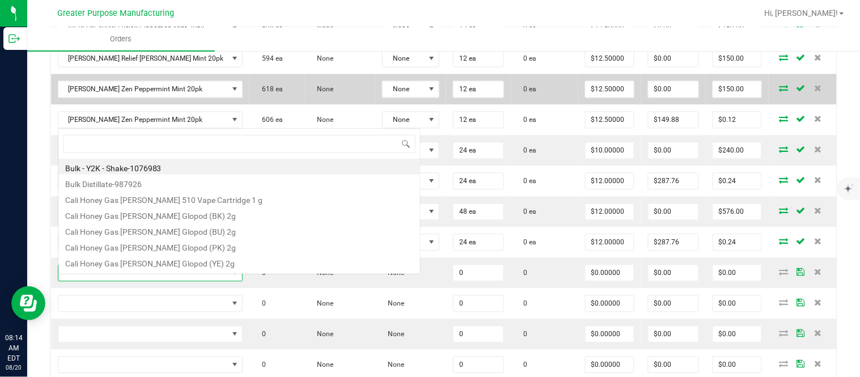
scroll to position [17, 164]
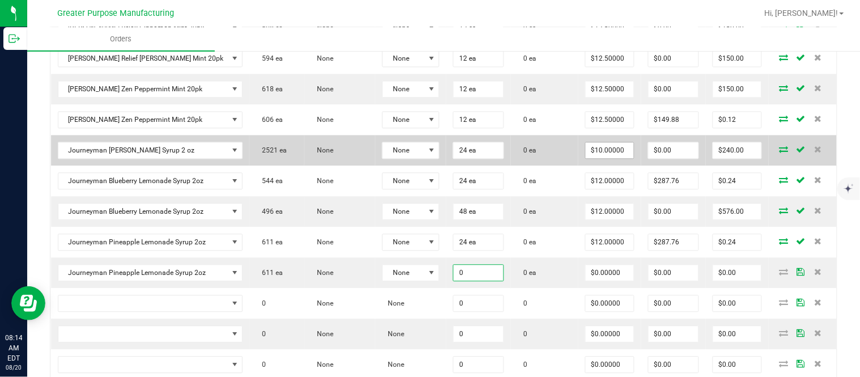
paste input "48"
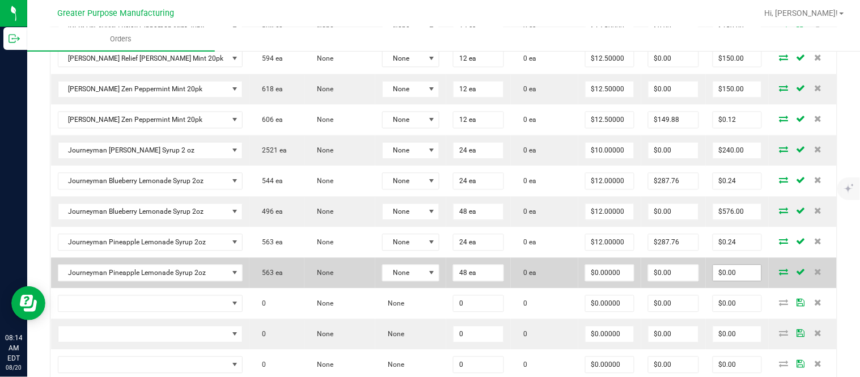
click at [718, 279] on input "$0.00" at bounding box center [737, 273] width 48 height 16
paste input "576"
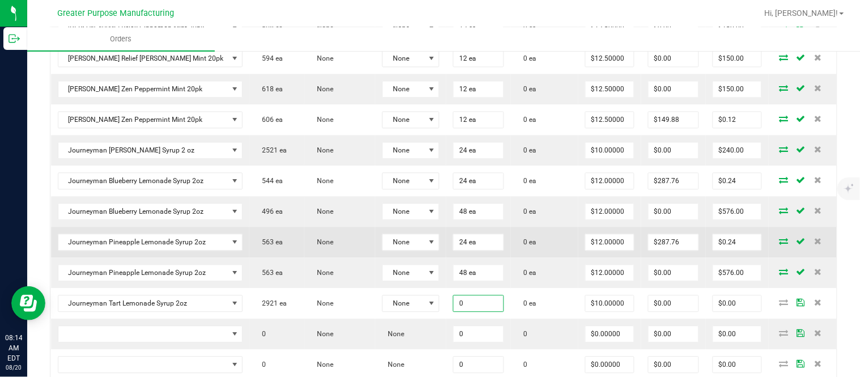
paste input "48"
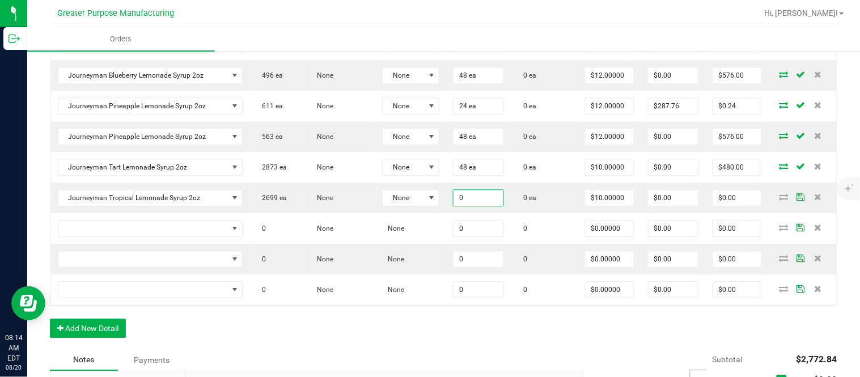
paste input "24"
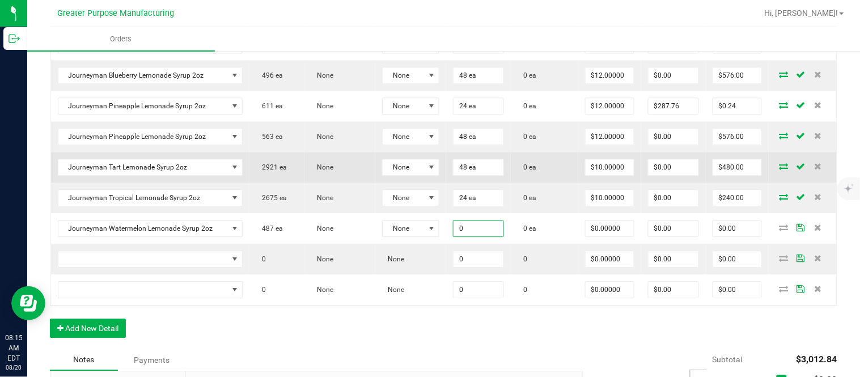
paste input "48"
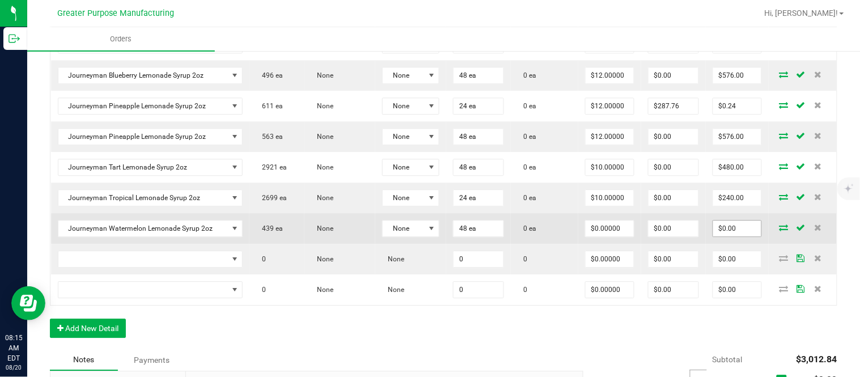
click at [718, 235] on input "$0.00" at bounding box center [737, 228] width 48 height 16
paste input "576"
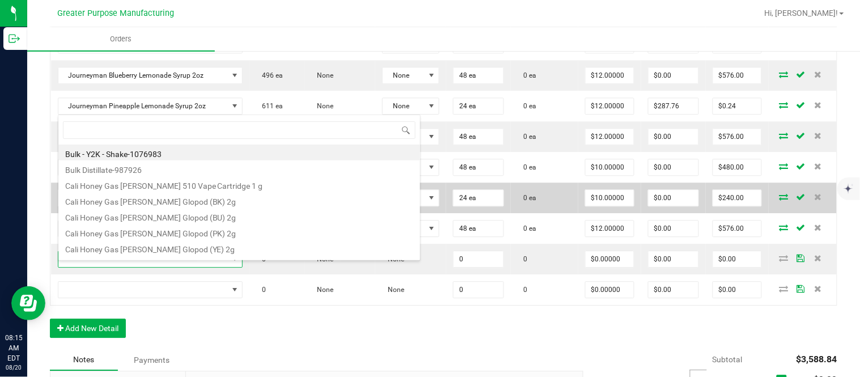
scroll to position [17, 171]
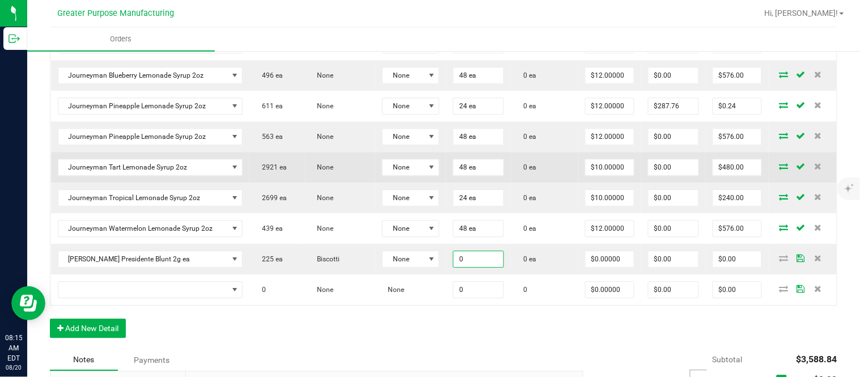
paste input "2"
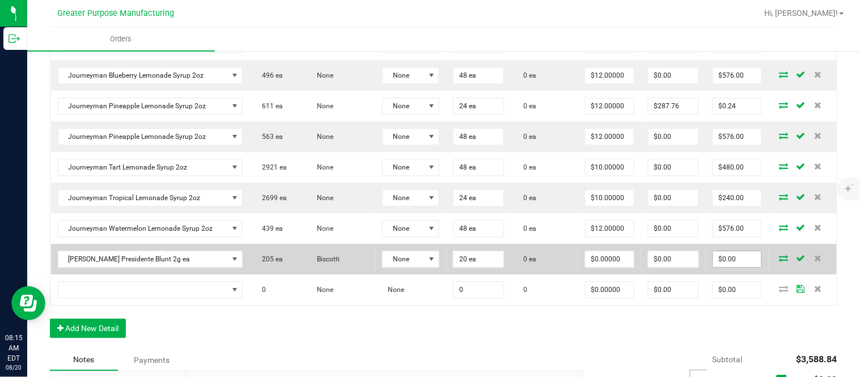
click at [719, 266] on input "$0.00" at bounding box center [737, 259] width 48 height 16
paste input "30"
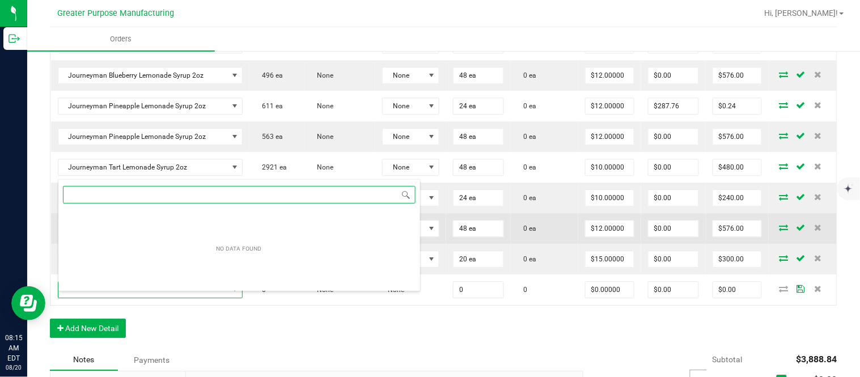
scroll to position [0, 0]
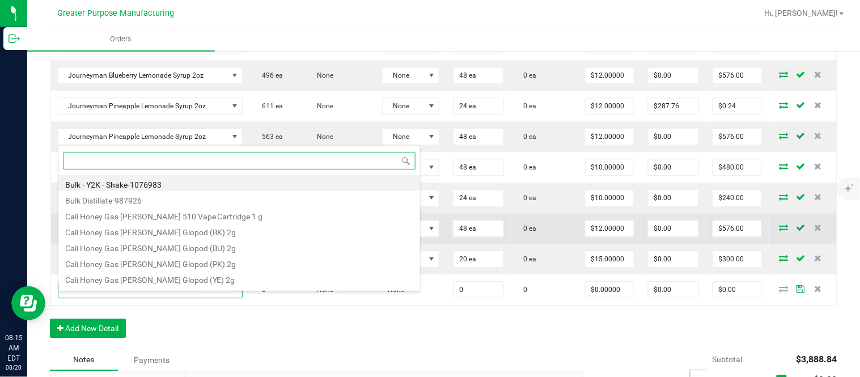
paste input "1.5.7.781.0"
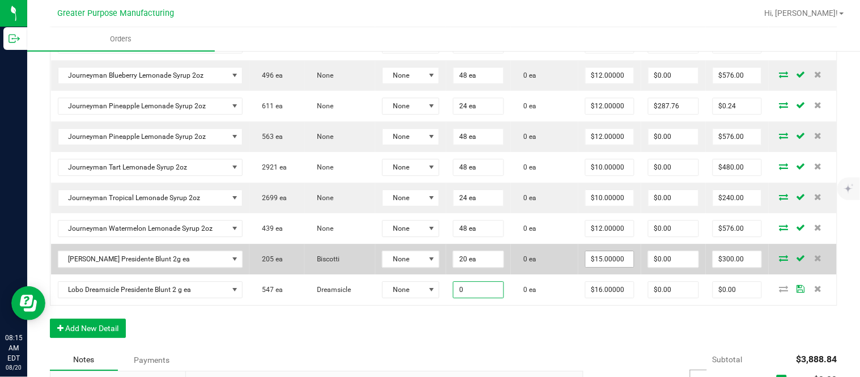
paste input "2"
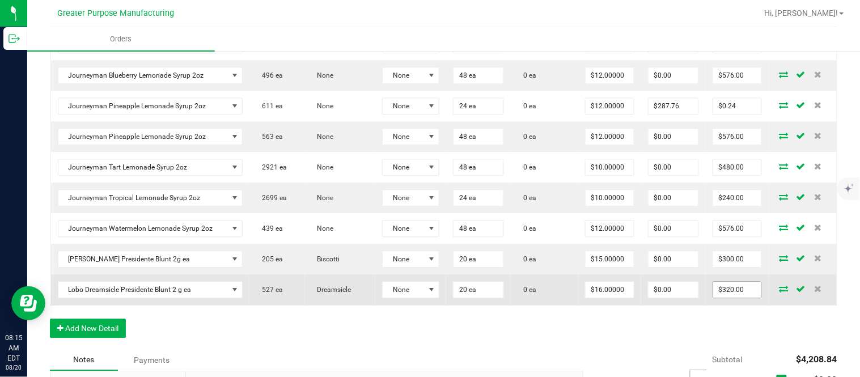
click at [726, 297] on input "$320.00" at bounding box center [737, 290] width 48 height 16
paste input "0"
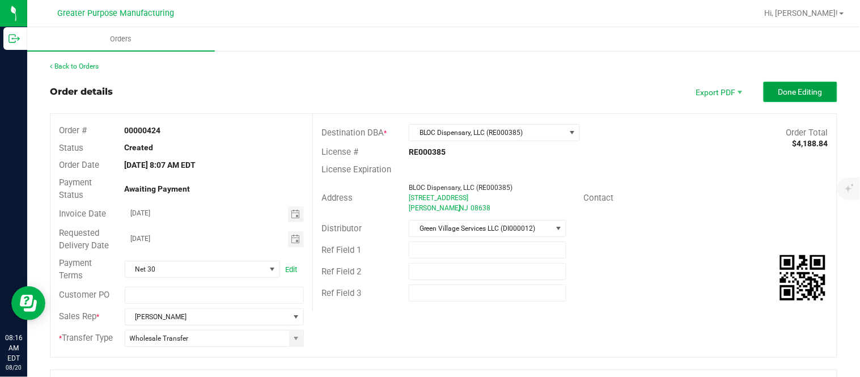
click at [778, 95] on span "Done Editing" at bounding box center [800, 91] width 44 height 9
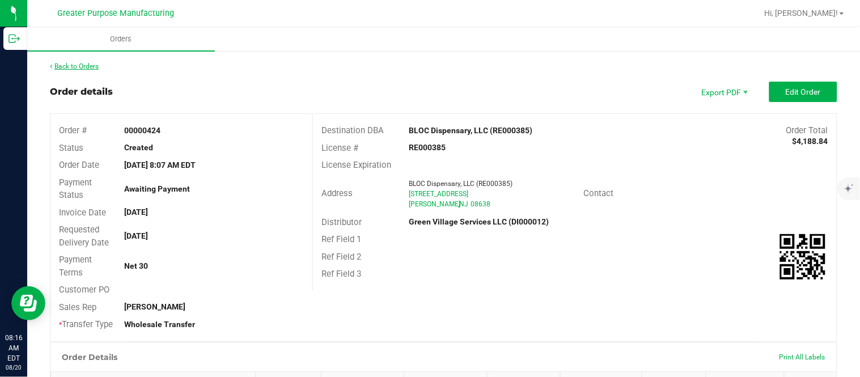
click at [88, 65] on link "Back to Orders" at bounding box center [74, 66] width 49 height 8
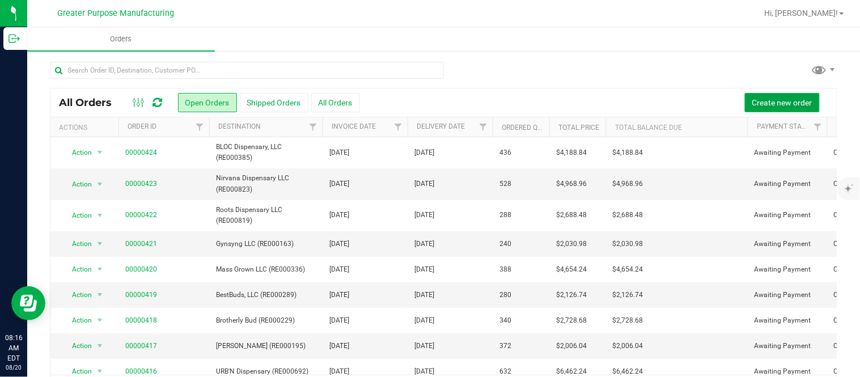
click at [745, 99] on button "Create new order" at bounding box center [782, 102] width 75 height 19
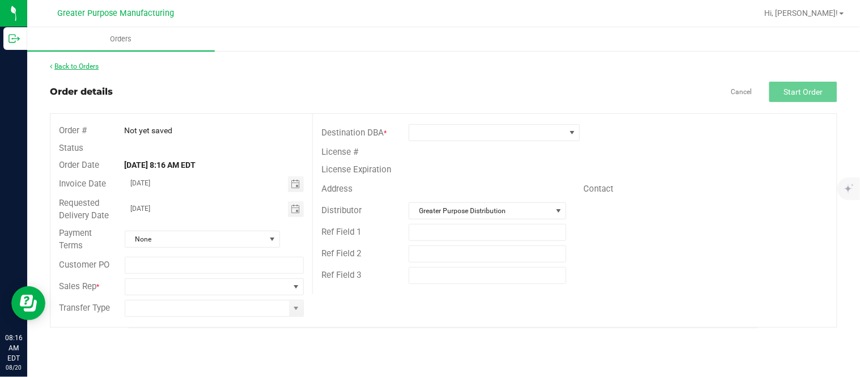
click at [85, 62] on link "Back to Orders" at bounding box center [74, 66] width 49 height 8
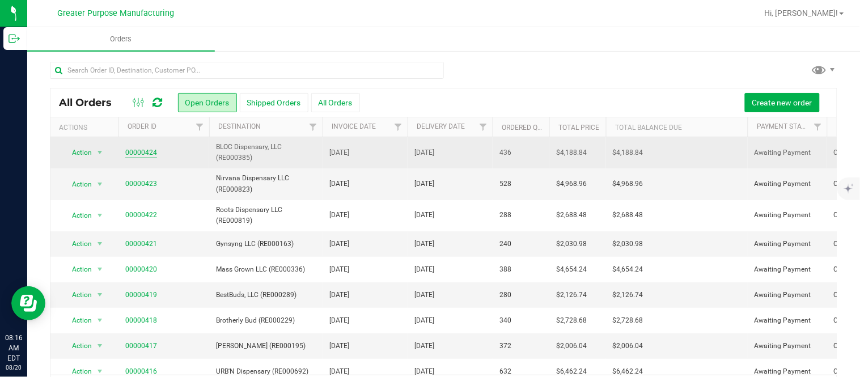
click at [139, 150] on link "00000424" at bounding box center [141, 152] width 32 height 11
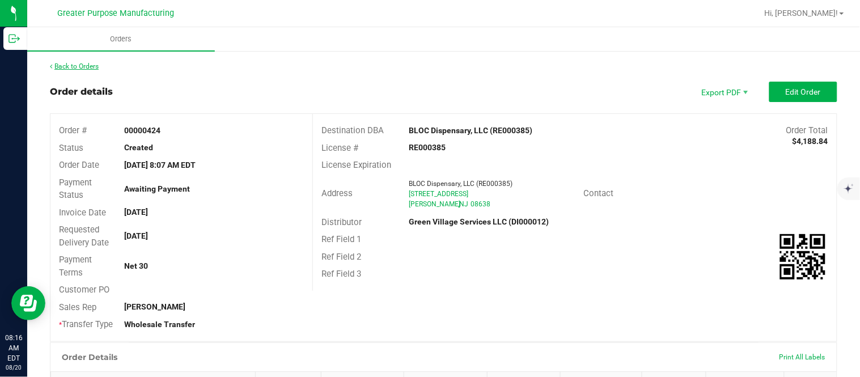
click at [92, 67] on link "Back to Orders" at bounding box center [74, 66] width 49 height 8
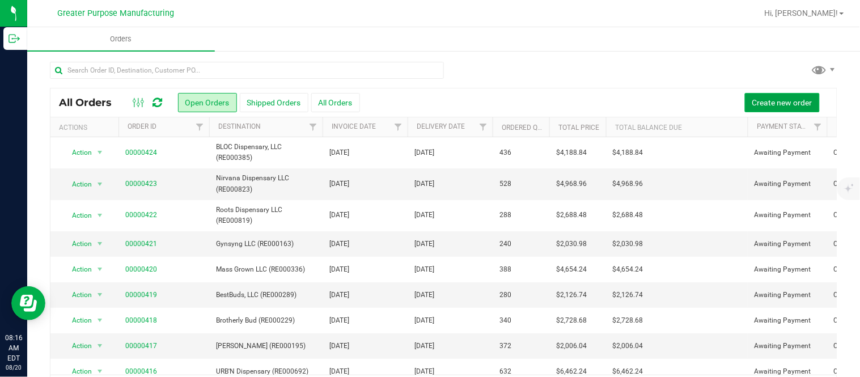
click at [752, 102] on span "Create new order" at bounding box center [782, 102] width 60 height 9
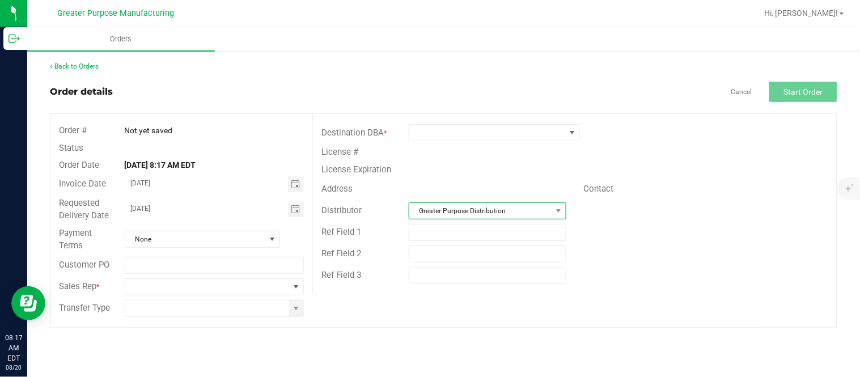
click at [534, 208] on span "Greater Purpose Distribution" at bounding box center [480, 211] width 142 height 16
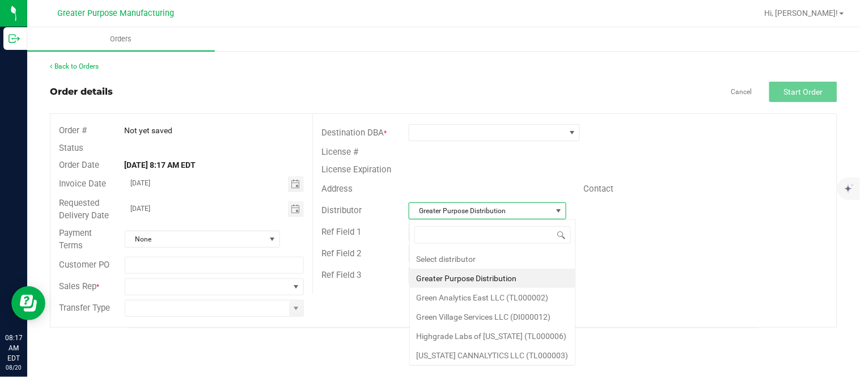
scroll to position [17, 157]
click at [507, 315] on li "Green Village Services LLC (DI000012)" at bounding box center [492, 316] width 165 height 19
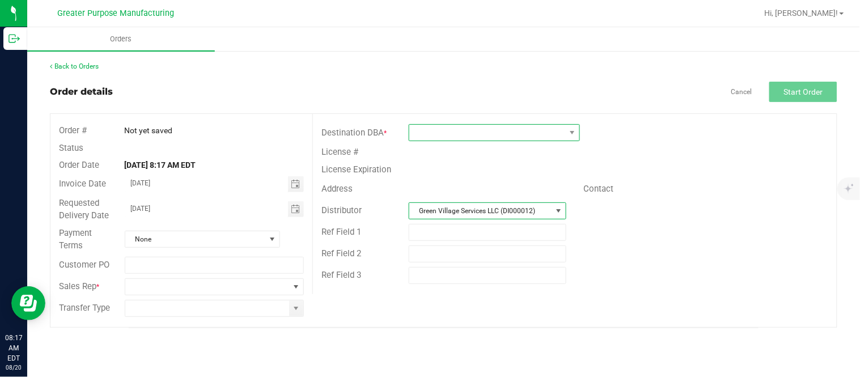
click at [499, 129] on span at bounding box center [487, 133] width 156 height 16
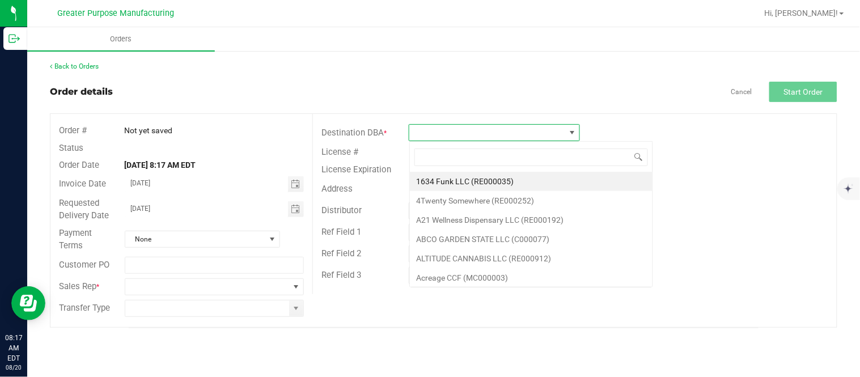
scroll to position [17, 171]
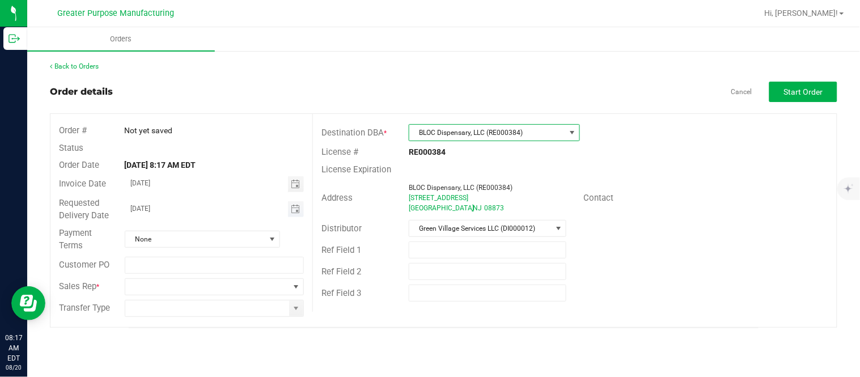
click at [291, 214] on span "Toggle calendar" at bounding box center [296, 209] width 16 height 16
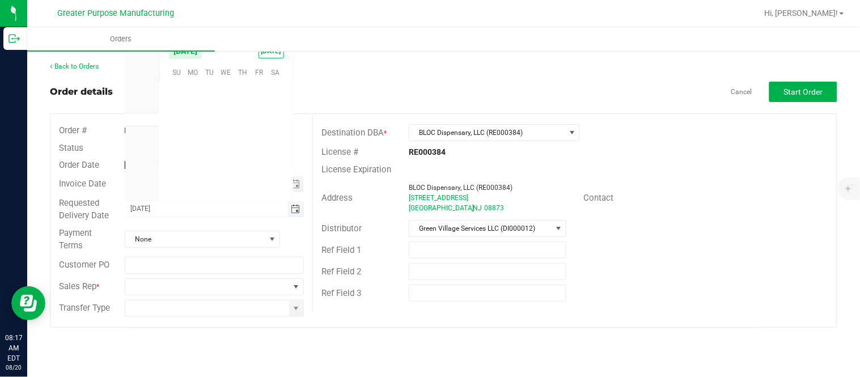
scroll to position [183695, 0]
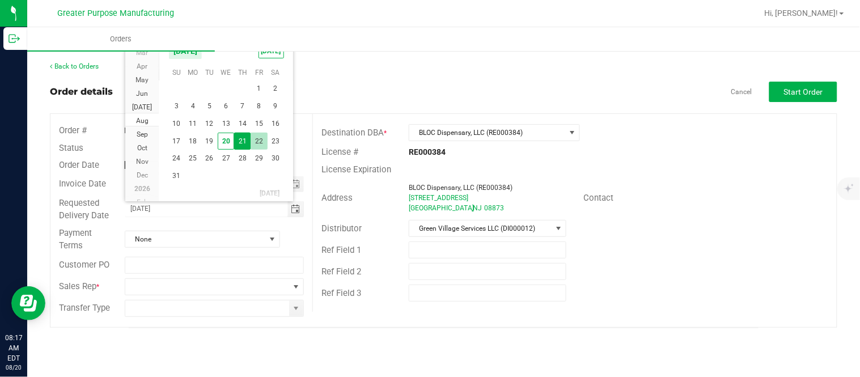
click at [262, 138] on span "22" at bounding box center [259, 142] width 16 height 18
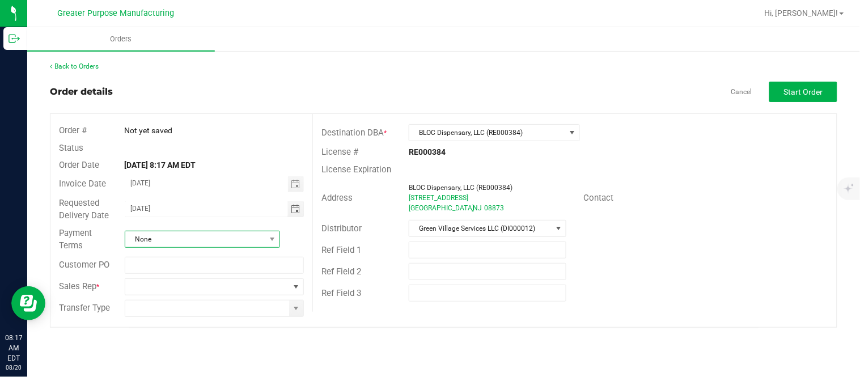
click at [247, 240] on span "None" at bounding box center [195, 239] width 140 height 16
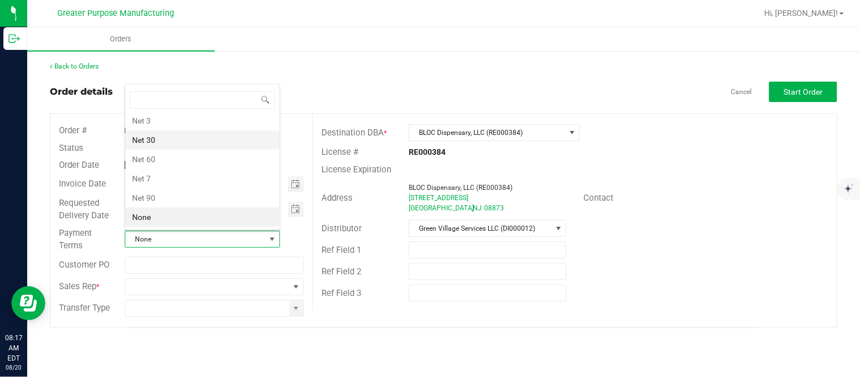
scroll to position [17, 153]
click at [226, 133] on li "Net 30" at bounding box center [202, 139] width 154 height 19
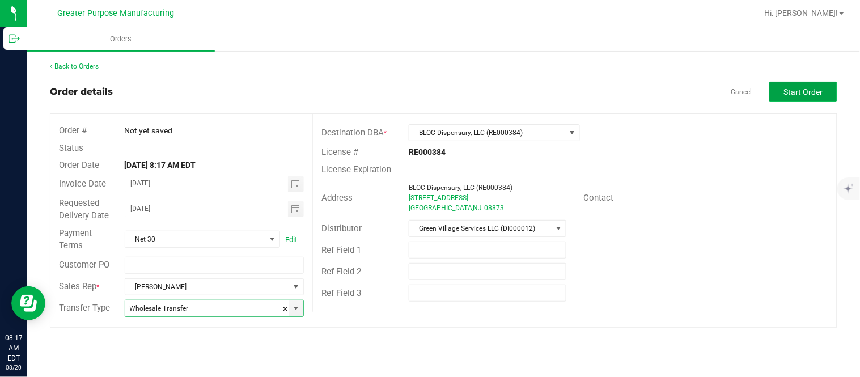
click at [799, 87] on span "Start Order" at bounding box center [803, 91] width 39 height 9
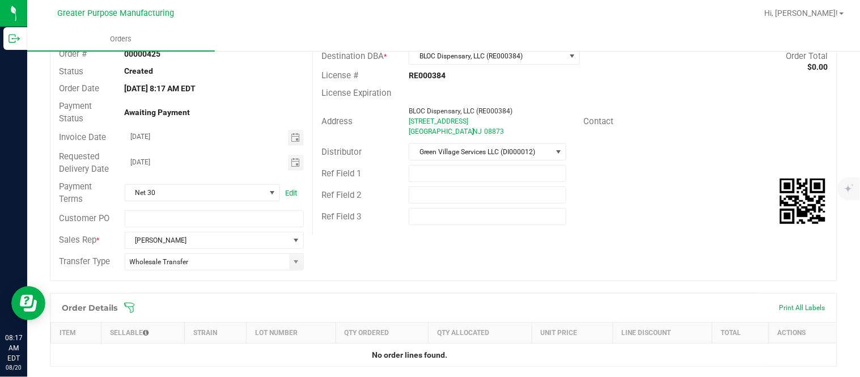
scroll to position [105, 0]
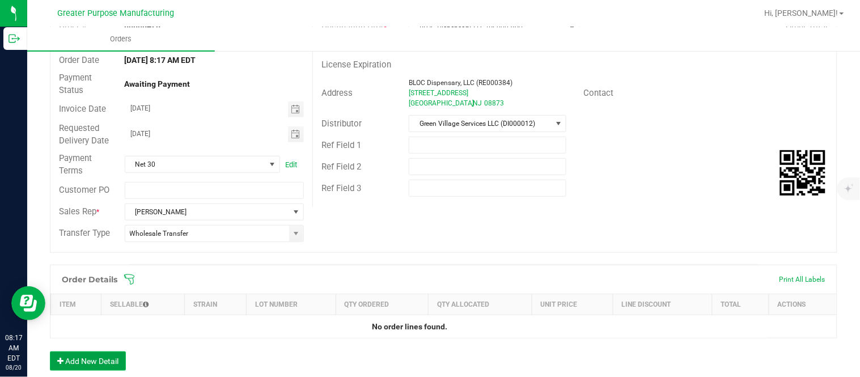
click at [97, 366] on button "Add New Detail" at bounding box center [88, 360] width 76 height 19
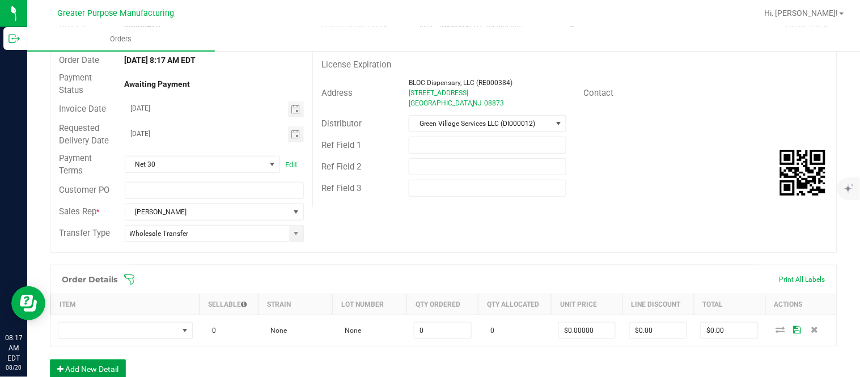
click at [50, 359] on button "Add New Detail" at bounding box center [88, 368] width 76 height 19
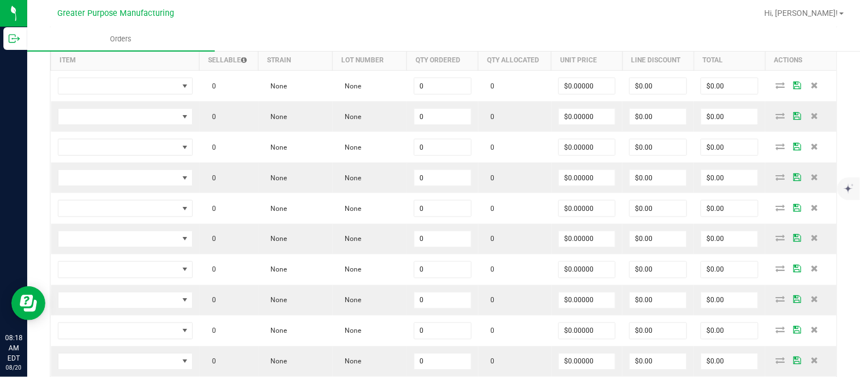
scroll to position [346, 0]
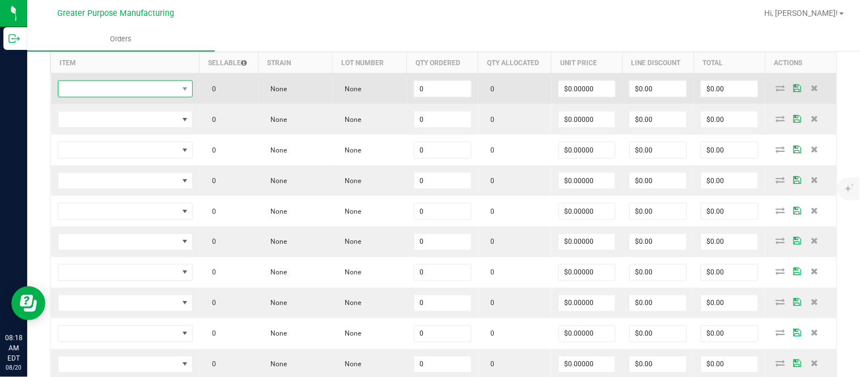
click at [172, 91] on span "NO DATA FOUND" at bounding box center [118, 89] width 120 height 16
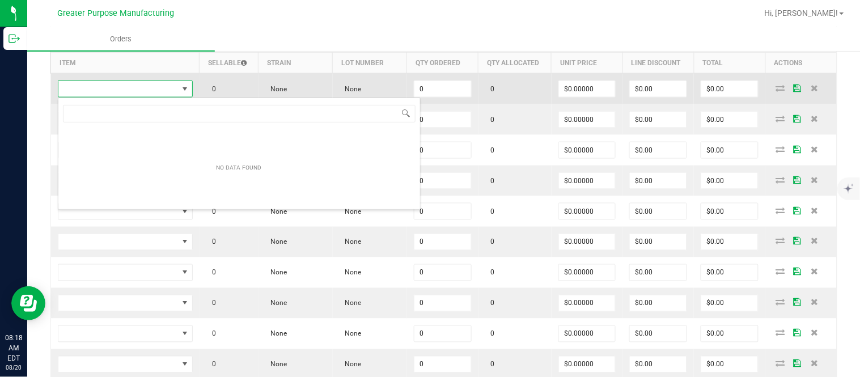
scroll to position [17, 133]
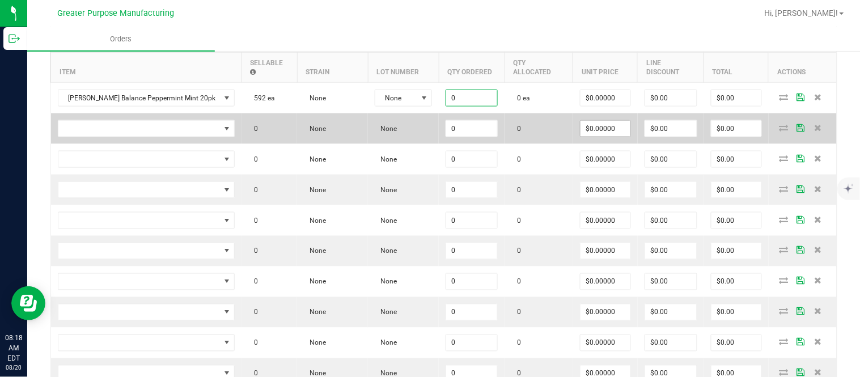
paste input "12"
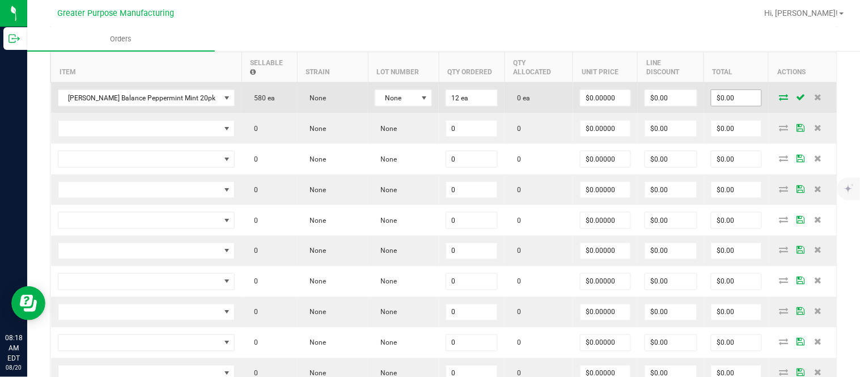
scroll to position [354, 0]
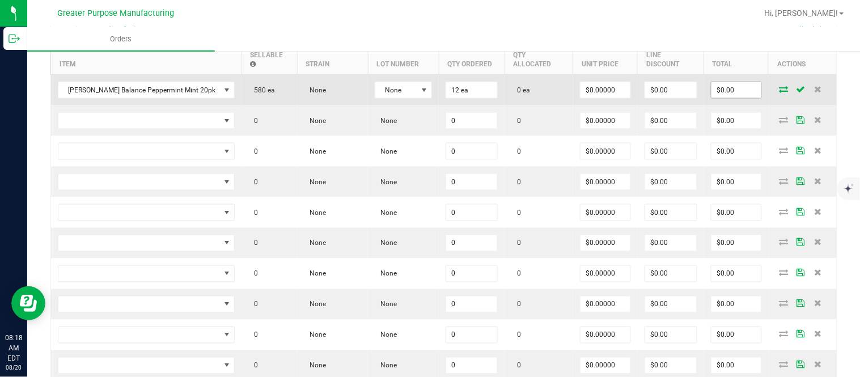
click at [721, 98] on input "$0.00" at bounding box center [736, 90] width 50 height 16
paste input "15"
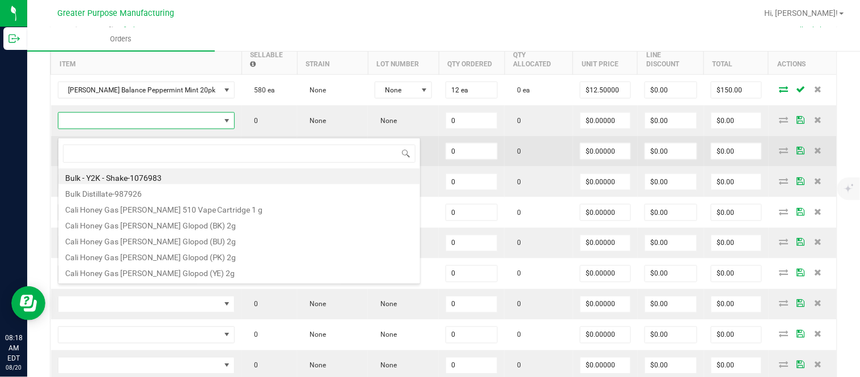
scroll to position [17, 160]
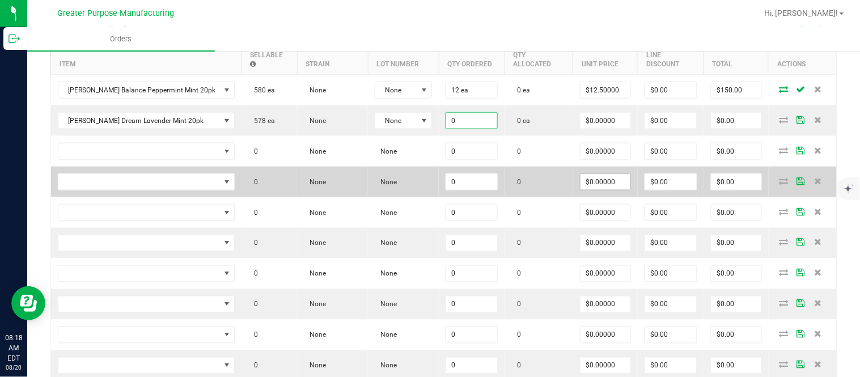
paste input "12"
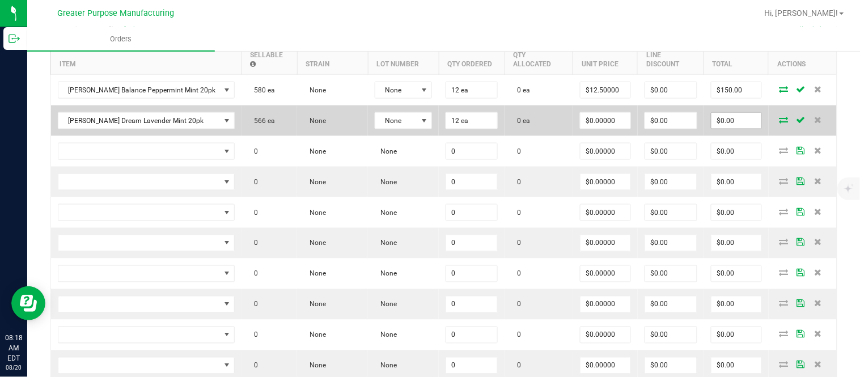
click at [711, 129] on input "$0.00" at bounding box center [736, 121] width 50 height 16
paste input "15"
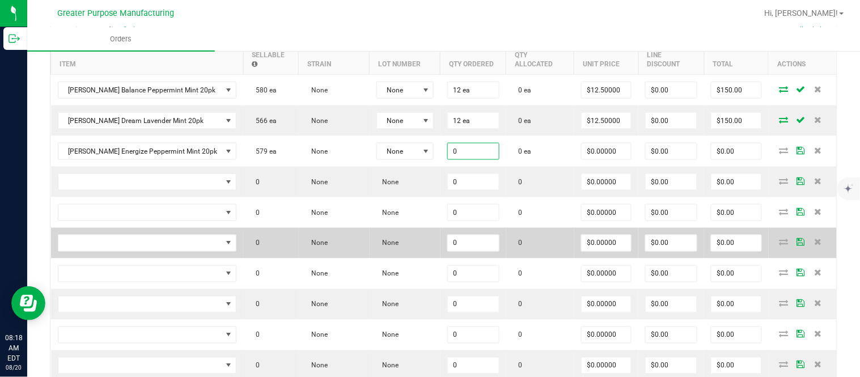
paste input "12"
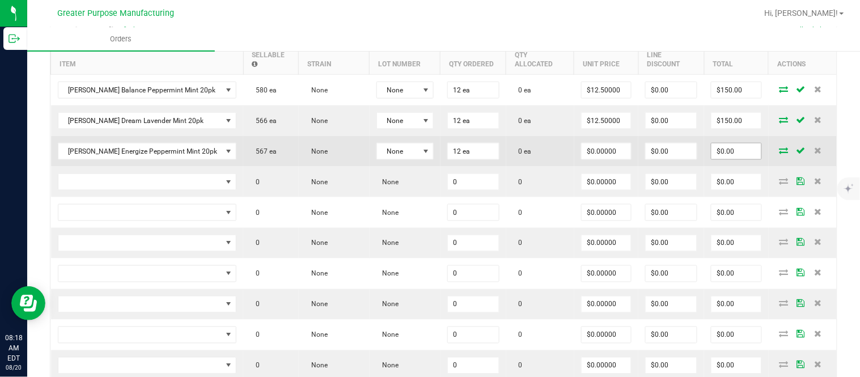
click at [718, 156] on input "$0.00" at bounding box center [736, 151] width 50 height 16
paste input "15"
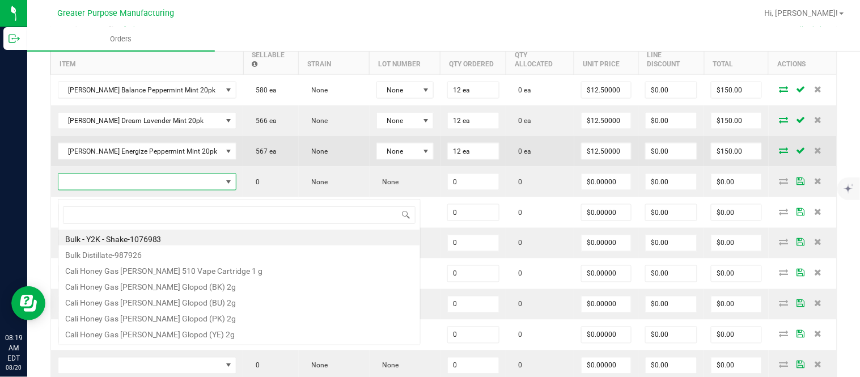
scroll to position [17, 161]
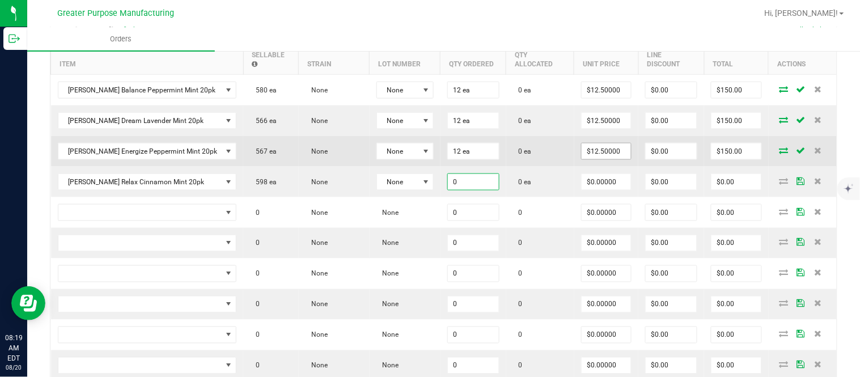
paste input "12"
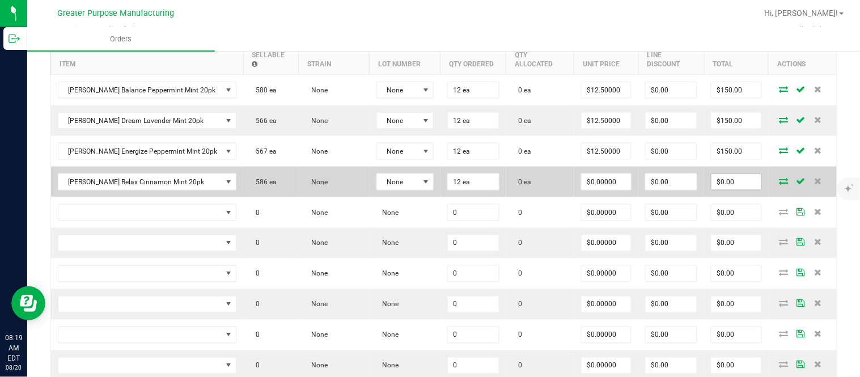
click at [724, 190] on input "$0.00" at bounding box center [736, 182] width 50 height 16
paste
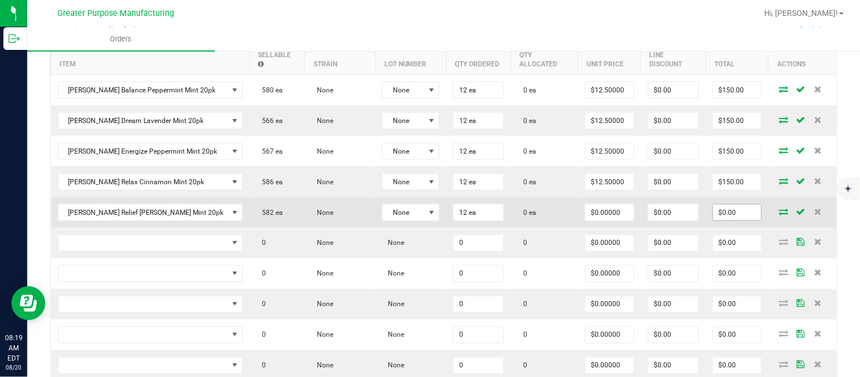
click at [717, 220] on input "$0.00" at bounding box center [737, 213] width 48 height 16
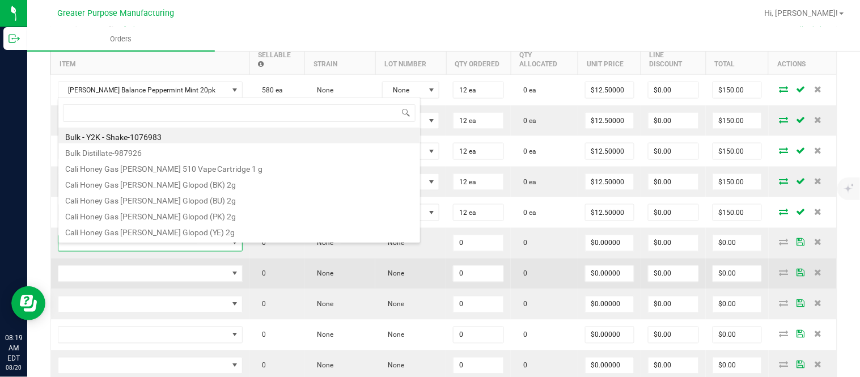
scroll to position [17, 161]
type input "1.37.60.985.0"
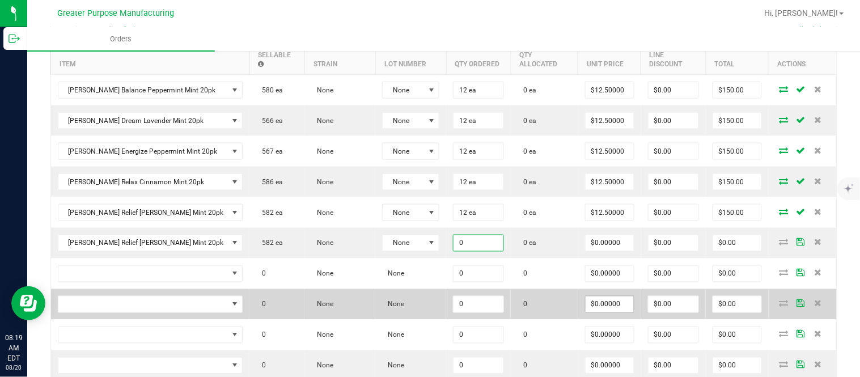
paste input "12"
type input "12 ea"
type input "$0.00000"
type input "0"
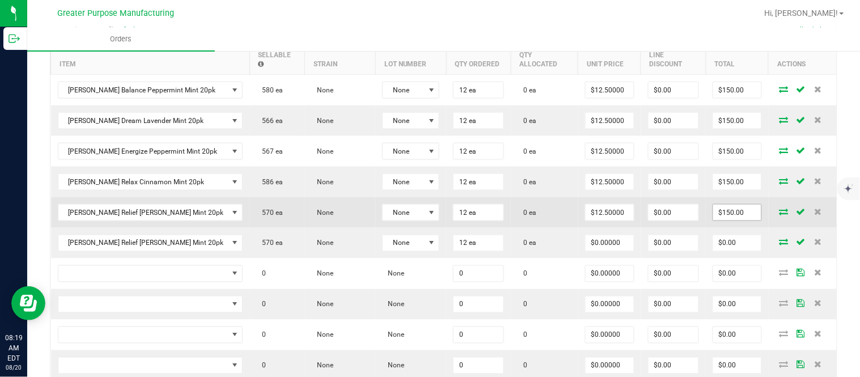
click at [713, 220] on input "$150.00" at bounding box center [737, 213] width 48 height 16
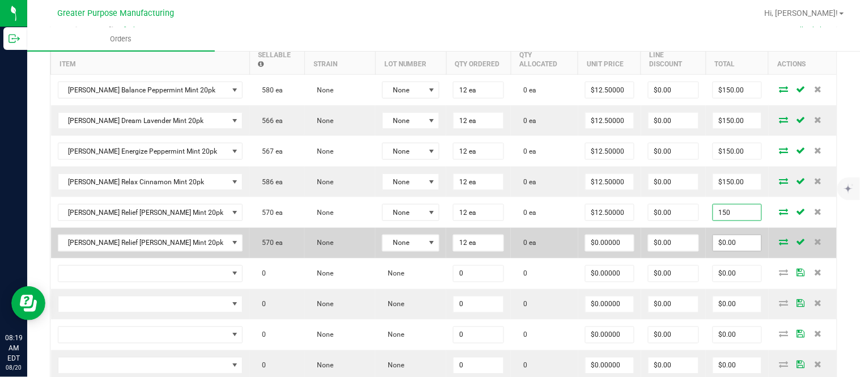
click at [721, 251] on input "$0.00" at bounding box center [737, 243] width 48 height 16
type input "$150.00"
paste input "15"
type input "150"
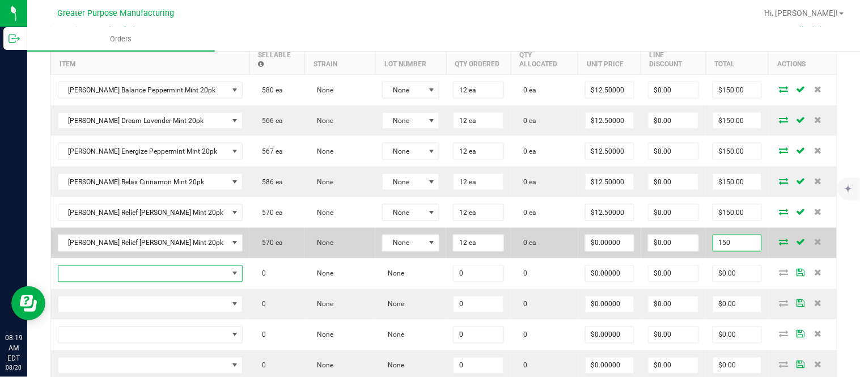
type input "$12.50000"
type input "$150.00"
click at [670, 251] on input "$0.00" at bounding box center [673, 243] width 50 height 16
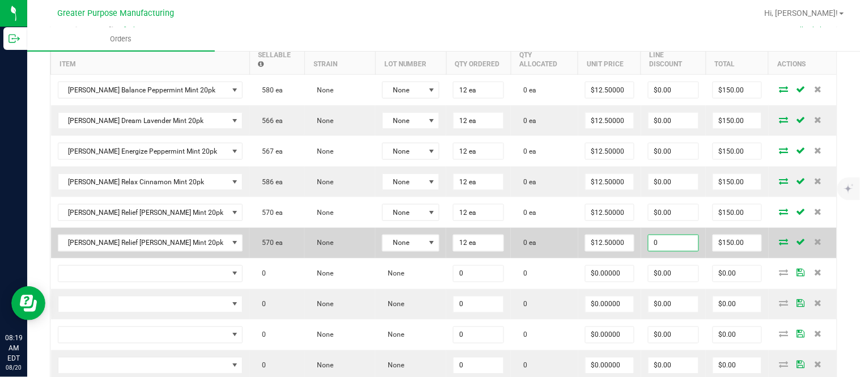
paste input "149.88"
type input "149.88"
type input "0.12000000000000455"
type input "$149.88"
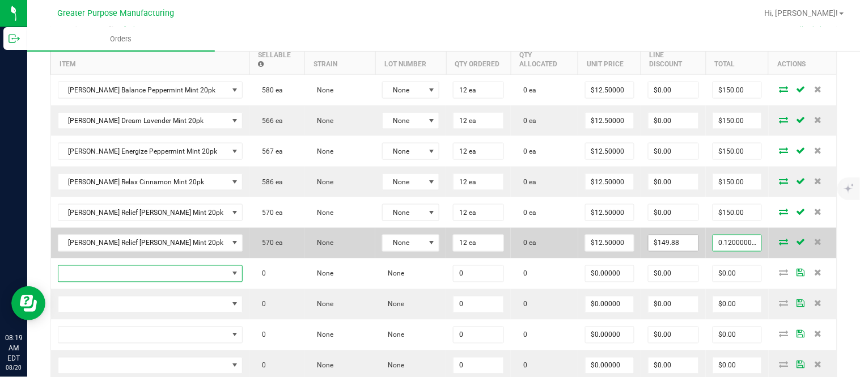
type input "$0.12"
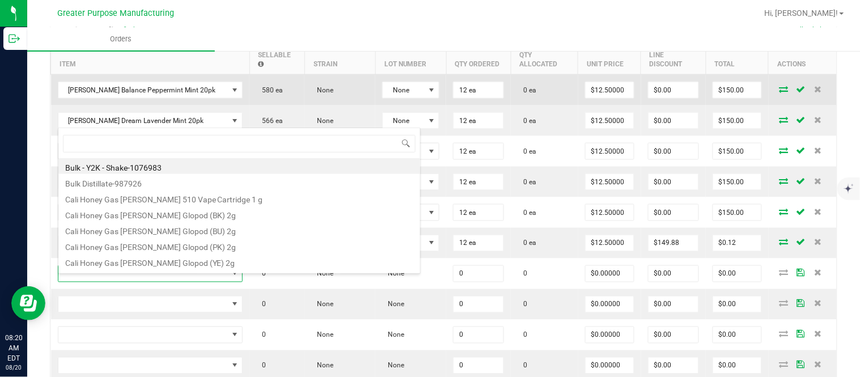
type input "1.37.60.986.0"
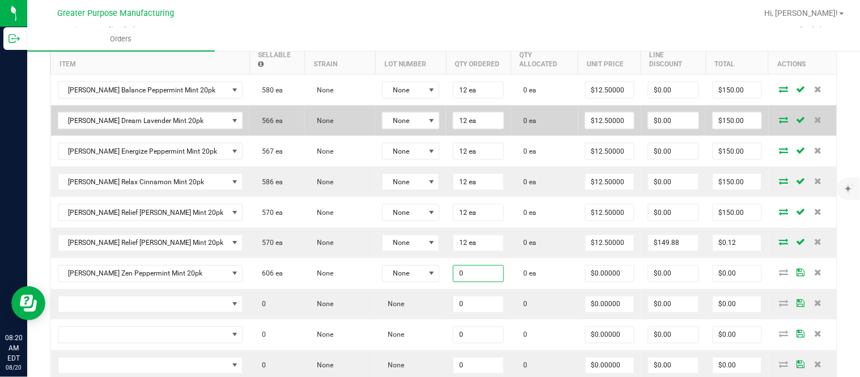
paste input "12"
type input "12 ea"
type input "$0.00000"
type input "$0.00"
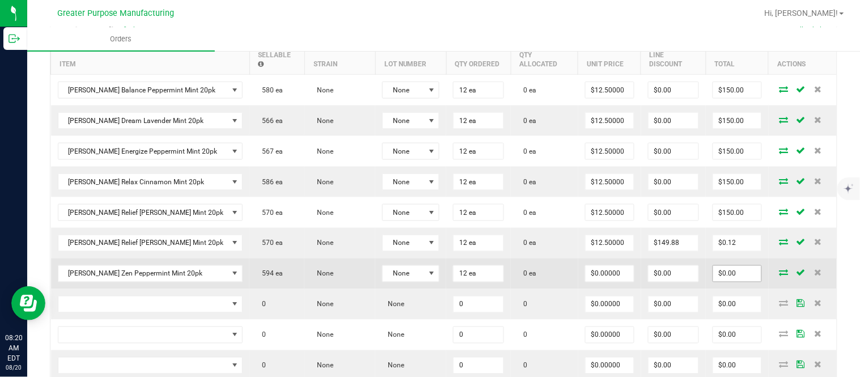
click at [735, 282] on input "$0.00" at bounding box center [737, 274] width 48 height 16
paste input "15"
type input "150"
type input "$12.50000"
type input "$150.00"
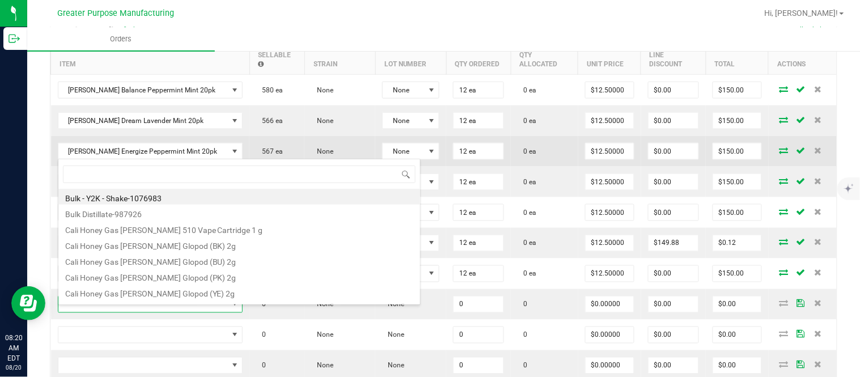
type input "1.37.60.986.0"
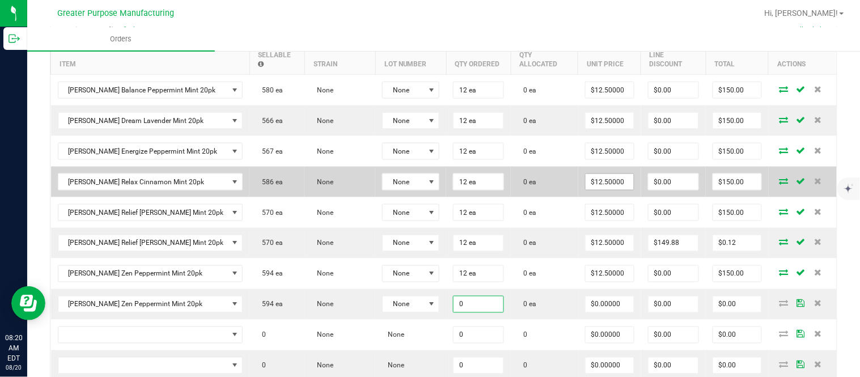
paste input "12"
type input "12 ea"
type input "$0.00000"
type input "$0.00"
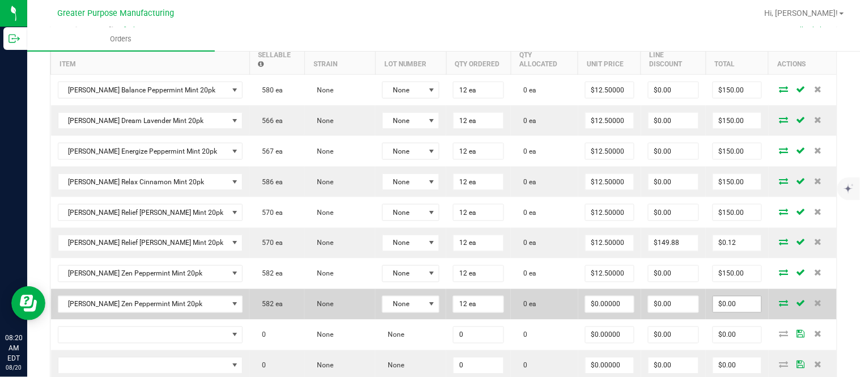
click at [716, 312] on input "$0.00" at bounding box center [737, 304] width 48 height 16
paste input "15"
type input "150"
type input "$12.50000"
type input "$150.00"
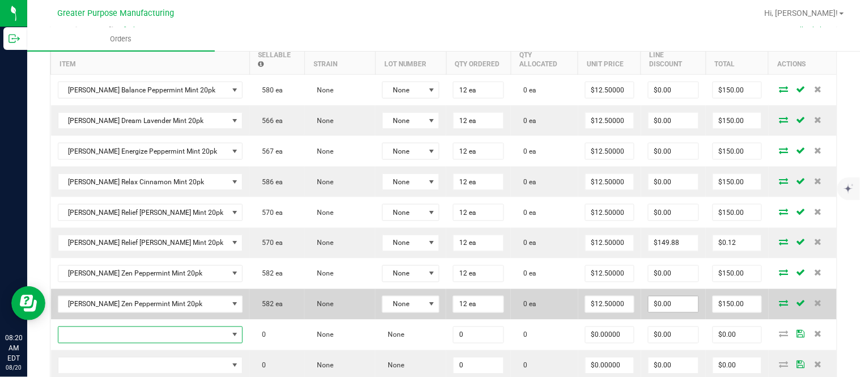
click at [669, 312] on input "$0.00" at bounding box center [673, 304] width 50 height 16
paste input "149.88"
type input "$149.88"
type input "$0.12"
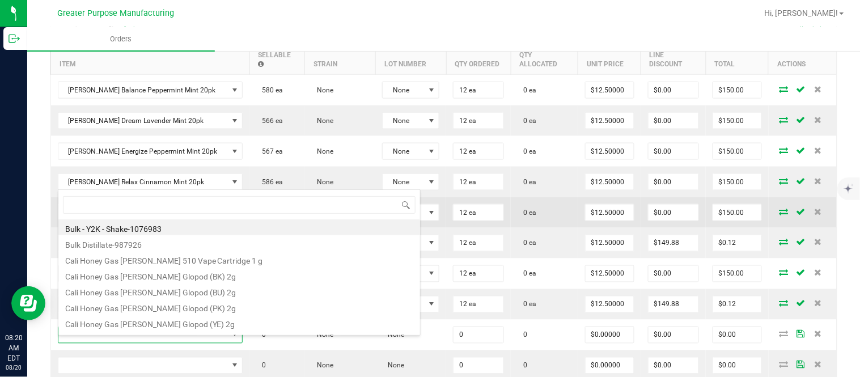
type input "1.37.61.1136.0"
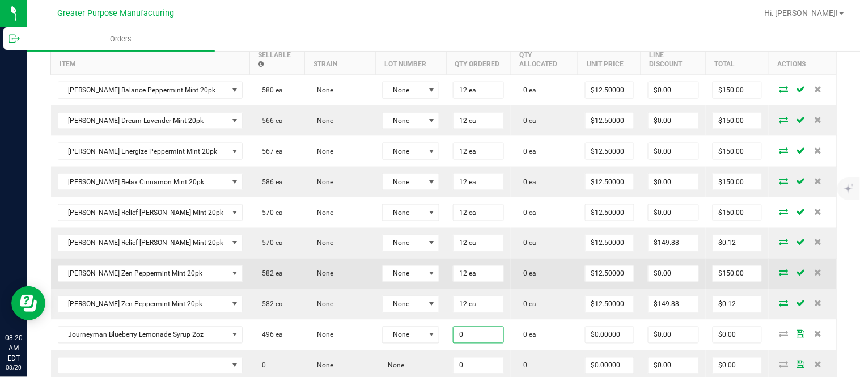
paste input "24"
type input "24 ea"
type input "$0.00000"
type input "$0.00"
type input "0"
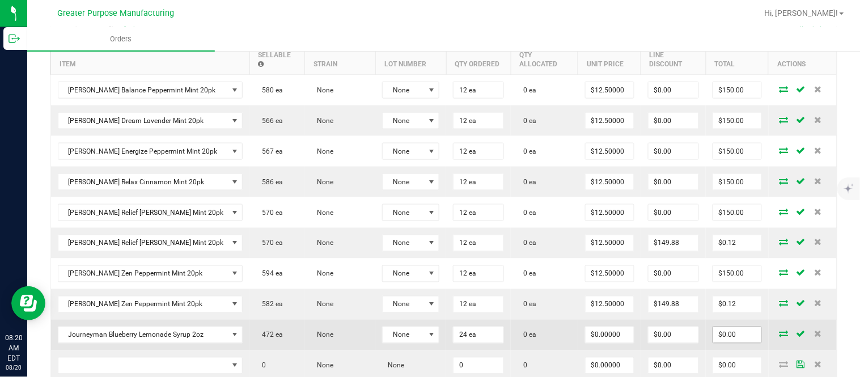
click at [727, 343] on input "$0.00" at bounding box center [737, 335] width 48 height 16
paste input "288"
type input "288"
type input "$12.00000"
type input "$288.00"
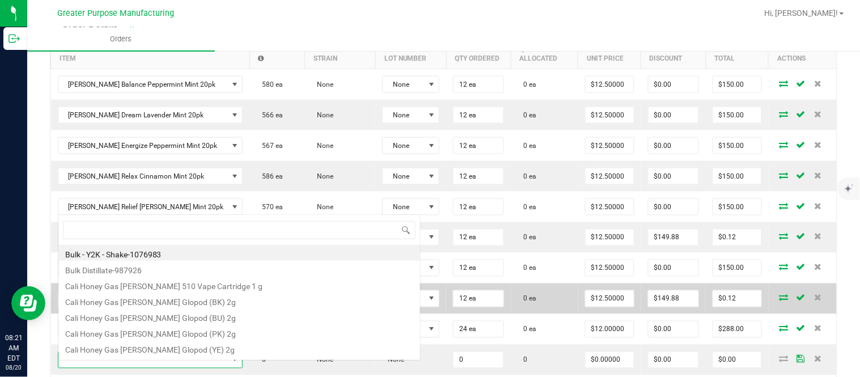
scroll to position [17, 162]
type input "1.37.61.1136.0"
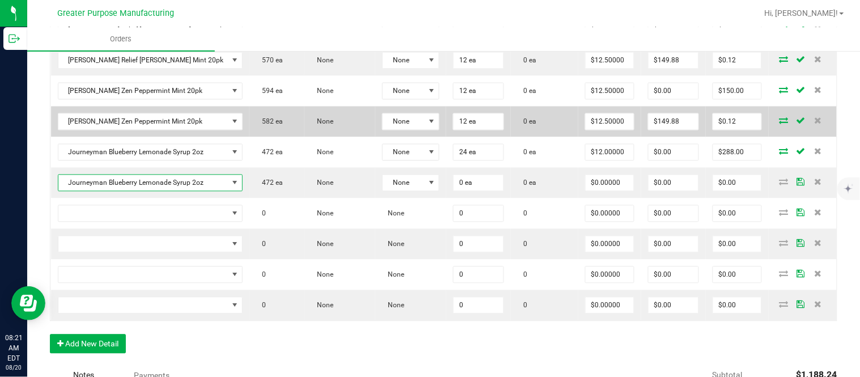
scroll to position [538, 0]
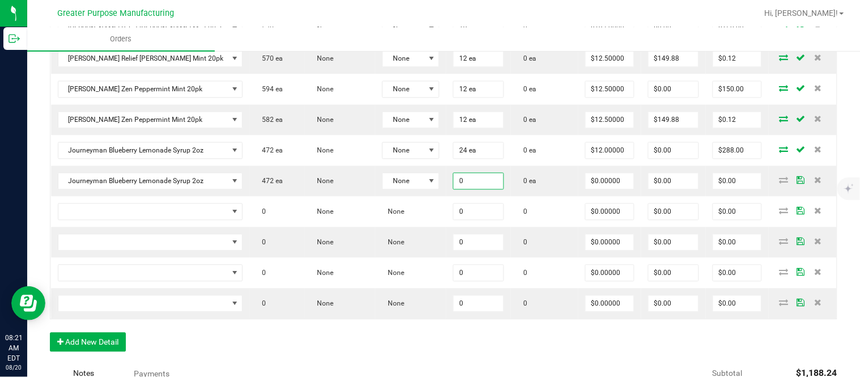
paste input "24"
type input "24 ea"
type input "$0.00000"
type input "$0.00"
type input "0"
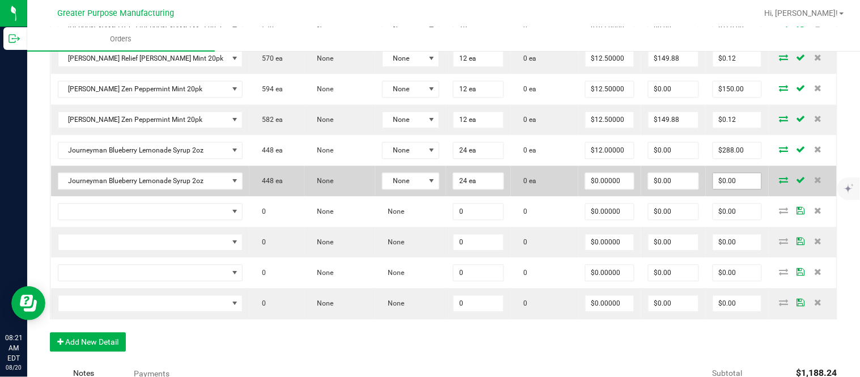
click at [713, 189] on input "$0.00" at bounding box center [737, 181] width 48 height 16
paste input "288"
type input "288"
type input "$12.00000"
type input "$288.00"
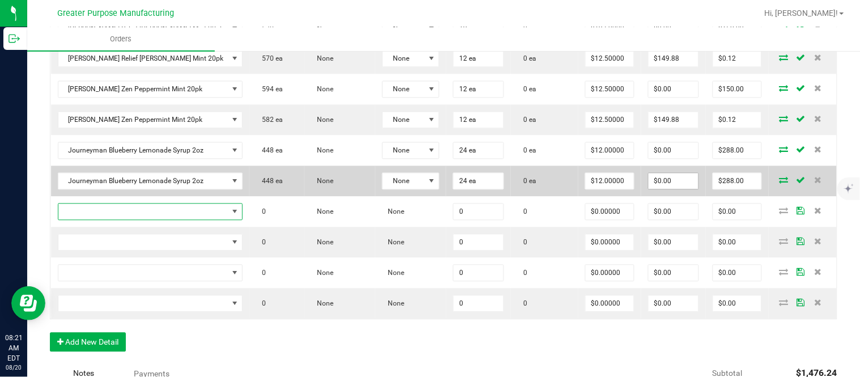
click at [664, 189] on input "$0.00" at bounding box center [673, 181] width 50 height 16
paste input "287.76"
type input "$287.76"
type input "$0.24"
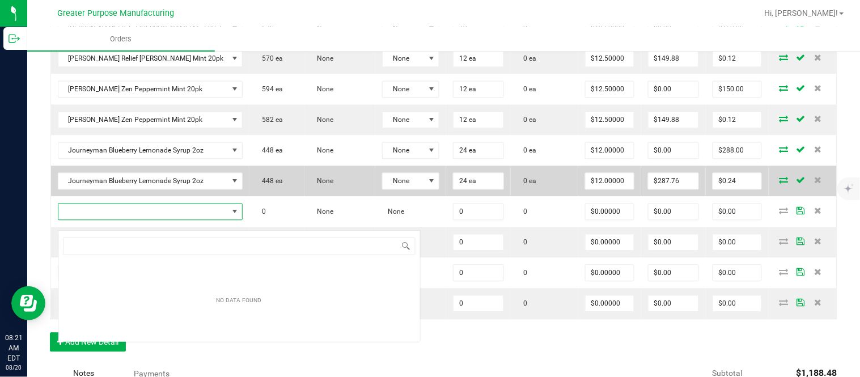
scroll to position [17, 162]
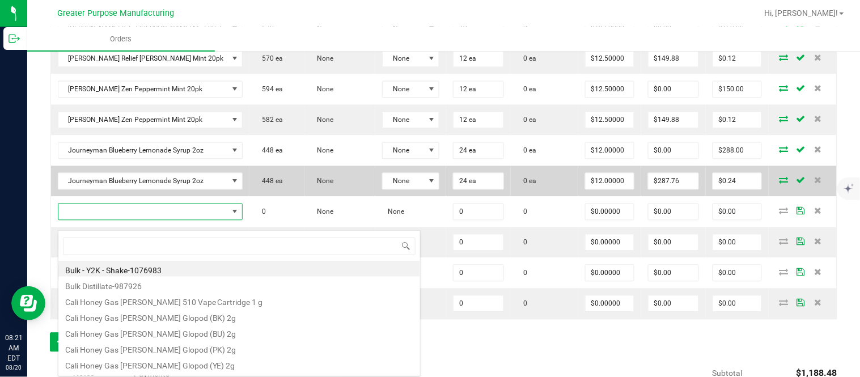
type input "1.37.61.1138.0"
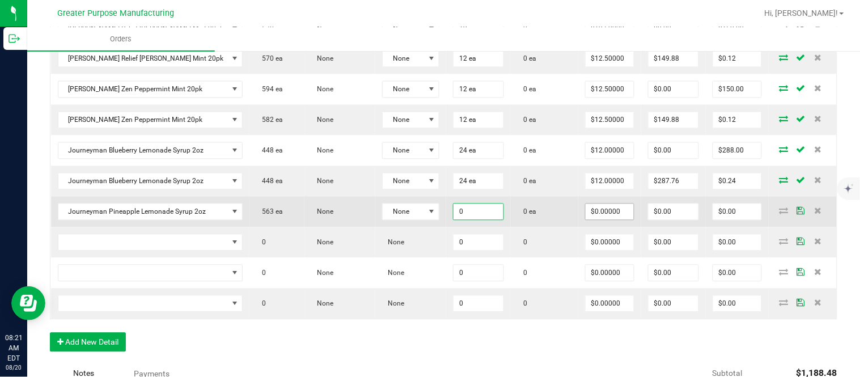
paste input "24"
type input "24 ea"
type input "$0.00000"
type input "0"
click at [729, 216] on input "$0.00" at bounding box center [737, 212] width 48 height 16
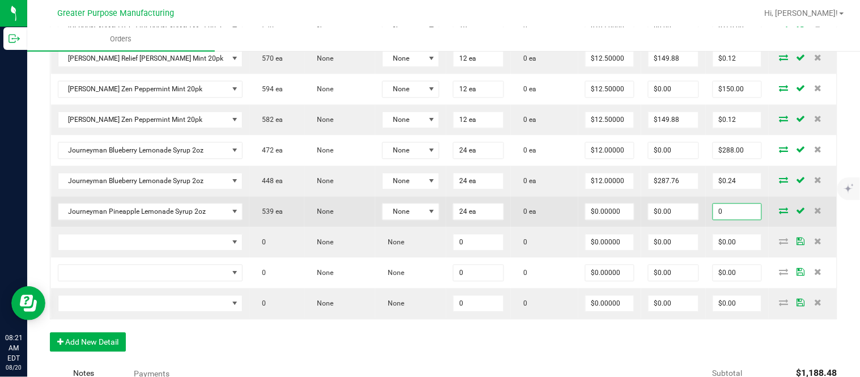
paste input "288"
type input "288"
type input "$12.00000"
type input "$288.00"
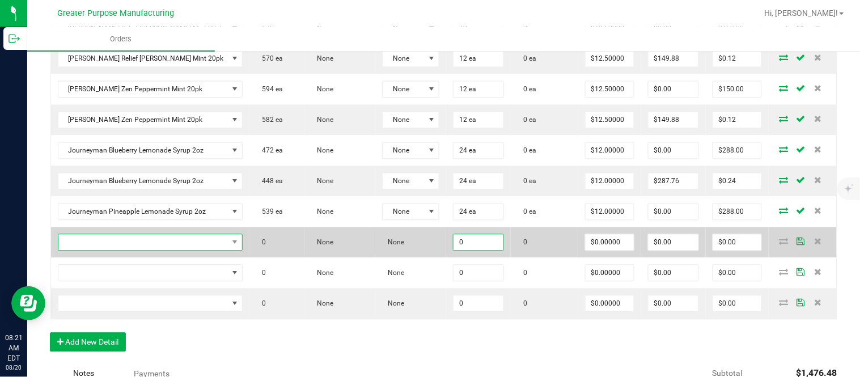
click at [133, 251] on span "NO DATA FOUND" at bounding box center [143, 243] width 170 height 16
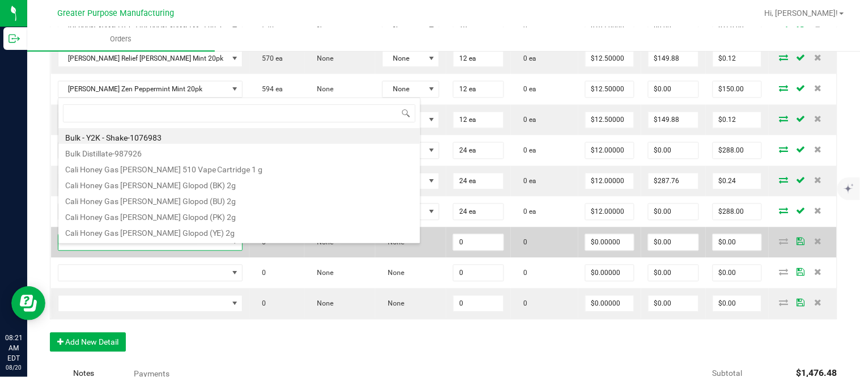
scroll to position [17, 164]
type input "1.37.61.1138.0"
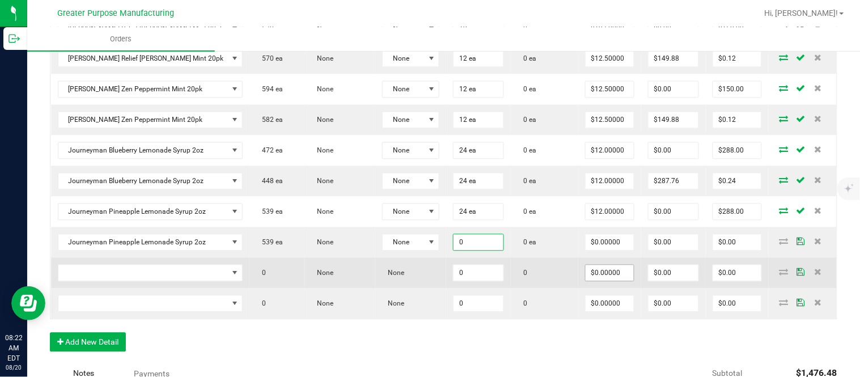
paste input "24"
type input "24 ea"
type input "$0.00000"
type input "0"
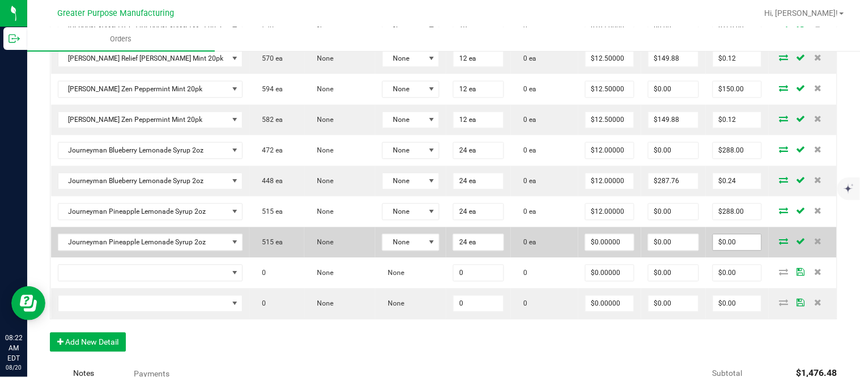
click at [720, 251] on input "$0.00" at bounding box center [737, 243] width 48 height 16
paste input "288"
type input "288"
type input "$12.00000"
type input "$288.00"
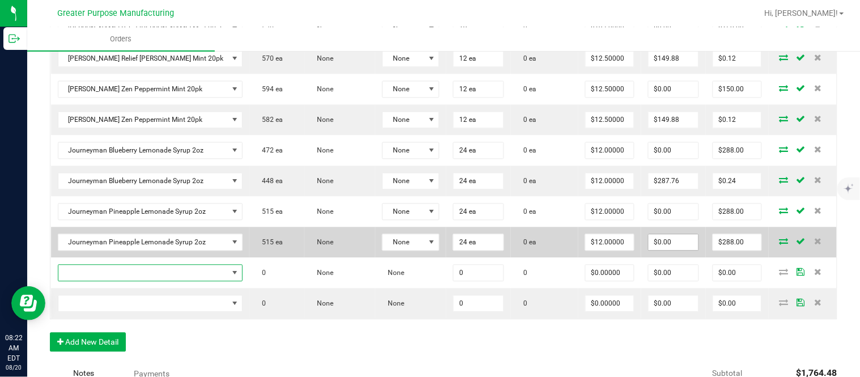
click at [679, 244] on input "$0.00" at bounding box center [673, 243] width 50 height 16
paste input "287.76"
type input "$287.76"
type input "$0.24"
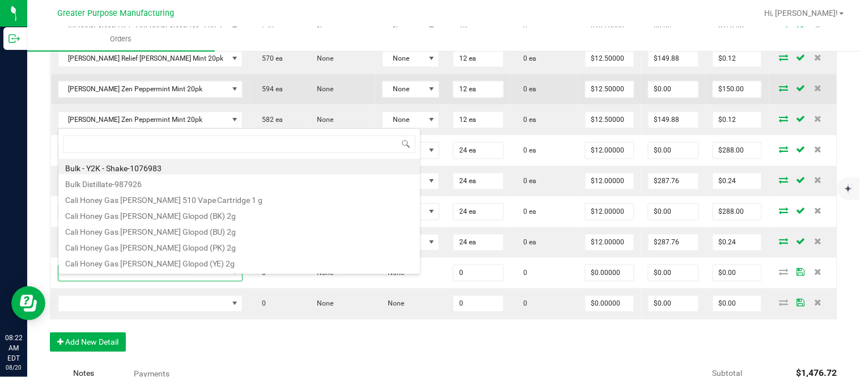
type input "1.37.61.471.0"
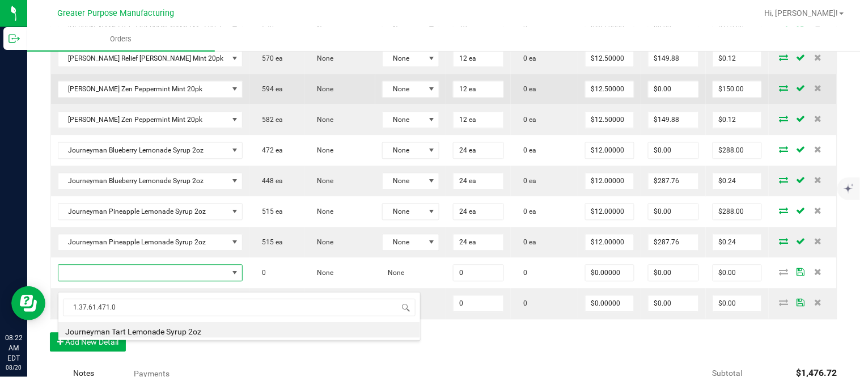
type input "0 ea"
type input "$10.00000"
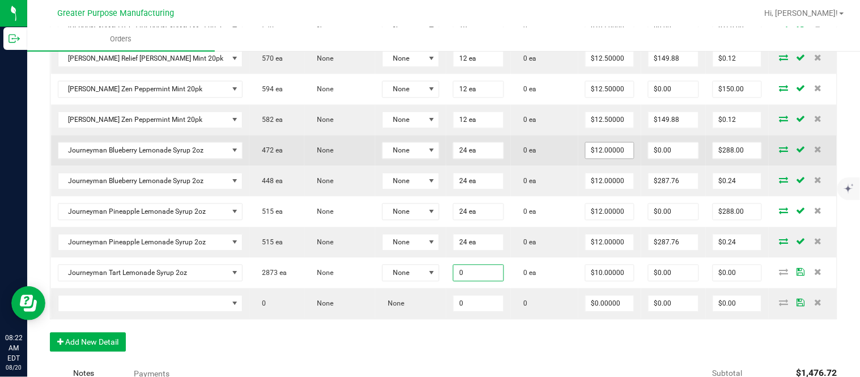
paste input "24"
type input "24 ea"
type input "10"
type input "$240.00"
type input "$10.00000"
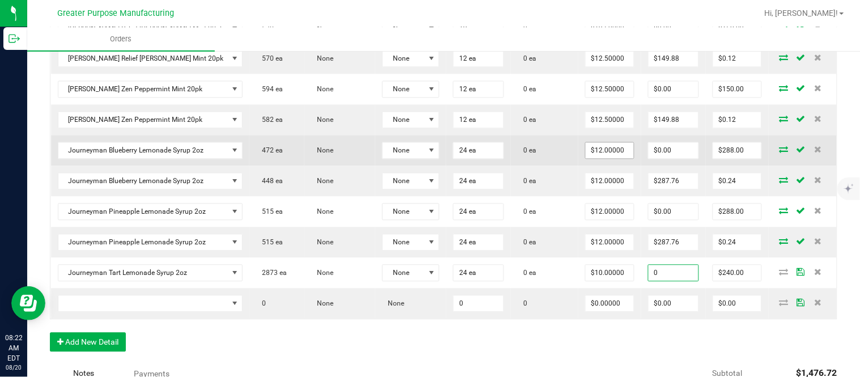
type input "$0.00"
type input "$240.00"
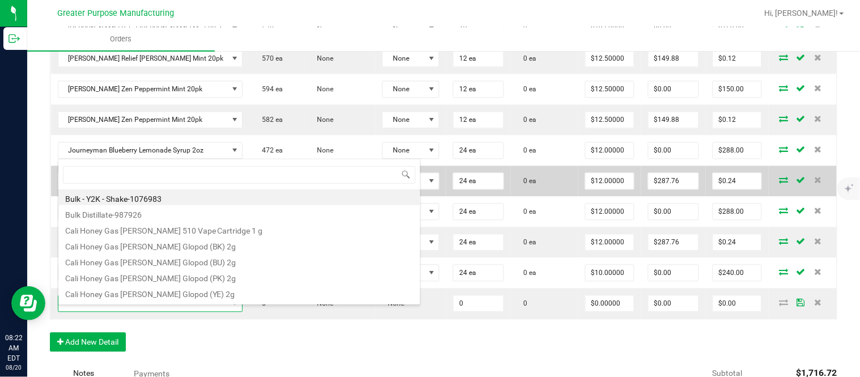
type input "1.37.61.1137.0"
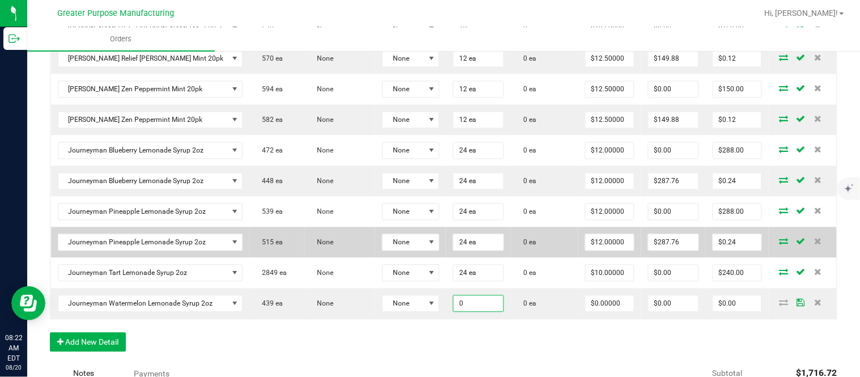
paste input "24"
type input "24 ea"
type input "$0.00000"
type input "0"
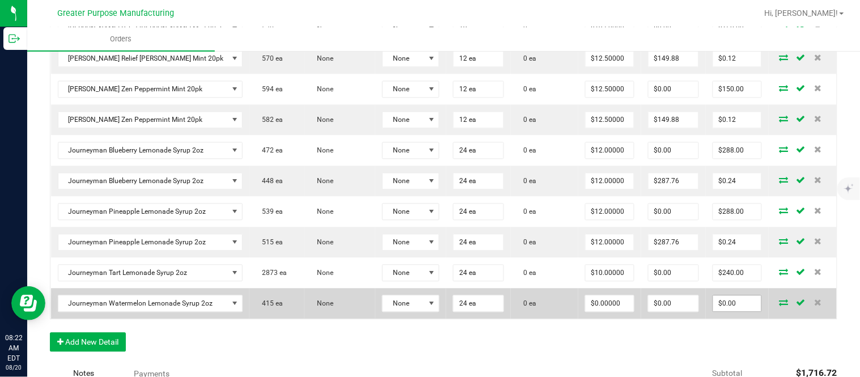
click at [723, 309] on input "$0.00" at bounding box center [737, 304] width 48 height 16
paste input "288"
type input "288"
type input "$12.00000"
type input "$288.00"
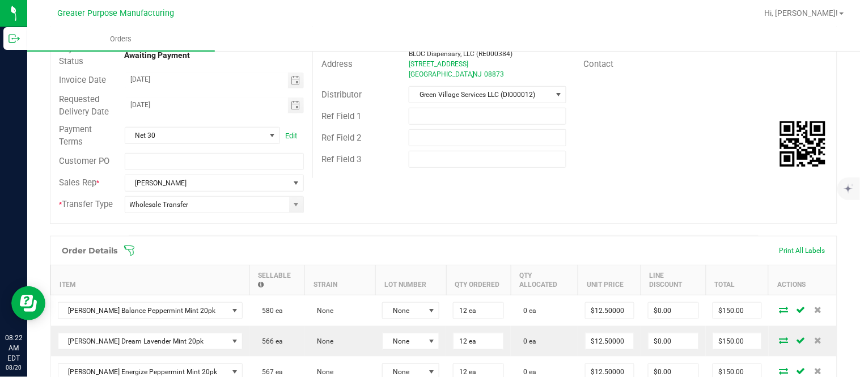
scroll to position [0, 0]
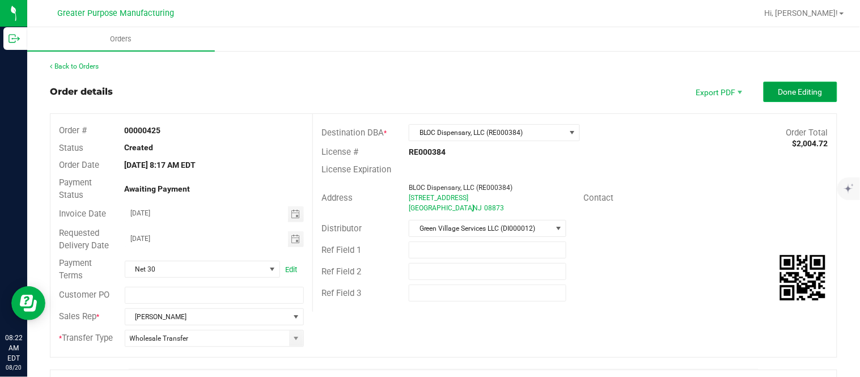
click at [786, 83] on button "Done Editing" at bounding box center [800, 92] width 74 height 20
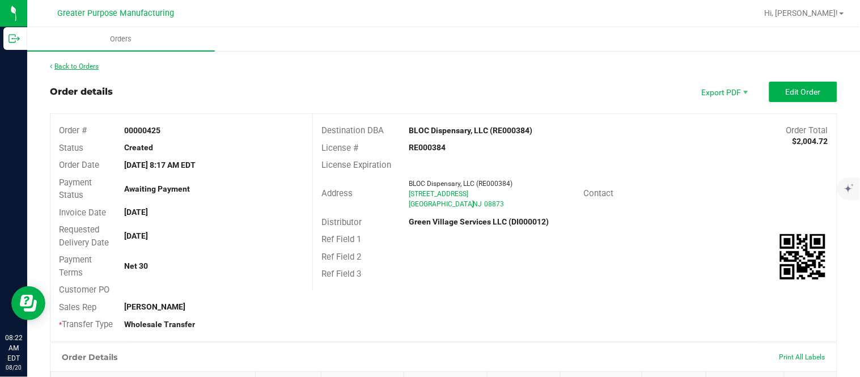
click at [65, 62] on link "Back to Orders" at bounding box center [74, 66] width 49 height 8
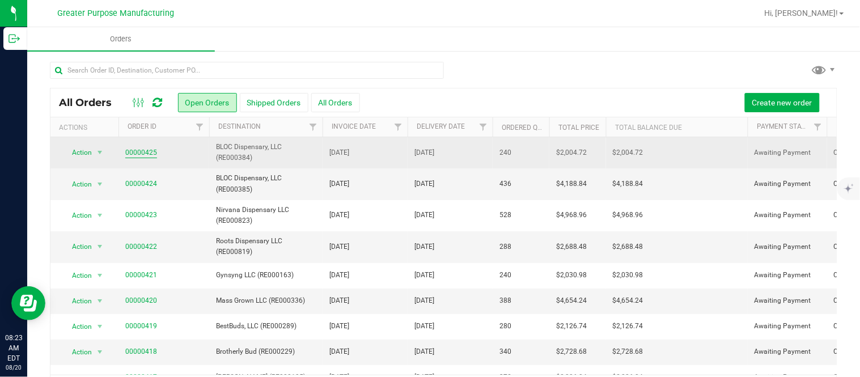
click at [139, 153] on link "00000425" at bounding box center [141, 152] width 32 height 11
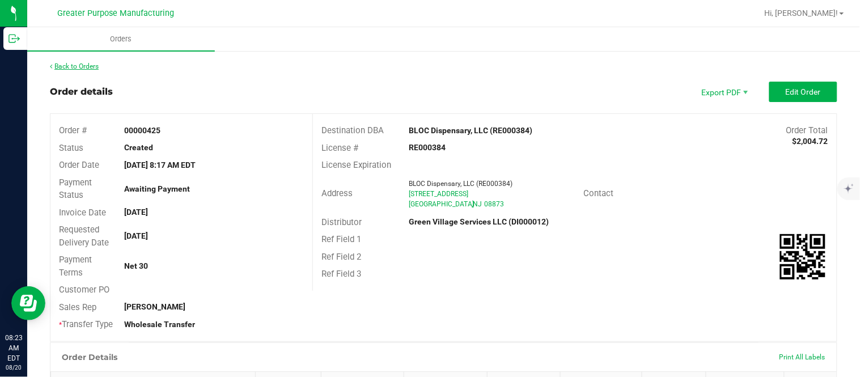
click at [88, 65] on link "Back to Orders" at bounding box center [74, 66] width 49 height 8
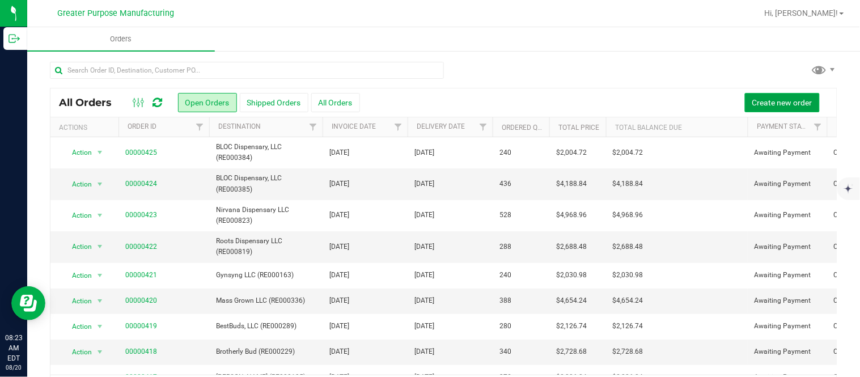
click at [752, 103] on span "Create new order" at bounding box center [782, 102] width 60 height 9
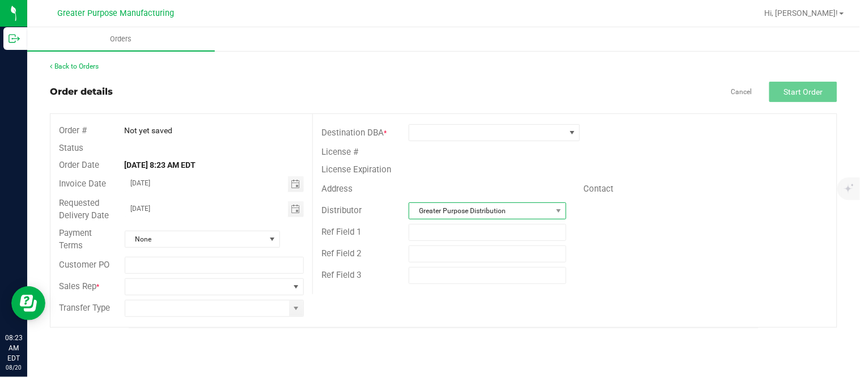
click at [542, 203] on span "Greater Purpose Distribution" at bounding box center [480, 211] width 142 height 16
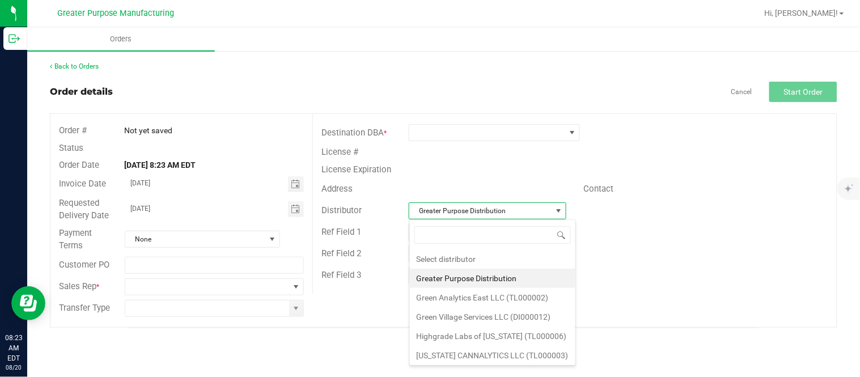
scroll to position [17, 157]
click at [524, 312] on li "Green Village Services LLC (DI000012)" at bounding box center [492, 316] width 165 height 19
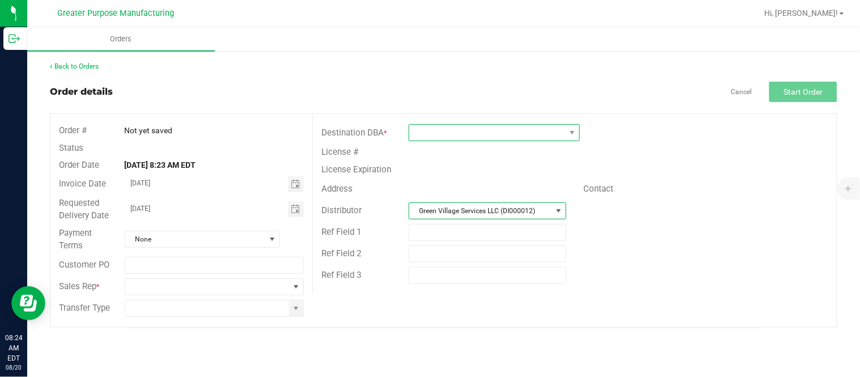
click at [468, 133] on span at bounding box center [487, 133] width 156 height 16
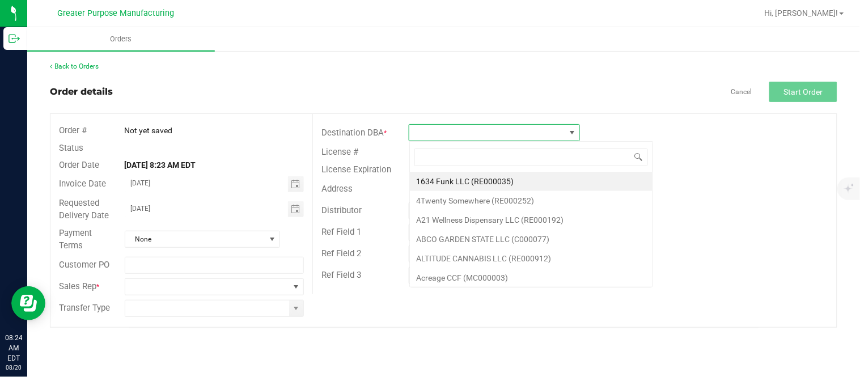
scroll to position [17, 171]
type input "RE000014"
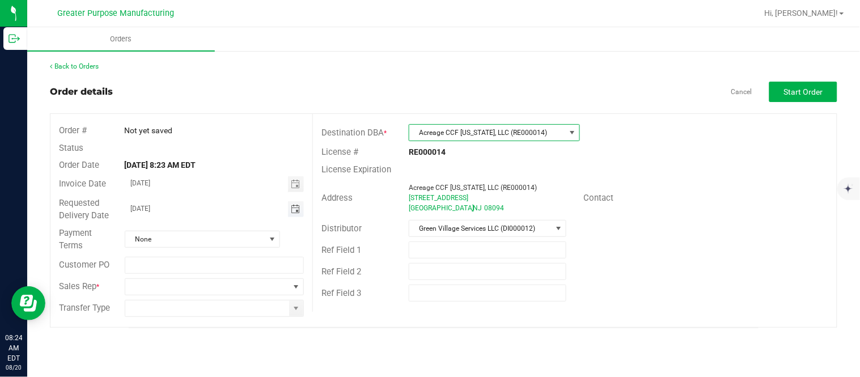
click at [295, 213] on span "Toggle calendar" at bounding box center [295, 209] width 9 height 9
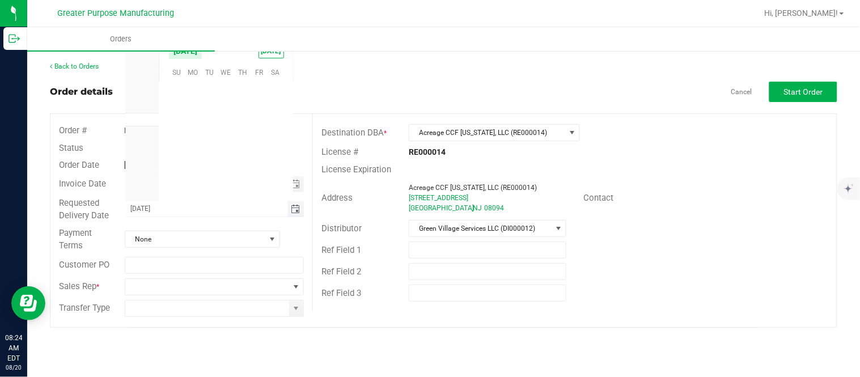
scroll to position [183695, 0]
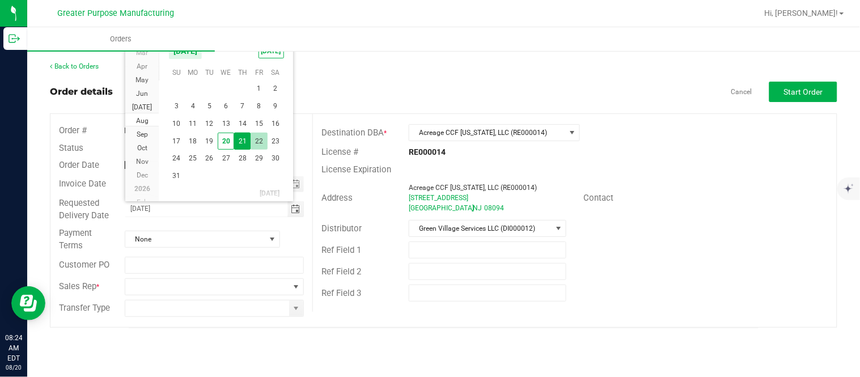
click at [262, 138] on span "22" at bounding box center [259, 142] width 16 height 18
type input "[DATE]"
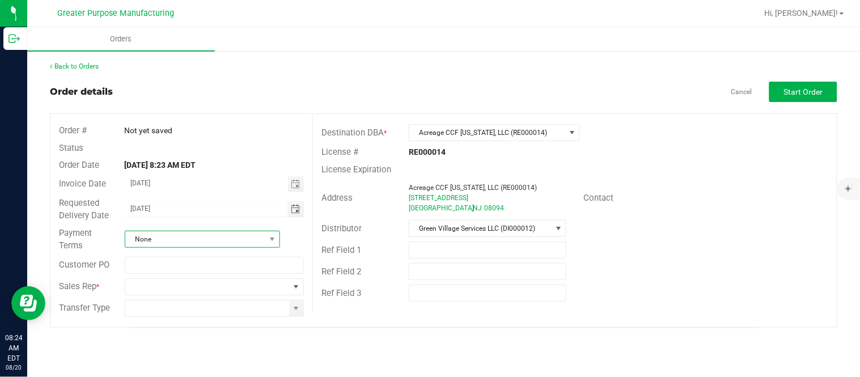
click at [206, 241] on span "None" at bounding box center [195, 239] width 140 height 16
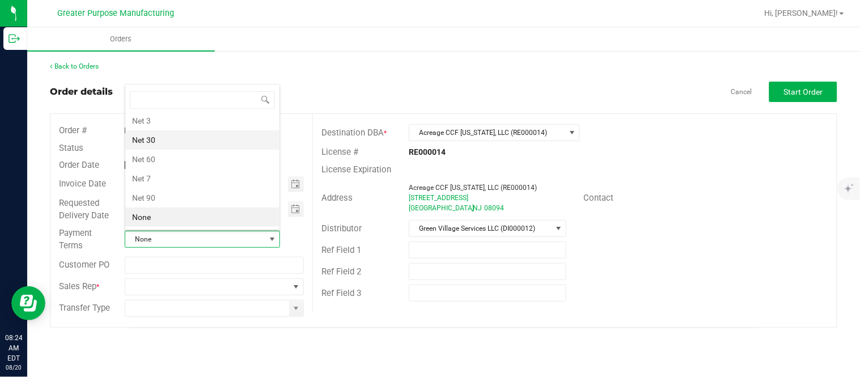
click at [225, 141] on li "Net 30" at bounding box center [202, 139] width 154 height 19
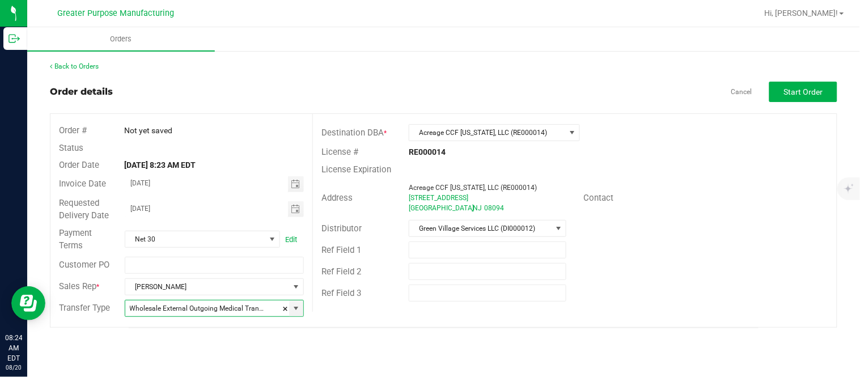
type input "Wholesale Transfer"
click at [786, 96] on button "Start Order" at bounding box center [803, 92] width 68 height 20
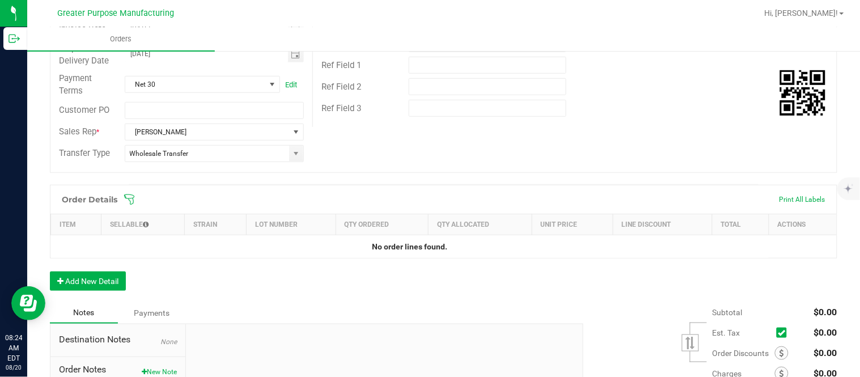
scroll to position [189, 0]
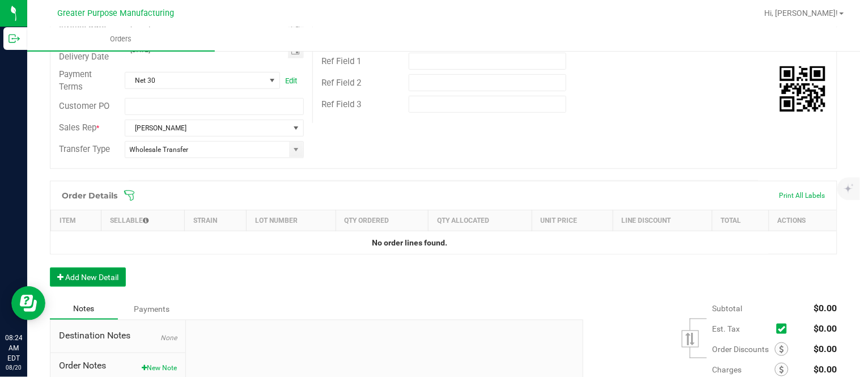
click at [88, 285] on button "Add New Detail" at bounding box center [88, 277] width 76 height 19
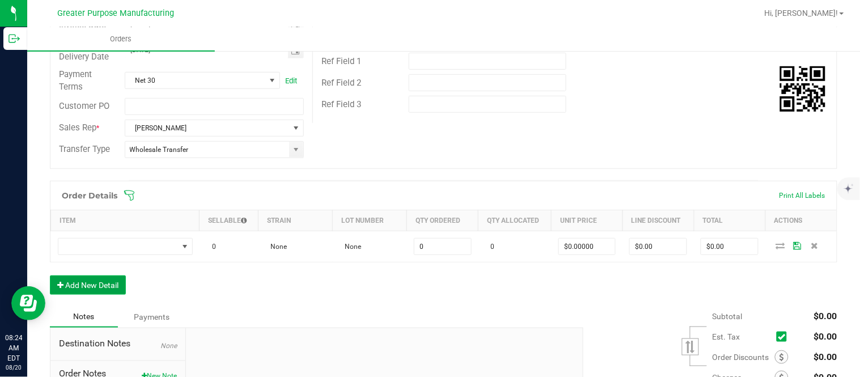
click at [50, 275] on button "Add New Detail" at bounding box center [88, 284] width 76 height 19
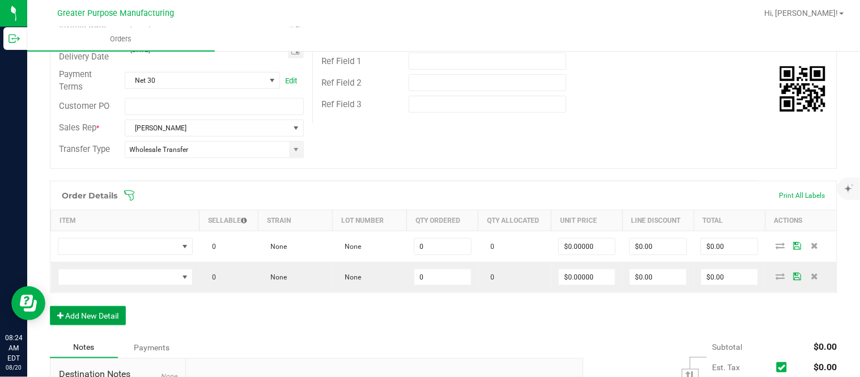
click at [50, 306] on button "Add New Detail" at bounding box center [88, 315] width 76 height 19
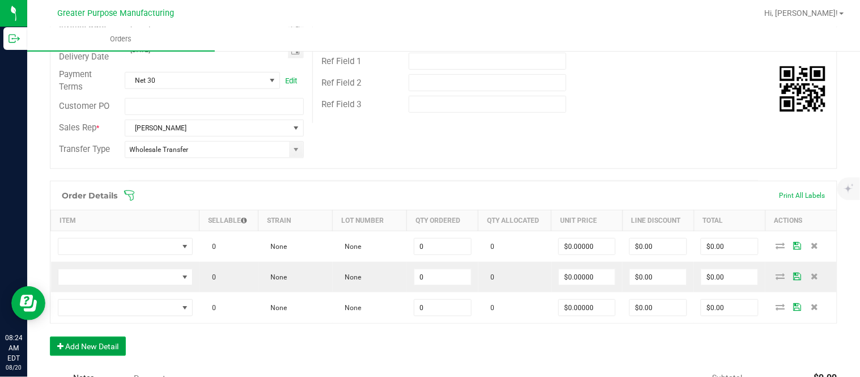
click at [50, 337] on button "Add New Detail" at bounding box center [88, 346] width 76 height 19
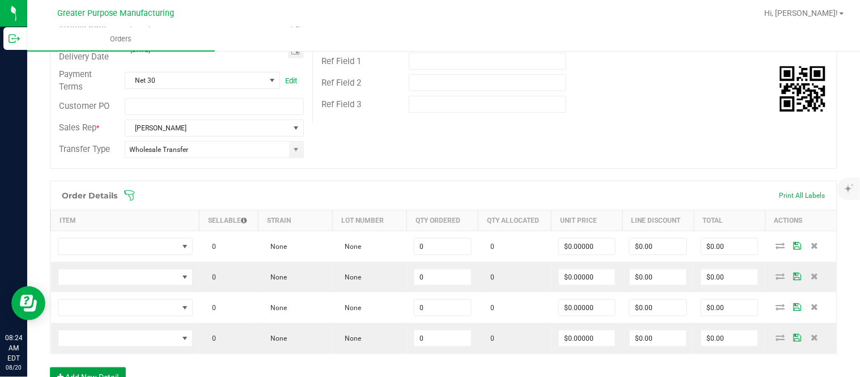
click at [50, 367] on button "Add New Detail" at bounding box center [88, 376] width 76 height 19
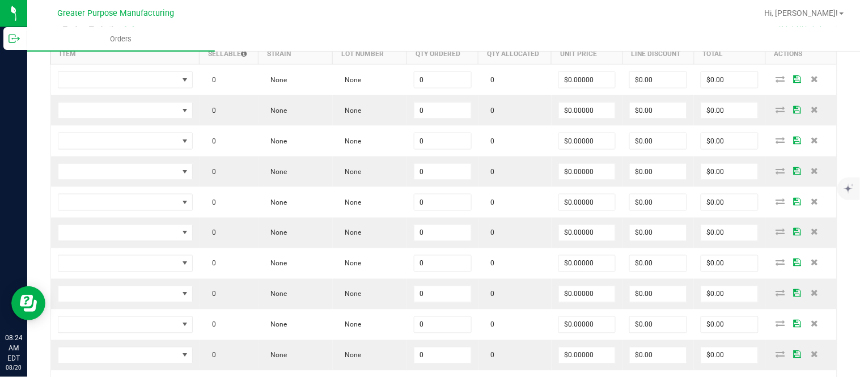
scroll to position [357, 0]
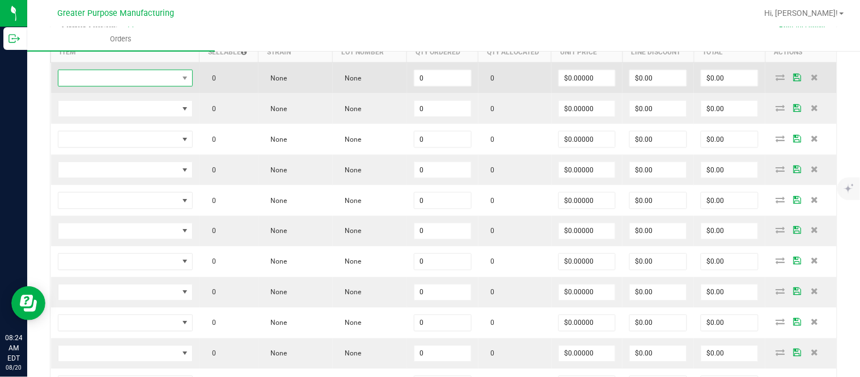
click at [139, 79] on span "NO DATA FOUND" at bounding box center [118, 78] width 120 height 16
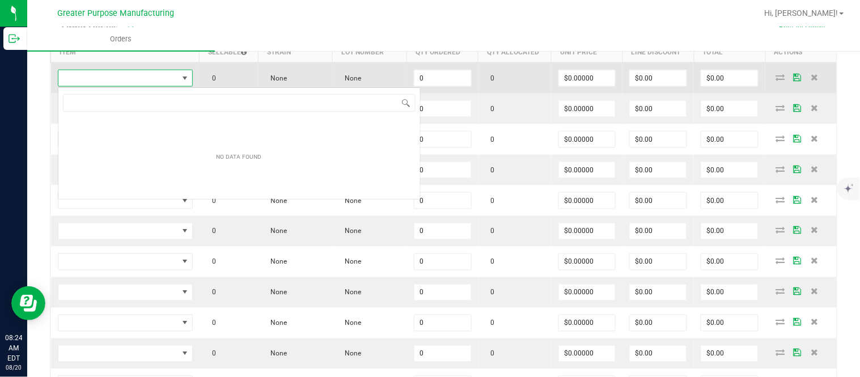
scroll to position [17, 133]
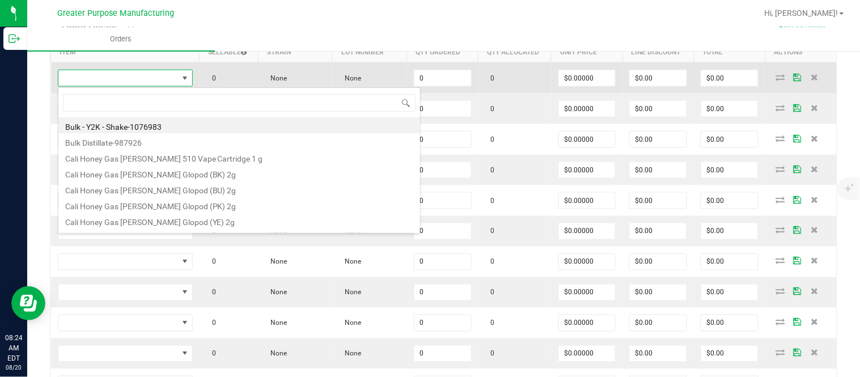
type input "1.37.61.470.0"
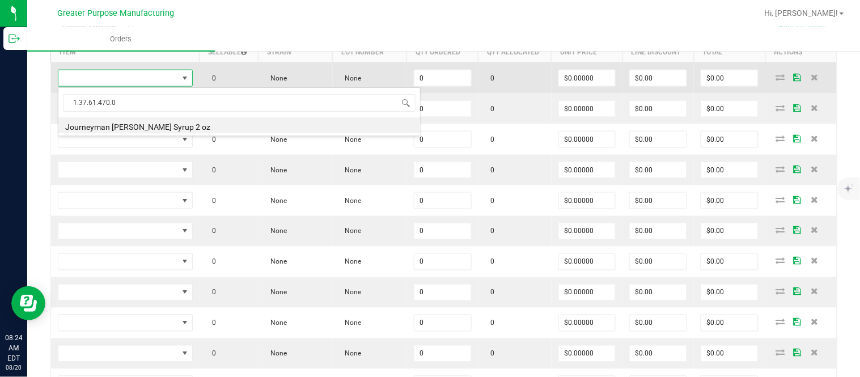
type input "0 ea"
type input "$10.00000"
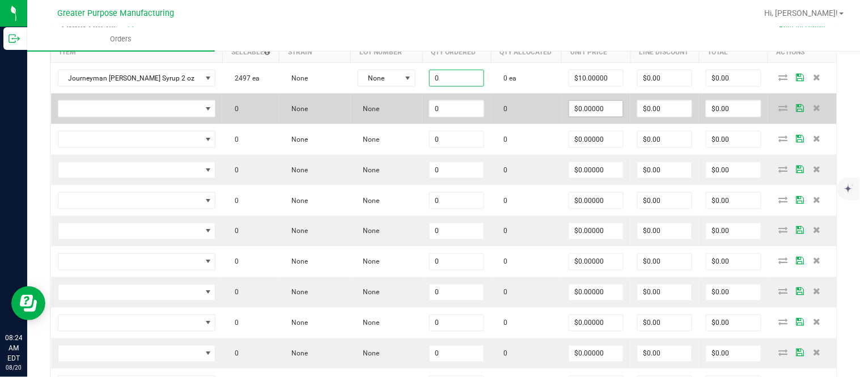
paste input "24"
type input "24 ea"
type input "10"
type input "$240.00"
type input "$10.00000"
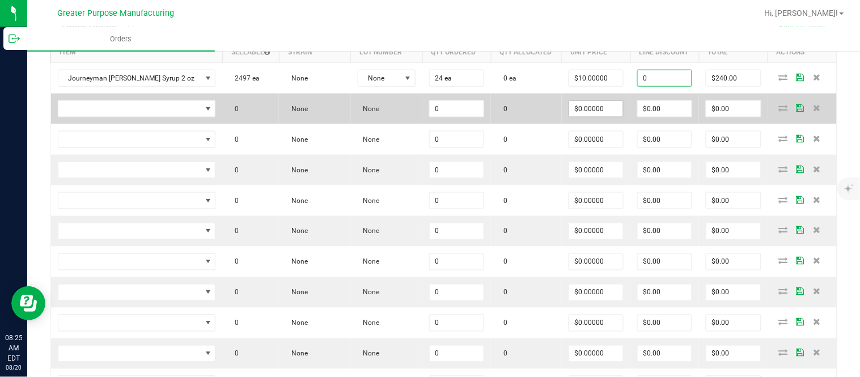
type input "$0.00"
type input "$240.00"
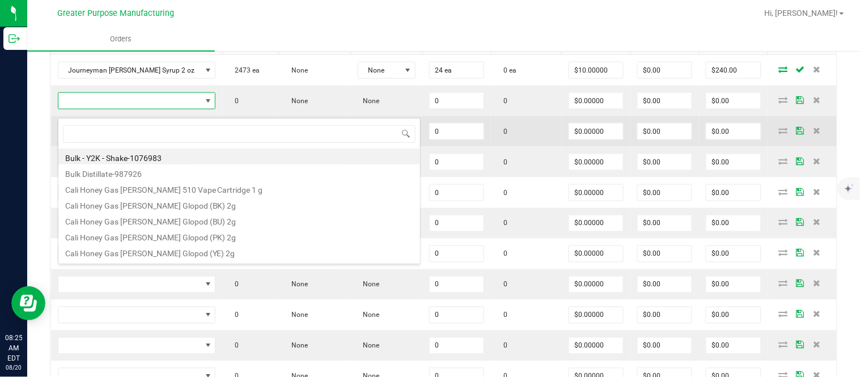
scroll to position [17, 152]
type input "1.37.61.1136.0"
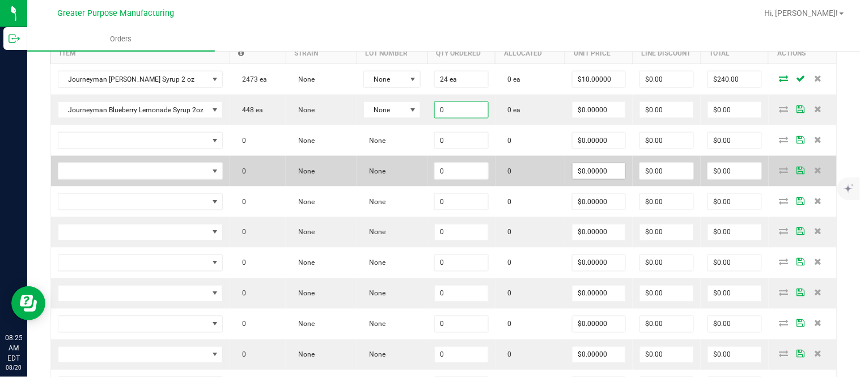
paste input "24"
type input "24 ea"
type input "$0.00000"
type input "$0.00"
type input "0"
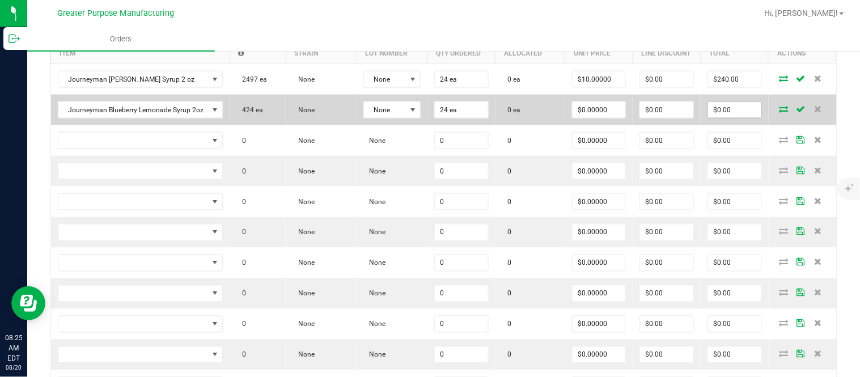
click at [724, 118] on input "$0.00" at bounding box center [734, 110] width 53 height 16
paste input "288"
type input "288"
type input "$12.00000"
type input "$288.00"
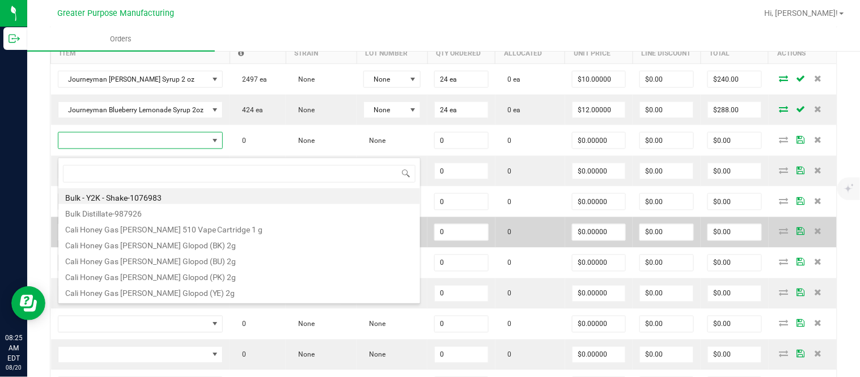
scroll to position [17, 162]
type input "1.37.61.1136.0"
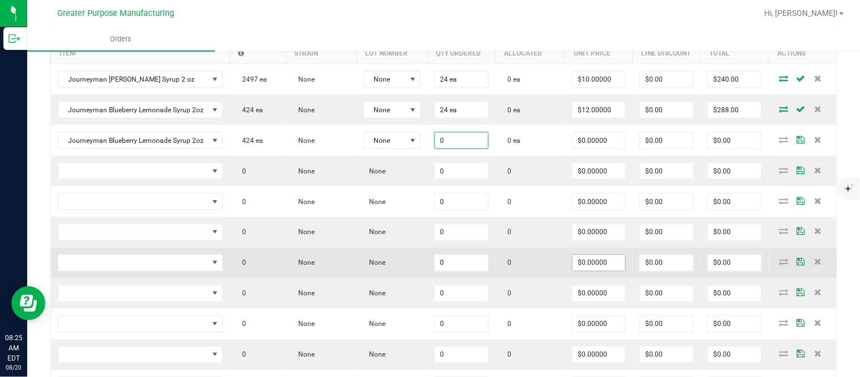
paste input "24"
type input "24 ea"
type input "$0.00000"
type input "$0.00"
type input "0"
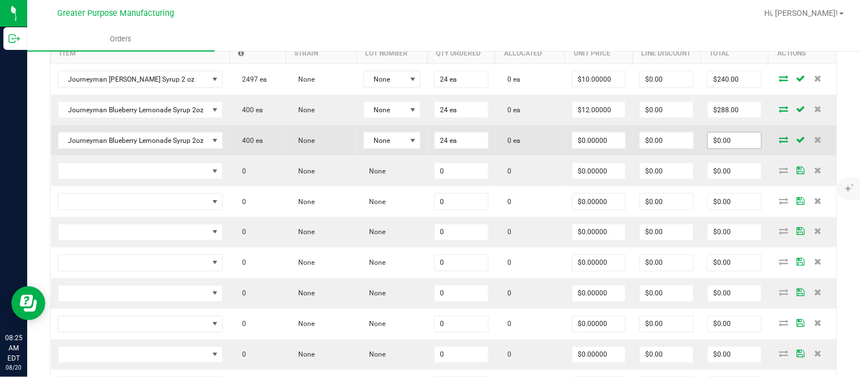
click at [714, 148] on input "$0.00" at bounding box center [734, 141] width 53 height 16
paste input "288"
type input "288"
type input "$12.00000"
type input "$288.00"
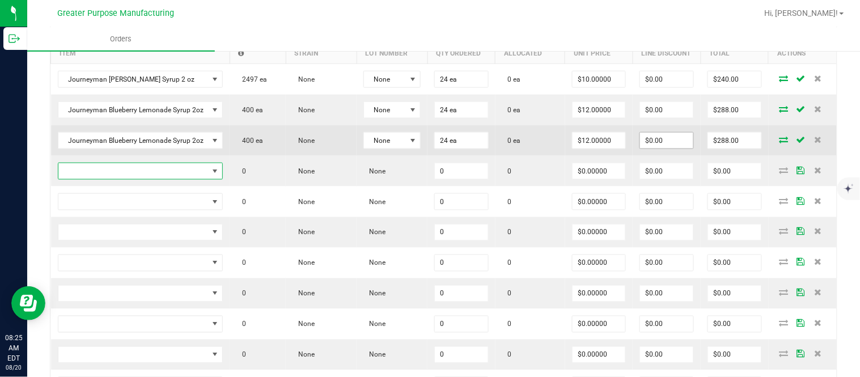
click at [670, 148] on input "$0.00" at bounding box center [666, 141] width 53 height 16
paste input "287.76"
type input "$287.76"
type input "$0.24"
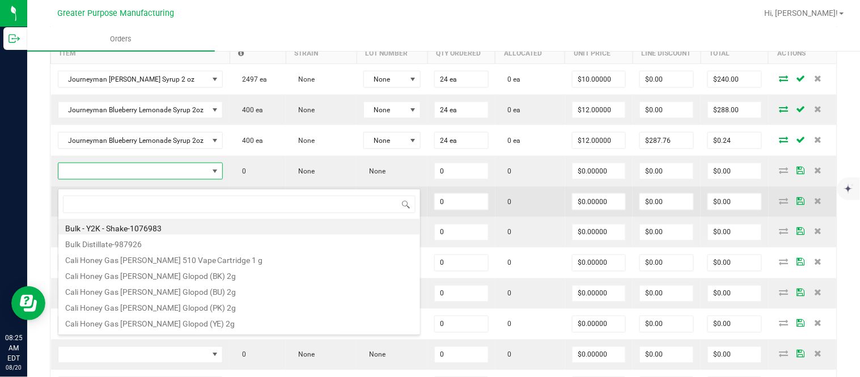
type input "1.37.61.1138.0"
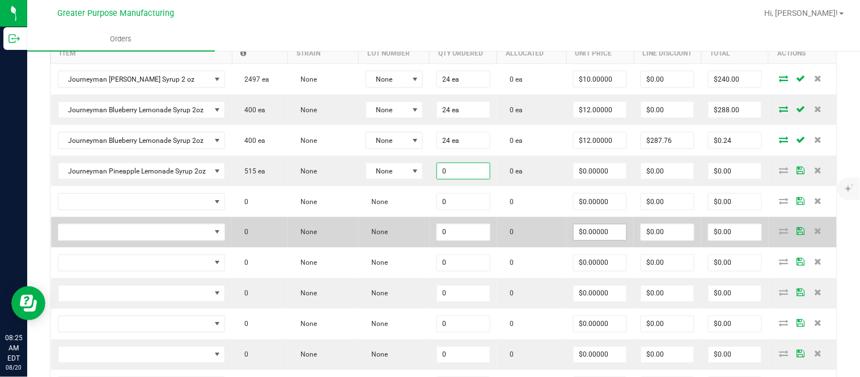
paste input "24"
type input "24 ea"
type input "$0.00000"
type input "$0.00"
type input "0"
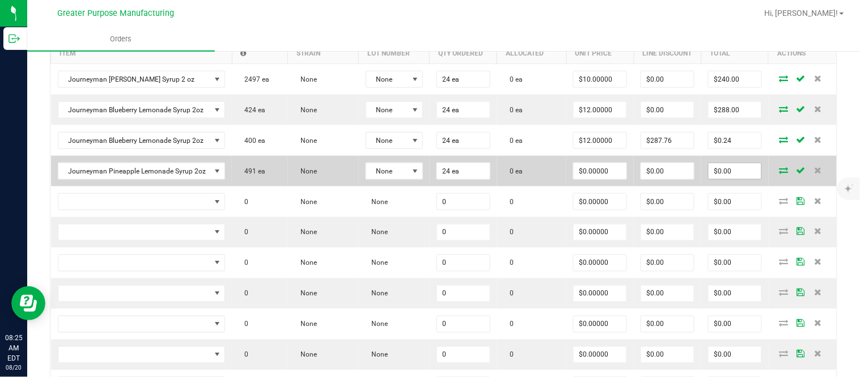
click at [723, 179] on input "$0.00" at bounding box center [734, 171] width 53 height 16
paste input "288"
type input "288"
type input "$12.00000"
type input "$288.00"
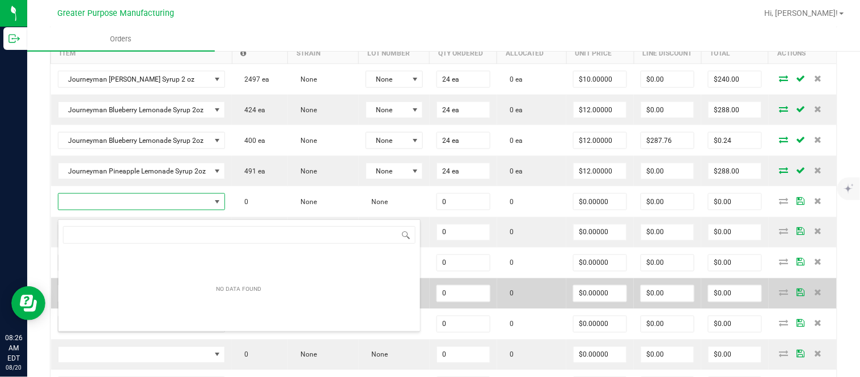
scroll to position [17, 164]
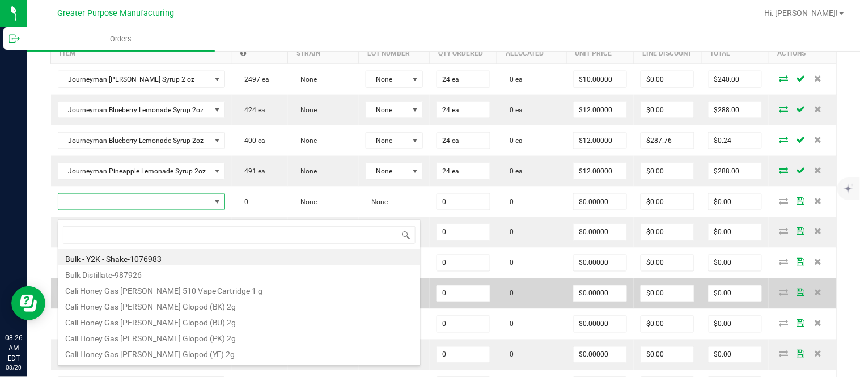
type input "1.37.61.1138.0"
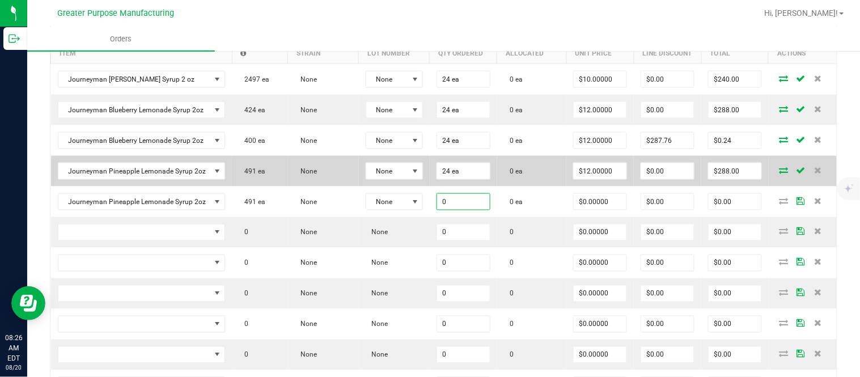
paste input "24"
type input "24 ea"
type input "$0.00000"
type input "0"
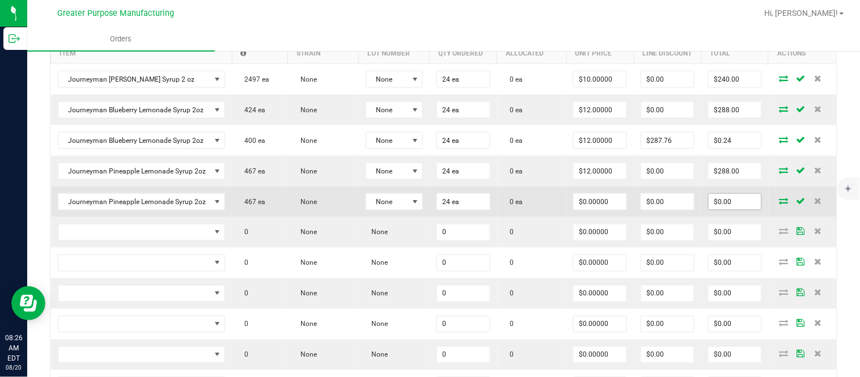
click at [728, 210] on input "$0.00" at bounding box center [734, 202] width 53 height 16
paste input "288"
type input "288"
type input "$12.00000"
type input "$288.00"
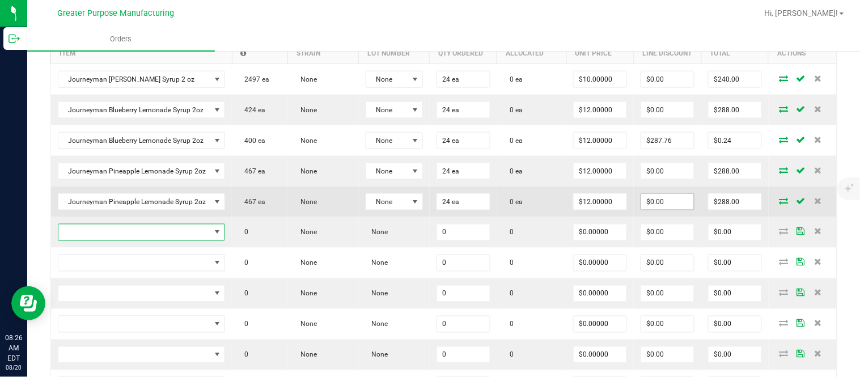
click at [661, 205] on input "$0.00" at bounding box center [667, 202] width 53 height 16
paste input "287.76"
type input "287.76"
type input "0.2400000000000091"
type input "$287.76"
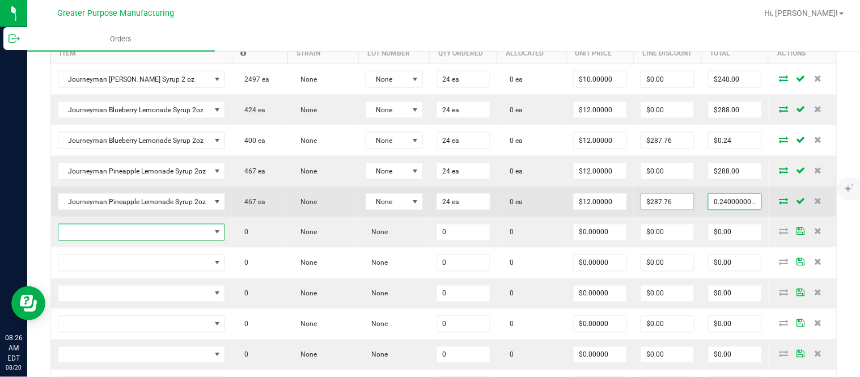
type input "$0.24"
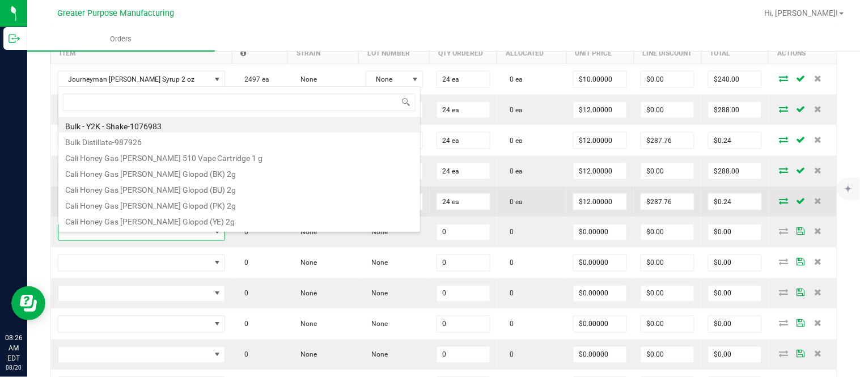
type input "1.37.61.471.0"
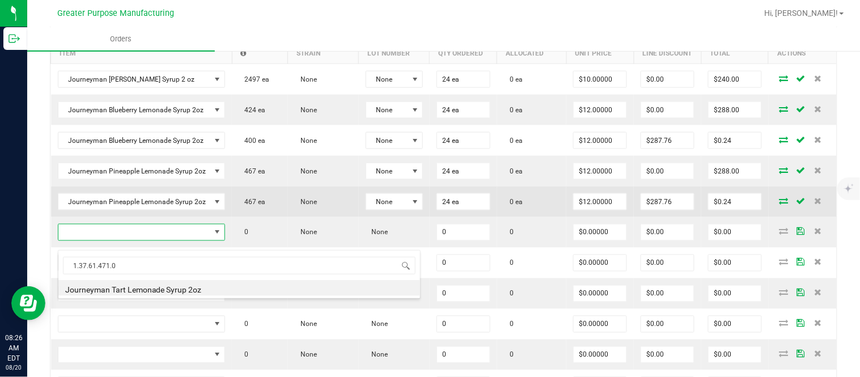
type input "0 ea"
type input "$10.00000"
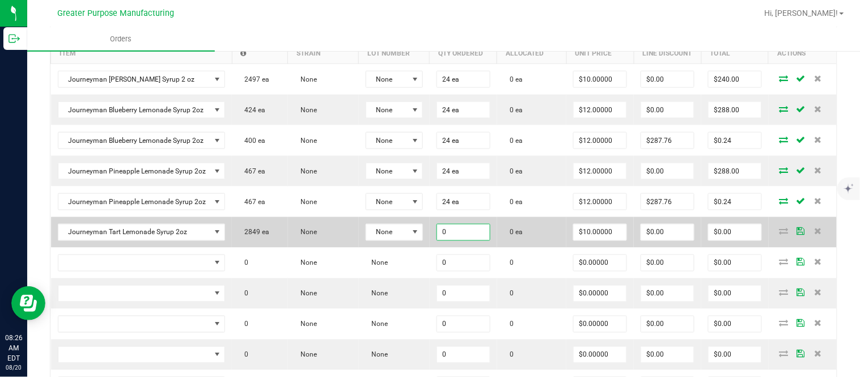
paste input "24"
type input "24 ea"
type input "10"
type input "$240.00"
type input "$10.00000"
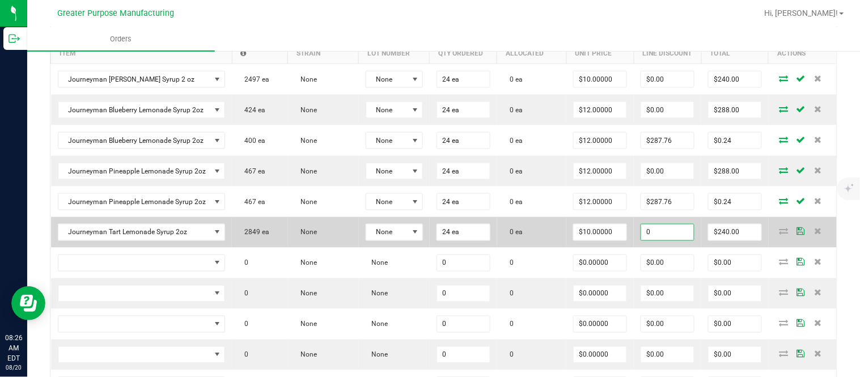
type input "$0.00"
type input "$240.00"
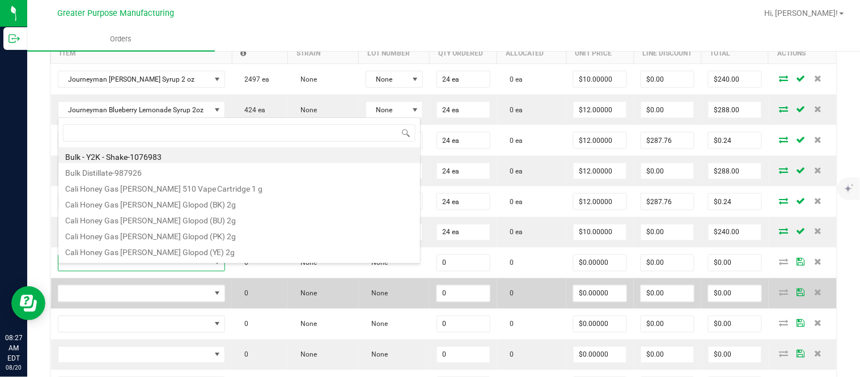
type input "1.37.61.472.0"
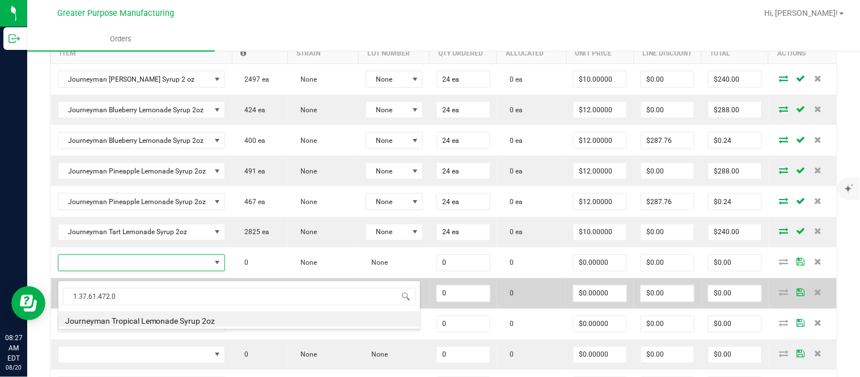
type input "0 ea"
type input "$10.00000"
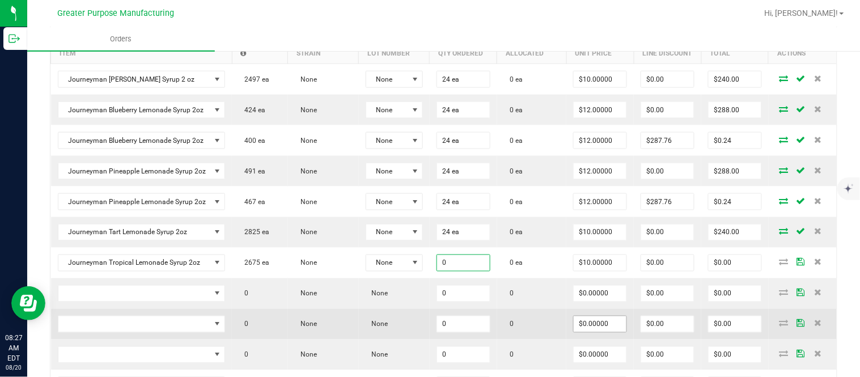
paste input "24"
type input "24 ea"
type input "10"
type input "$240.00"
type input "$10.00000"
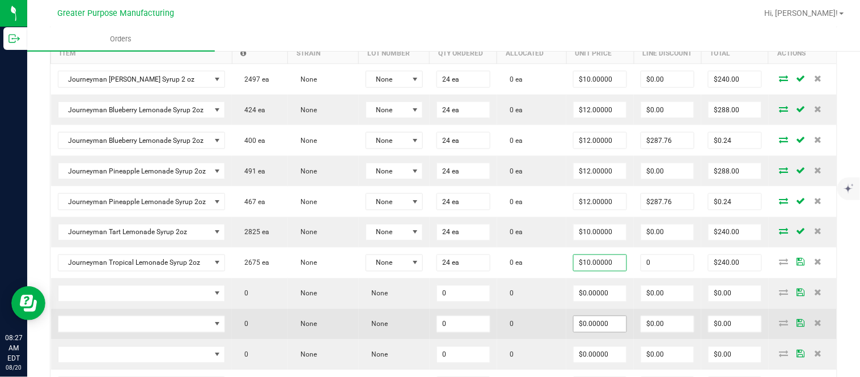
type input "$0.00"
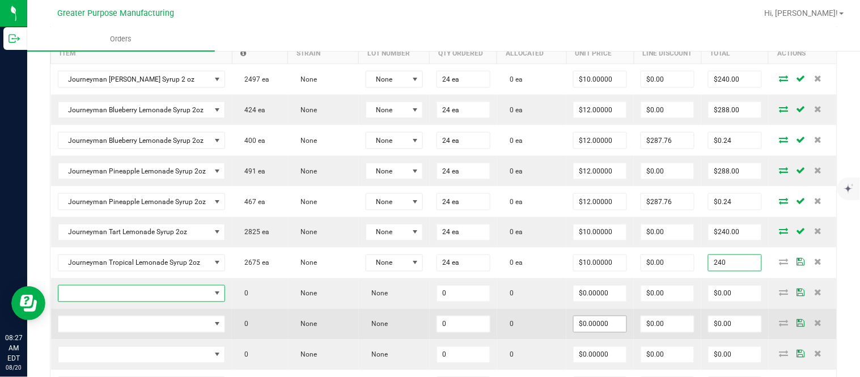
type input "$240.00"
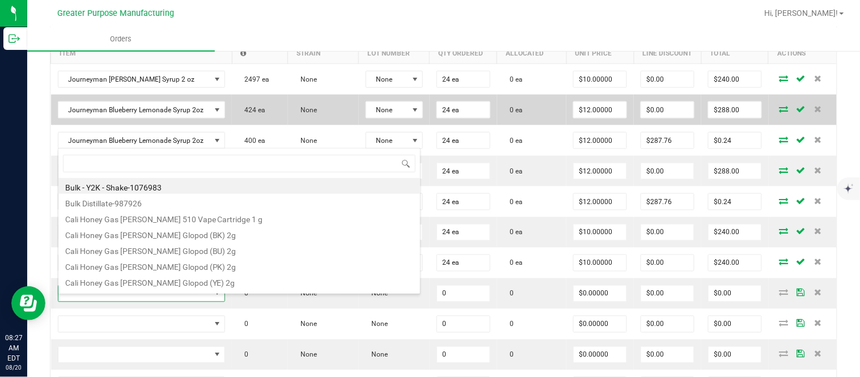
type input "1.37.61.1137.0"
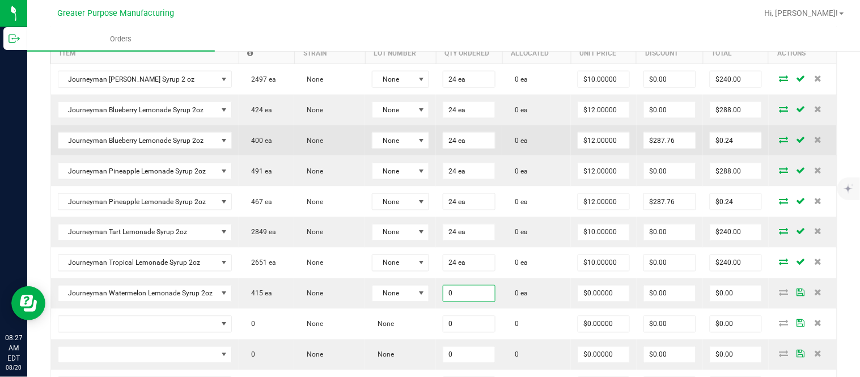
paste input "24"
type input "24 ea"
type input "$0.00000"
type input "0"
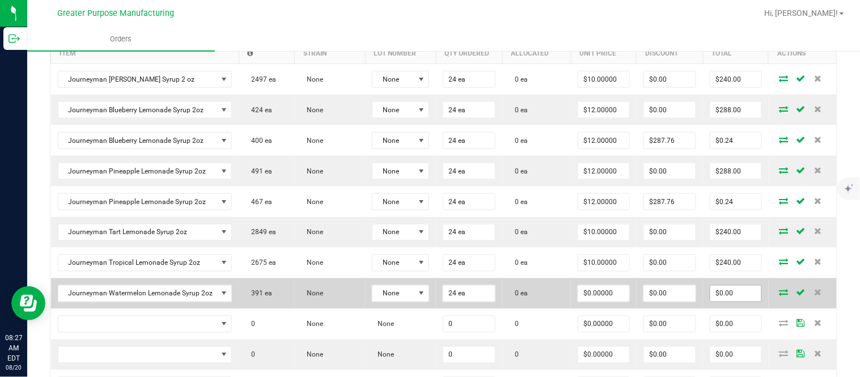
click at [725, 302] on input "$0.00" at bounding box center [735, 294] width 51 height 16
paste input "288"
type input "288"
type input "$12.00000"
type input "$288.00"
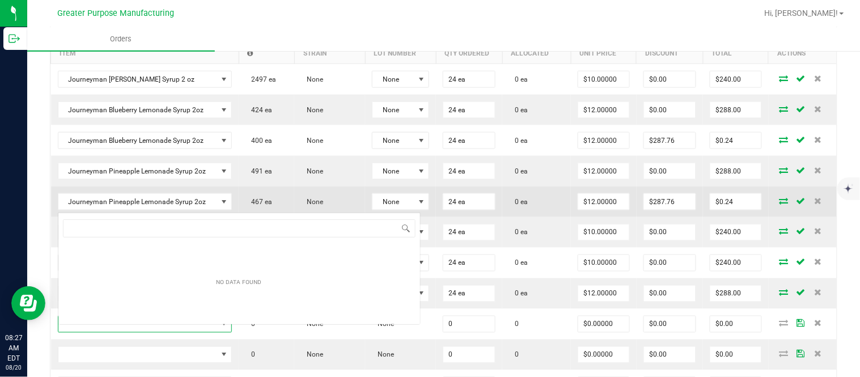
scroll to position [17, 171]
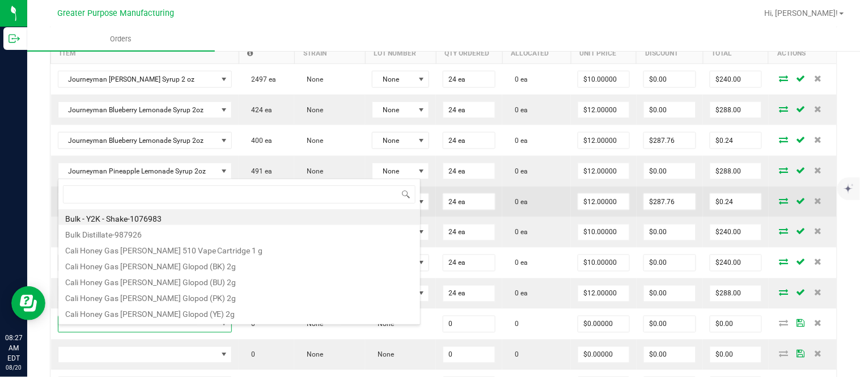
type input "1.3.29.970.0"
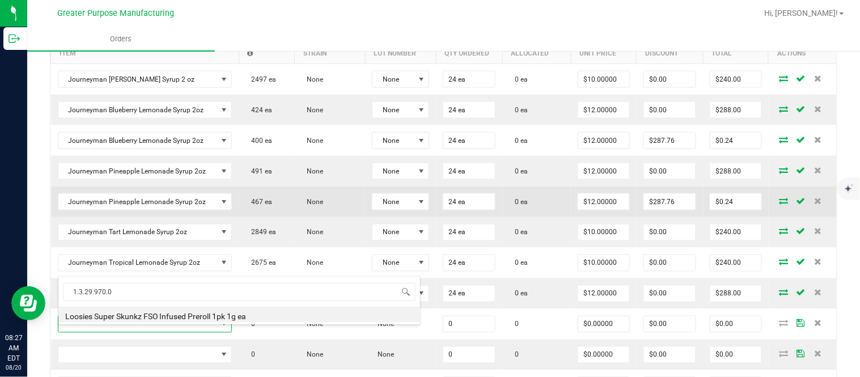
type input "0.0000 g"
type input "$11.00000"
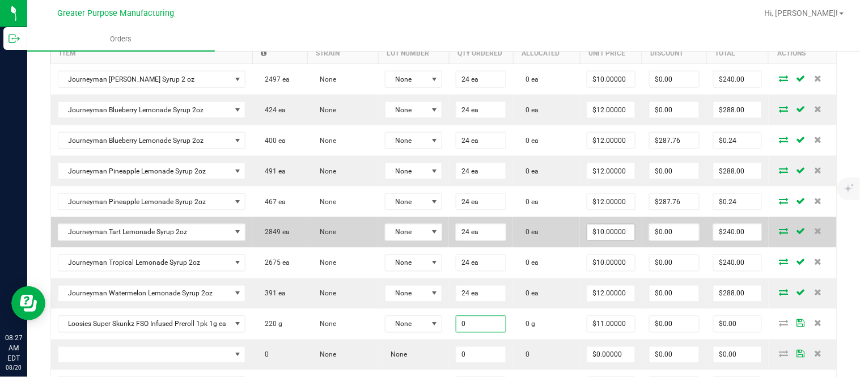
paste input "2"
type input "20.0000 g"
type input "11"
type input "$220.00"
type input "0"
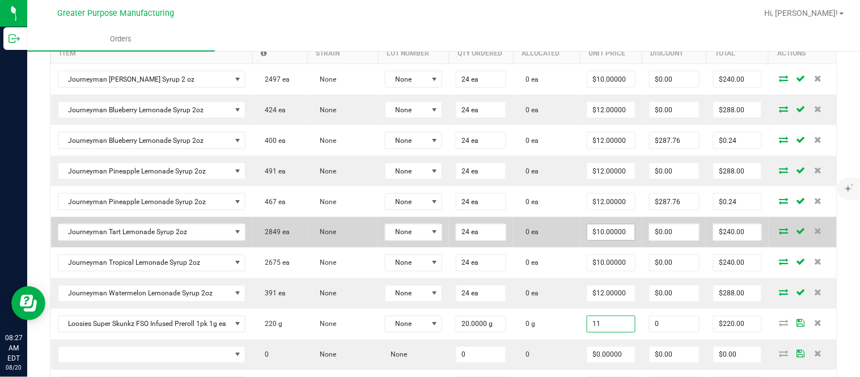
type input "$11.00000"
type input "$0.00"
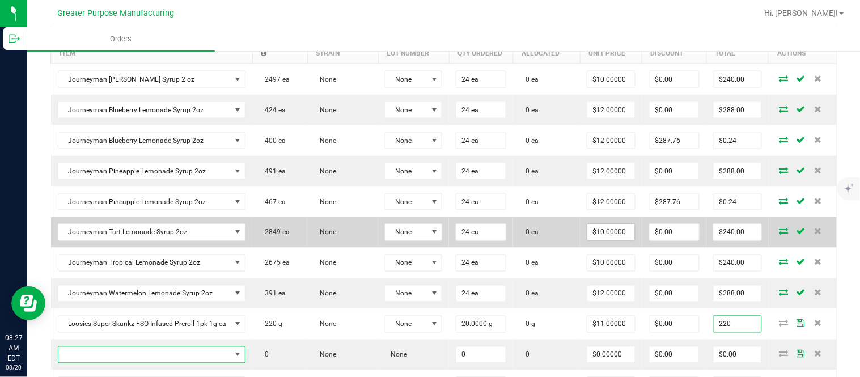
type input "$220.00"
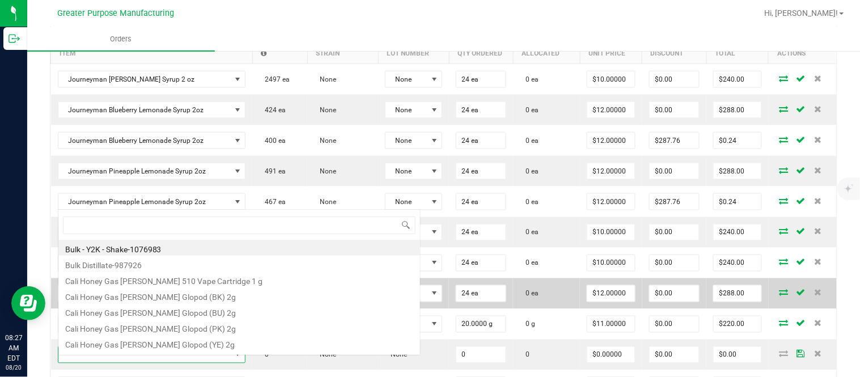
scroll to position [17, 187]
type input "1.5.7.944.0"
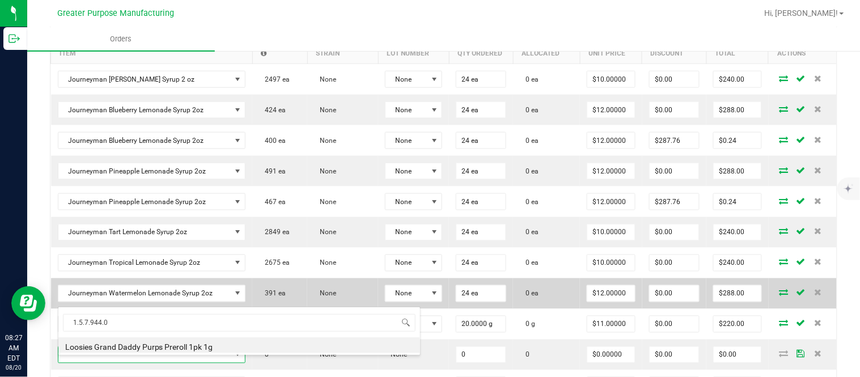
type input "0 ea"
type input "$6.50000"
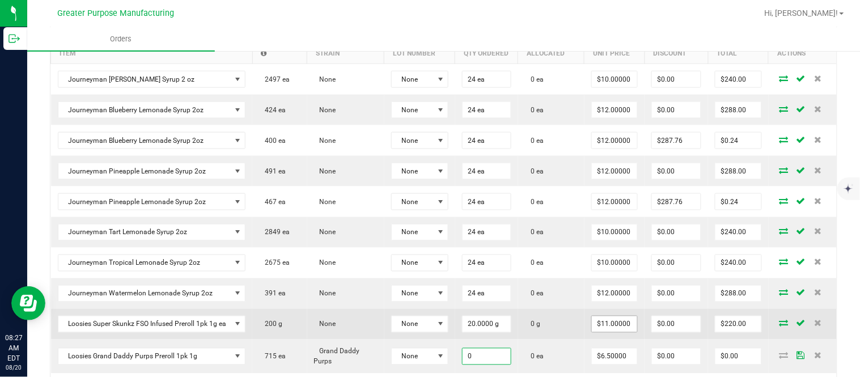
paste input "4"
type input "40"
type input "6.5"
type input "40 ea"
type input "$260.00"
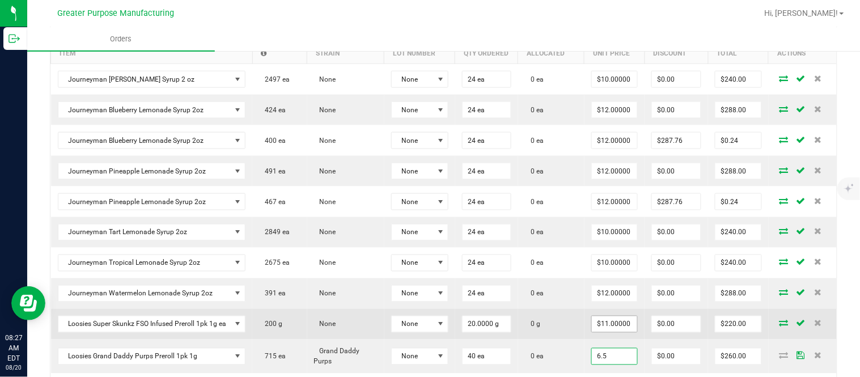
type input "$6.50000"
type input "$0.00"
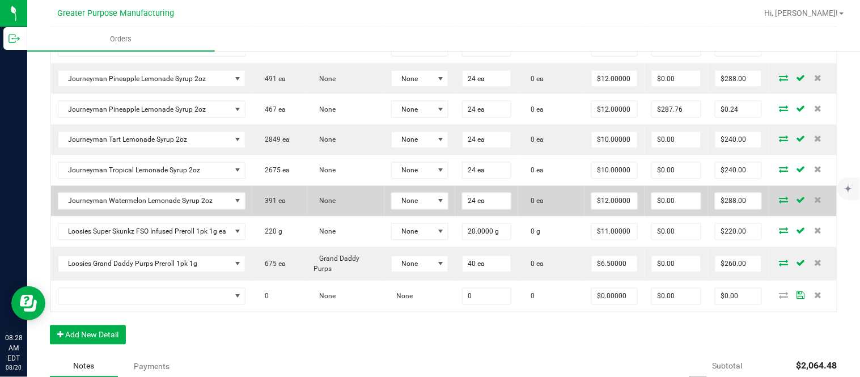
scroll to position [480, 0]
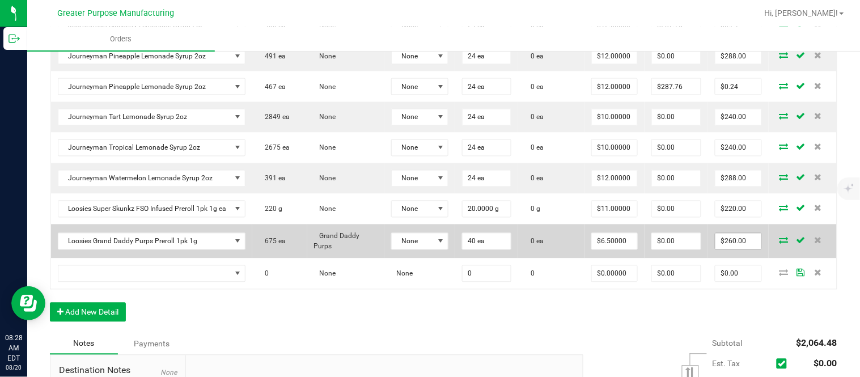
click at [722, 247] on input "$260.00" at bounding box center [738, 242] width 46 height 16
paste input "30"
type input "300"
type input "$7.50000"
type input "$300.00"
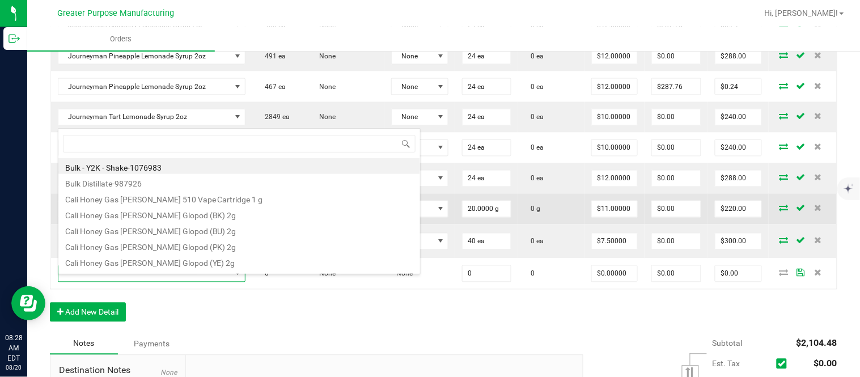
scroll to position [17, 187]
type input "1.5.7.489.0"
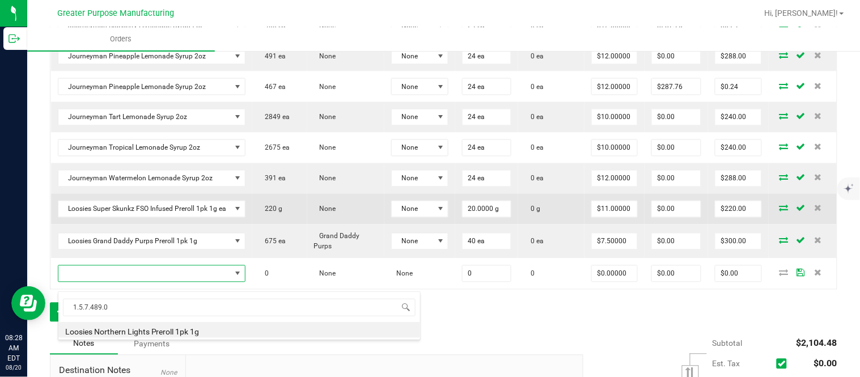
type input "0.0000 g"
type input "$6.50000"
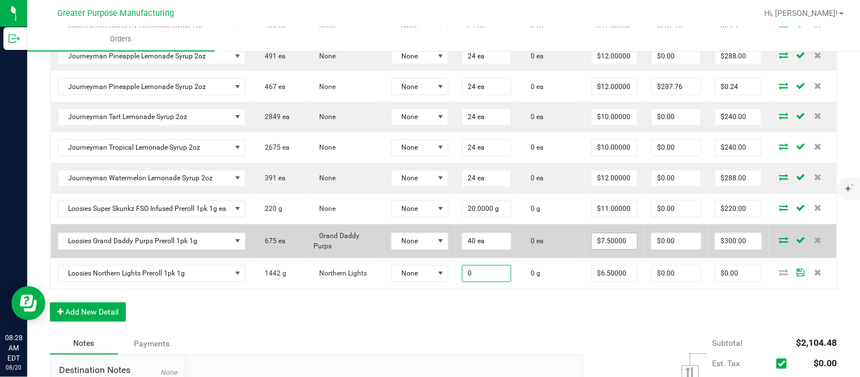
paste input "4"
type input "40.0000 g"
type input "6.5"
type input "$260.00"
type input "$6.50000"
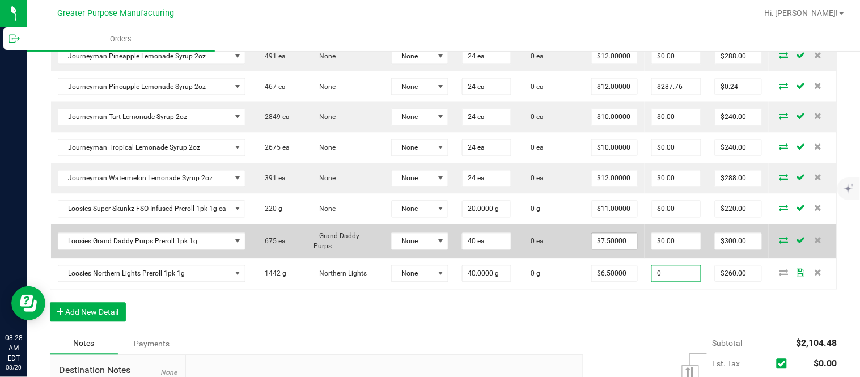
type input "$0.00"
type input "$260.00"
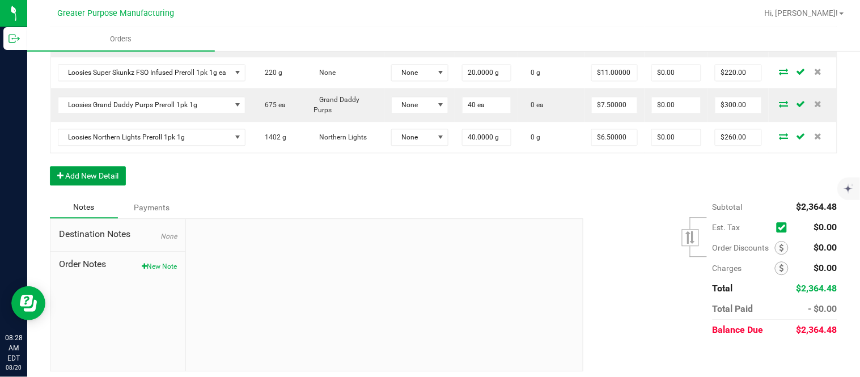
scroll to position [0, 0]
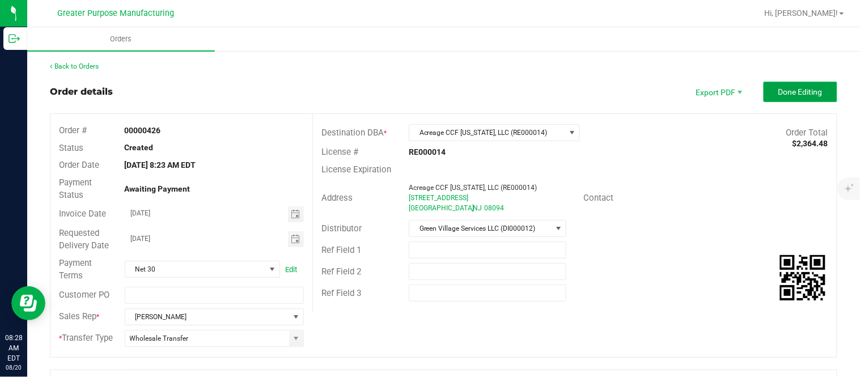
click at [778, 97] on button "Done Editing" at bounding box center [800, 92] width 74 height 20
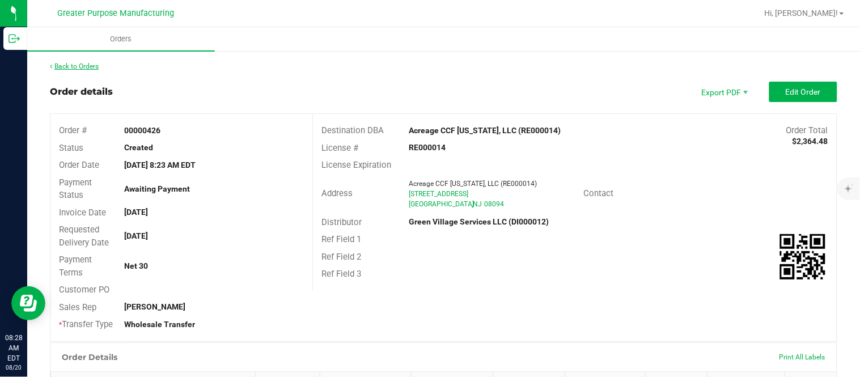
click at [87, 69] on link "Back to Orders" at bounding box center [74, 66] width 49 height 8
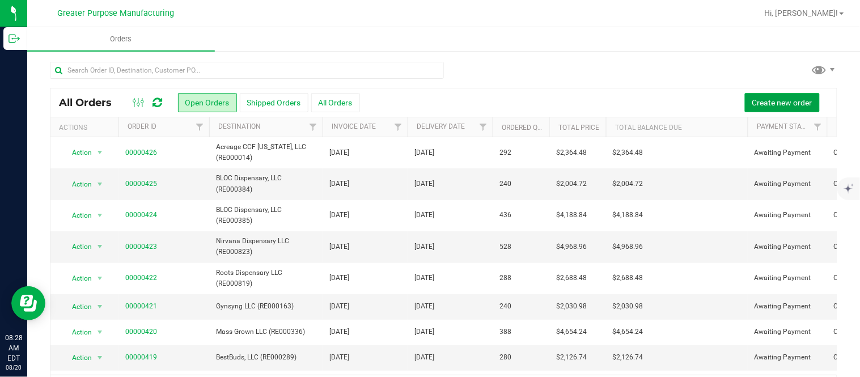
click at [763, 103] on span "Create new order" at bounding box center [782, 102] width 60 height 9
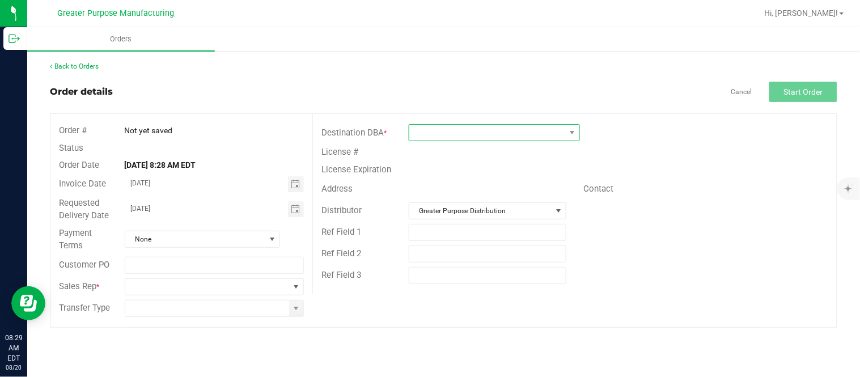
click at [482, 131] on span at bounding box center [487, 133] width 156 height 16
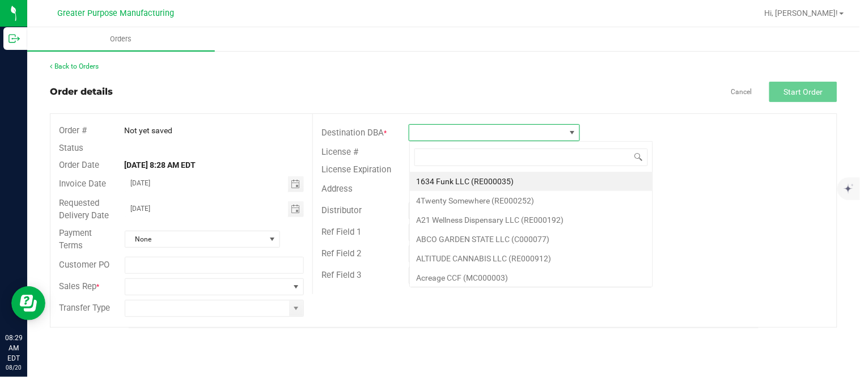
scroll to position [17, 171]
type input "RE000903"
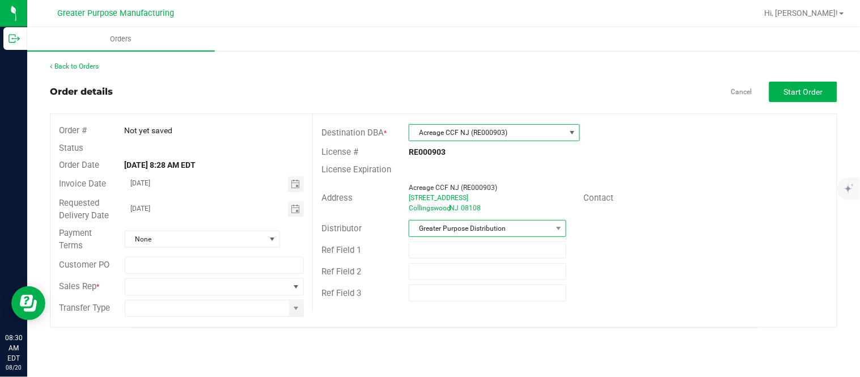
click at [488, 228] on span "Greater Purpose Distribution" at bounding box center [480, 228] width 142 height 16
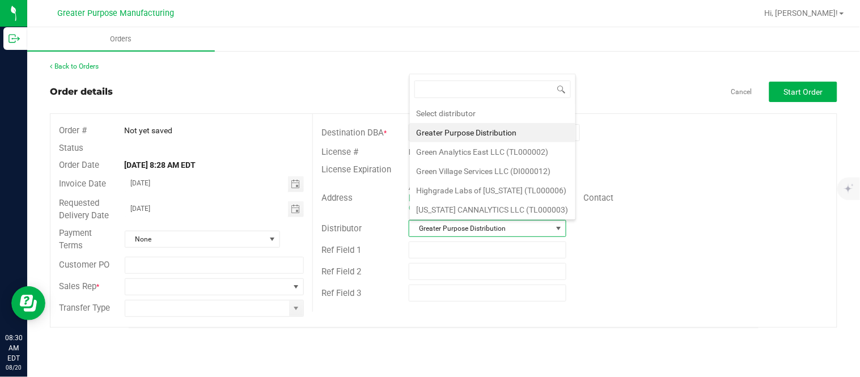
scroll to position [17, 155]
click at [489, 168] on li "Green Village Services LLC (DI000012)" at bounding box center [492, 171] width 165 height 19
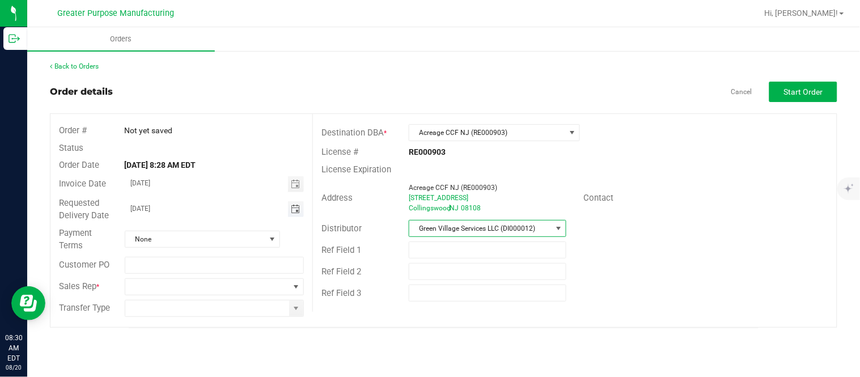
click at [299, 205] on span "Toggle calendar" at bounding box center [295, 209] width 9 height 9
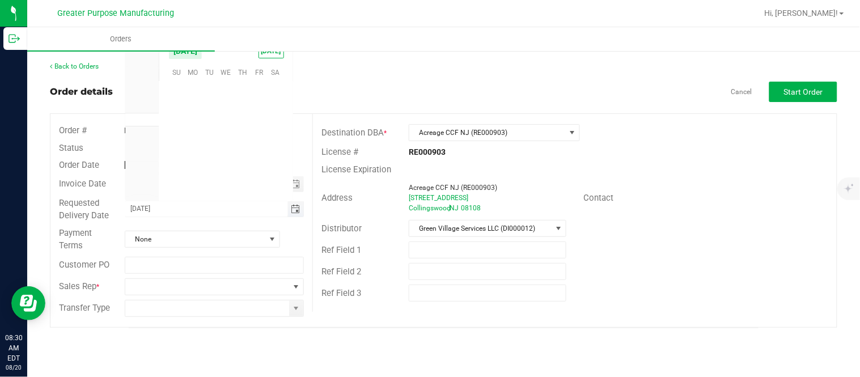
scroll to position [183695, 0]
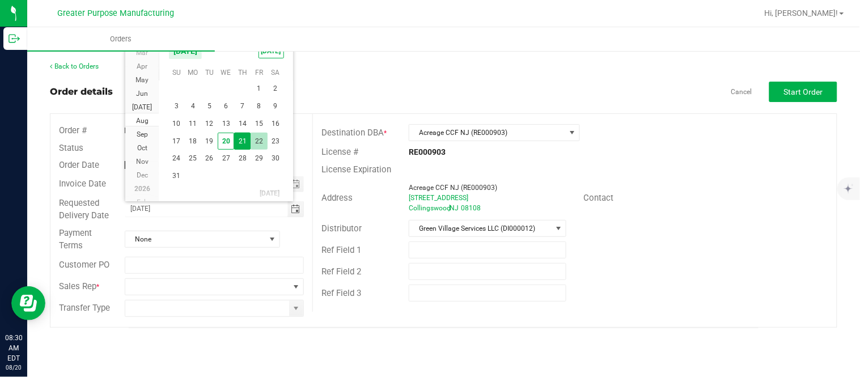
click at [258, 137] on span "22" at bounding box center [259, 142] width 16 height 18
type input "[DATE]"
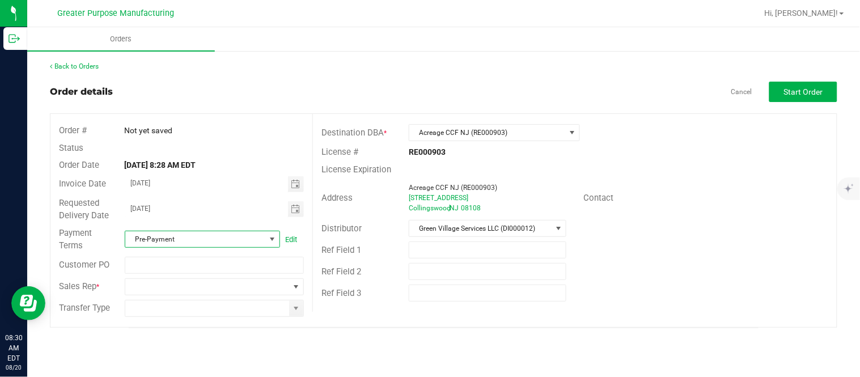
click at [270, 235] on span at bounding box center [272, 239] width 9 height 9
click at [199, 169] on li "Net 30" at bounding box center [202, 162] width 154 height 19
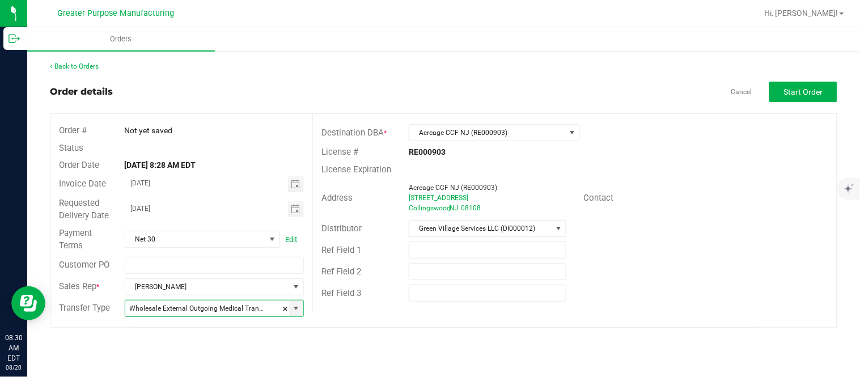
type input "Wholesale Transfer"
click at [783, 89] on button "Start Order" at bounding box center [803, 92] width 68 height 20
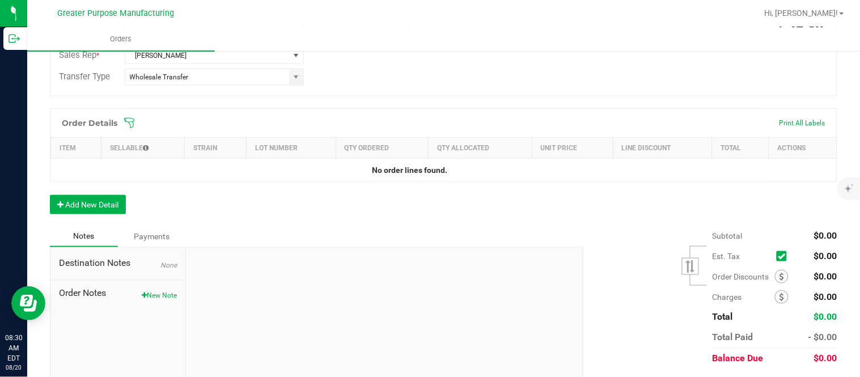
scroll to position [295, 0]
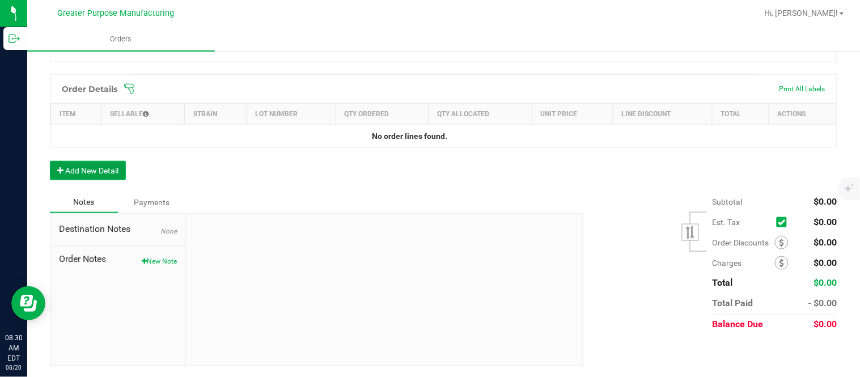
click at [105, 172] on button "Add New Detail" at bounding box center [88, 170] width 76 height 19
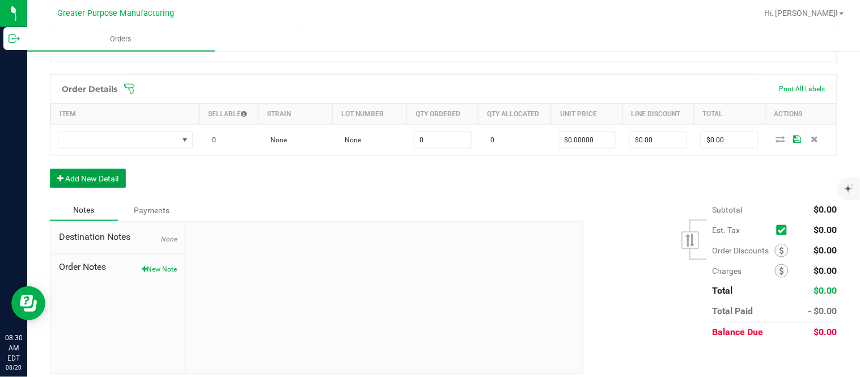
click at [50, 169] on button "Add New Detail" at bounding box center [88, 178] width 76 height 19
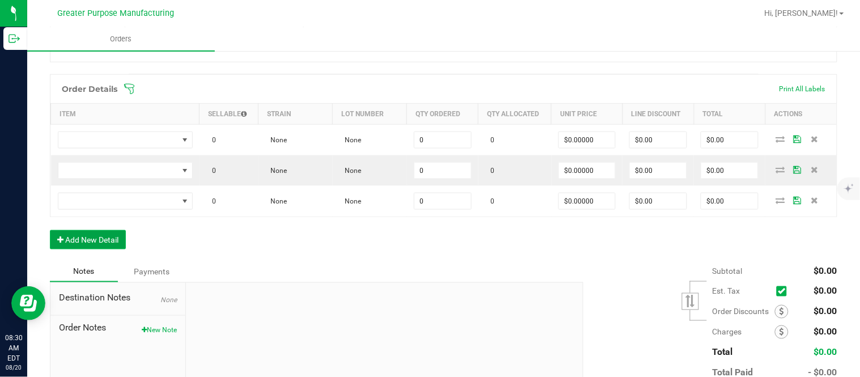
click at [50, 230] on button "Add New Detail" at bounding box center [88, 239] width 76 height 19
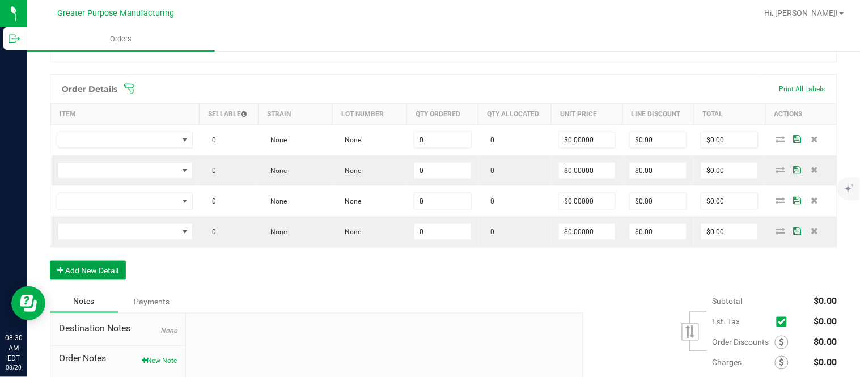
click at [50, 261] on button "Add New Detail" at bounding box center [88, 270] width 76 height 19
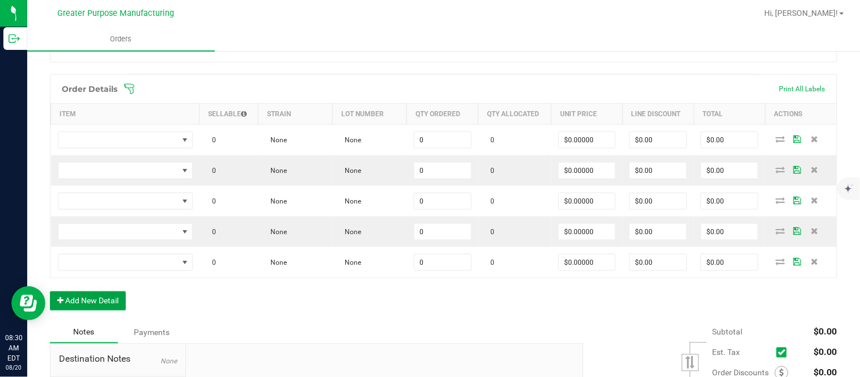
click at [50, 291] on button "Add New Detail" at bounding box center [88, 300] width 76 height 19
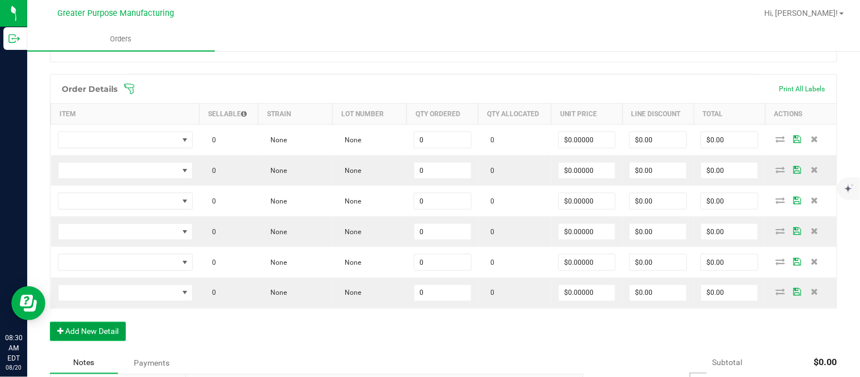
click at [50, 322] on button "Add New Detail" at bounding box center [88, 331] width 76 height 19
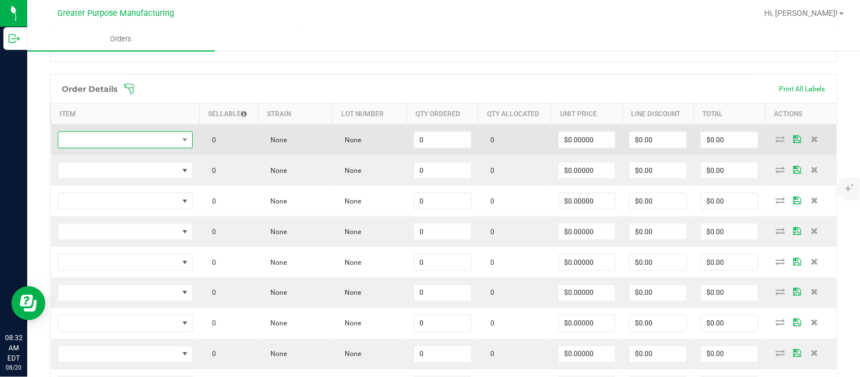
click at [130, 135] on span "NO DATA FOUND" at bounding box center [118, 140] width 120 height 16
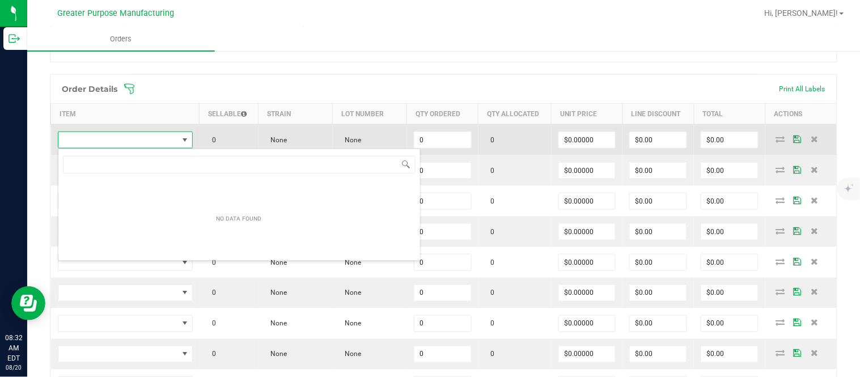
scroll to position [17, 133]
type input "1.37.61.470.0"
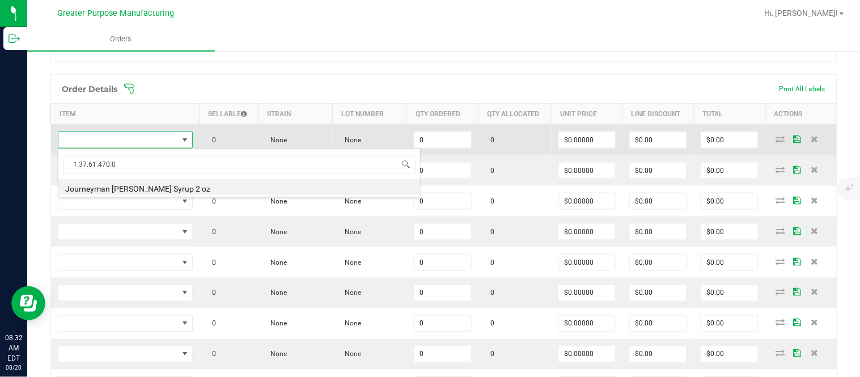
type input "0 ea"
type input "$10.00000"
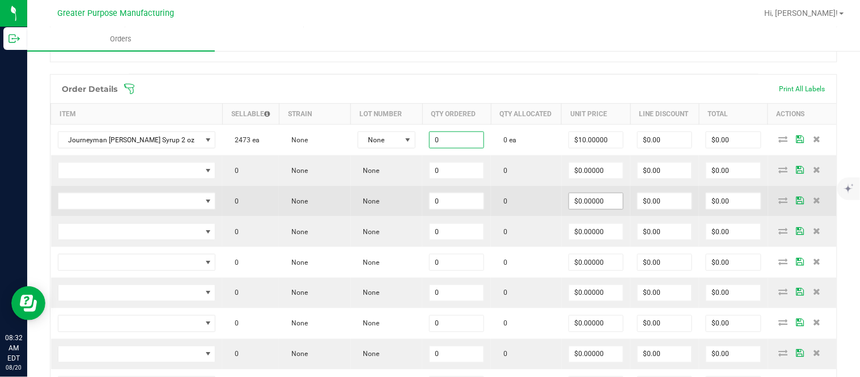
paste input "24"
type input "24 ea"
type input "10"
type input "$240.00"
type input "$10.00000"
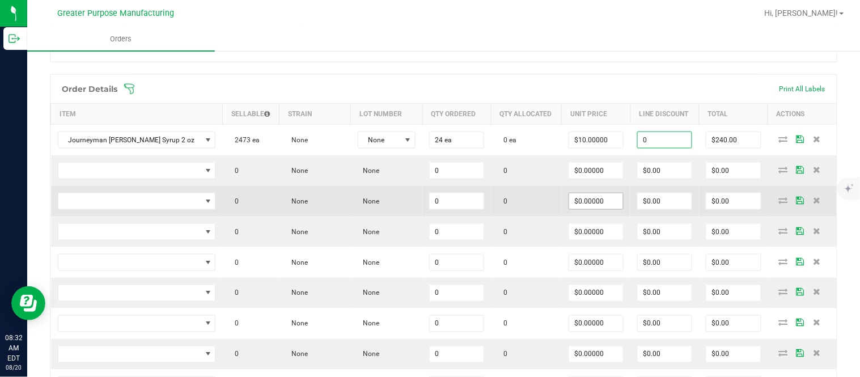
type input "$0.00"
type input "$240.00"
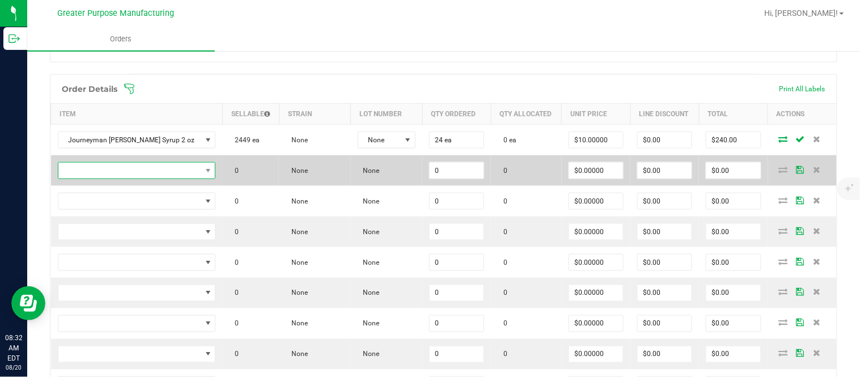
click at [159, 172] on span "NO DATA FOUND" at bounding box center [129, 171] width 143 height 16
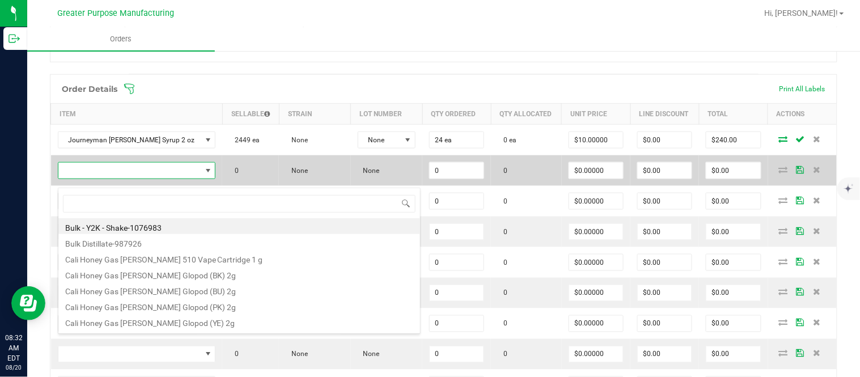
scroll to position [17, 151]
type input "1.37.61.1136.0"
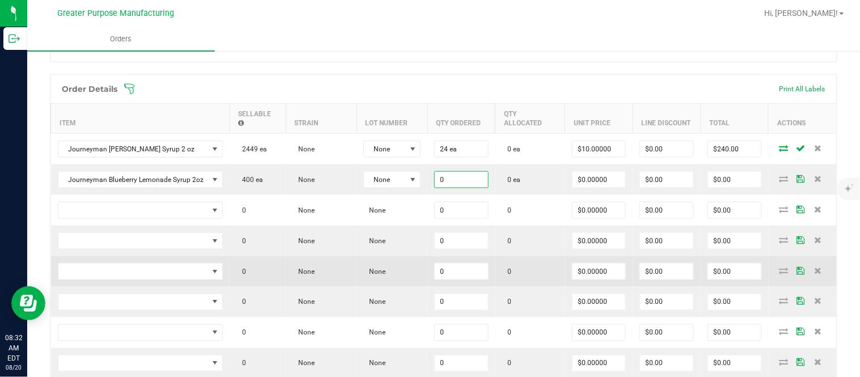
paste input "24"
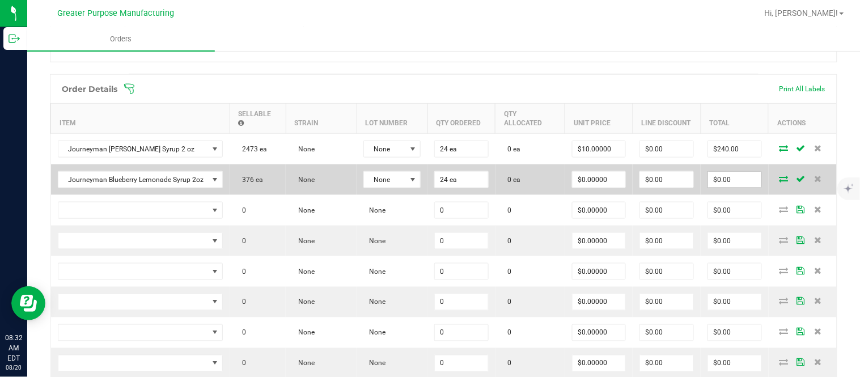
click at [716, 188] on input "$0.00" at bounding box center [734, 180] width 53 height 16
paste input "288"
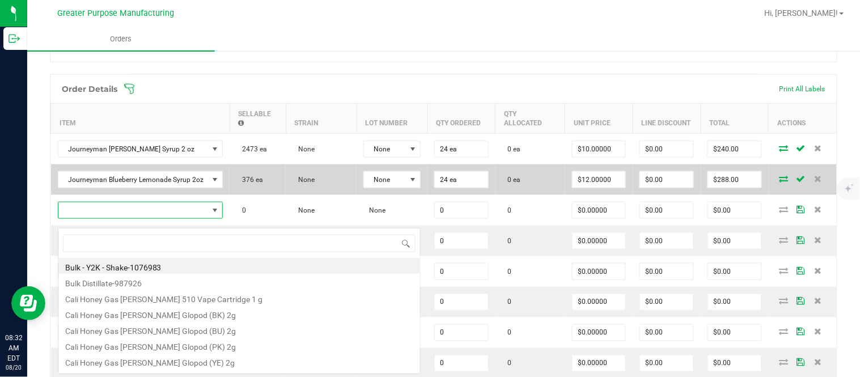
scroll to position [17, 162]
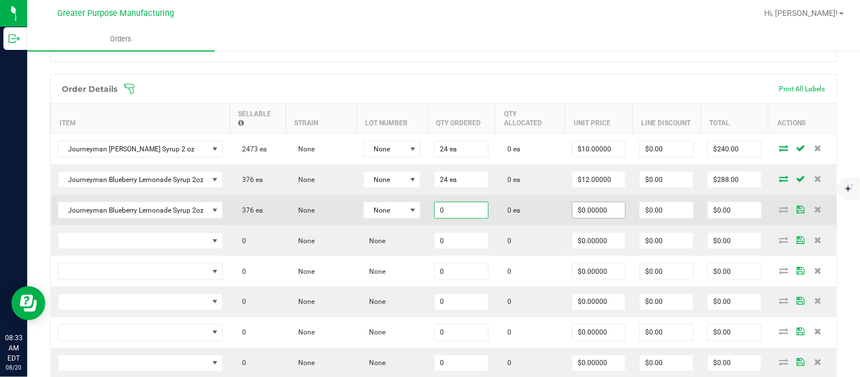
paste input "24"
click at [721, 218] on input "$0.00" at bounding box center [734, 210] width 53 height 16
paste input "288"
click at [663, 218] on input "$0.00" at bounding box center [666, 210] width 53 height 16
paste input "287.76"
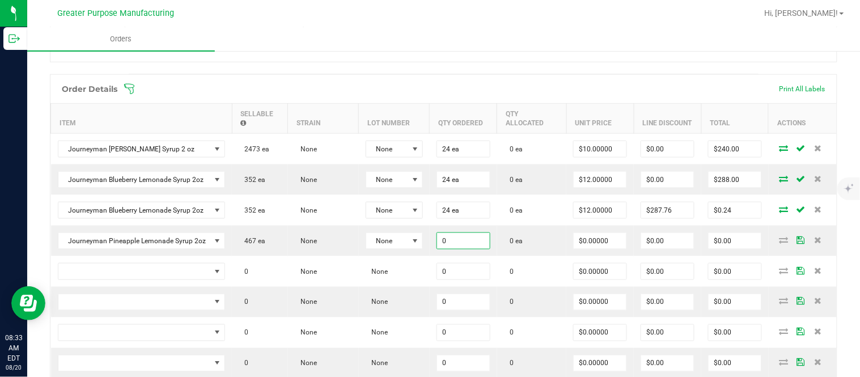
paste input "24"
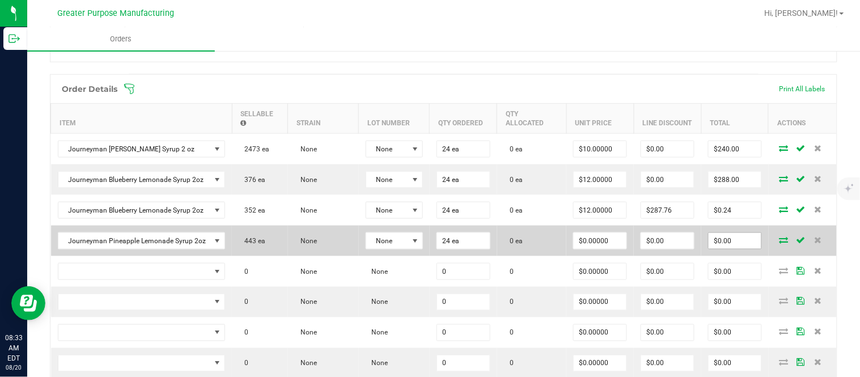
click at [724, 242] on input "$0.00" at bounding box center [734, 241] width 53 height 16
paste input "288"
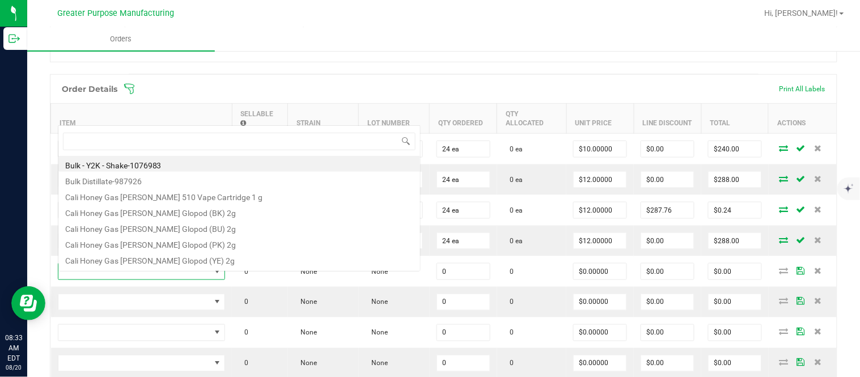
scroll to position [17, 164]
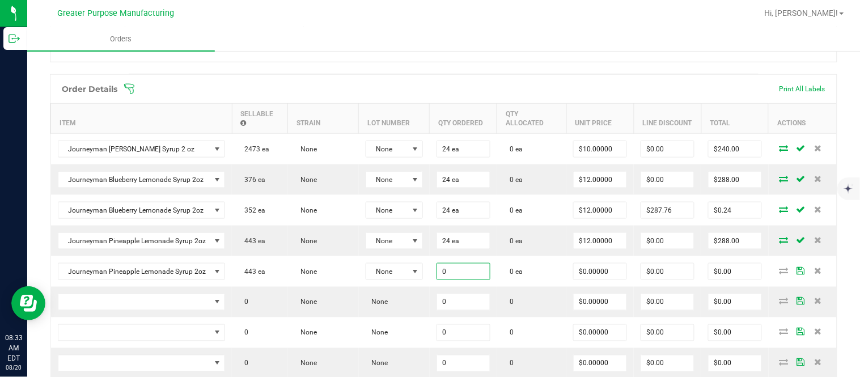
paste input "24"
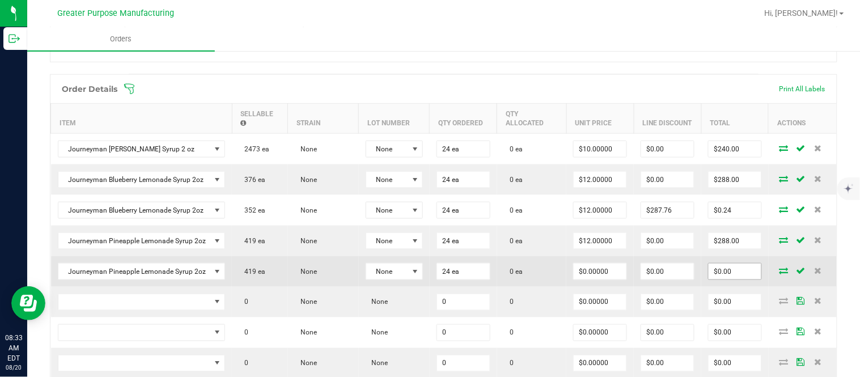
click at [726, 279] on input "$0.00" at bounding box center [734, 272] width 53 height 16
paste input "288"
click at [677, 279] on input "$0.00" at bounding box center [667, 272] width 53 height 16
paste input "287.76"
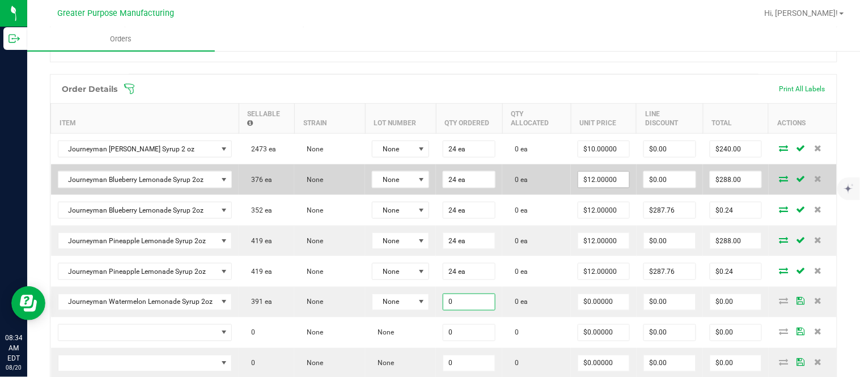
paste input "24"
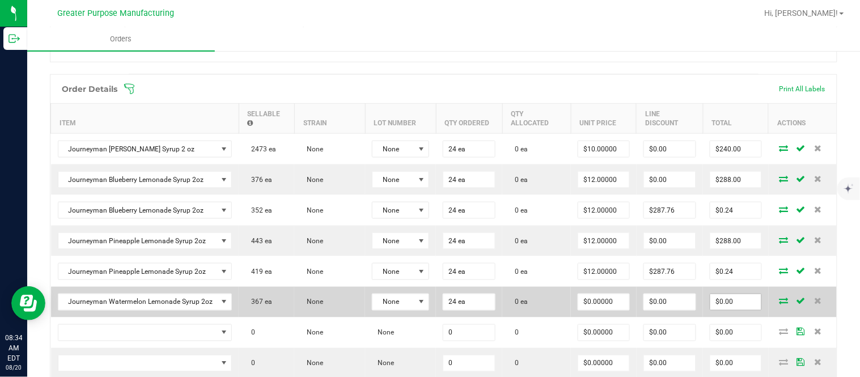
click at [719, 309] on input "$0.00" at bounding box center [735, 302] width 51 height 16
paste input "288"
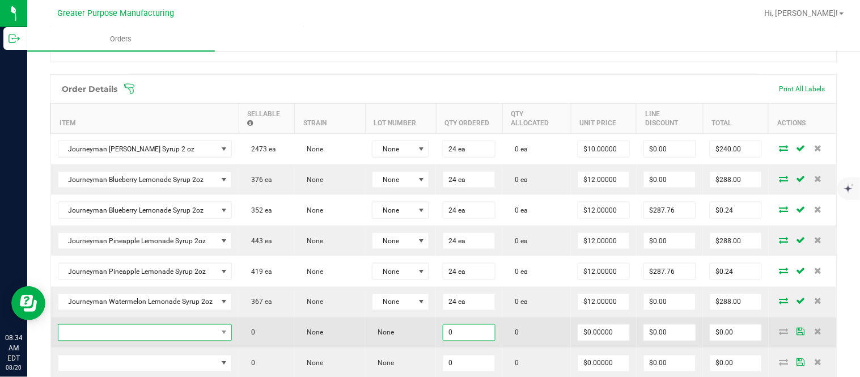
click at [155, 338] on span "NO DATA FOUND" at bounding box center [137, 333] width 159 height 16
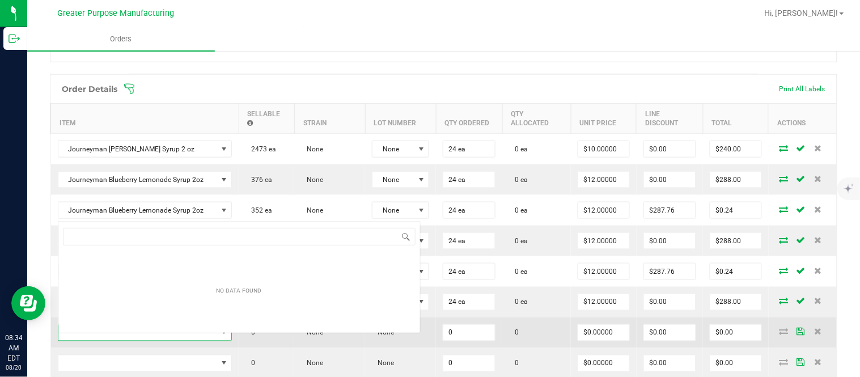
scroll to position [17, 171]
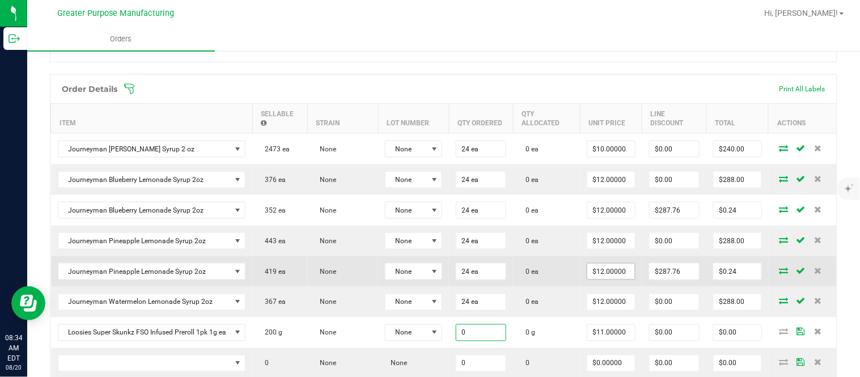
paste input "2"
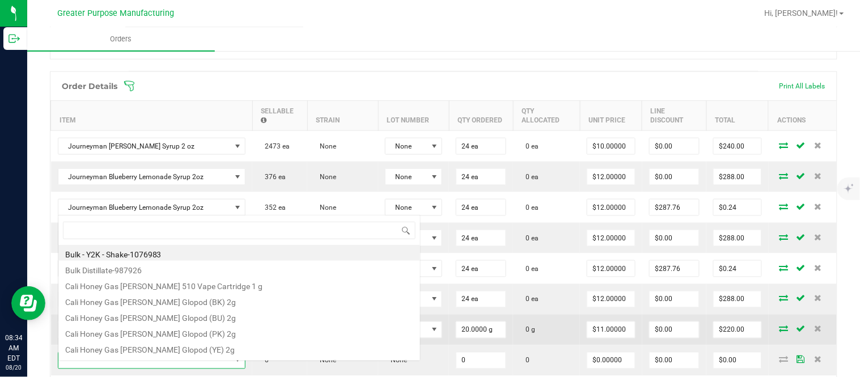
scroll to position [17, 187]
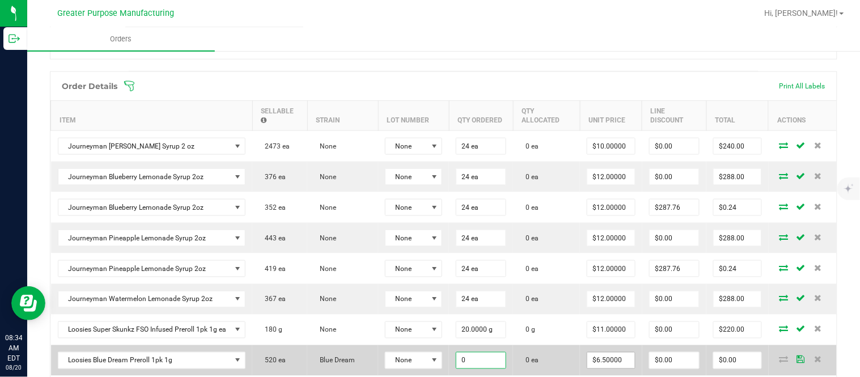
paste input "4"
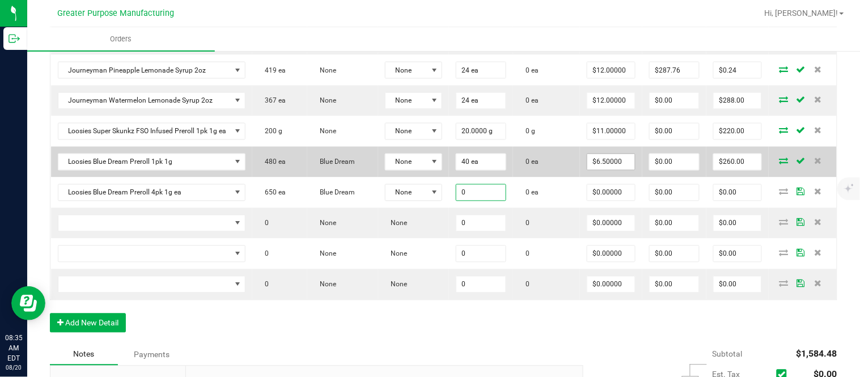
paste input "25"
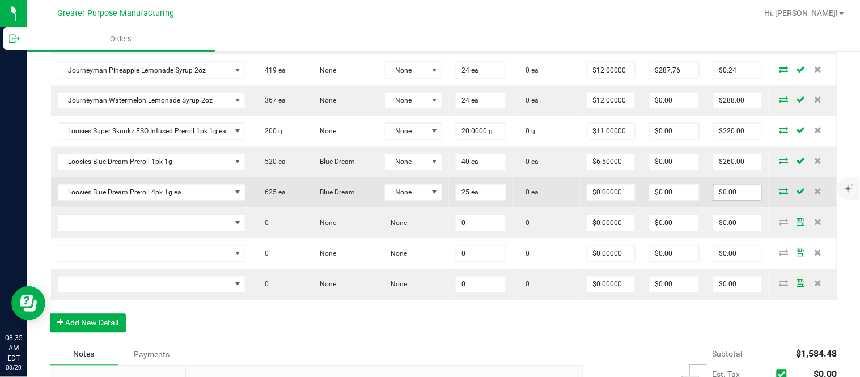
click at [722, 201] on input "$0.00" at bounding box center [738, 193] width 48 height 16
paste input "55"
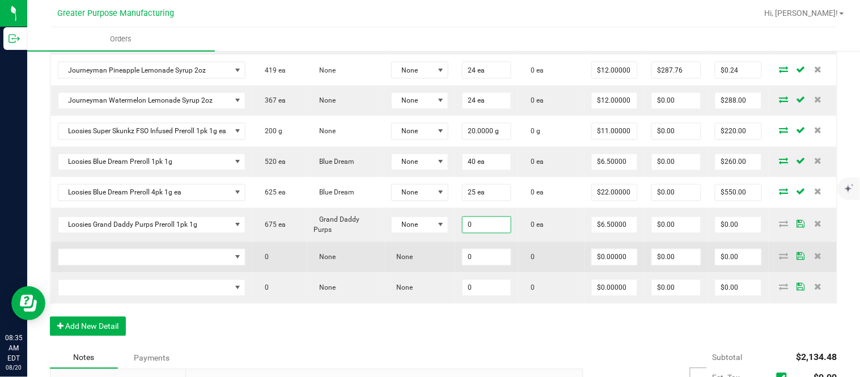
paste input "4"
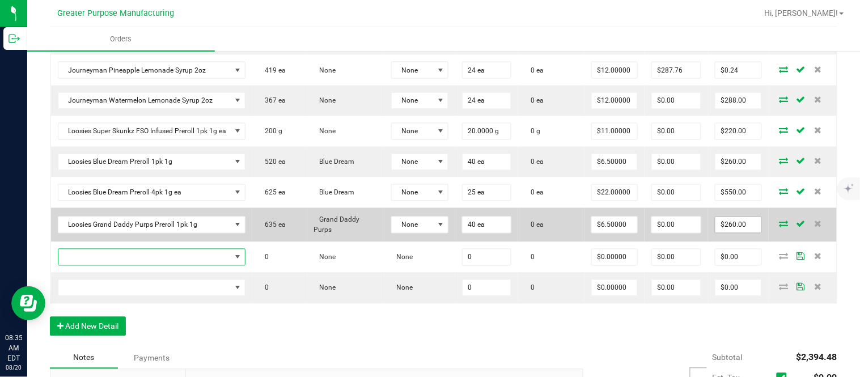
click at [728, 232] on input "$260.00" at bounding box center [738, 225] width 46 height 16
paste input "30"
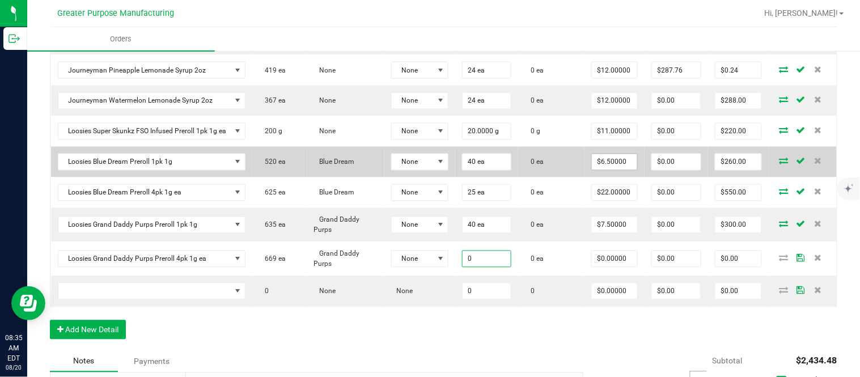
paste input "25"
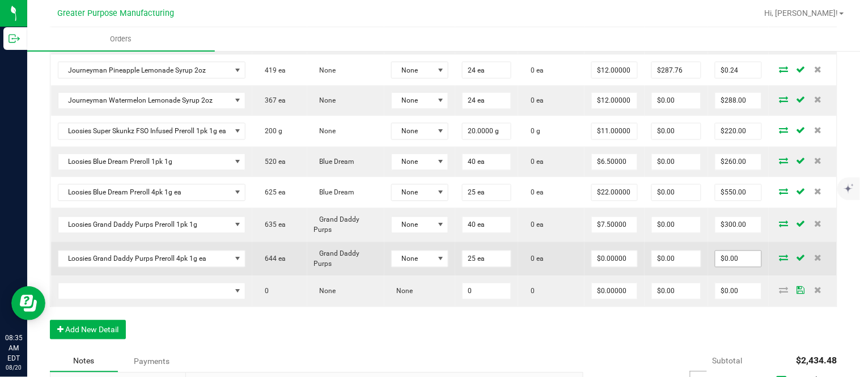
click at [718, 267] on input "$0.00" at bounding box center [738, 259] width 46 height 16
paste input "60"
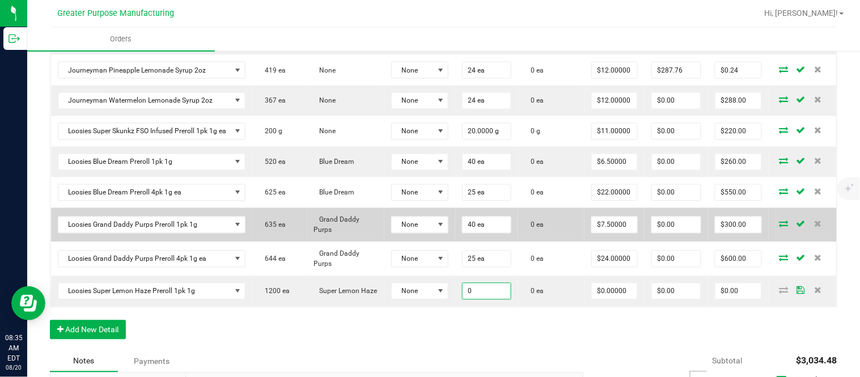
paste input "4"
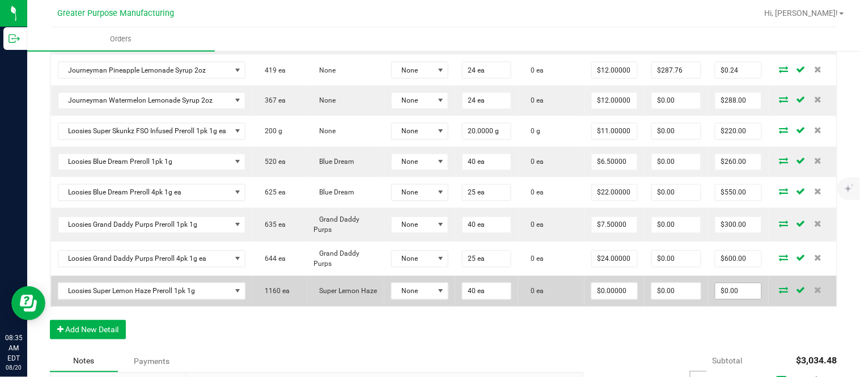
click at [718, 299] on input "$0.00" at bounding box center [738, 291] width 46 height 16
paste input "26"
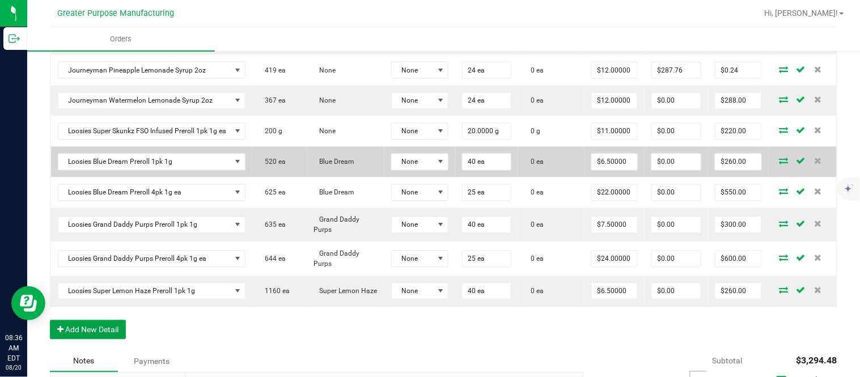
click at [50, 320] on button "Add New Detail" at bounding box center [88, 329] width 76 height 19
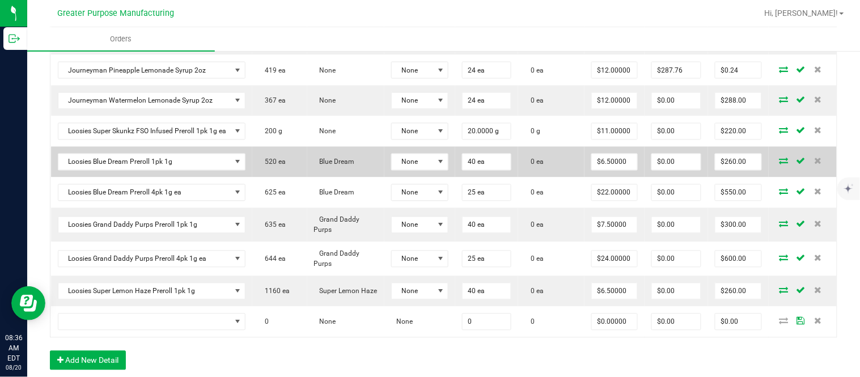
scroll to position [699, 0]
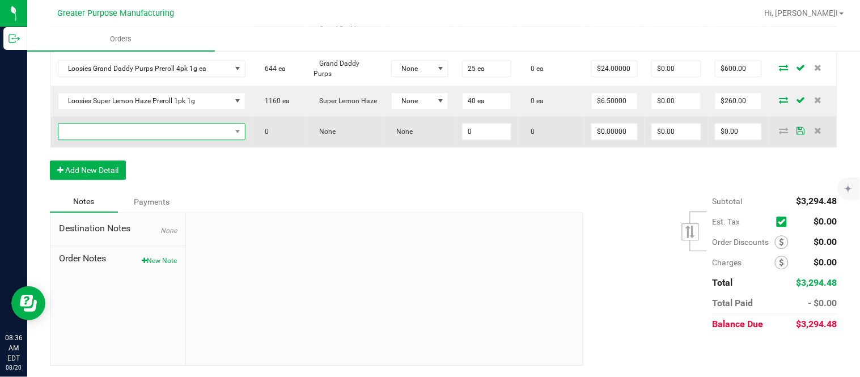
click at [149, 129] on span "NO DATA FOUND" at bounding box center [144, 132] width 173 height 16
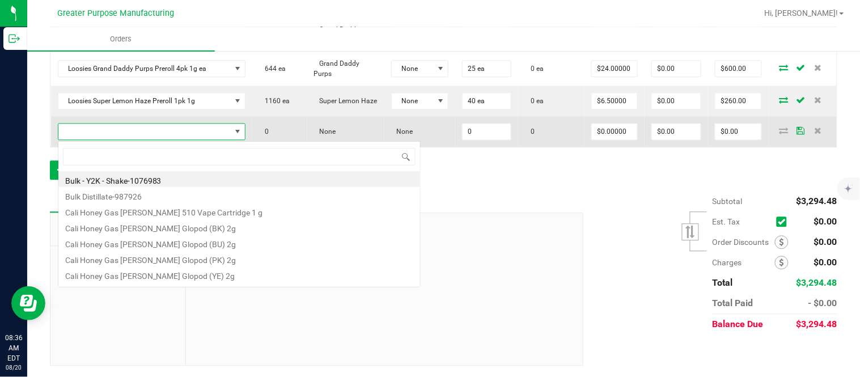
scroll to position [17, 187]
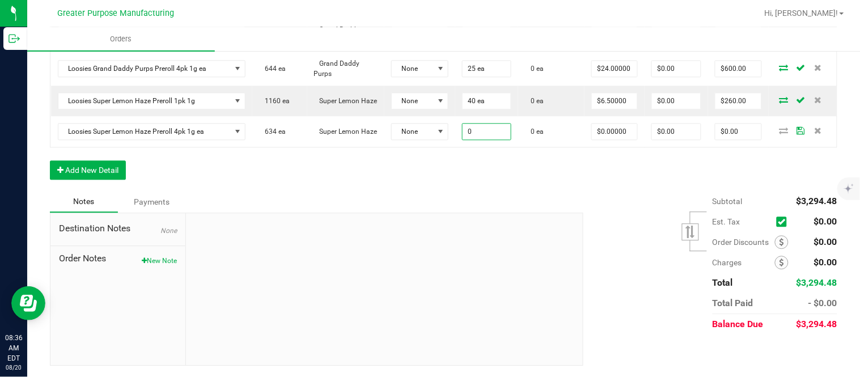
paste input "25"
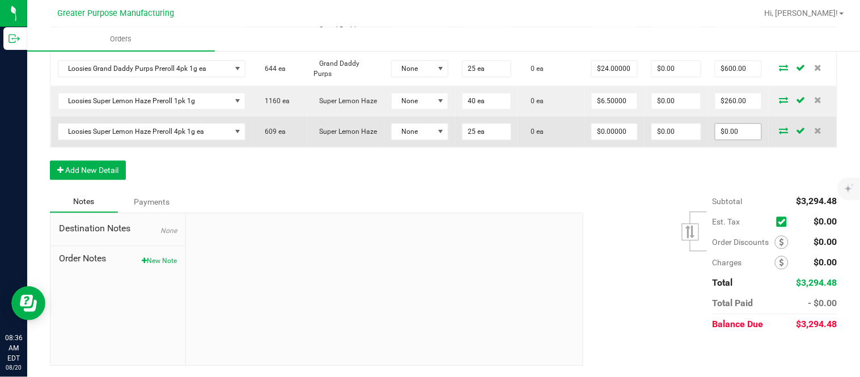
click at [724, 137] on input "$0.00" at bounding box center [738, 132] width 46 height 16
paste input "55"
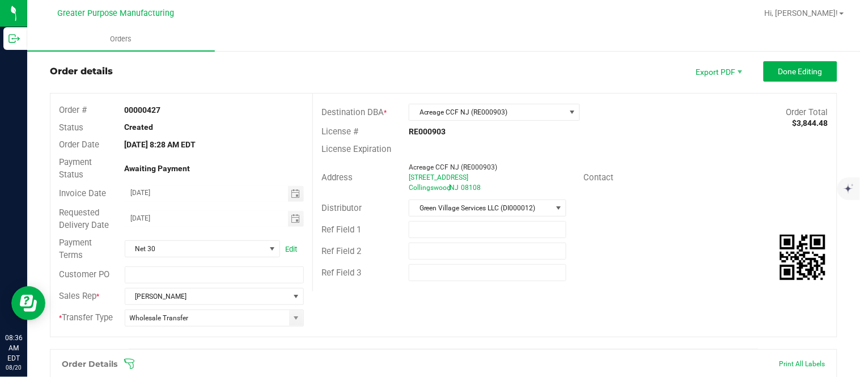
scroll to position [0, 0]
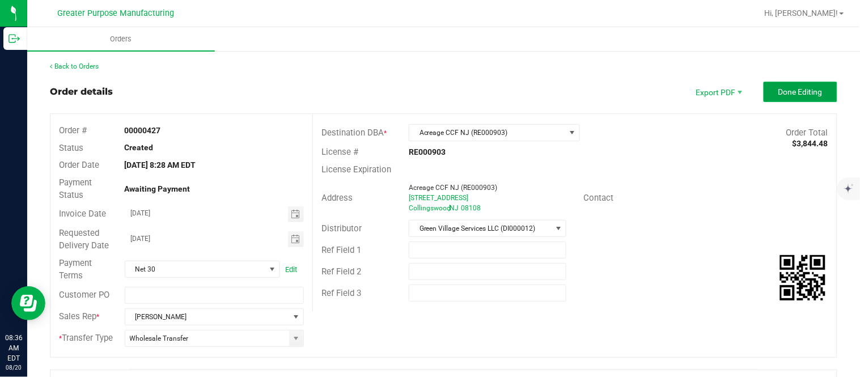
click at [778, 88] on span "Done Editing" at bounding box center [800, 91] width 44 height 9
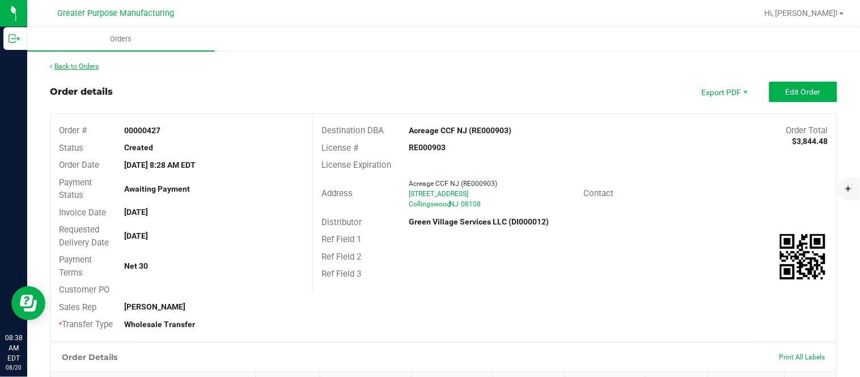
click at [87, 66] on link "Back to Orders" at bounding box center [74, 66] width 49 height 8
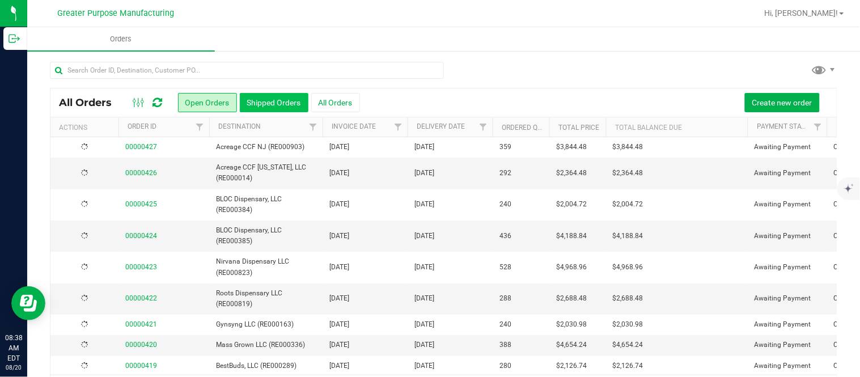
click at [281, 102] on button "Shipped Orders" at bounding box center [274, 102] width 69 height 19
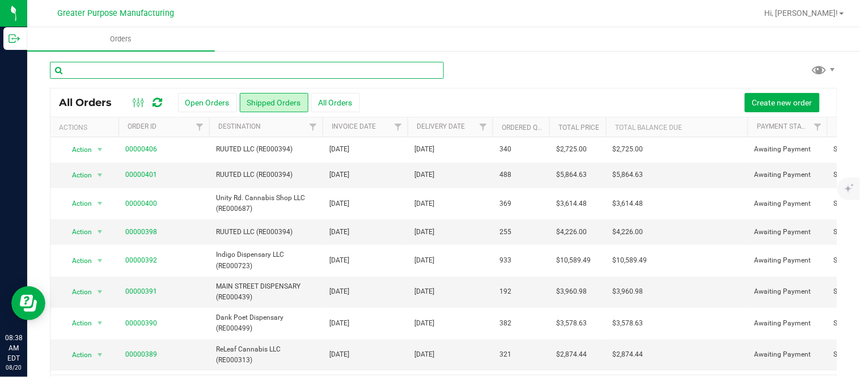
click at [190, 70] on input "text" at bounding box center [247, 70] width 394 height 17
paste input "378"
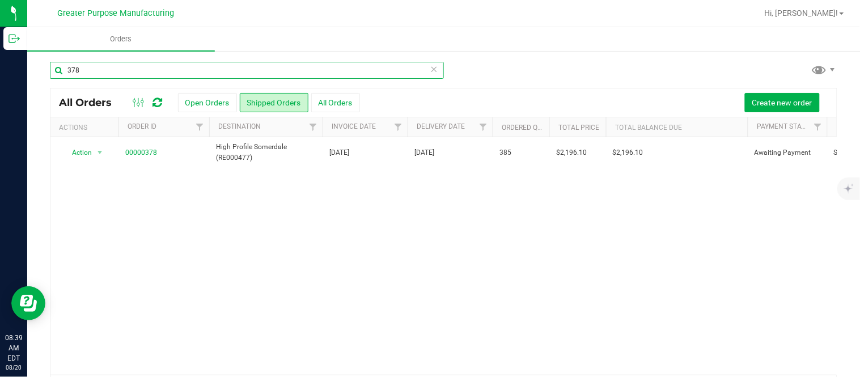
click at [273, 68] on input "378" at bounding box center [247, 70] width 394 height 17
type input "3"
paste input "376"
type input "376"
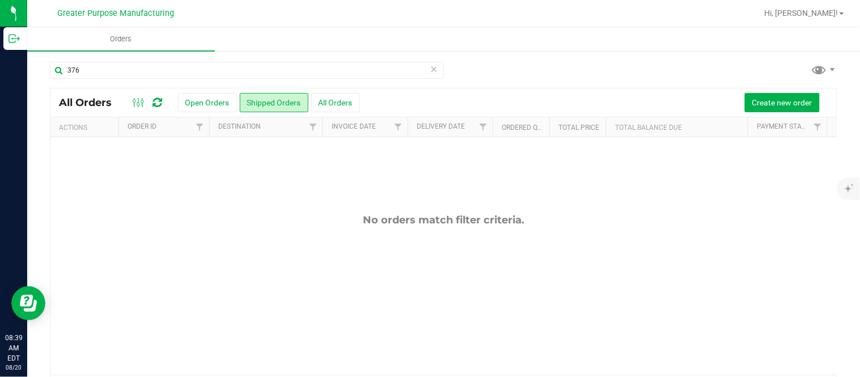
click at [430, 64] on icon at bounding box center [434, 69] width 8 height 14
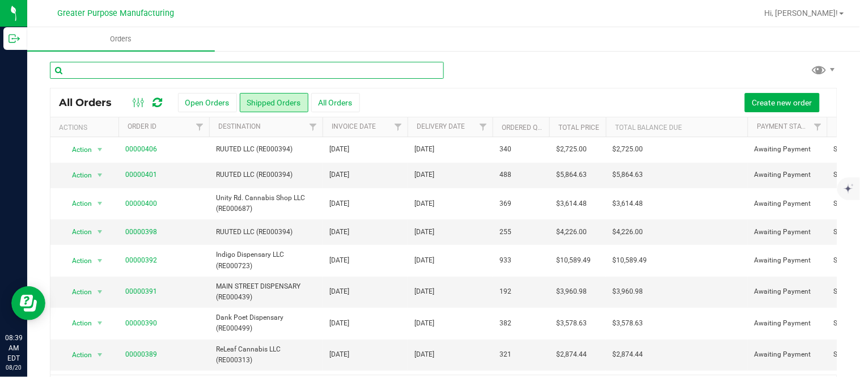
click at [367, 73] on input "text" at bounding box center [247, 70] width 394 height 17
paste input "398"
type input "398"
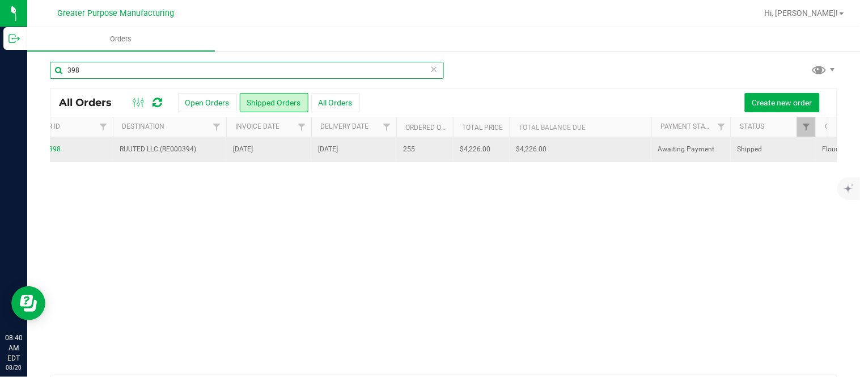
scroll to position [0, 179]
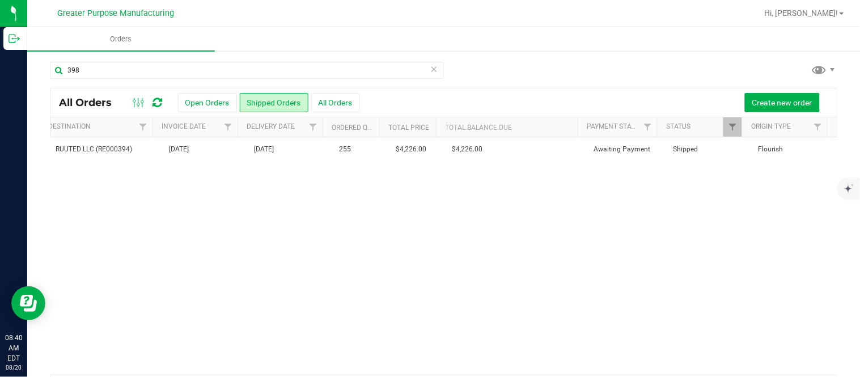
click at [430, 69] on icon at bounding box center [434, 69] width 8 height 14
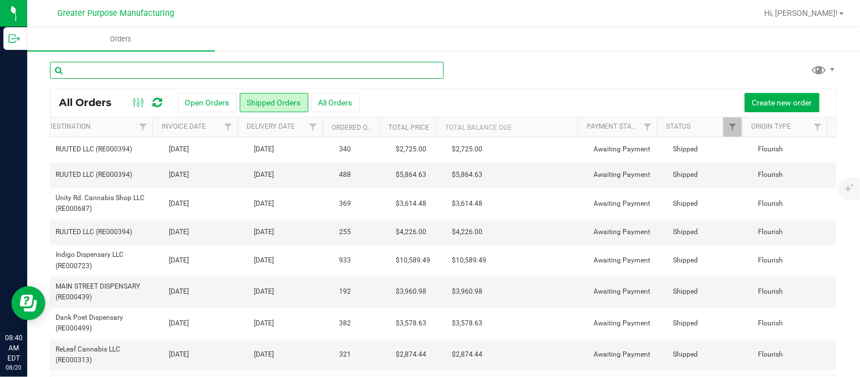
click at [303, 74] on input "text" at bounding box center [247, 70] width 394 height 17
paste input "356"
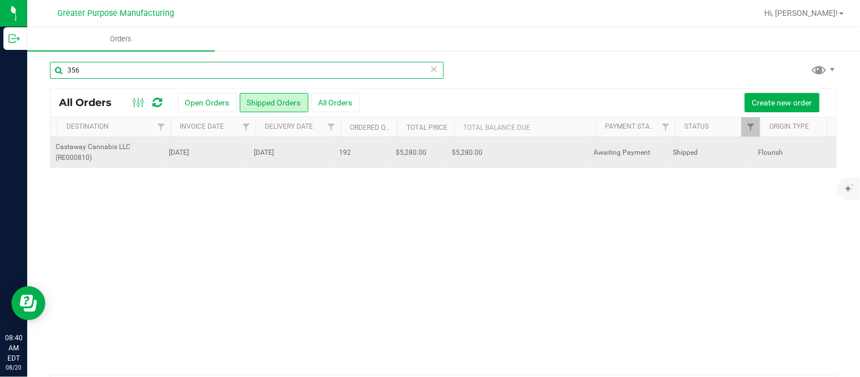
scroll to position [0, 179]
type input "356"
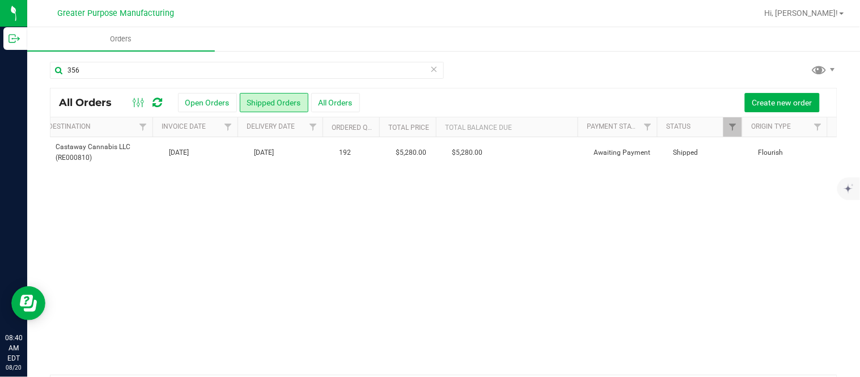
click at [431, 69] on icon at bounding box center [434, 69] width 8 height 14
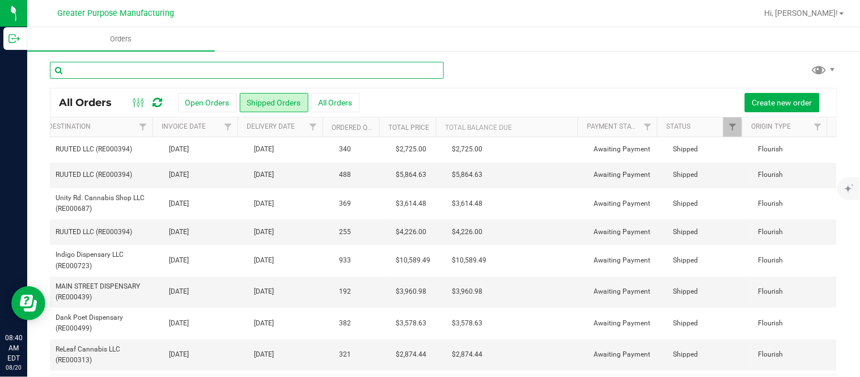
click at [355, 75] on input "text" at bounding box center [247, 70] width 394 height 17
paste input "358"
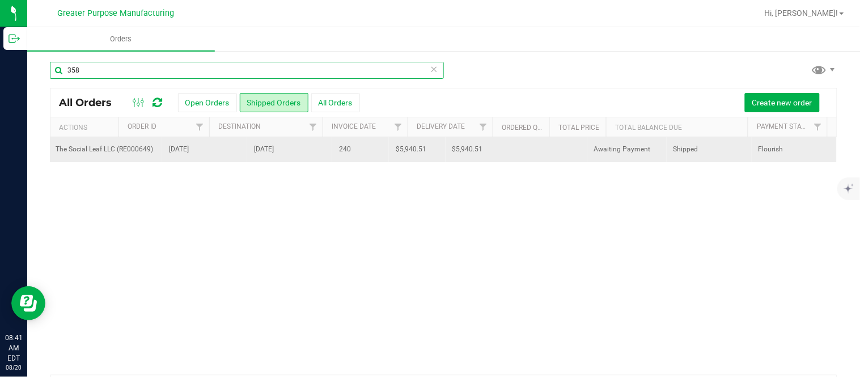
scroll to position [0, 179]
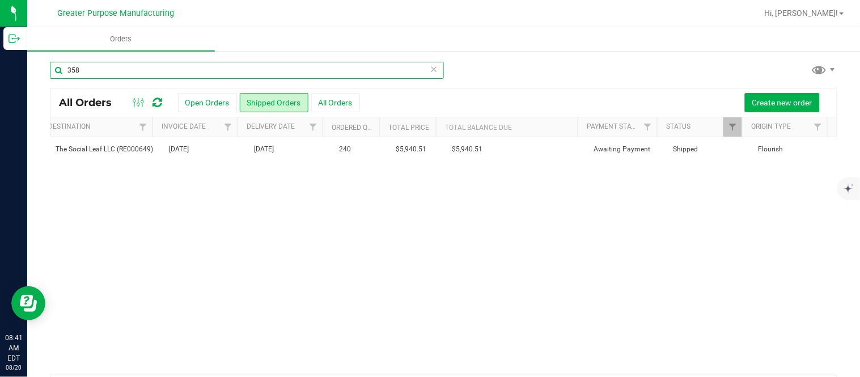
click at [277, 72] on input "358" at bounding box center [247, 70] width 394 height 17
type input "3"
paste input "393"
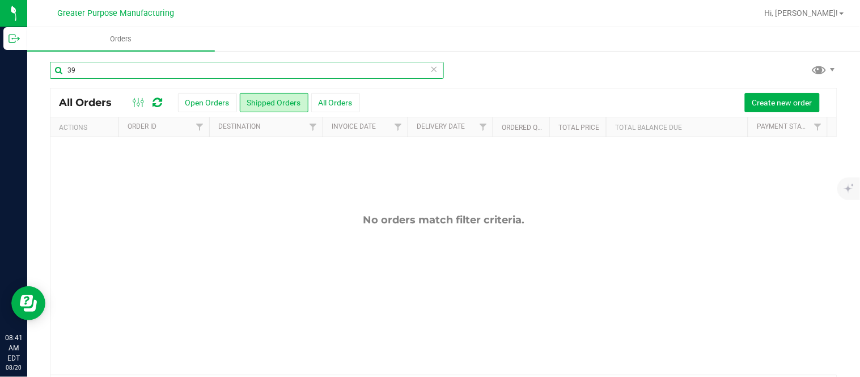
type input "3"
paste input "391"
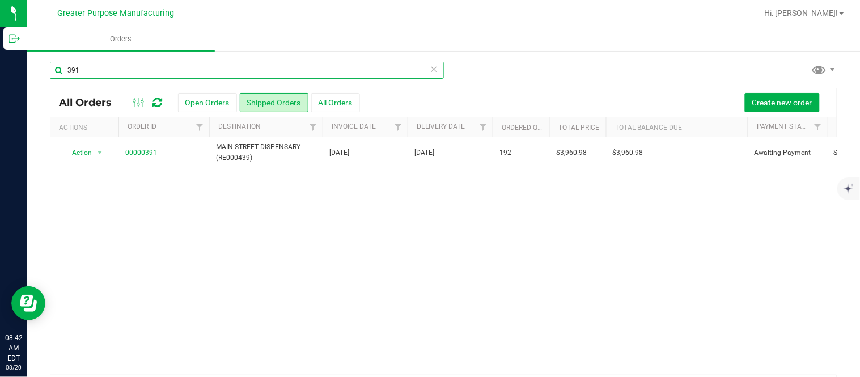
click at [215, 73] on input "391" at bounding box center [247, 70] width 394 height 17
type input "3"
paste input "394"
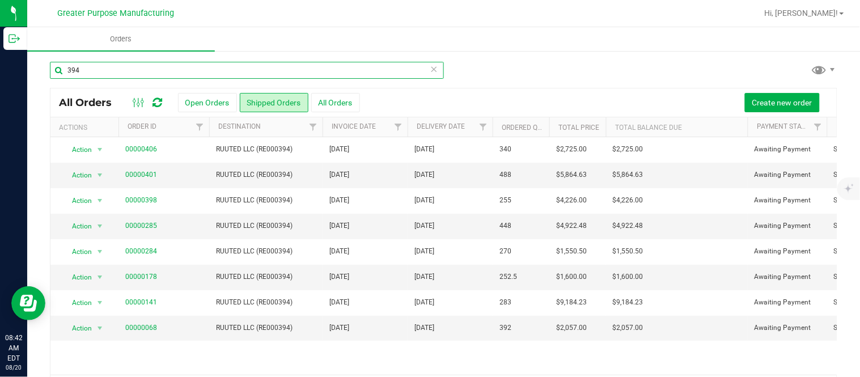
type input "394"
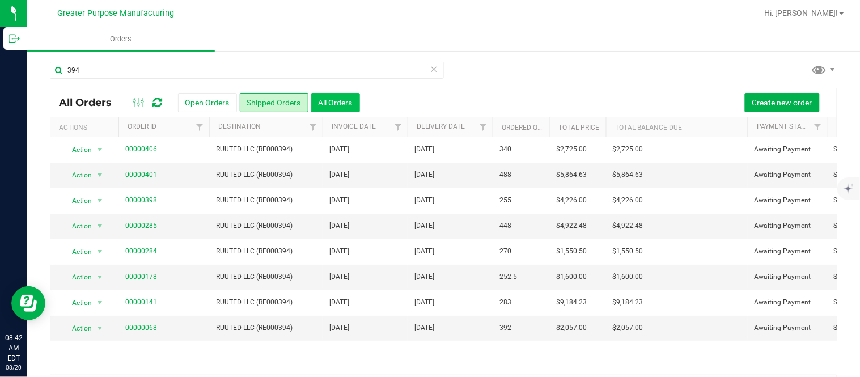
click at [331, 104] on button "All Orders" at bounding box center [335, 102] width 49 height 19
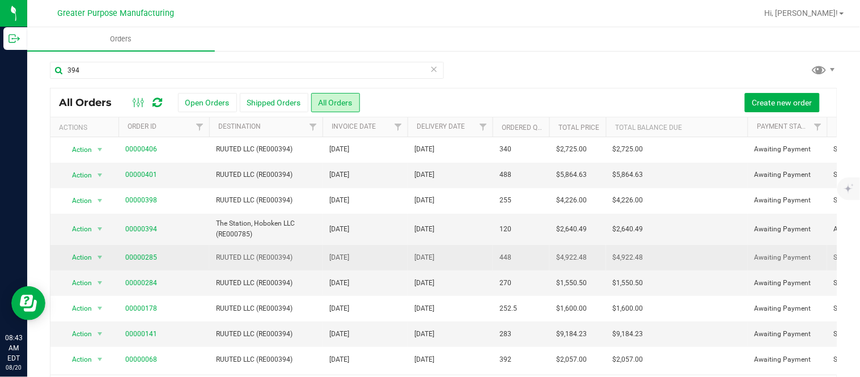
scroll to position [7, 0]
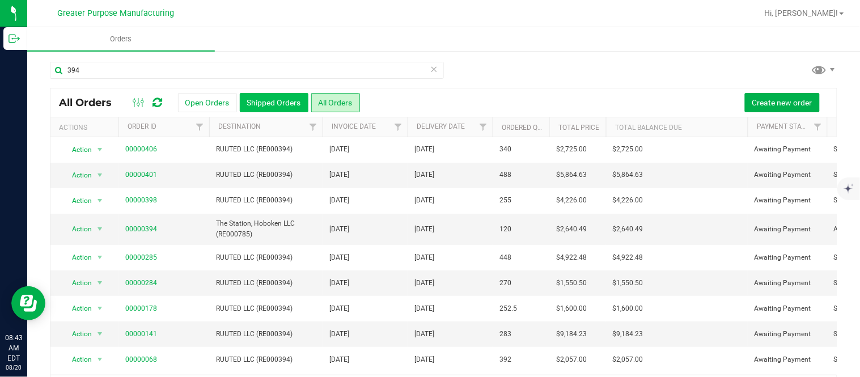
click at [253, 95] on button "Shipped Orders" at bounding box center [274, 102] width 69 height 19
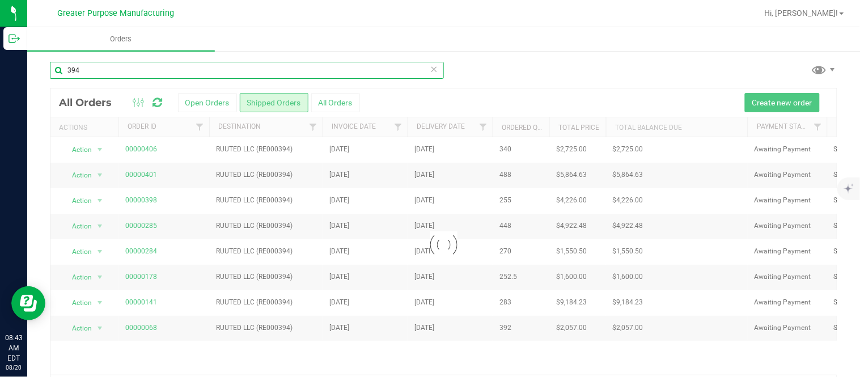
click at [152, 66] on input "394" at bounding box center [247, 70] width 394 height 17
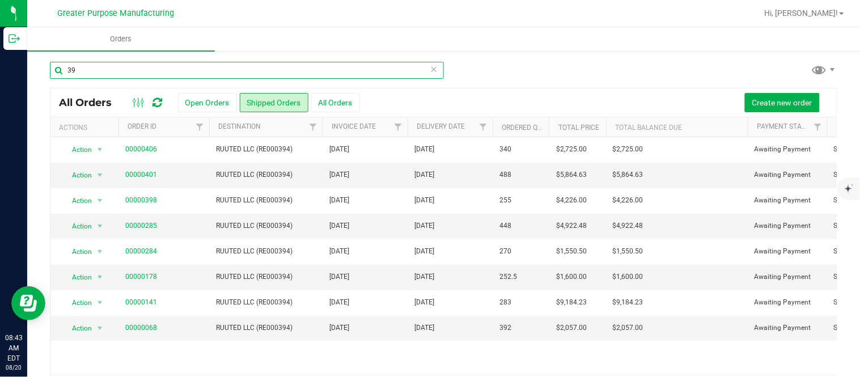
type input "3"
paste input "395"
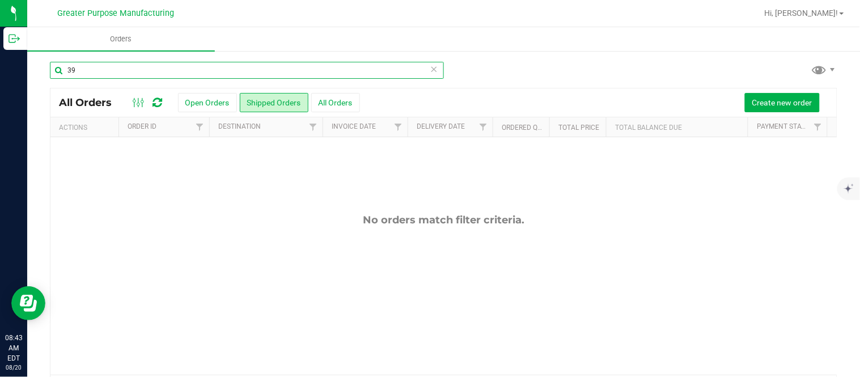
type input "3"
paste input "397"
type input "3"
paste input "396"
type input "396"
